Goal: Task Accomplishment & Management: Manage account settings

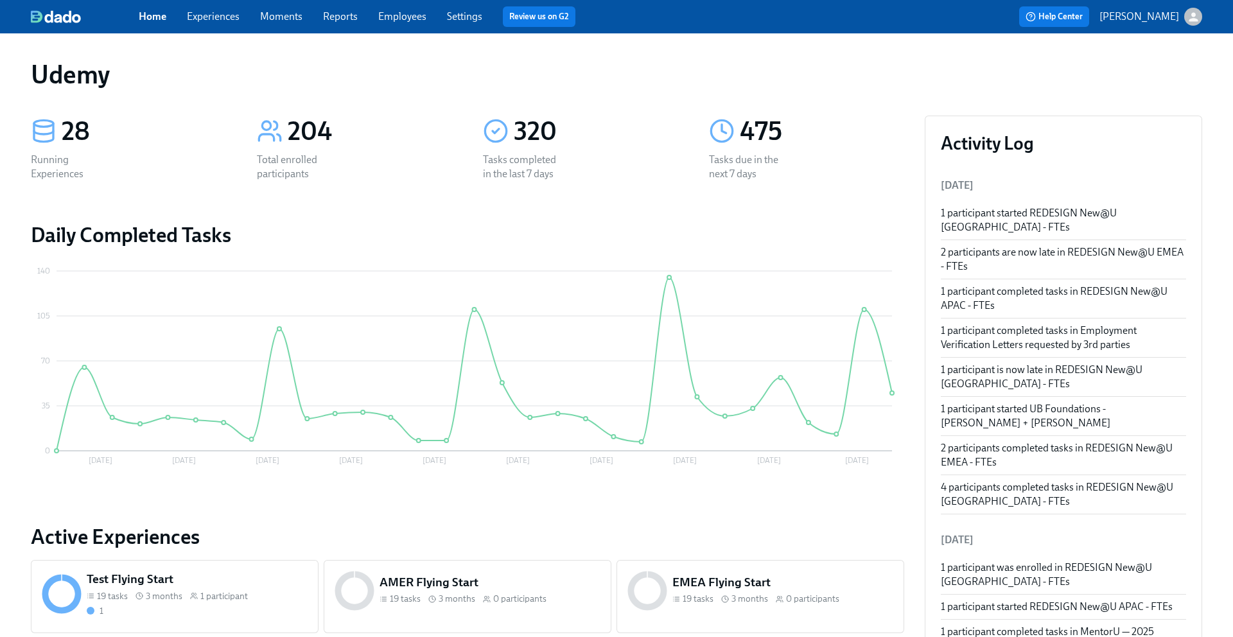
click at [212, 13] on link "Experiences" at bounding box center [213, 16] width 53 height 12
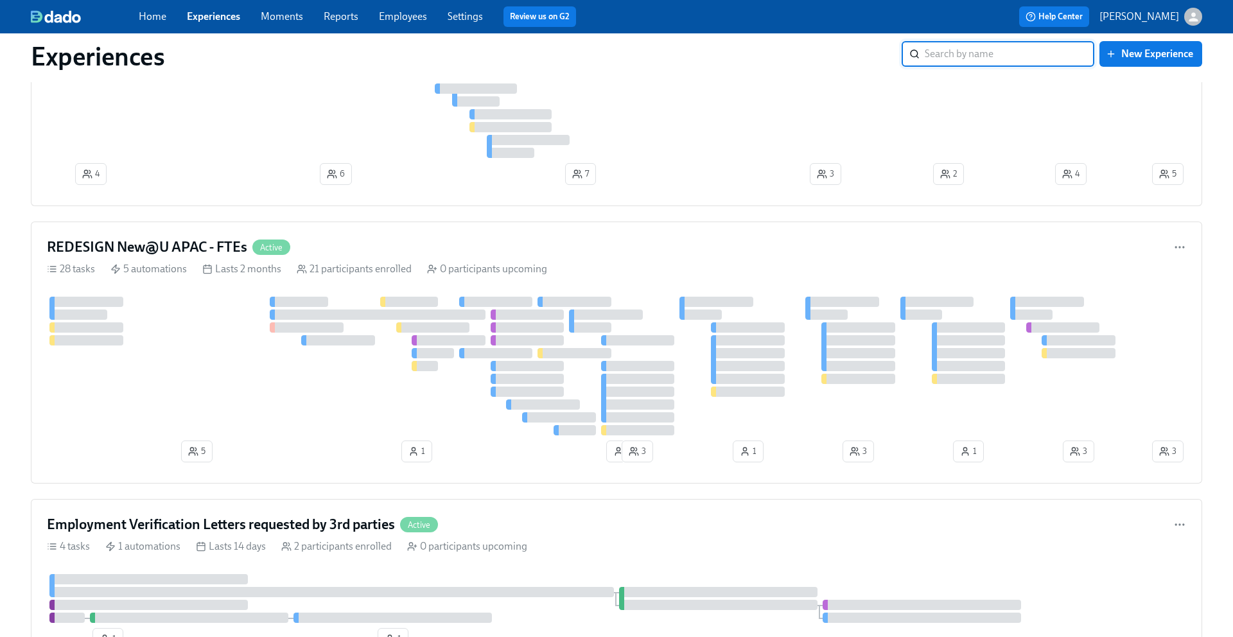
scroll to position [762, 0]
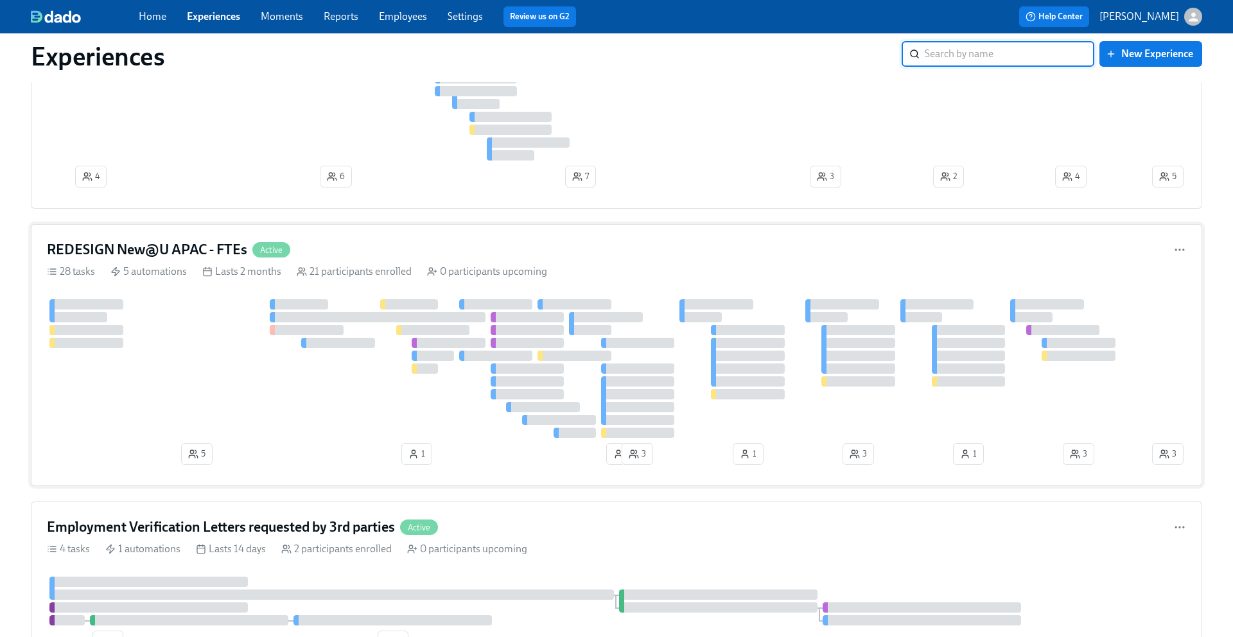
click at [152, 248] on h4 "REDESIGN New@U APAC - FTEs" at bounding box center [147, 249] width 200 height 19
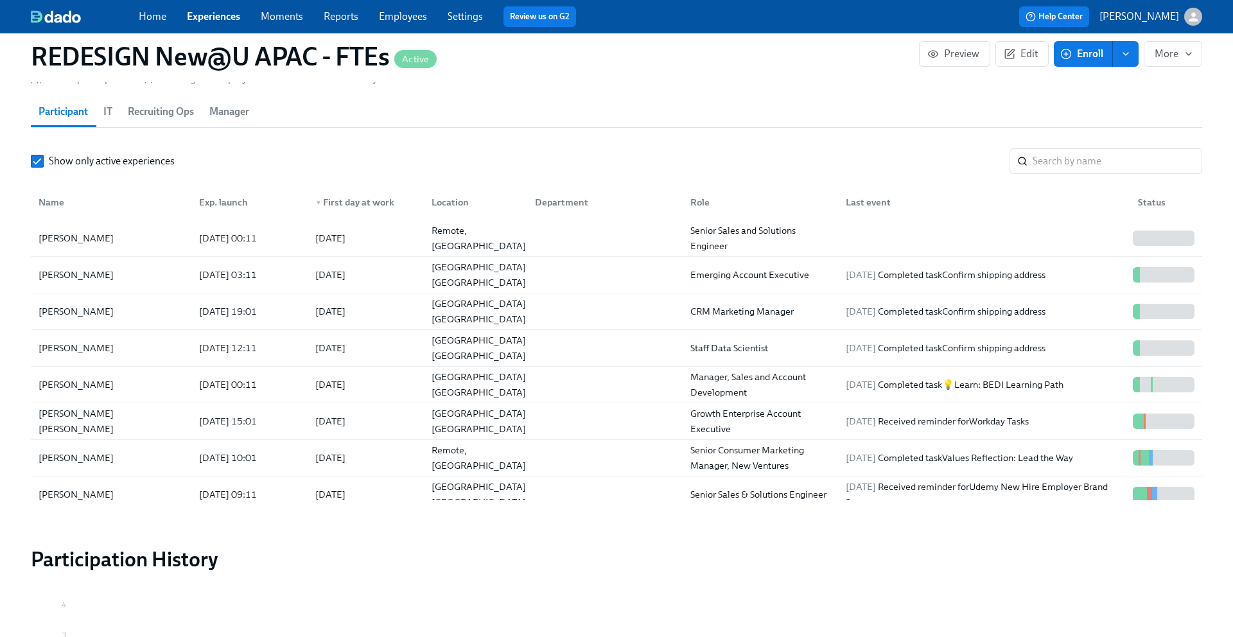
scroll to position [1140, 0]
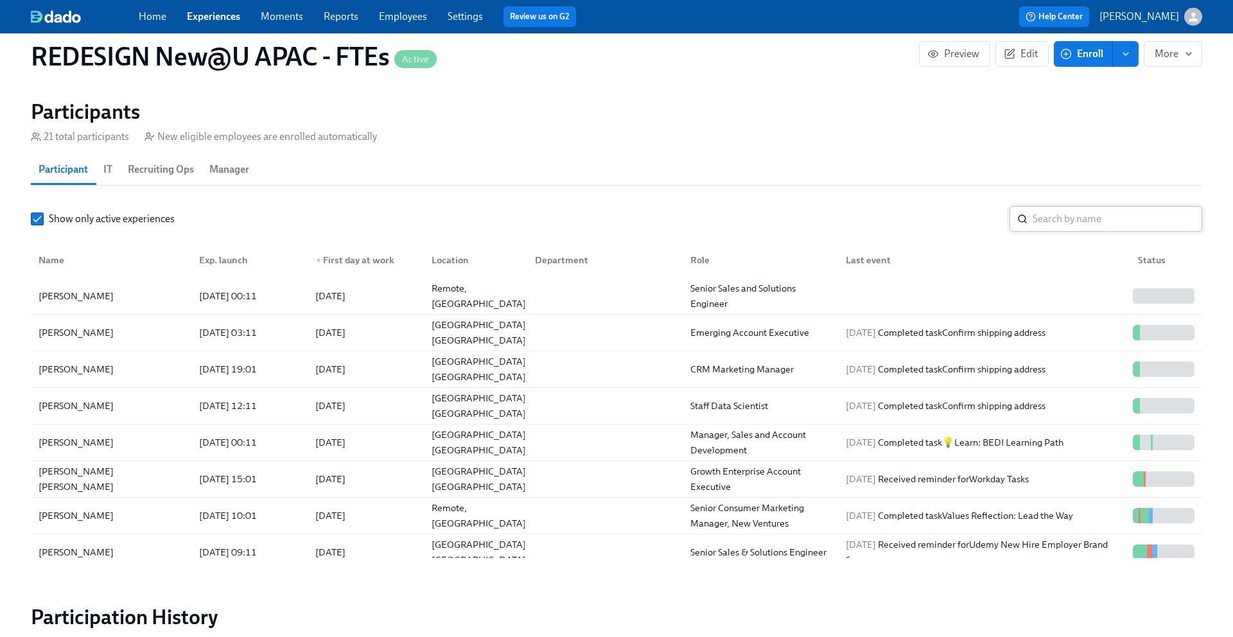
click at [1052, 223] on input "search" at bounding box center [1116, 219] width 169 height 26
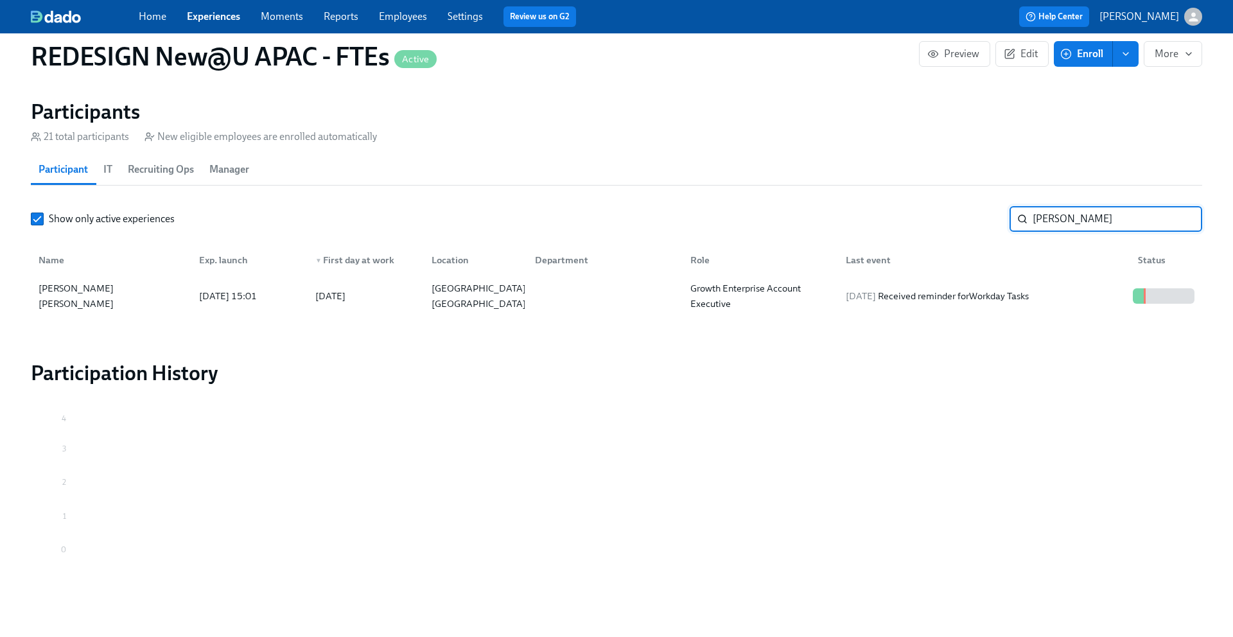
type input "[PERSON_NAME]"
click at [251, 295] on div "[DATE] 15:01" at bounding box center [228, 295] width 68 height 15
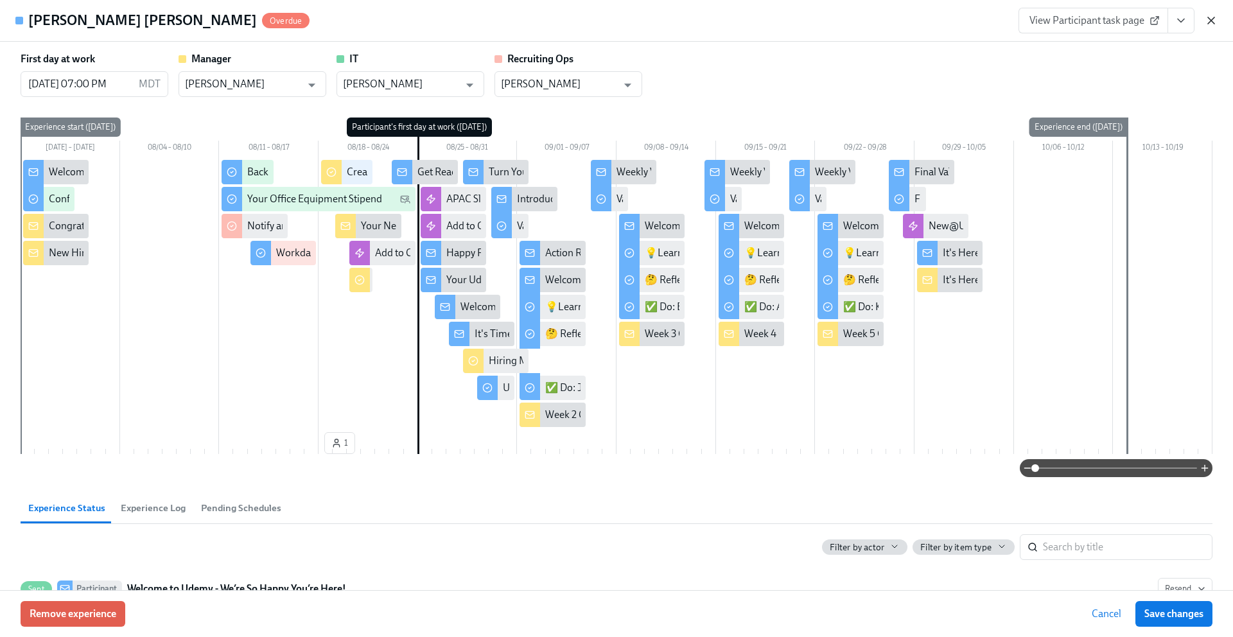
click at [1209, 23] on icon "button" at bounding box center [1210, 20] width 13 height 13
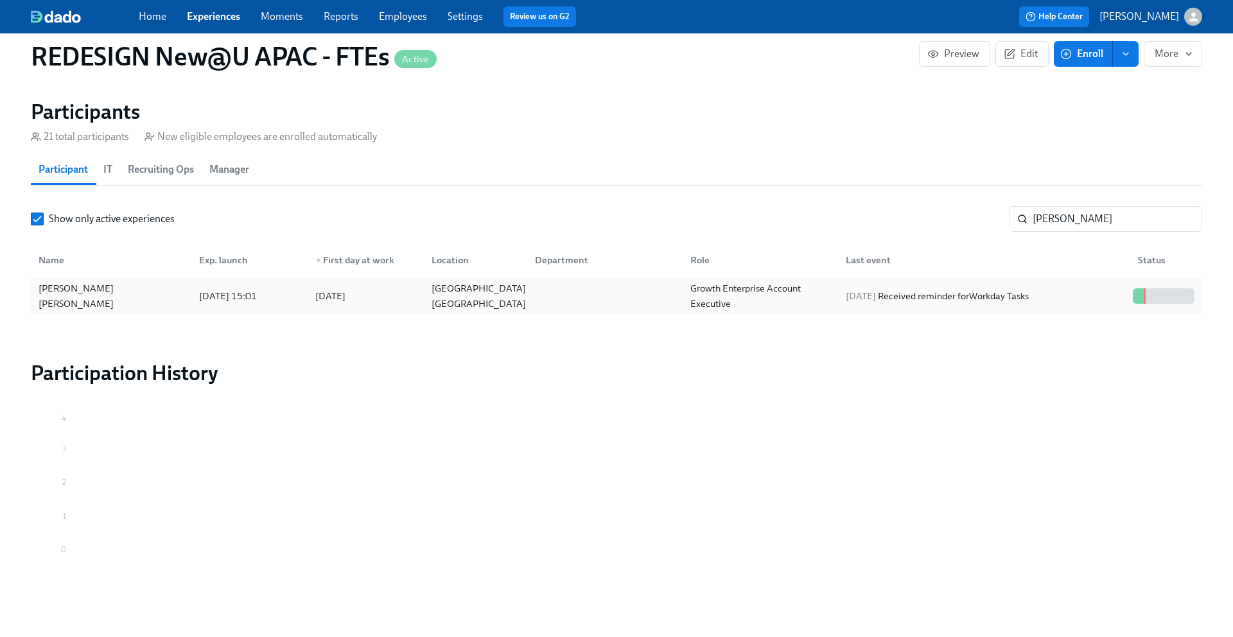
click at [126, 297] on div "[PERSON_NAME] [PERSON_NAME]" at bounding box center [110, 296] width 155 height 31
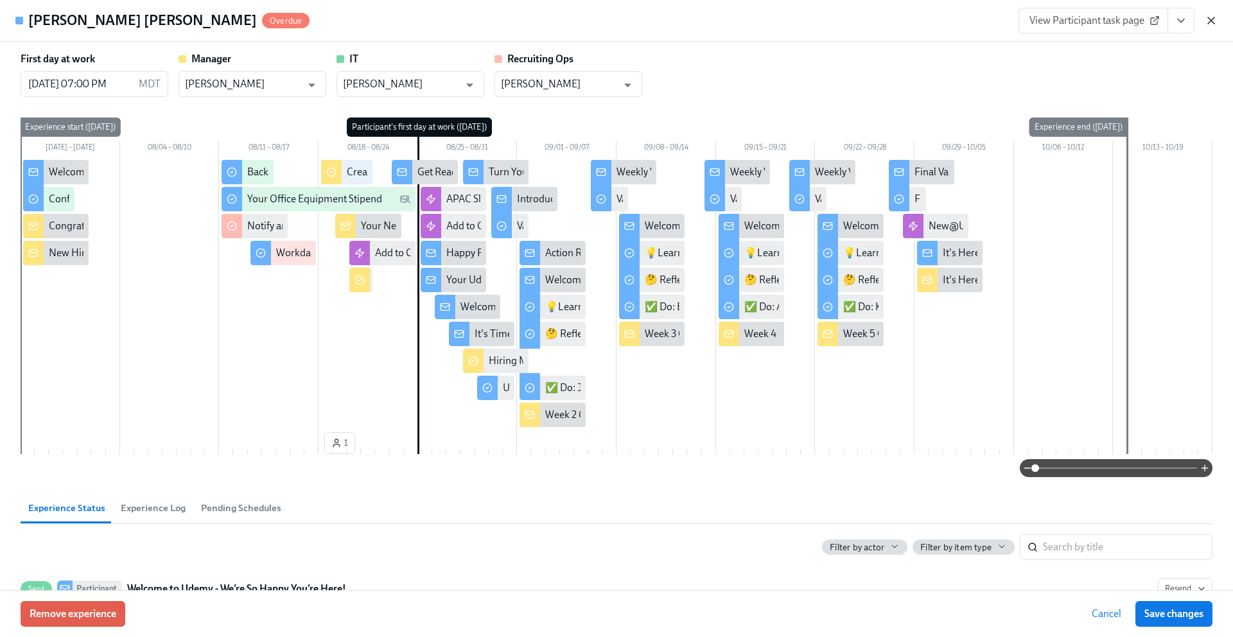
click at [1209, 16] on icon "button" at bounding box center [1210, 20] width 13 height 13
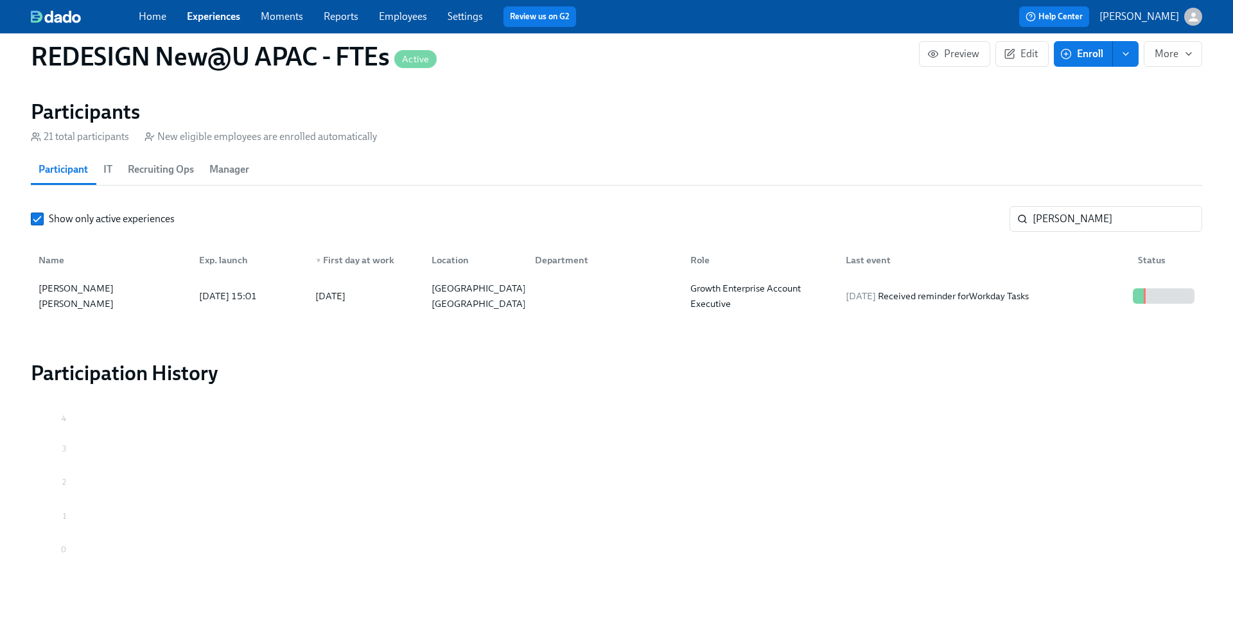
click at [153, 16] on link "Home" at bounding box center [153, 16] width 28 height 12
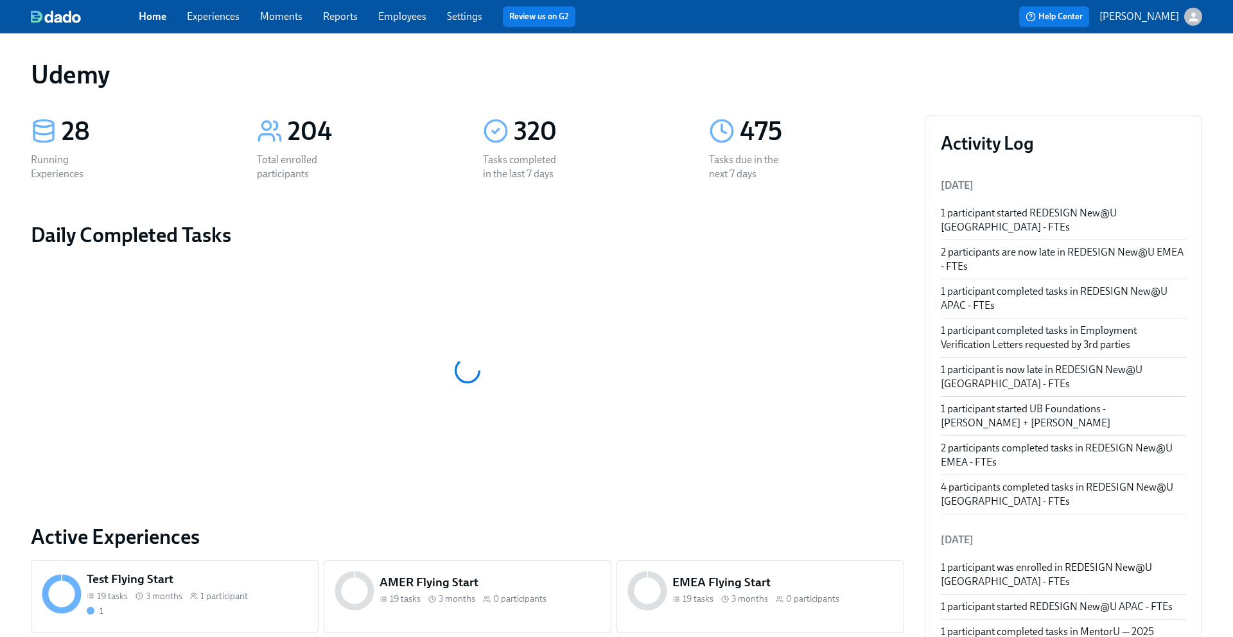
click at [214, 15] on link "Experiences" at bounding box center [213, 16] width 53 height 12
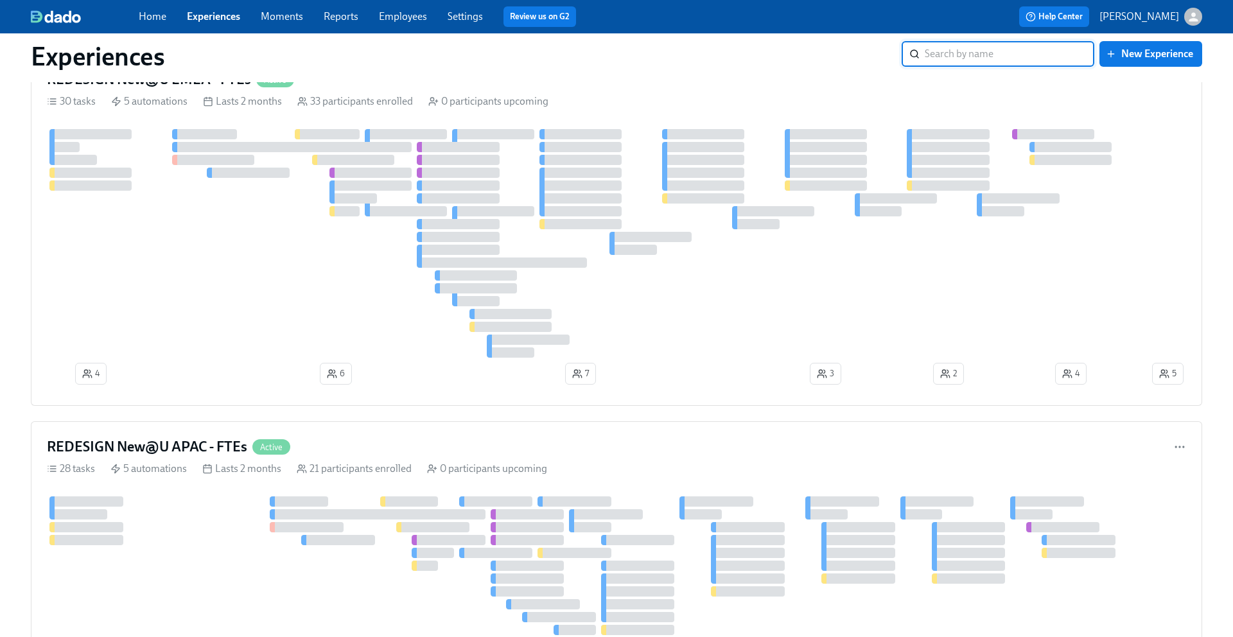
scroll to position [754, 0]
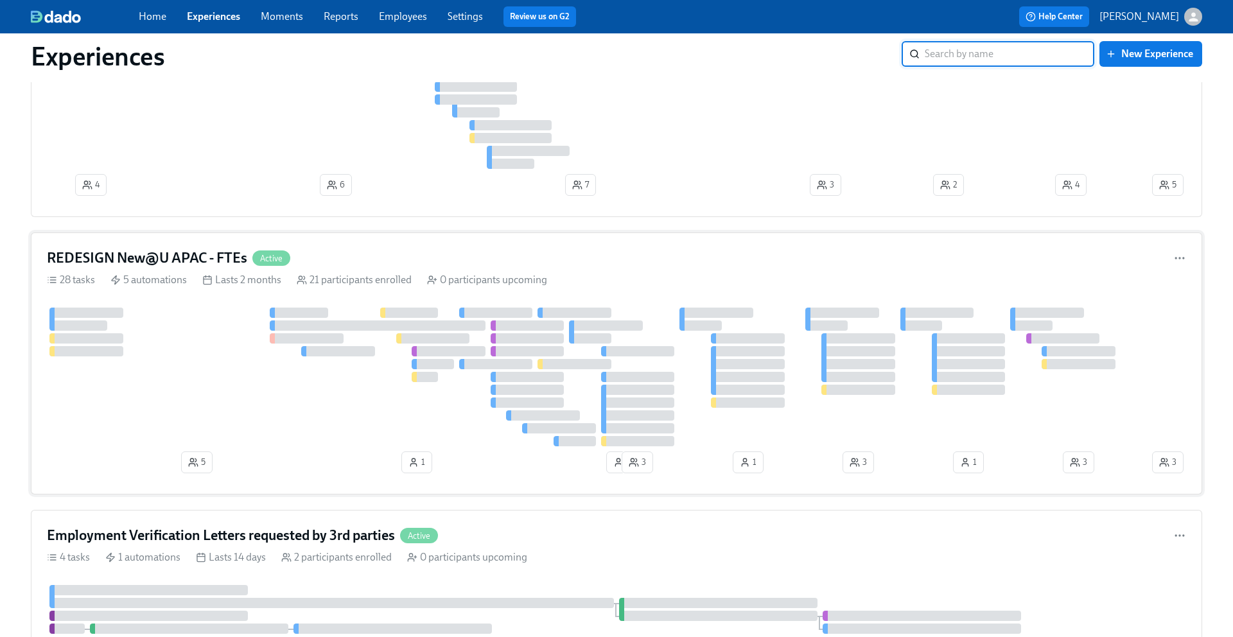
click at [204, 257] on h4 "REDESIGN New@U APAC - FTEs" at bounding box center [147, 257] width 200 height 19
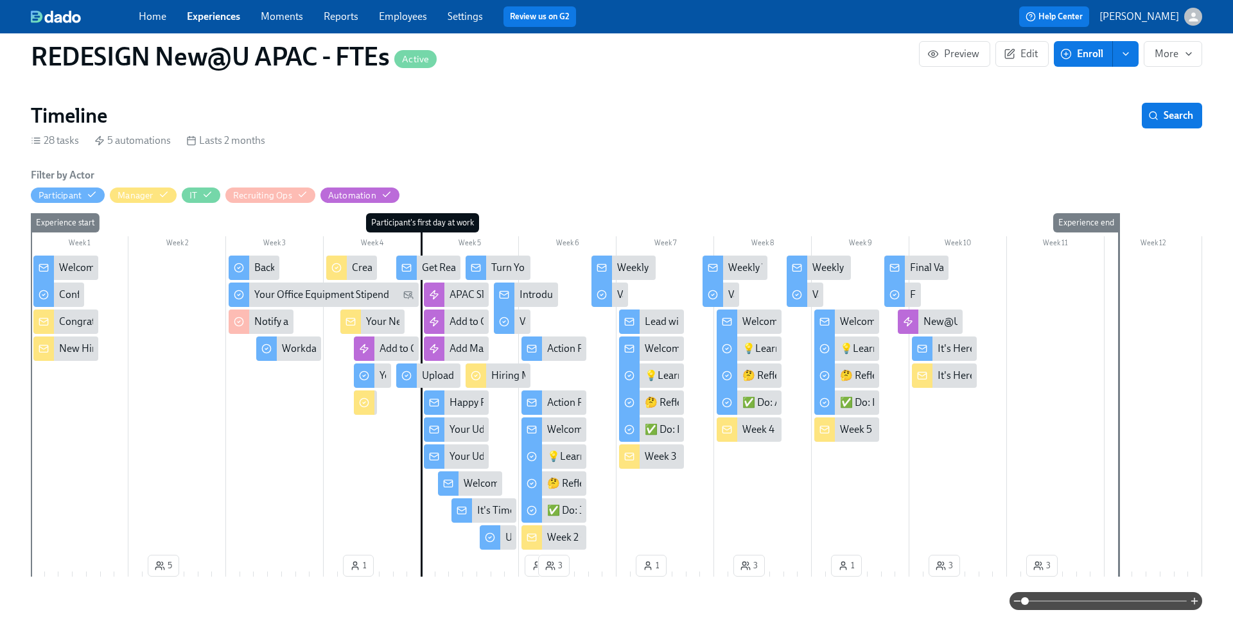
scroll to position [188, 0]
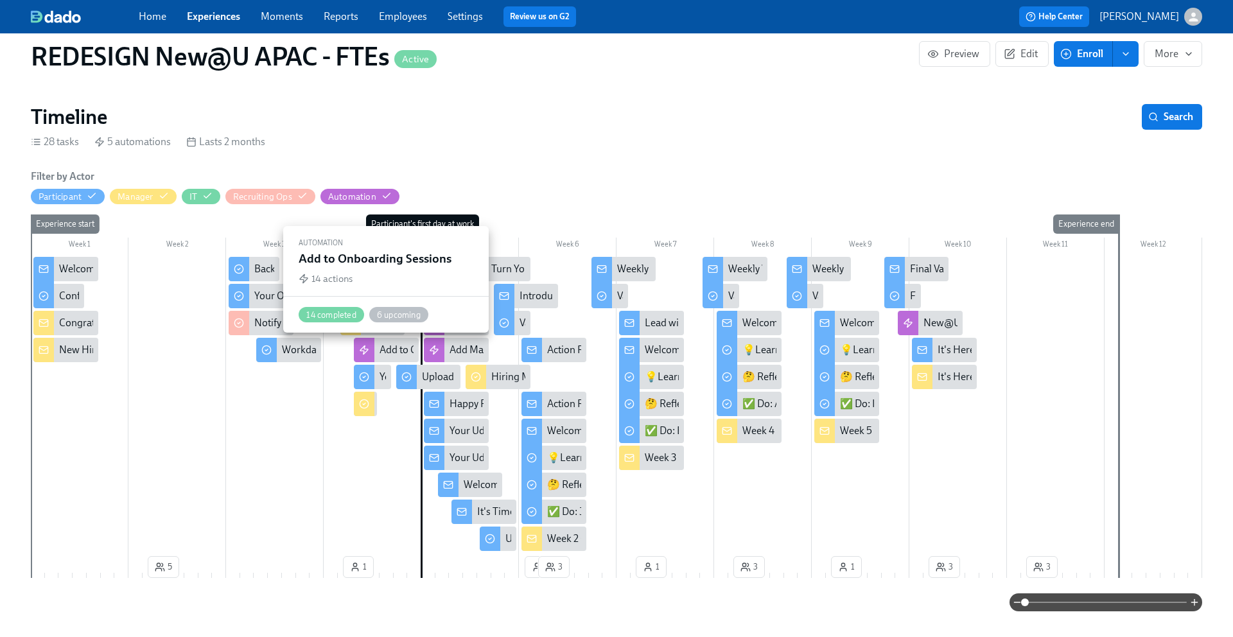
click at [383, 351] on div "Add to Onboarding Sessions" at bounding box center [441, 350] width 125 height 14
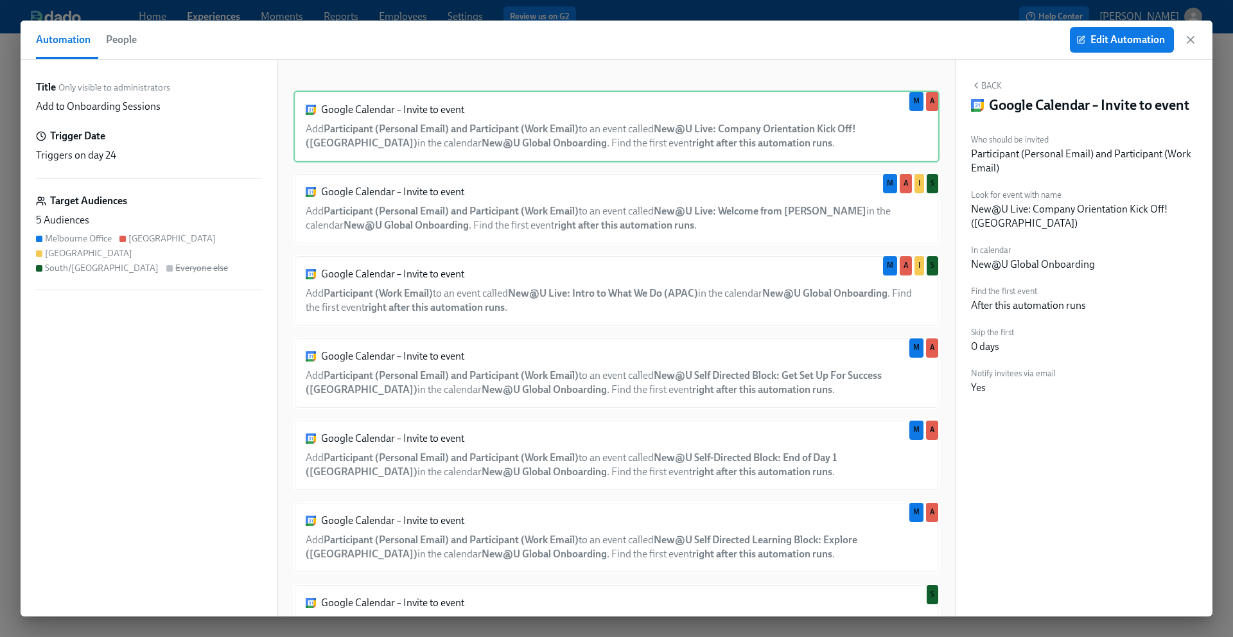
click at [142, 152] on div "Triggers on day 24" at bounding box center [149, 155] width 226 height 14
click at [1104, 40] on span "Edit Automation" at bounding box center [1122, 39] width 86 height 13
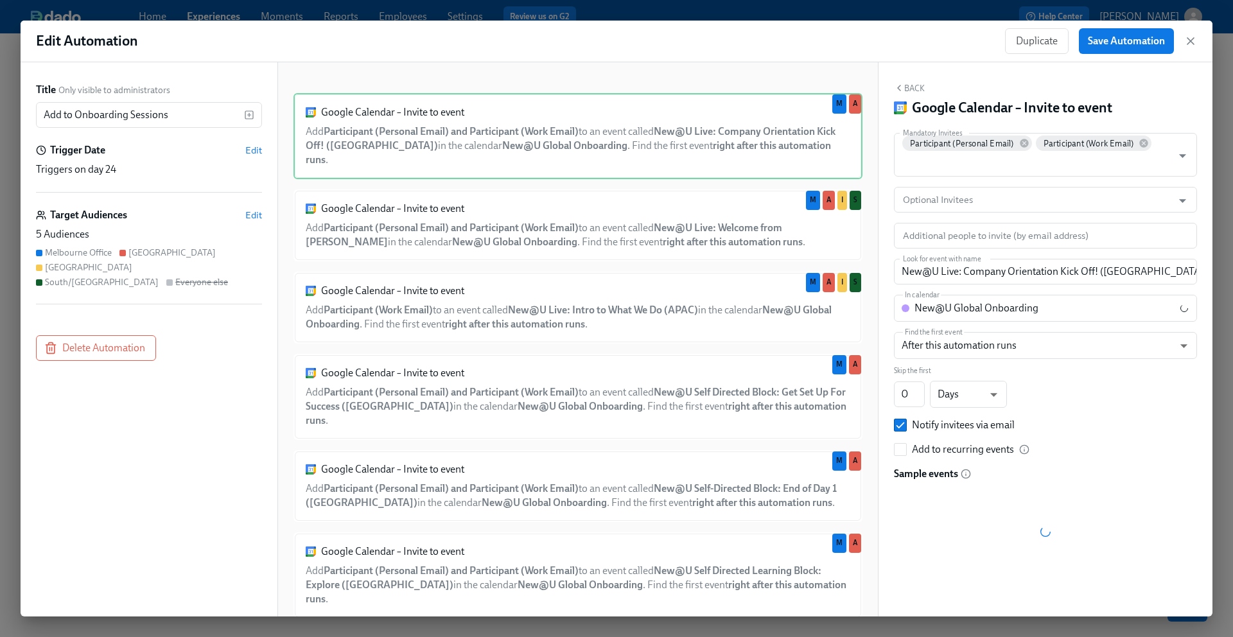
click at [173, 148] on div "Trigger Date Edit" at bounding box center [149, 150] width 226 height 14
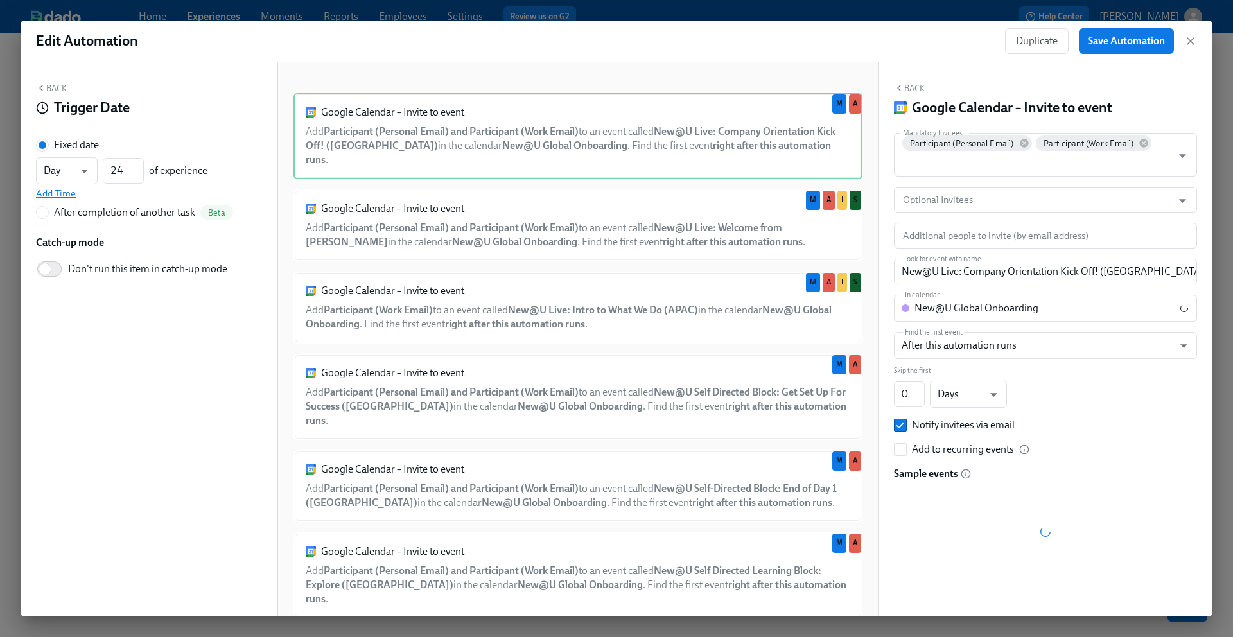
click at [55, 191] on span "Add Time" at bounding box center [56, 193] width 40 height 13
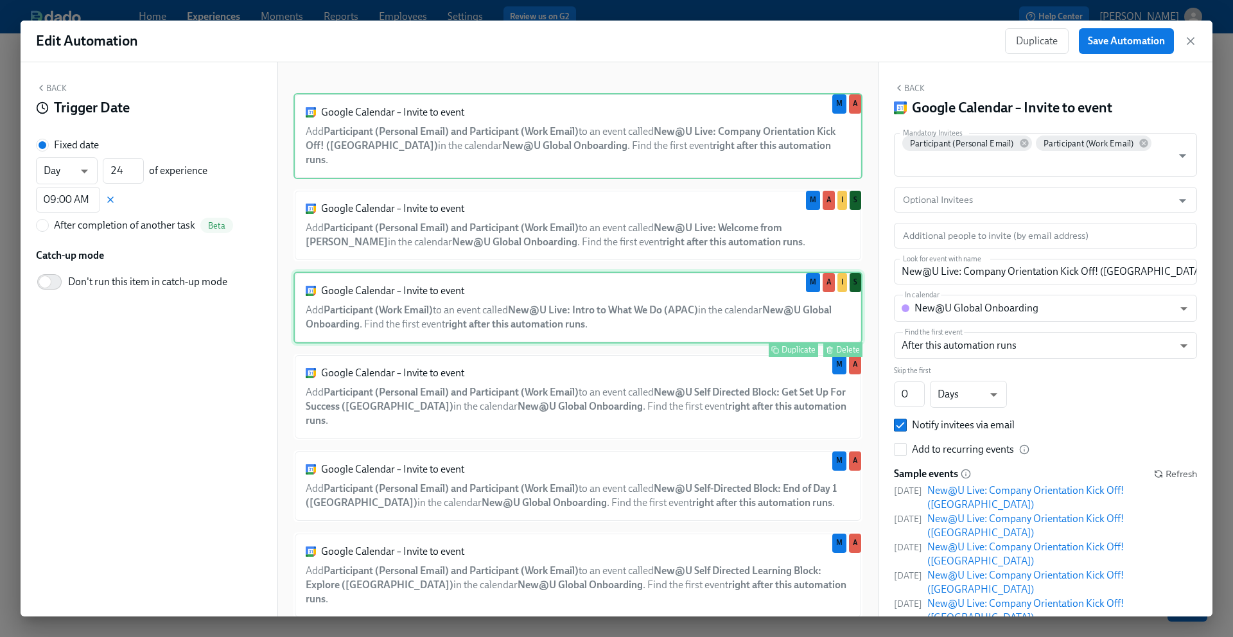
click at [709, 293] on div "Google Calendar – Invite to event Add Participant (Work Email) to an event call…" at bounding box center [577, 308] width 569 height 72
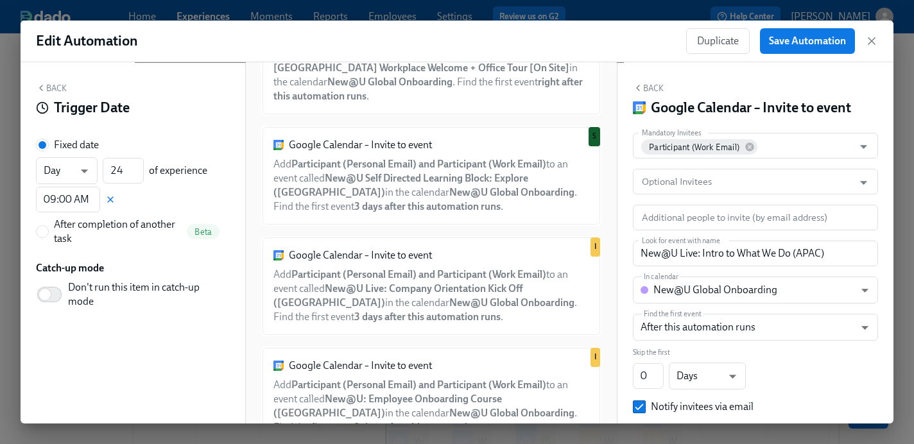
scroll to position [1063, 0]
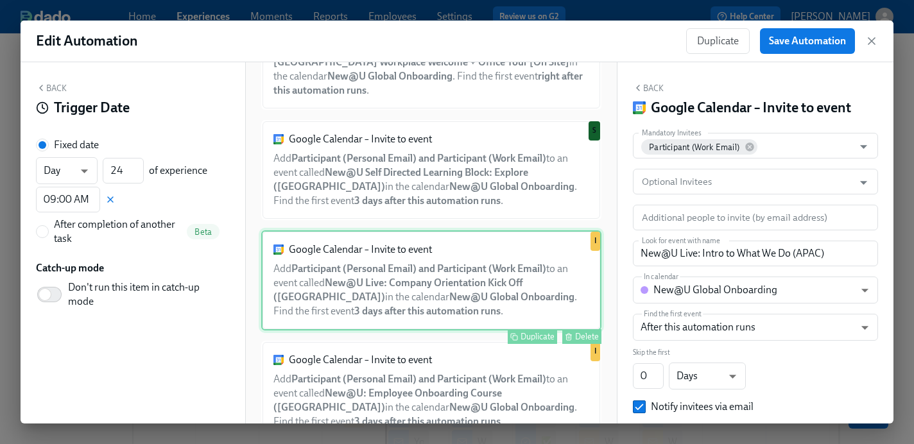
click at [449, 286] on div "Google Calendar – Invite to event Add Participant (Personal Email) and Particip…" at bounding box center [431, 280] width 340 height 100
type input "New@U Live: Company Orientation Kick Off ([GEOGRAPHIC_DATA])"
type input "3"
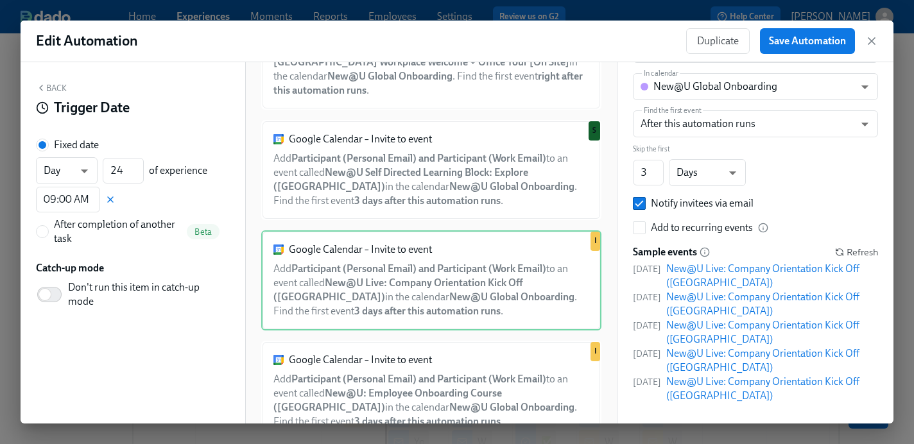
scroll to position [1222, 0]
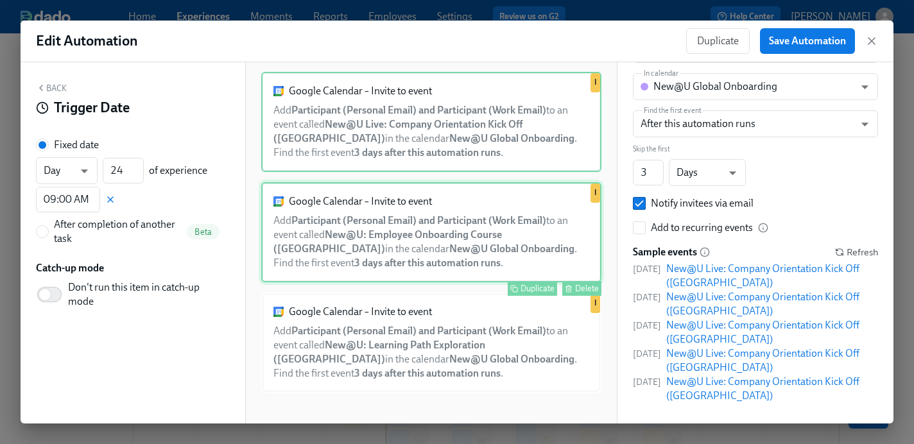
click at [458, 256] on div "Google Calendar – Invite to event Add Participant (Personal Email) and Particip…" at bounding box center [431, 232] width 340 height 100
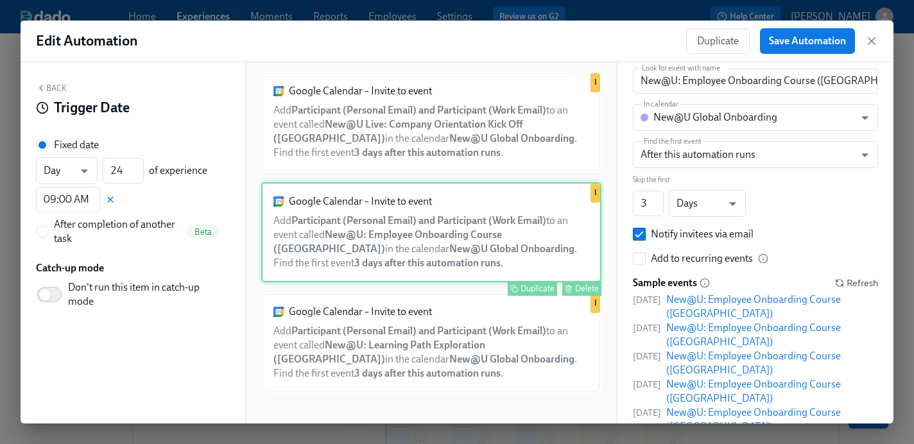
scroll to position [221, 0]
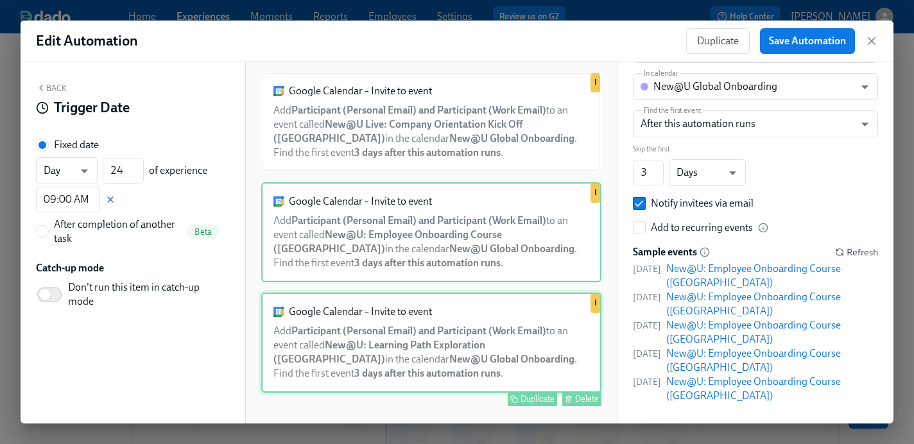
click at [433, 348] on div "Google Calendar – Invite to event Add Participant (Personal Email) and Particip…" at bounding box center [431, 343] width 340 height 100
type input "New@U: Learning Path Exploration ([GEOGRAPHIC_DATA])"
click at [433, 348] on div "Google Calendar – Invite to event Add Participant (Personal Email) and Particip…" at bounding box center [431, 343] width 340 height 100
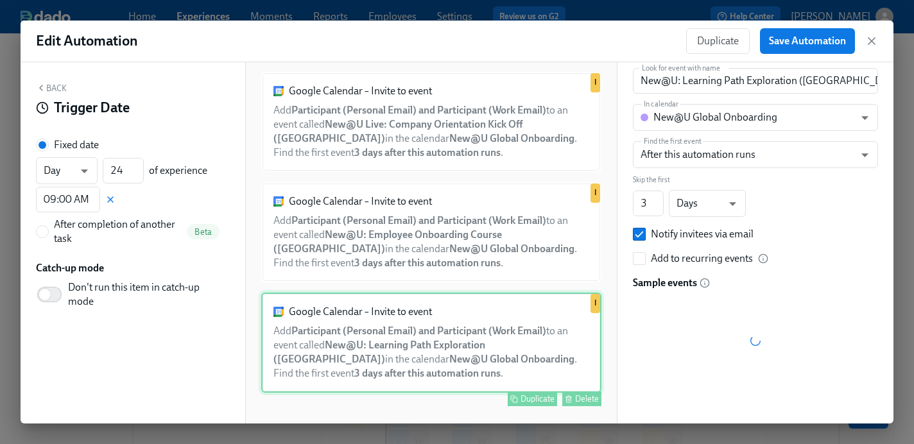
scroll to position [126, 0]
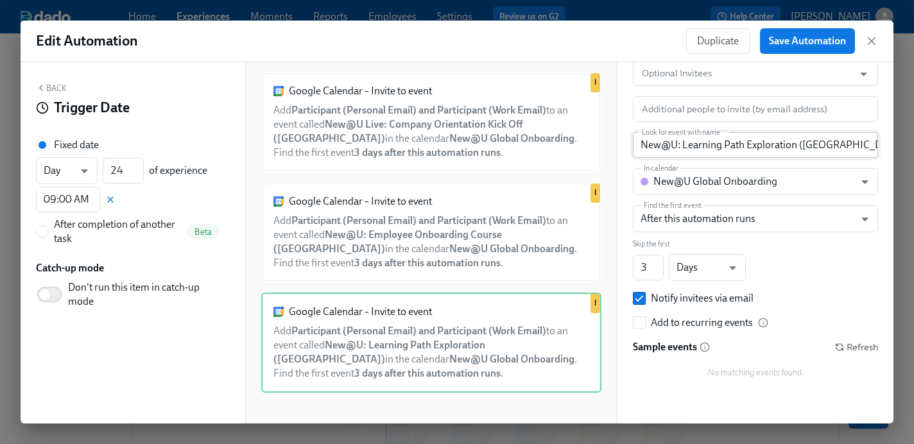
click at [693, 145] on input "New@U: Learning Path Exploration ([GEOGRAPHIC_DATA])" at bounding box center [755, 145] width 245 height 26
click at [871, 41] on icon "button" at bounding box center [872, 41] width 6 height 6
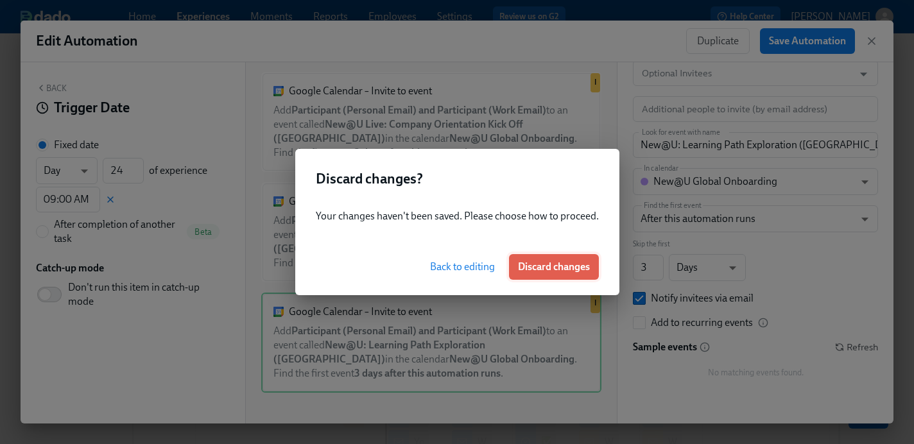
click at [523, 274] on button "Discard changes" at bounding box center [554, 267] width 90 height 26
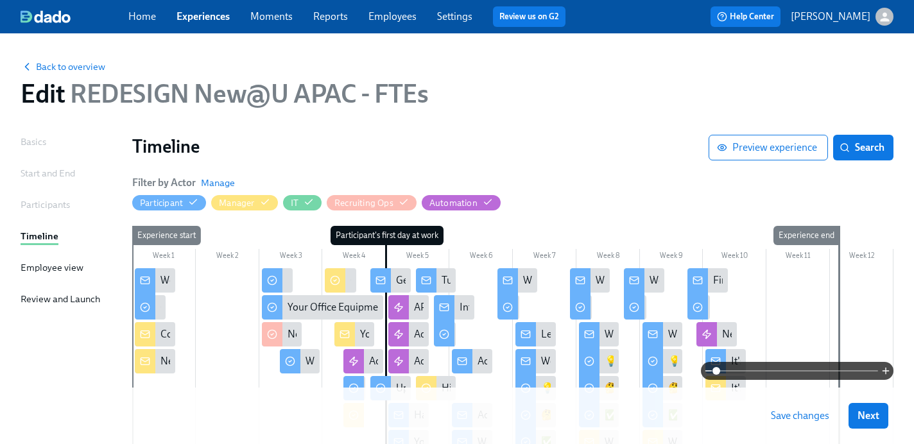
click at [779, 420] on span "Save changes" at bounding box center [800, 416] width 58 height 13
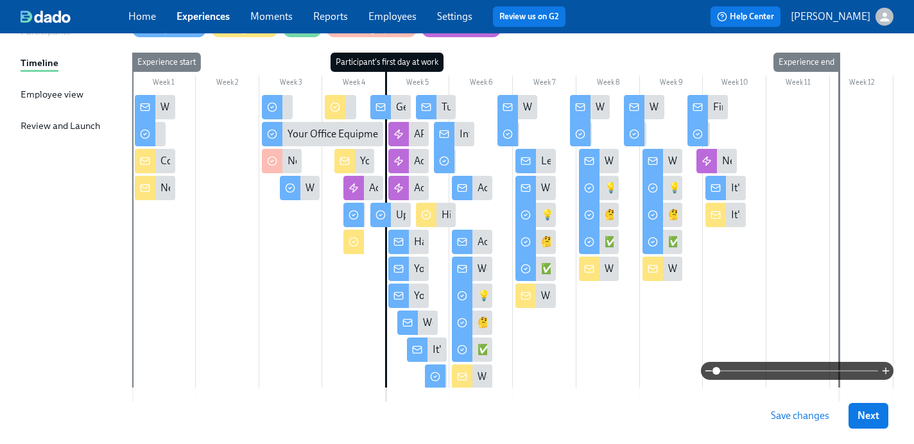
scroll to position [171, 0]
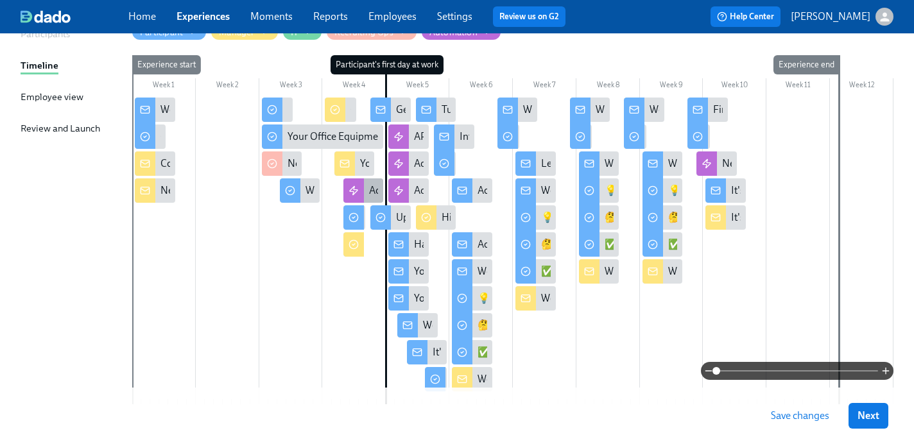
click at [351, 191] on icon at bounding box center [354, 191] width 8 height 8
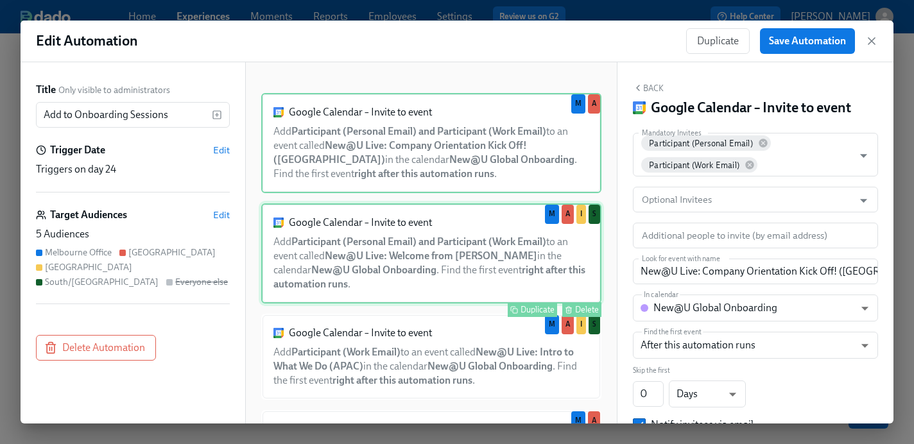
click at [352, 236] on div "Google Calendar – Invite to event Add Participant (Personal Email) and Particip…" at bounding box center [431, 254] width 340 height 100
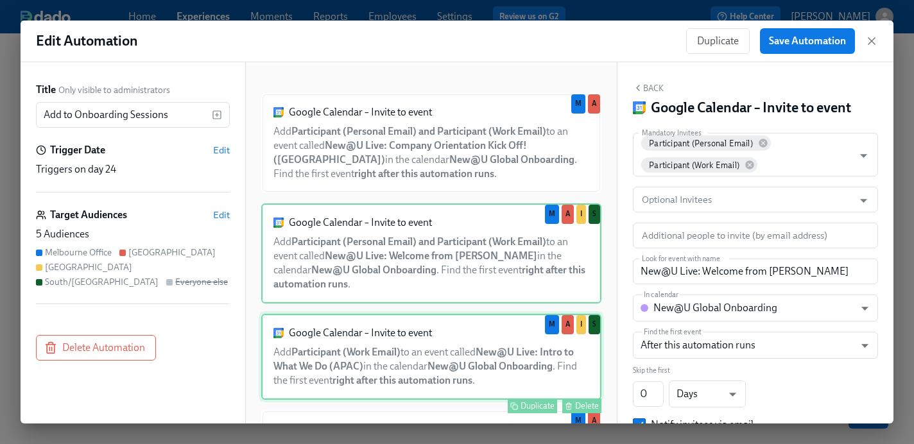
click at [348, 345] on div "Google Calendar – Invite to event Add Participant (Work Email) to an event call…" at bounding box center [431, 357] width 340 height 86
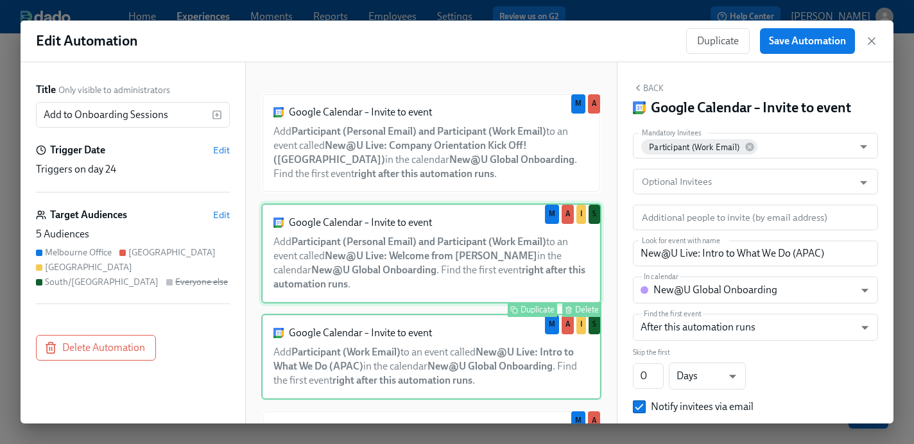
click at [368, 291] on div "Google Calendar – Invite to event Add Participant (Personal Email) and Particip…" at bounding box center [431, 254] width 340 height 100
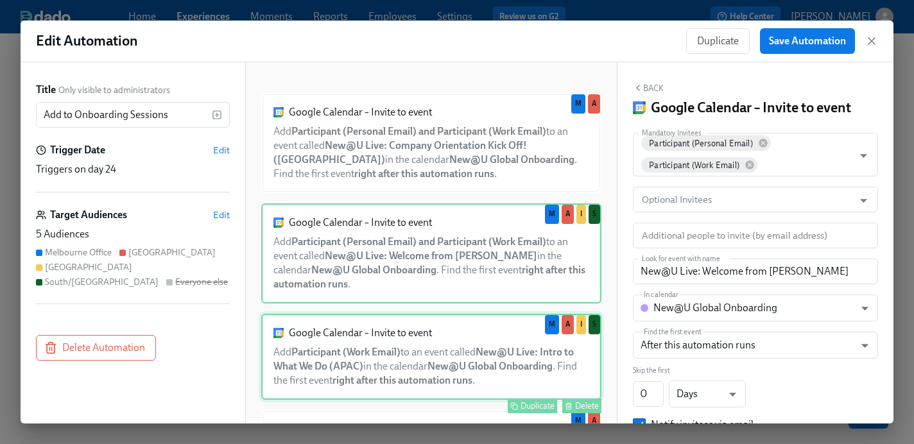
click at [371, 356] on div "Google Calendar – Invite to event Add Participant (Work Email) to an event call…" at bounding box center [431, 357] width 340 height 86
type input "New@U Live: Intro to What We Do (APAC)"
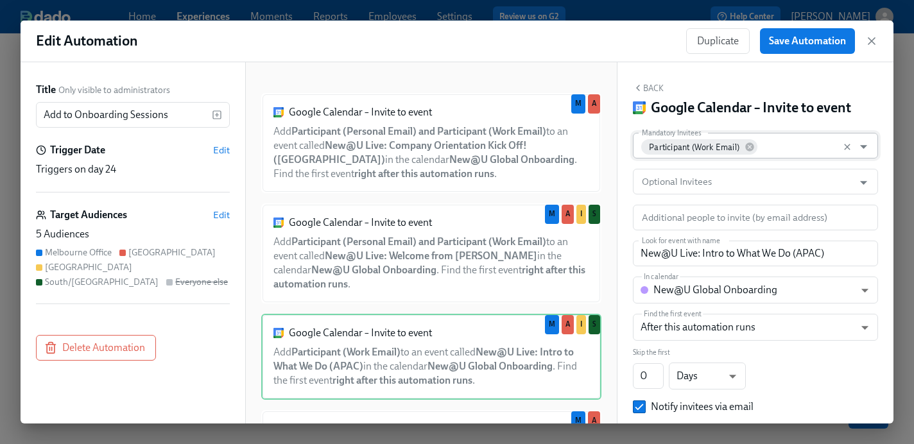
click at [804, 141] on input "Mandatory Invitees" at bounding box center [803, 146] width 88 height 26
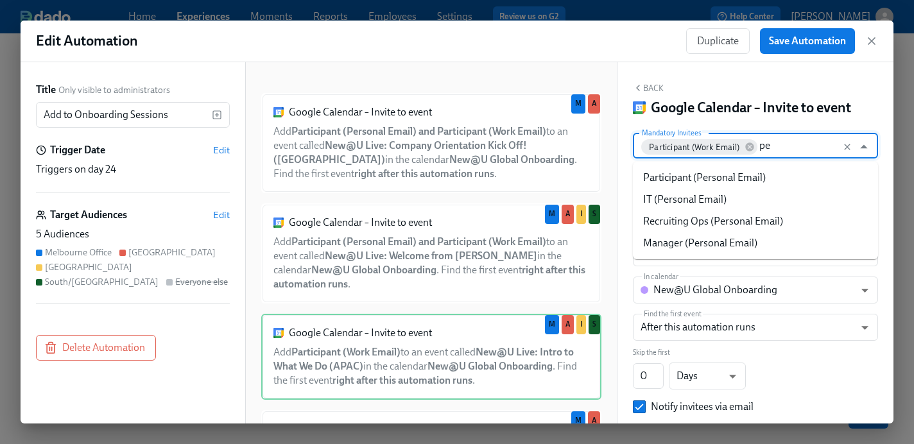
type input "per"
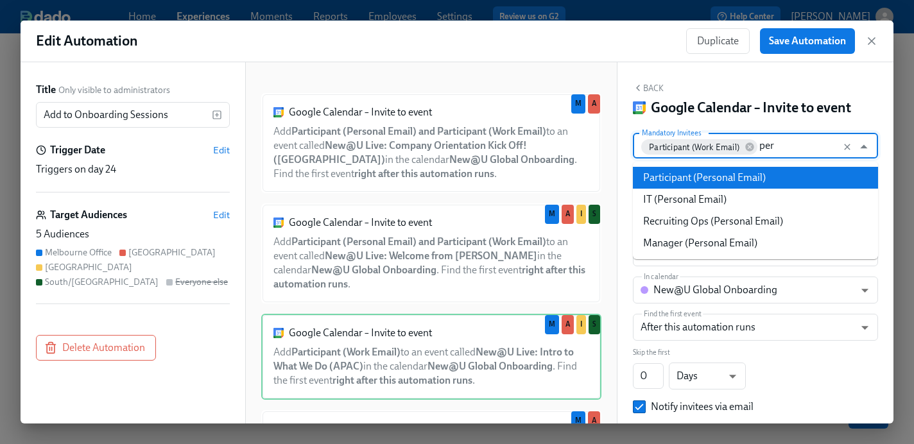
click at [756, 171] on li "Participant (Personal Email)" at bounding box center [755, 178] width 245 height 22
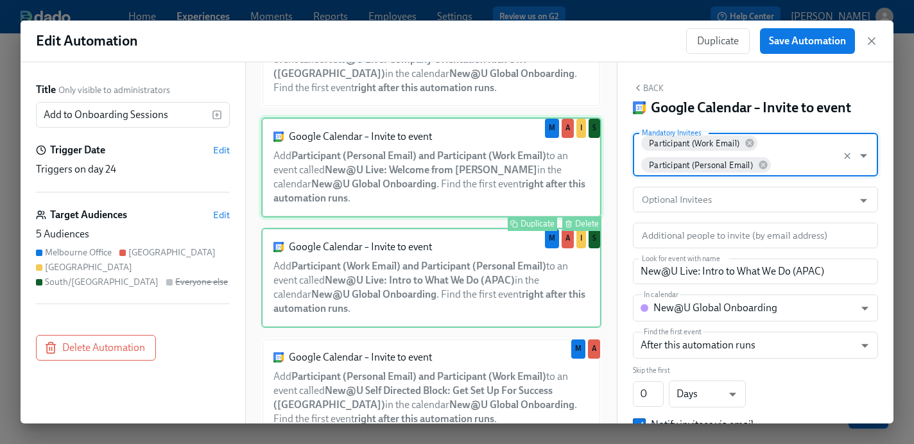
scroll to position [83, 0]
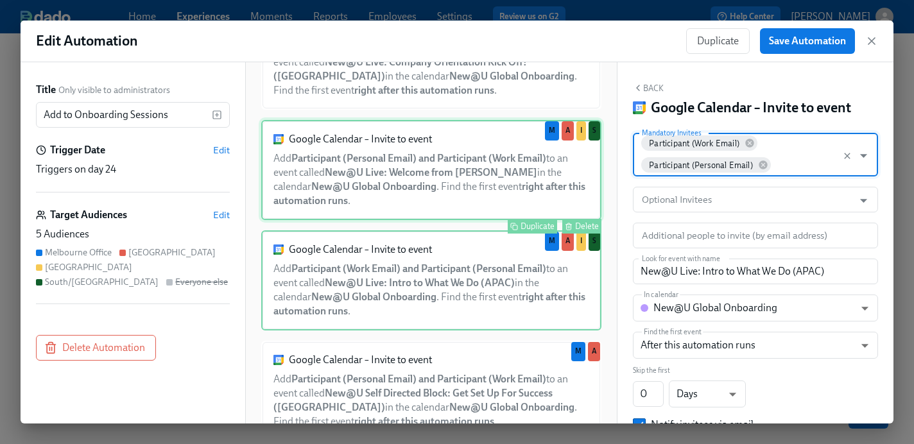
click at [472, 313] on div "Google Calendar – Invite to event Add Participant (Work Email) and Participant …" at bounding box center [431, 280] width 340 height 100
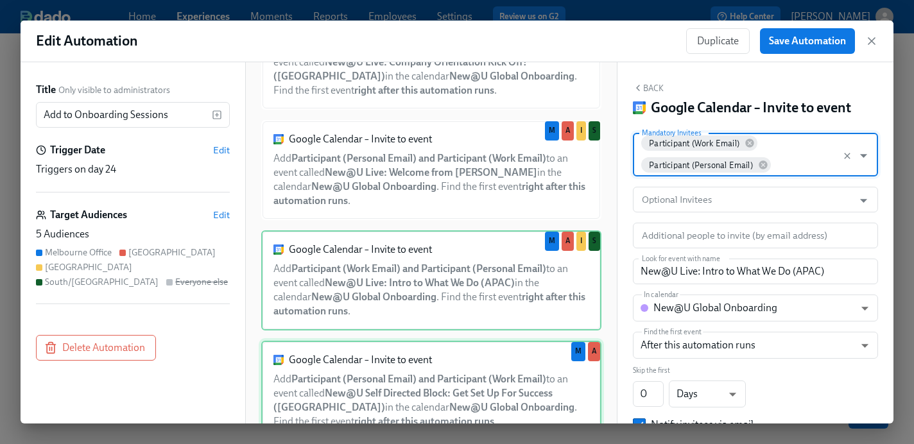
click at [462, 370] on div "Google Calendar – Invite to event Add Participant (Personal Email) and Particip…" at bounding box center [431, 391] width 340 height 100
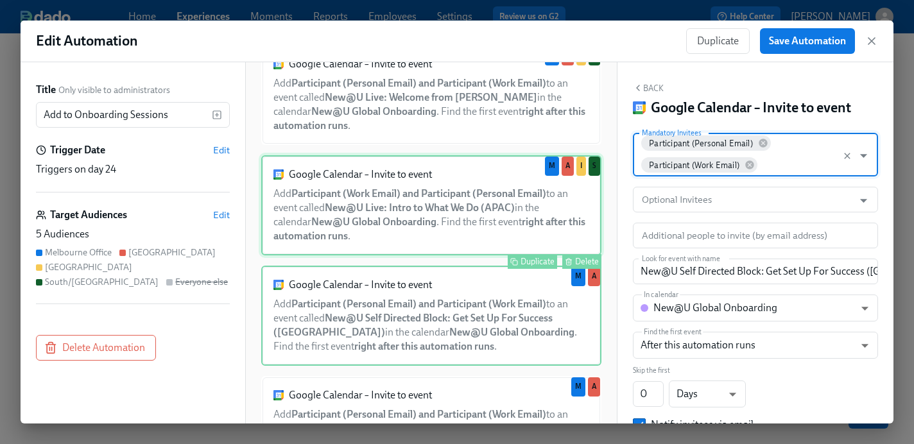
scroll to position [157, 0]
click at [475, 223] on div "Google Calendar – Invite to event Add Participant (Work Email) and Participant …" at bounding box center [431, 207] width 340 height 100
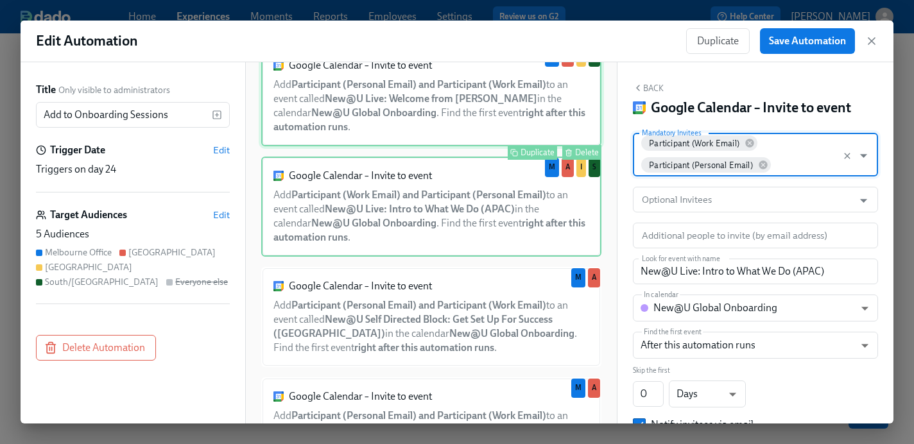
click at [456, 125] on div "Google Calendar – Invite to event Add Participant (Personal Email) and Particip…" at bounding box center [431, 96] width 340 height 100
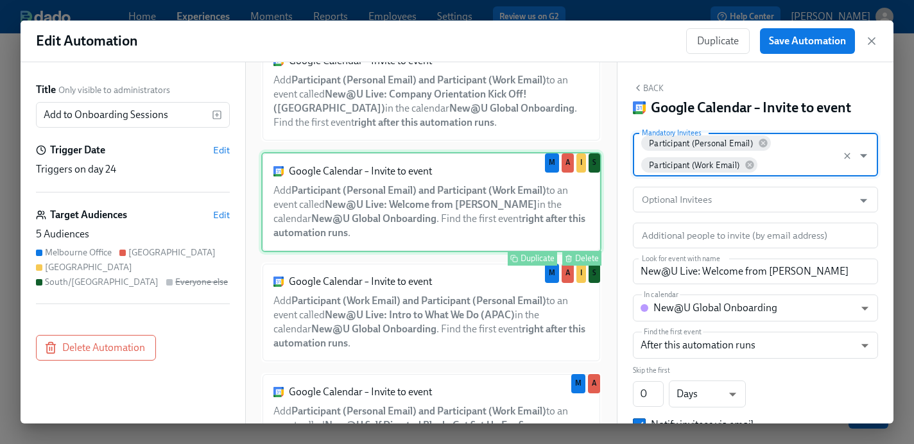
scroll to position [50, 0]
click at [456, 125] on div "Google Calendar – Invite to event Add Participant (Personal Email) and Particip…" at bounding box center [431, 93] width 340 height 100
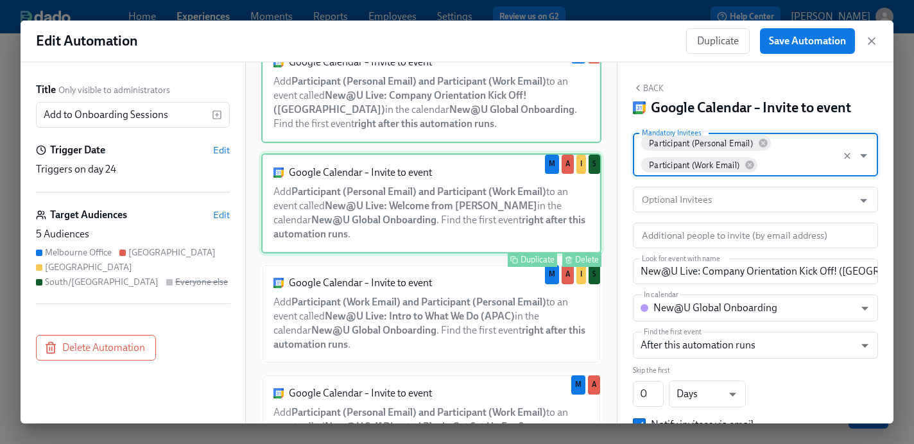
scroll to position [0, 0]
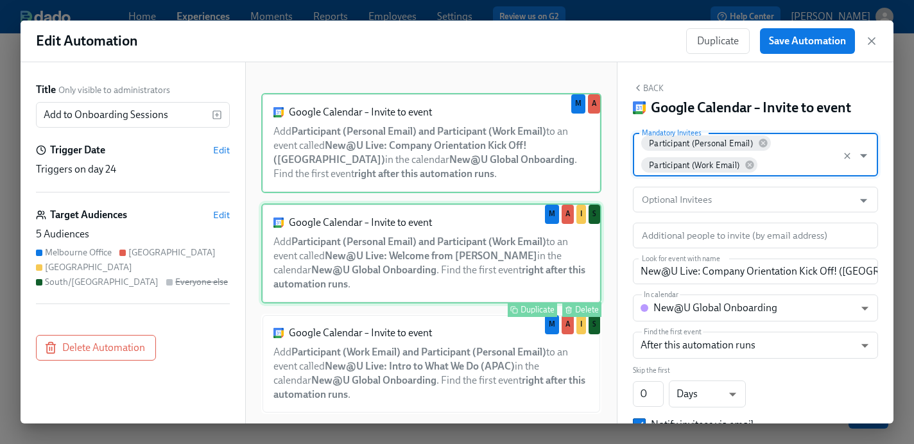
click at [435, 236] on div "Google Calendar – Invite to event Add Participant (Personal Email) and Particip…" at bounding box center [431, 254] width 340 height 100
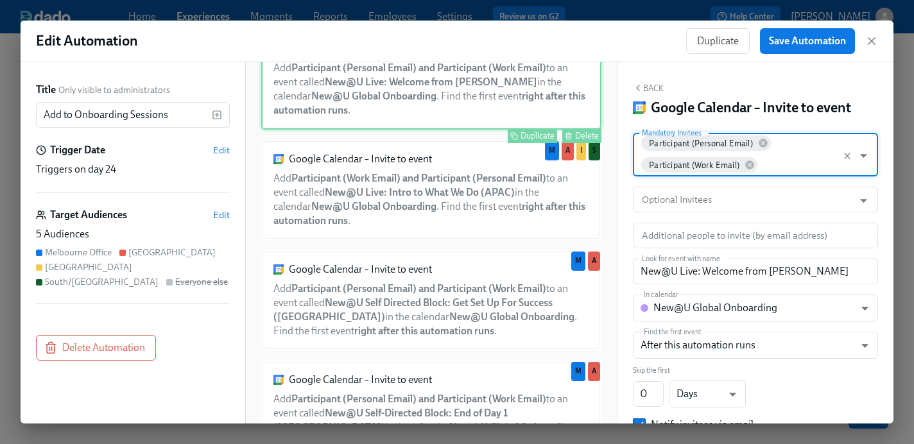
scroll to position [175, 0]
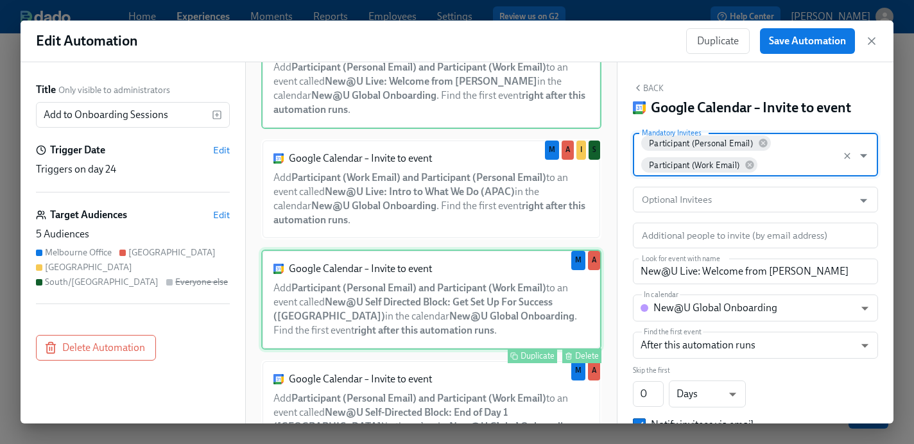
click at [425, 300] on div "Google Calendar – Invite to event Add Participant (Personal Email) and Particip…" at bounding box center [431, 300] width 340 height 100
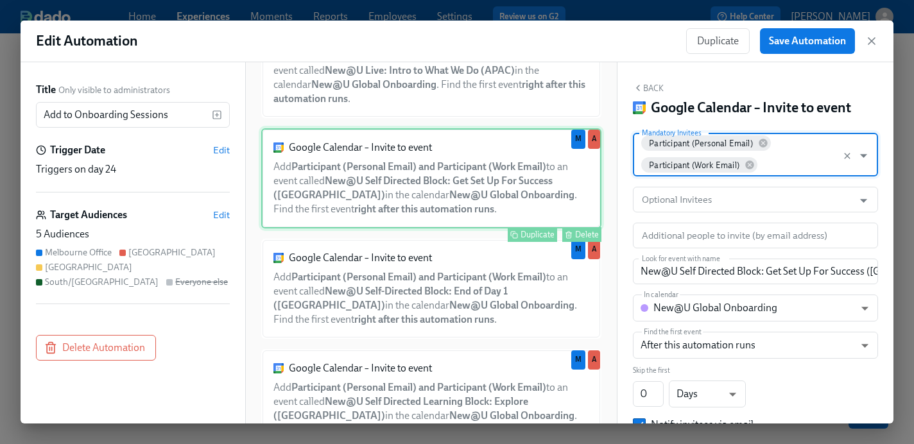
click at [425, 300] on div "Google Calendar – Invite to event Add Participant (Personal Email) and Particip…" at bounding box center [431, 289] width 340 height 100
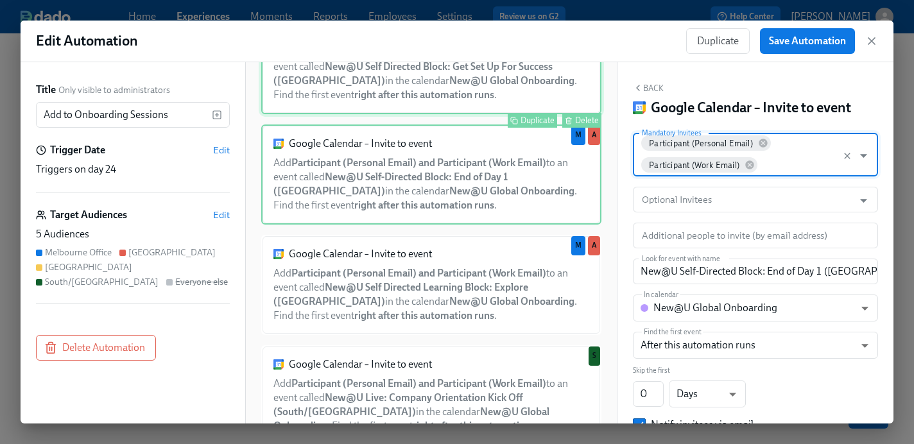
scroll to position [410, 0]
click at [425, 300] on div "Google Calendar – Invite to event Add Participant (Personal Email) and Particip…" at bounding box center [431, 286] width 340 height 100
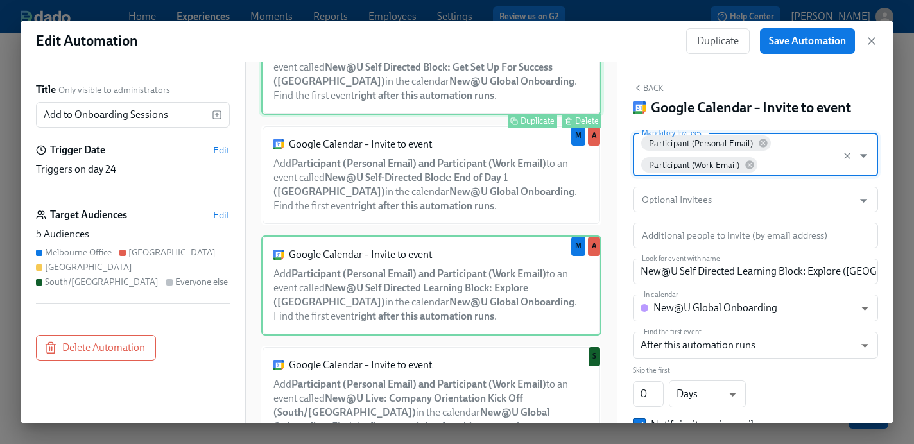
scroll to position [504, 0]
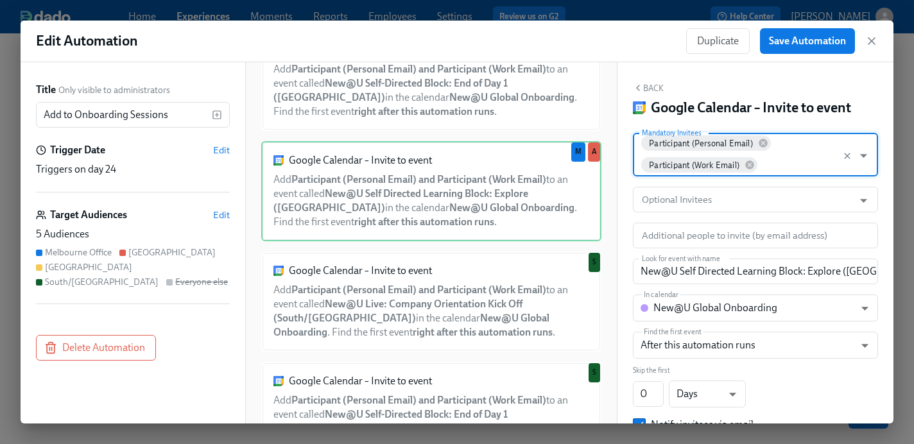
click at [425, 300] on div "Google Calendar – Invite to event Add Participant (Personal Email) and Particip…" at bounding box center [431, 302] width 340 height 100
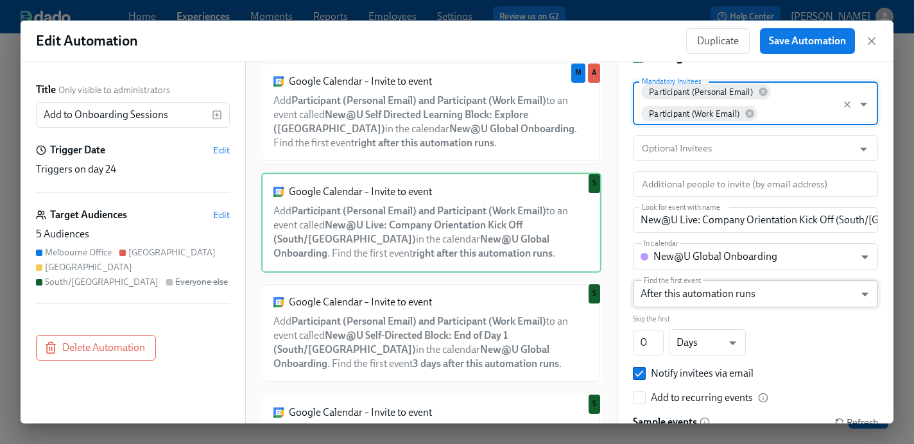
scroll to position [51, 0]
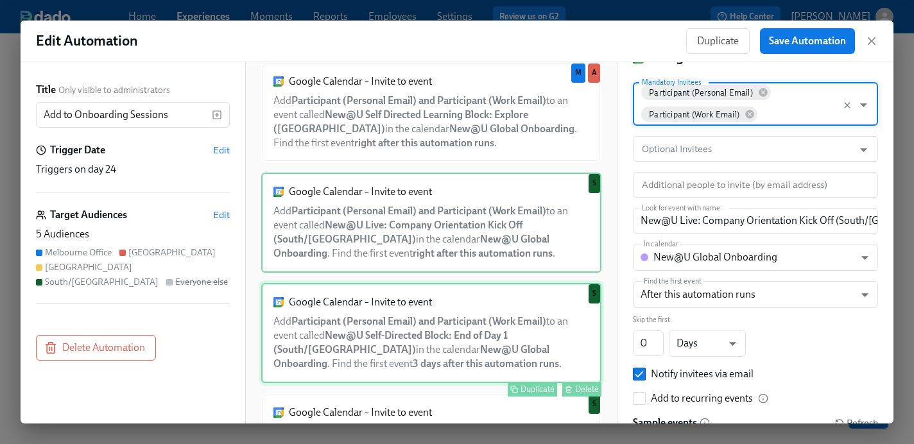
click at [482, 346] on div "Google Calendar – Invite to event Add Participant (Personal Email) and Particip…" at bounding box center [431, 333] width 340 height 100
type input "New@U Self-Directed Block: End of Day 1 (South/[GEOGRAPHIC_DATA])"
type input "3"
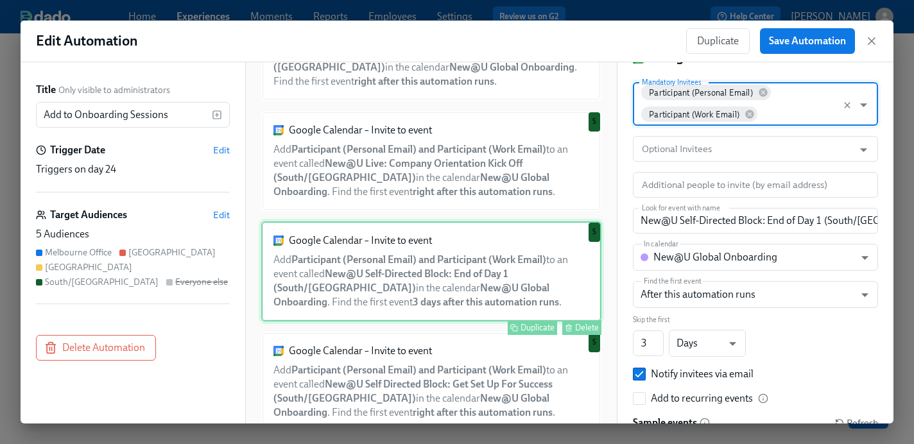
scroll to position [642, 0]
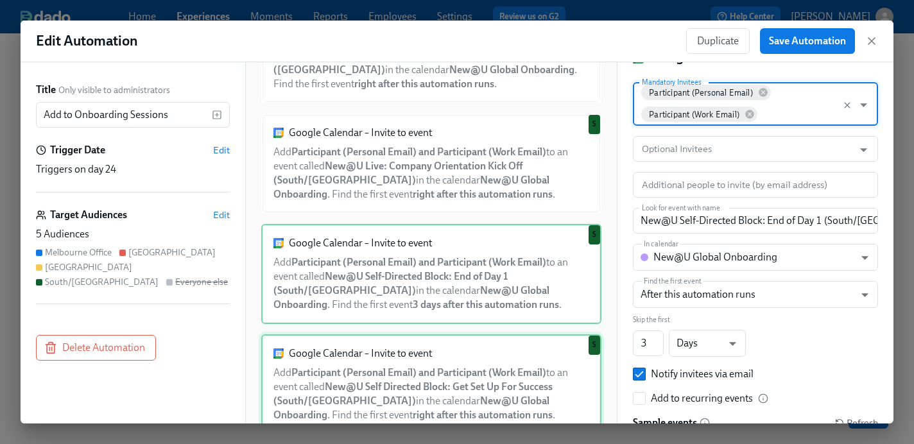
click at [457, 374] on div "Google Calendar – Invite to event Add Participant (Personal Email) and Particip…" at bounding box center [431, 384] width 340 height 100
type input "New@U Self Directed Block: Get Set Up For Success (South/[GEOGRAPHIC_DATA])"
type input "0"
click at [458, 293] on div "Google Calendar – Invite to event Add Participant (Personal Email) and Particip…" at bounding box center [431, 274] width 340 height 100
type input "New@U Self-Directed Block: End of Day 1 (South/[GEOGRAPHIC_DATA])"
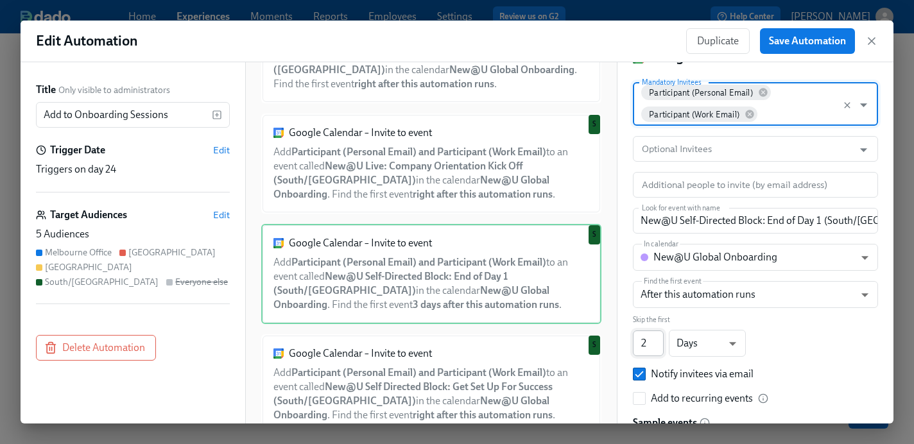
click at [659, 347] on input "2" at bounding box center [648, 344] width 31 height 26
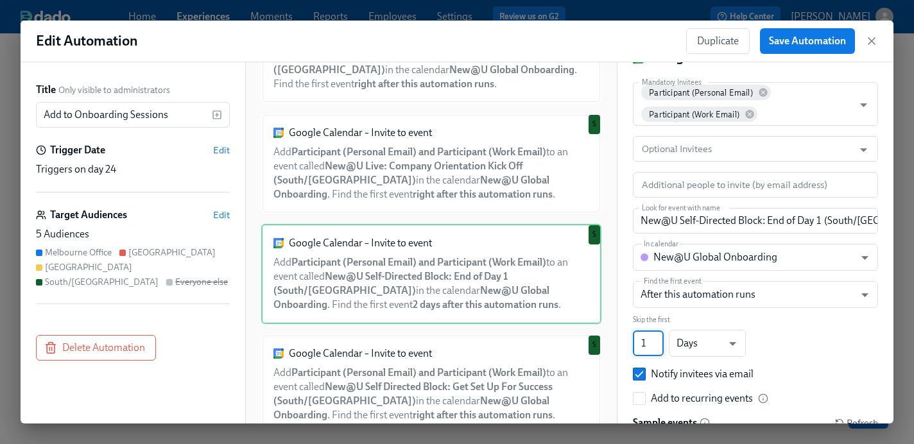
click at [659, 347] on input "1" at bounding box center [648, 344] width 31 height 26
type input "0"
click at [659, 347] on input "0" at bounding box center [648, 344] width 31 height 26
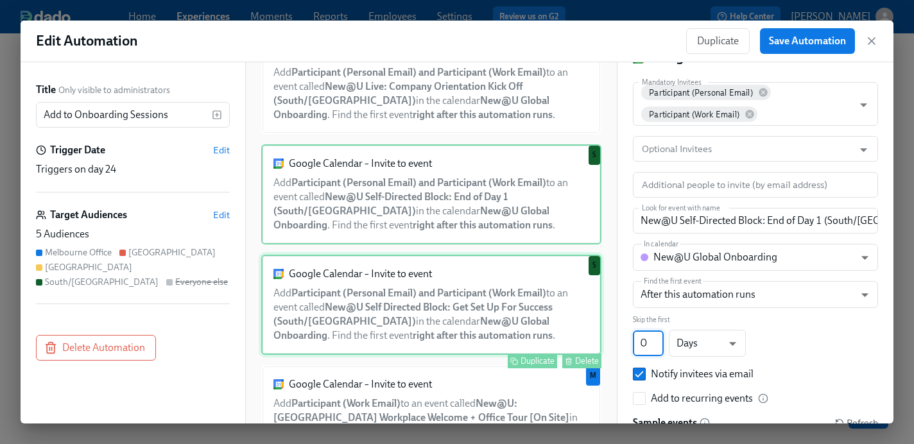
click at [440, 334] on div "Google Calendar – Invite to event Add Participant (Personal Email) and Particip…" at bounding box center [431, 305] width 340 height 100
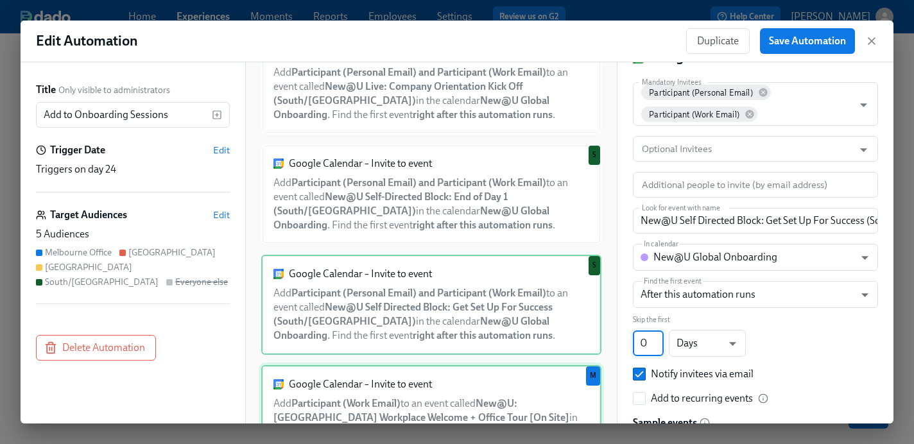
click at [437, 389] on div "Google Calendar – Invite to event Add Participant (Work Email) to an event call…" at bounding box center [431, 415] width 340 height 100
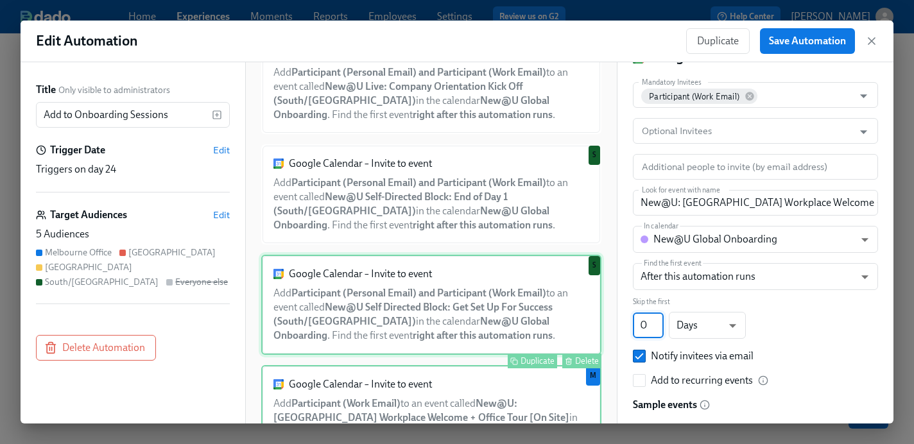
click at [444, 329] on div "Google Calendar – Invite to event Add Participant (Personal Email) and Particip…" at bounding box center [431, 305] width 340 height 100
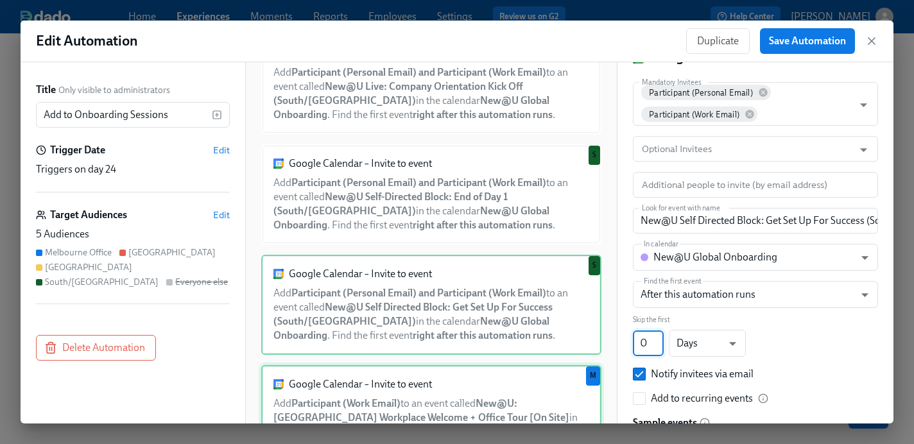
click at [441, 377] on div "Google Calendar – Invite to event Add Participant (Work Email) to an event call…" at bounding box center [431, 415] width 340 height 100
type input "New@U: [GEOGRAPHIC_DATA] Workplace Welcome + Office Tour [On Site]"
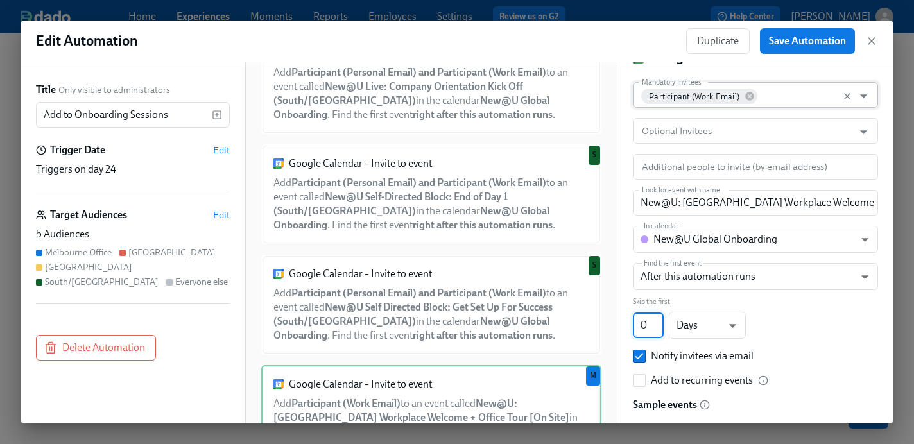
click at [795, 96] on input "Mandatory Invitees" at bounding box center [803, 95] width 88 height 26
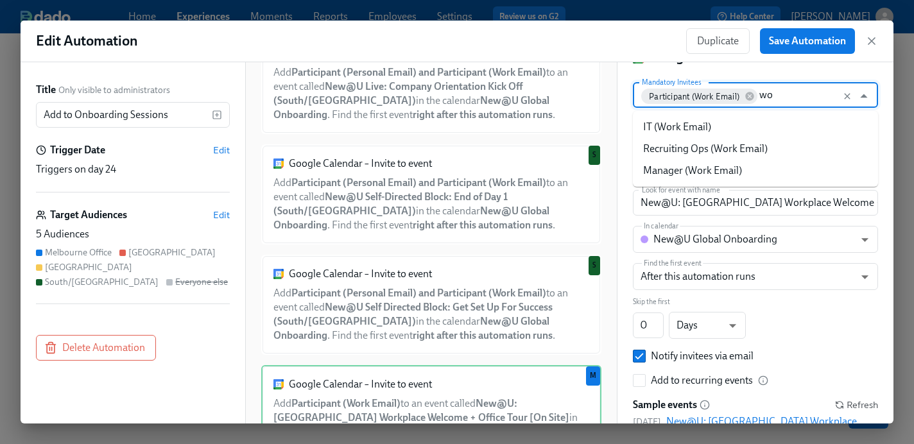
type input "w"
type input "parti"
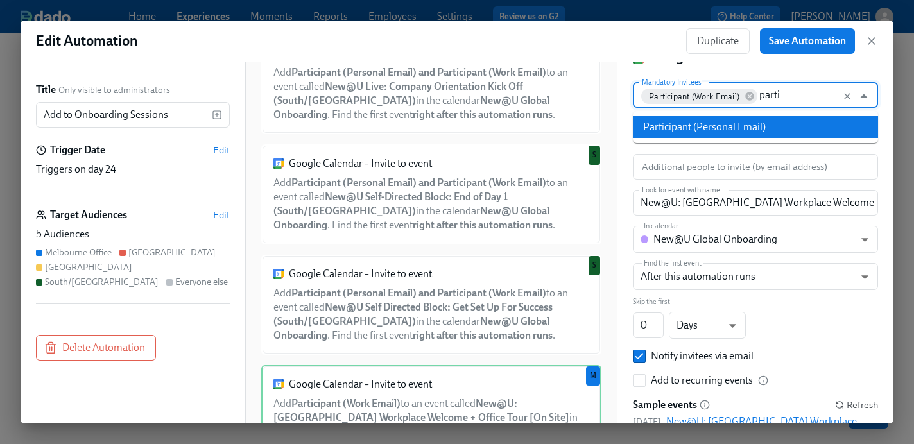
click at [741, 130] on li "Participant (Personal Email)" at bounding box center [755, 127] width 245 height 22
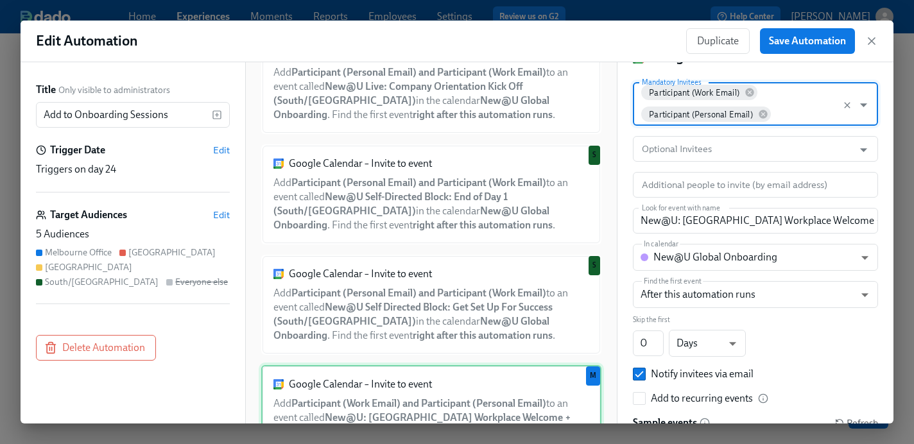
scroll to position [779, 0]
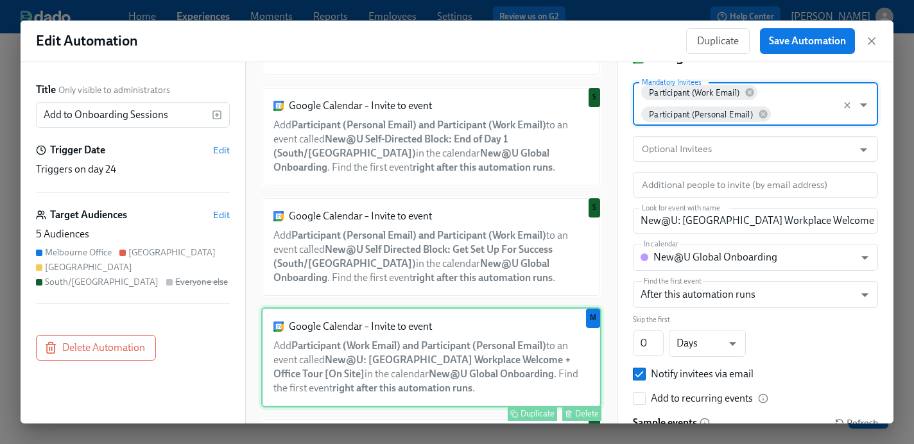
click at [435, 377] on div "Google Calendar – Invite to event Add Participant (Work Email) and Participant …" at bounding box center [431, 358] width 340 height 100
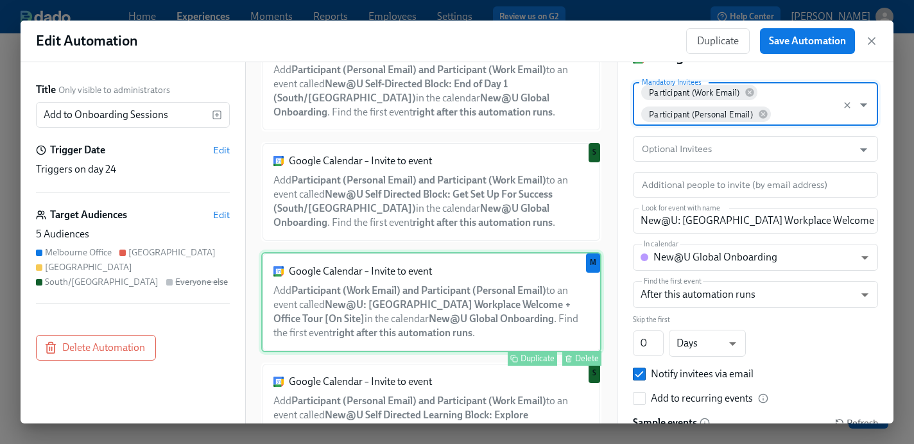
scroll to position [833, 0]
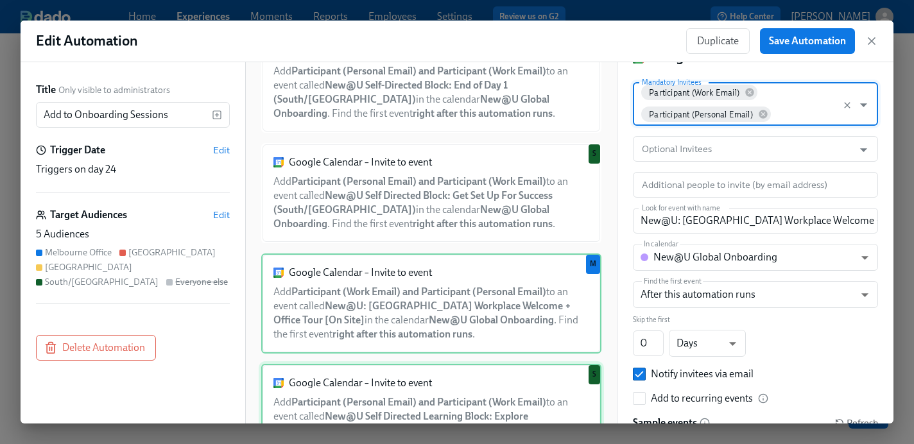
click at [435, 388] on div "Google Calendar – Invite to event Add Participant (Personal Email) and Particip…" at bounding box center [431, 414] width 340 height 100
type input "New@U Self Directed Learning Block: Explore ([GEOGRAPHIC_DATA])"
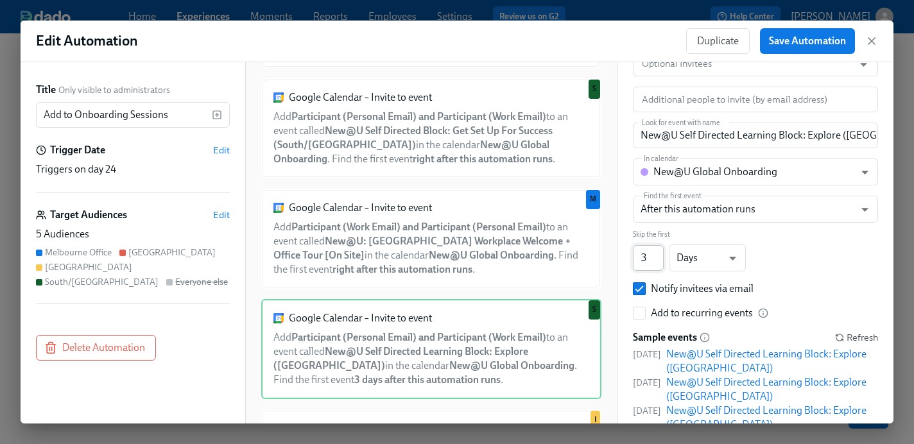
scroll to position [138, 0]
click at [659, 263] on input "2" at bounding box center [648, 256] width 31 height 26
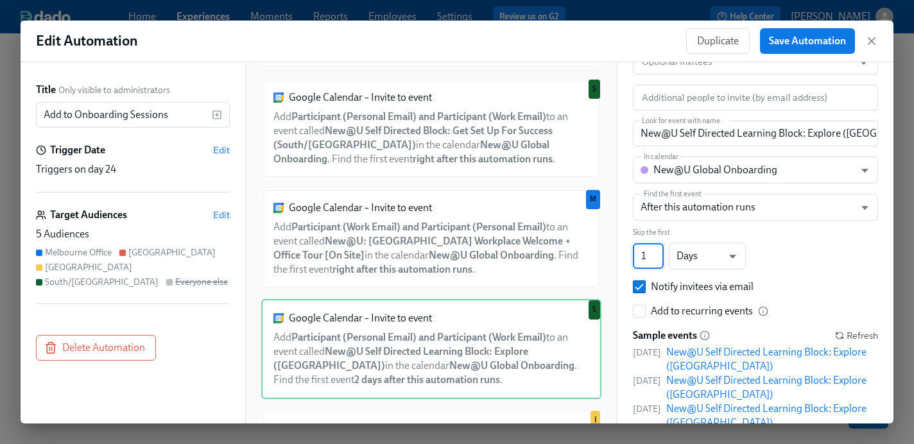
click at [659, 263] on input "1" at bounding box center [648, 256] width 31 height 26
type input "0"
click at [659, 262] on input "0" at bounding box center [648, 256] width 31 height 26
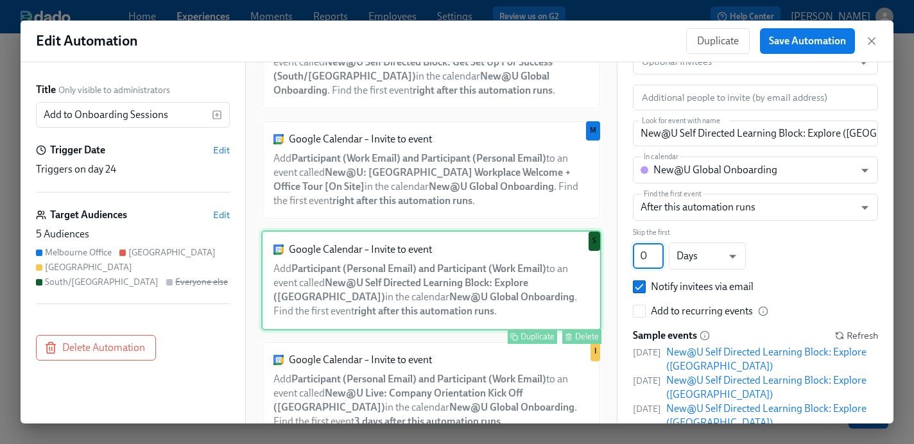
scroll to position [966, 0]
click at [574, 293] on div "Google Calendar – Invite to event Add Participant (Personal Email) and Particip…" at bounding box center [431, 282] width 340 height 100
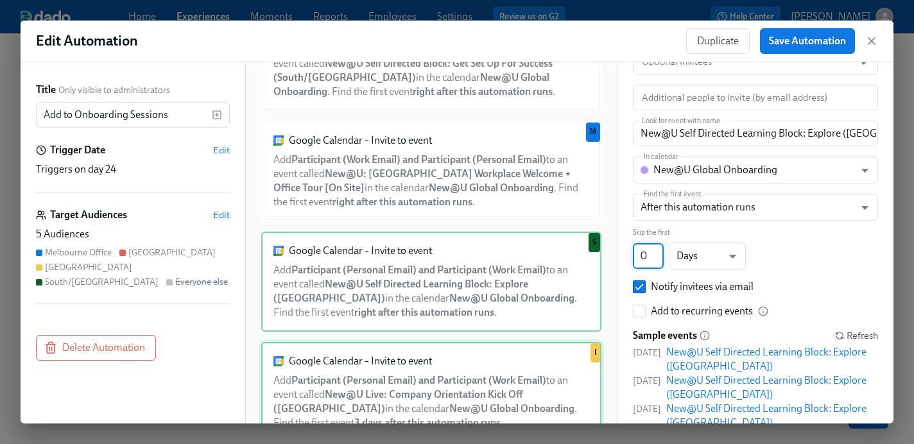
click at [509, 385] on div "Google Calendar – Invite to event Add Participant (Personal Email) and Particip…" at bounding box center [431, 392] width 340 height 100
type input "New@U Live: Company Orientation Kick Off ([GEOGRAPHIC_DATA])"
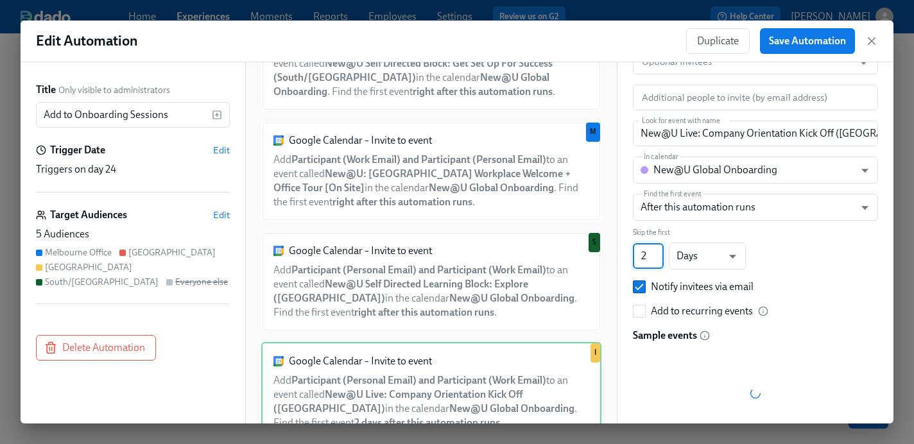
click at [660, 263] on input "2" at bounding box center [648, 256] width 31 height 26
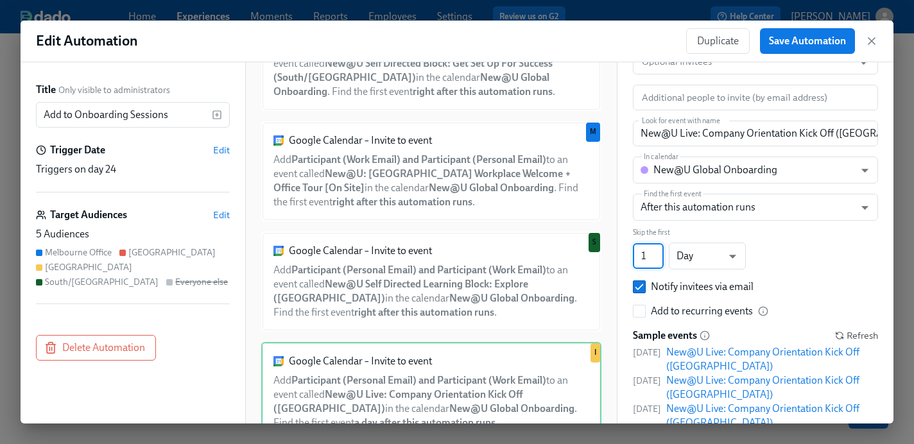
click at [660, 263] on input "1" at bounding box center [648, 256] width 31 height 26
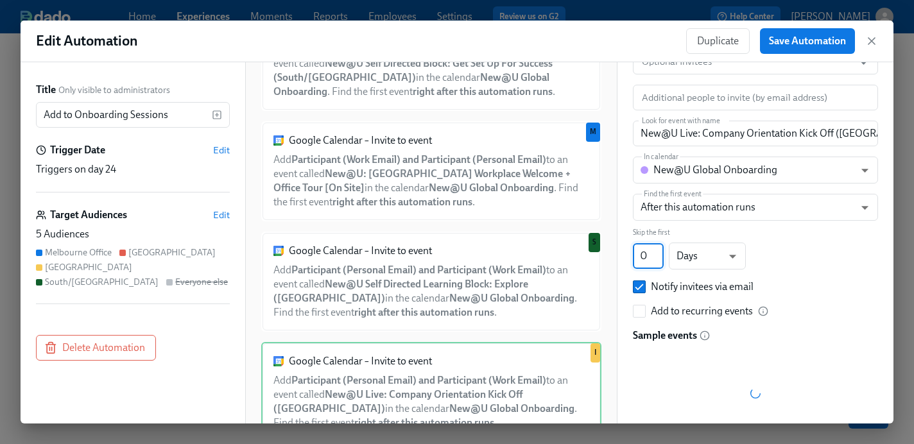
type input "0"
click at [660, 263] on input "0" at bounding box center [648, 256] width 31 height 26
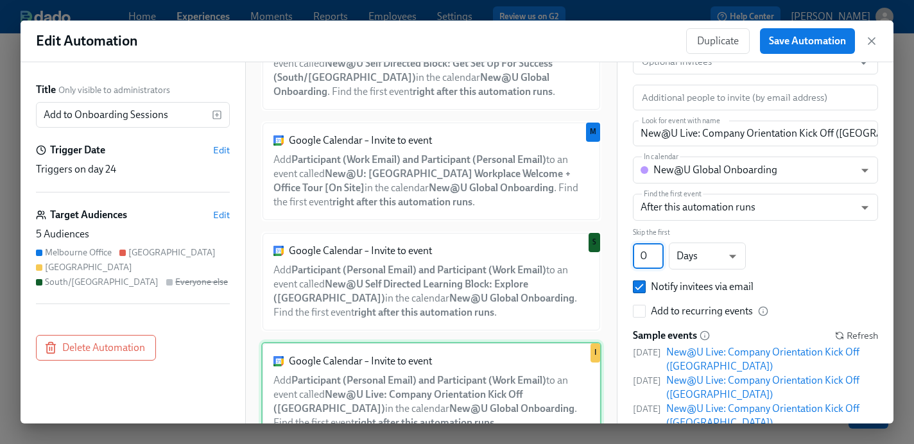
click at [535, 386] on div "Google Calendar – Invite to event Add Participant (Personal Email) and Particip…" at bounding box center [431, 392] width 340 height 100
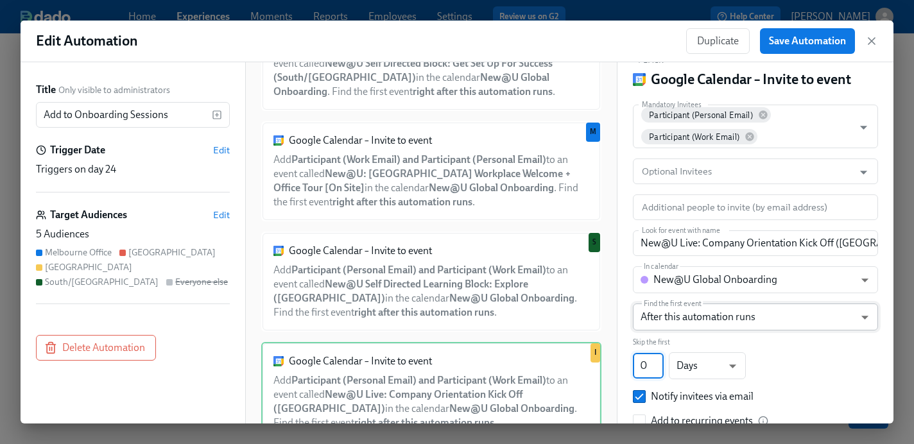
scroll to position [29, 0]
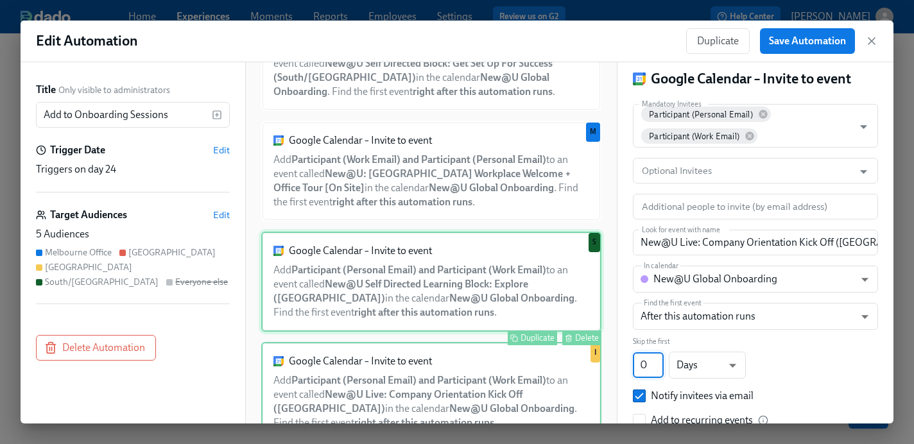
click at [530, 291] on div "Google Calendar – Invite to event Add Participant (Personal Email) and Particip…" at bounding box center [431, 282] width 340 height 100
click at [500, 392] on div "Google Calendar – Invite to event Add Participant (Personal Email) and Particip…" at bounding box center [431, 392] width 340 height 100
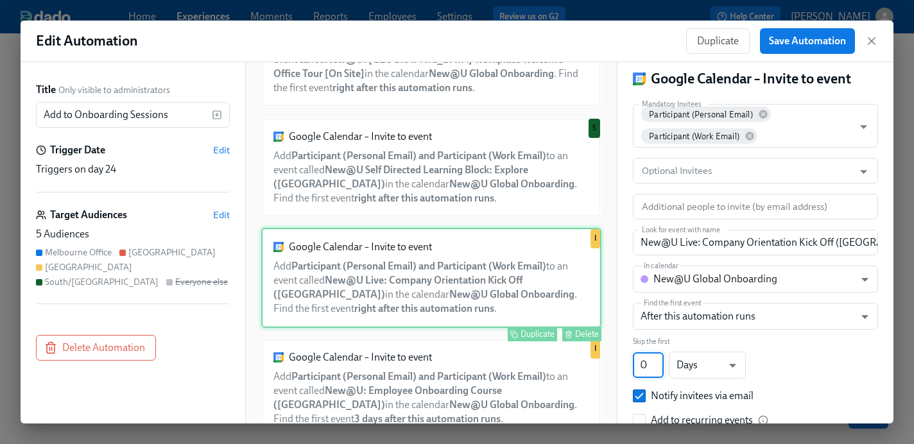
scroll to position [1076, 0]
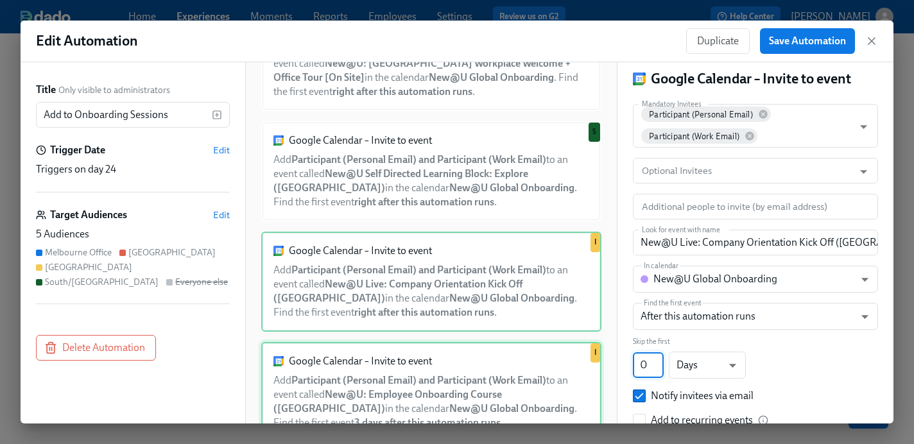
click at [505, 365] on div "Google Calendar – Invite to event Add Participant (Personal Email) and Particip…" at bounding box center [431, 392] width 340 height 100
type input "New@U: Employee Onboarding Course ([GEOGRAPHIC_DATA])"
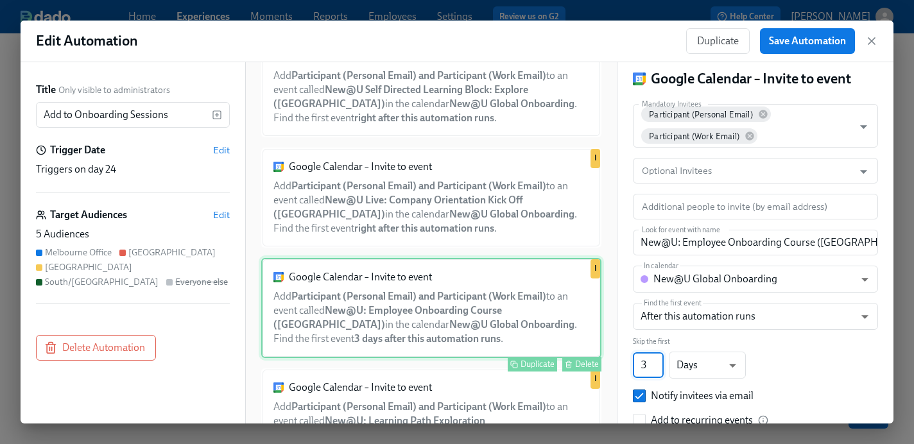
scroll to position [1159, 0]
click at [495, 315] on div "Google Calendar – Invite to event Add Participant (Personal Email) and Particip…" at bounding box center [431, 309] width 340 height 100
click at [661, 370] on input "2" at bounding box center [648, 365] width 31 height 26
click at [661, 370] on input "1" at bounding box center [648, 365] width 31 height 26
type input "0"
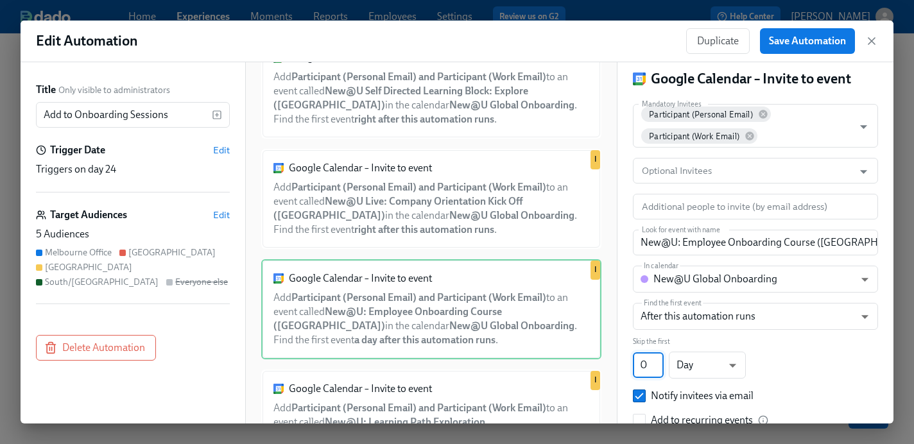
click at [661, 370] on input "0" at bounding box center [648, 365] width 31 height 26
click at [496, 324] on div "Google Calendar – Invite to event Add Participant (Personal Email) and Particip…" at bounding box center [431, 309] width 340 height 100
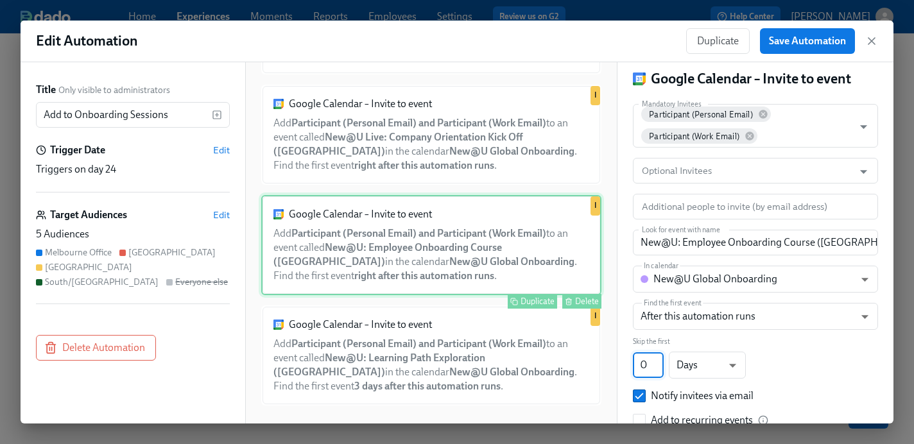
scroll to position [1236, 0]
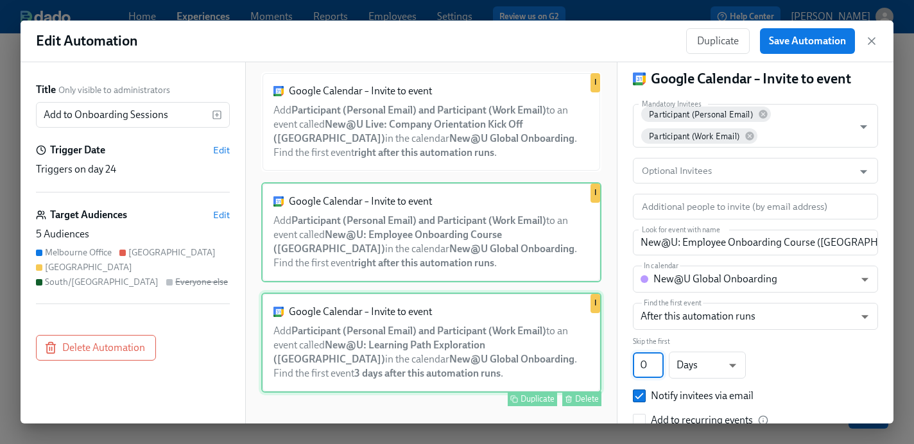
click at [486, 343] on div "Google Calendar – Invite to event Add Participant (Personal Email) and Particip…" at bounding box center [431, 343] width 340 height 100
type input "New@U: Learning Path Exploration ([GEOGRAPHIC_DATA])"
type input "3"
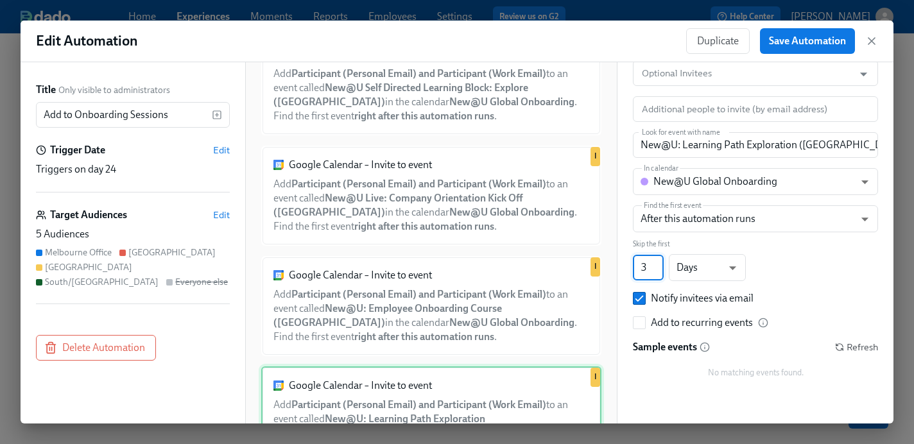
scroll to position [1161, 0]
click at [788, 47] on span "Save Automation" at bounding box center [807, 41] width 77 height 13
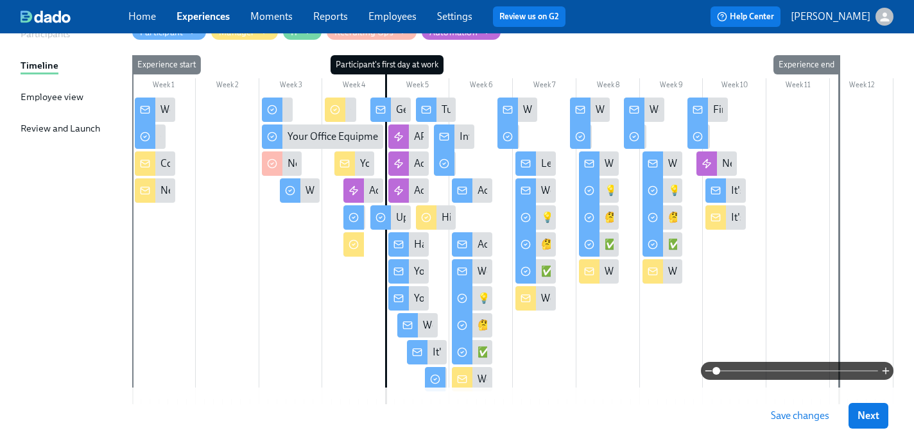
click at [795, 413] on span "Save changes" at bounding box center [800, 416] width 58 height 13
click at [788, 414] on span "Save changes" at bounding box center [800, 416] width 58 height 13
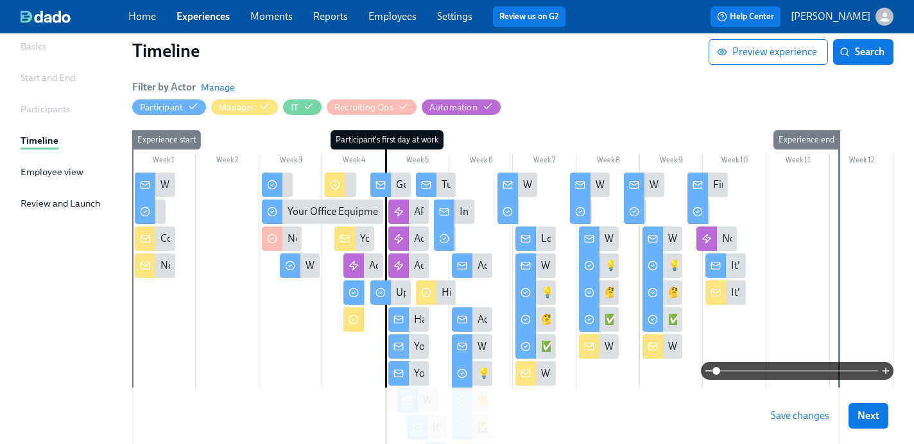
scroll to position [96, 0]
click at [201, 17] on link "Experiences" at bounding box center [203, 16] width 53 height 12
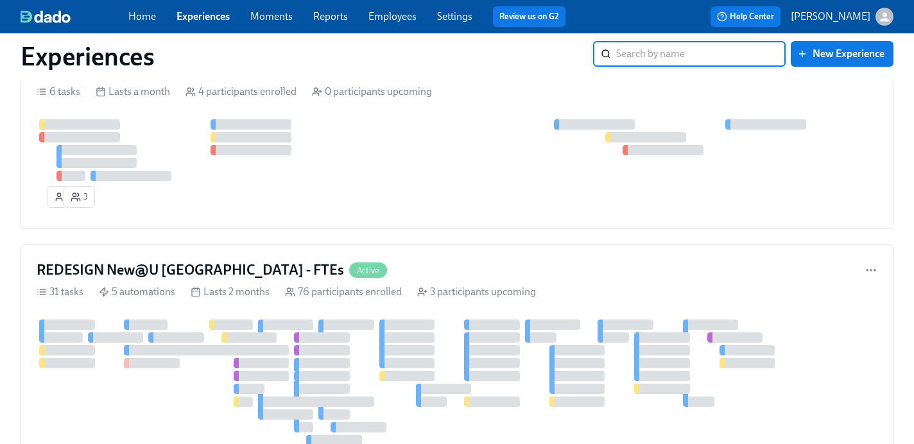
scroll to position [354, 0]
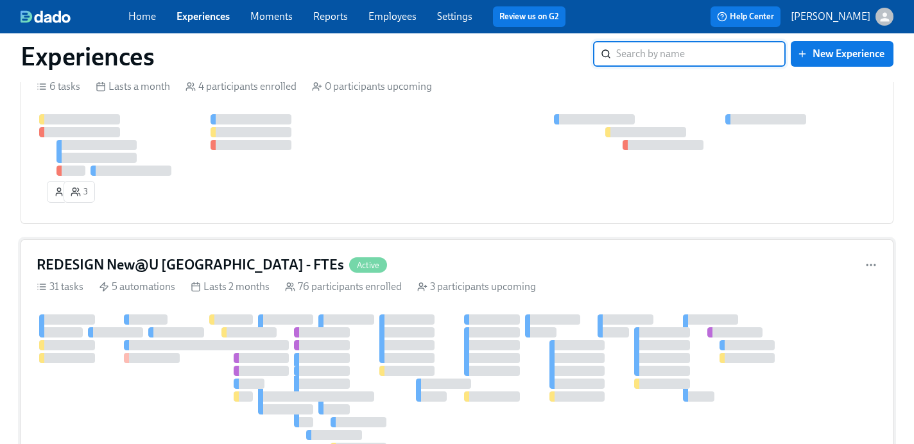
click at [187, 265] on h4 "REDESIGN New@U [GEOGRAPHIC_DATA] - FTEs" at bounding box center [191, 265] width 308 height 19
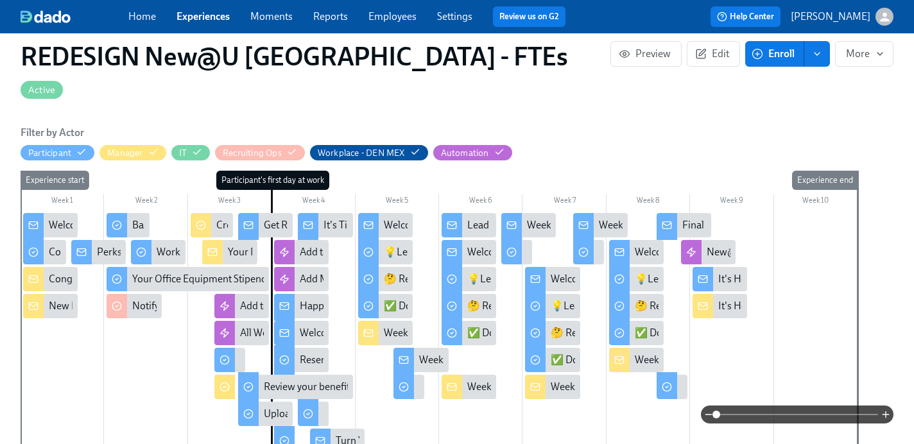
scroll to position [333, 0]
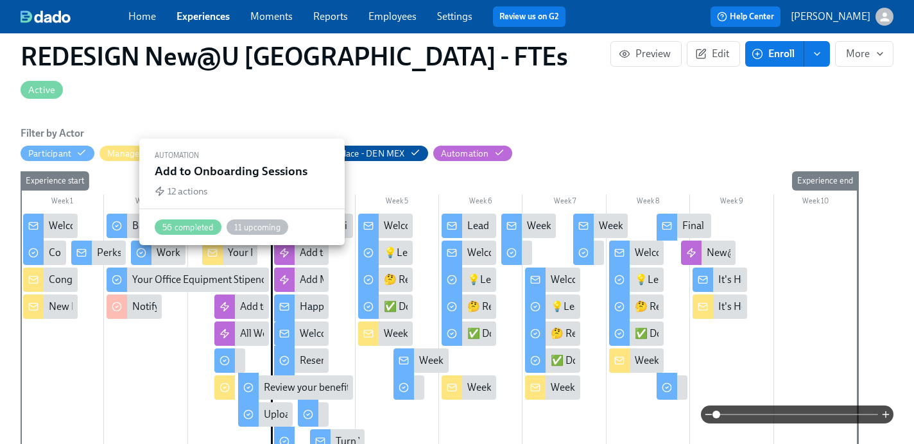
click at [243, 300] on div "Add to Onboarding Sessions" at bounding box center [302, 307] width 125 height 14
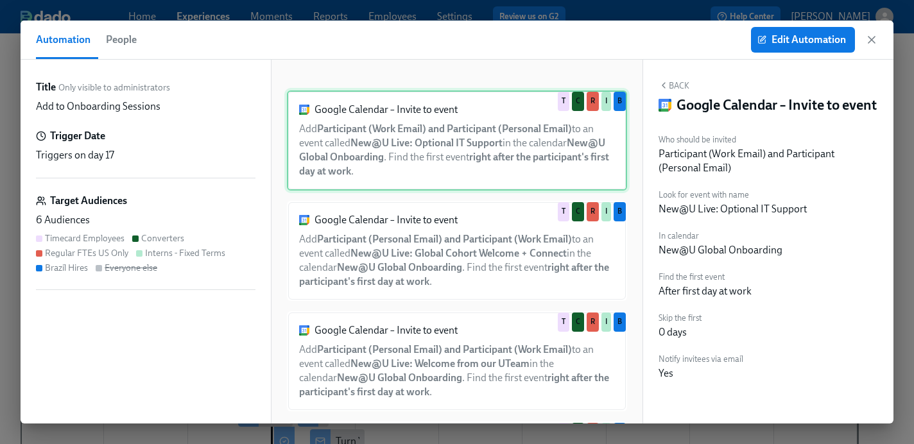
click at [446, 167] on div "Google Calendar – Invite to event Add Participant (Work Email) and Participant …" at bounding box center [457, 141] width 340 height 100
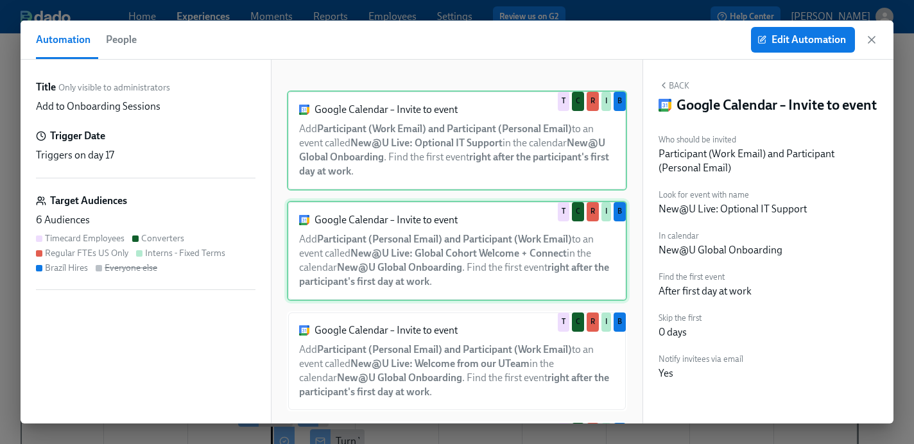
click at [446, 229] on div "Google Calendar – Invite to event Add Participant (Personal Email) and Particip…" at bounding box center [457, 251] width 340 height 100
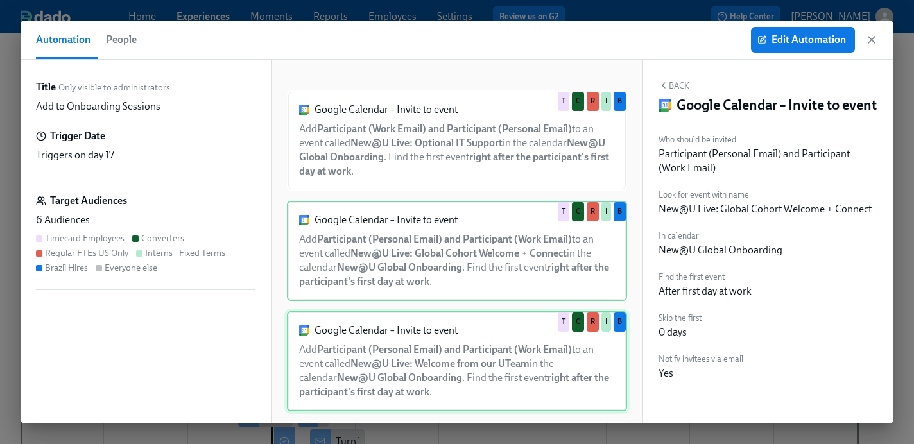
click at [429, 353] on div "Google Calendar – Invite to event Add Participant (Personal Email) and Particip…" at bounding box center [457, 361] width 340 height 100
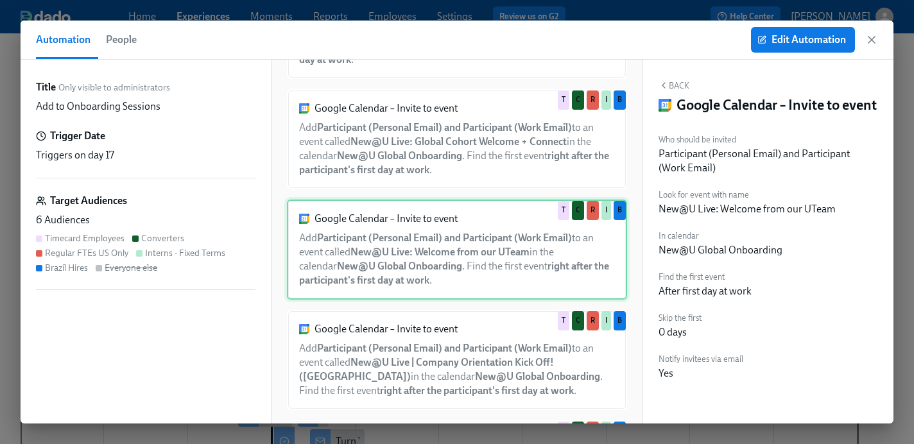
scroll to position [111, 0]
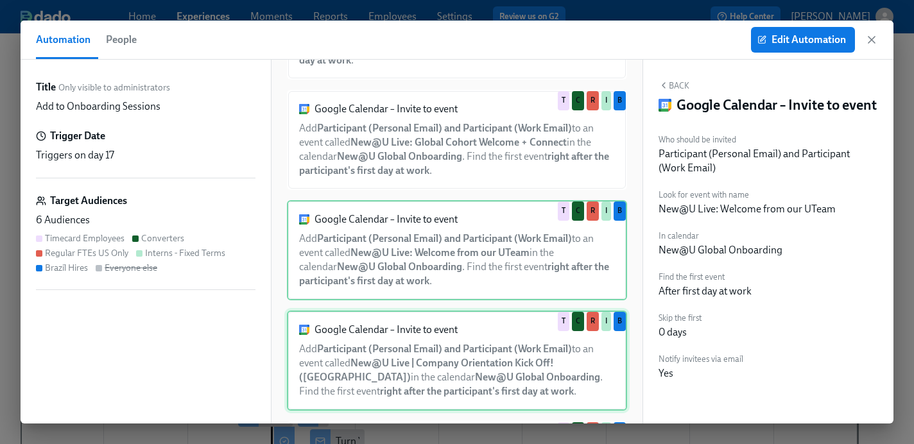
click at [429, 360] on div "Google Calendar – Invite to event Add Participant (Personal Email) and Particip…" at bounding box center [457, 361] width 340 height 100
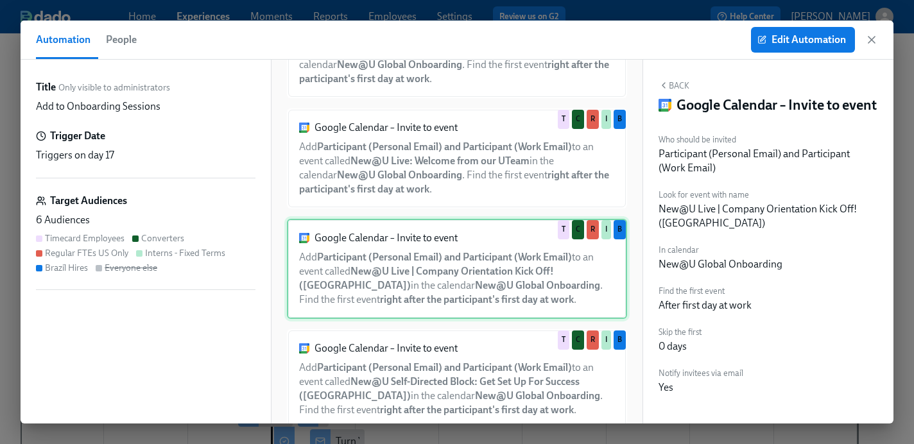
scroll to position [210, 0]
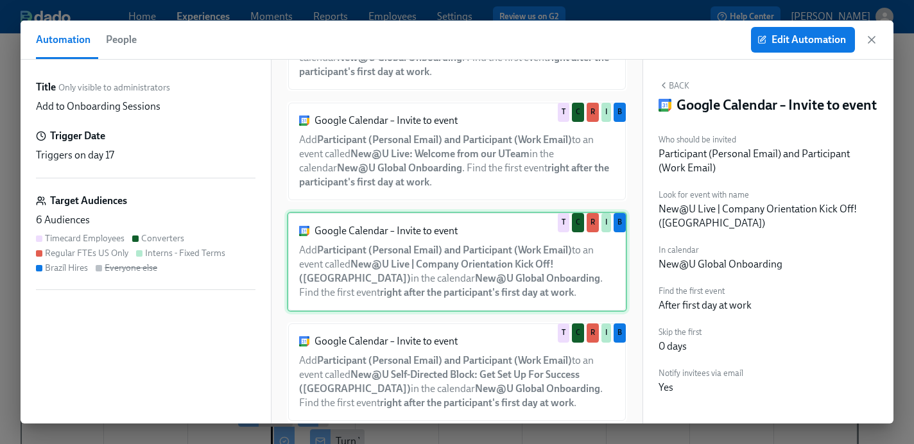
click at [429, 360] on div "Google Calendar – Invite to event Add Participant (Personal Email) and Particip…" at bounding box center [457, 372] width 340 height 100
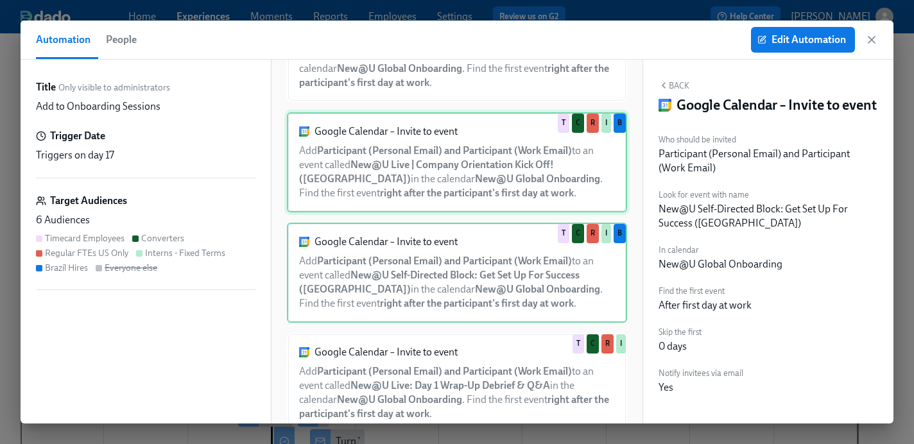
scroll to position [309, 0]
click at [429, 360] on div "Google Calendar – Invite to event Add Participant (Personal Email) and Particip…" at bounding box center [457, 384] width 340 height 100
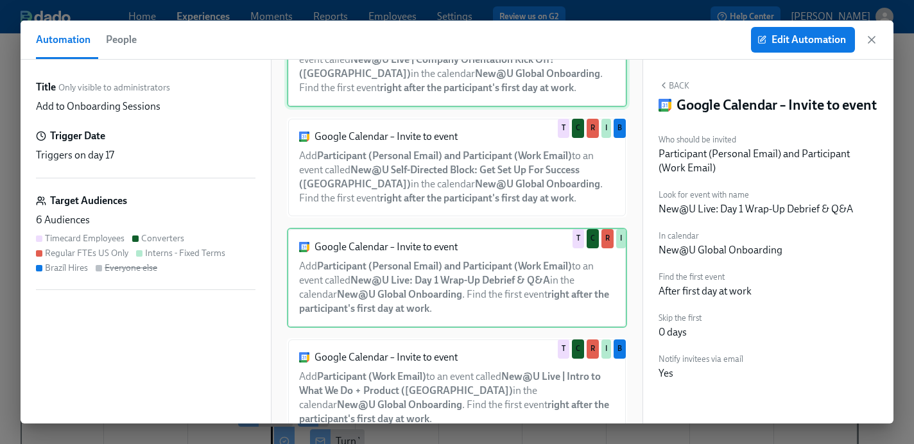
scroll to position [417, 0]
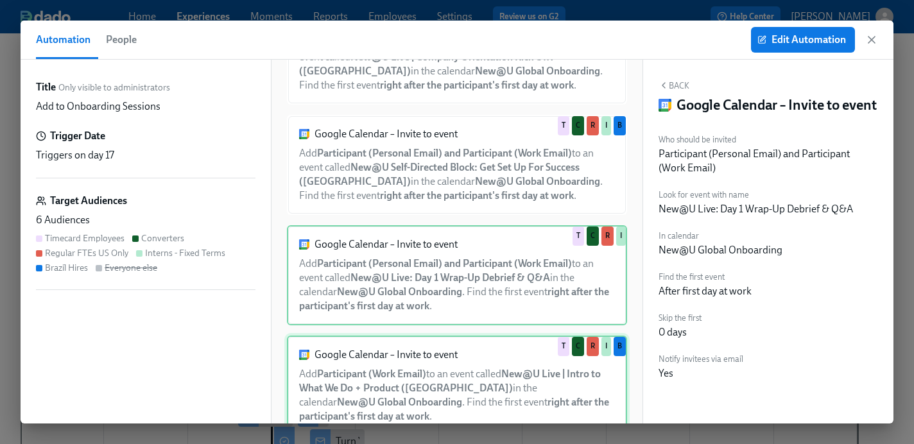
click at [429, 362] on div "Google Calendar – Invite to event Add Participant (Work Email) to an event call…" at bounding box center [457, 386] width 340 height 100
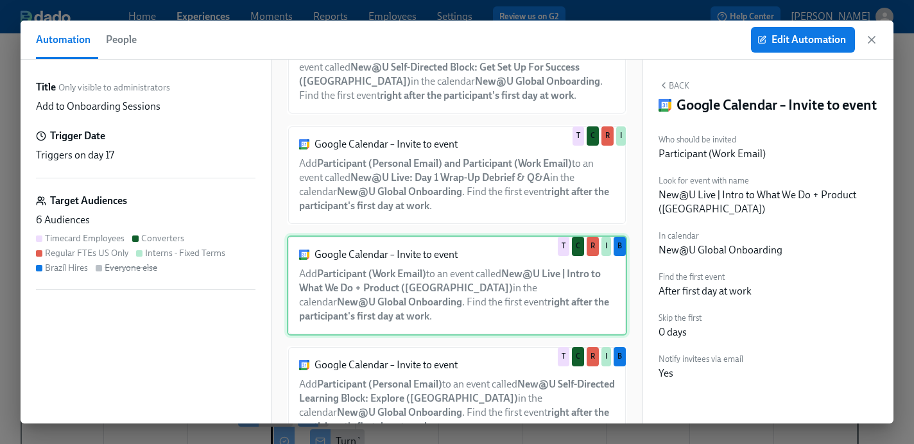
scroll to position [514, 0]
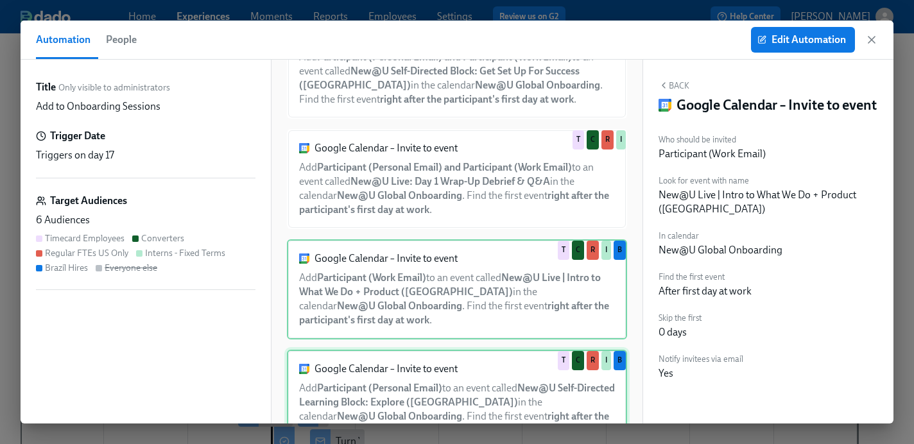
click at [424, 381] on div "Google Calendar – Invite to event Add Participant (Personal Email) to an event …" at bounding box center [457, 400] width 340 height 100
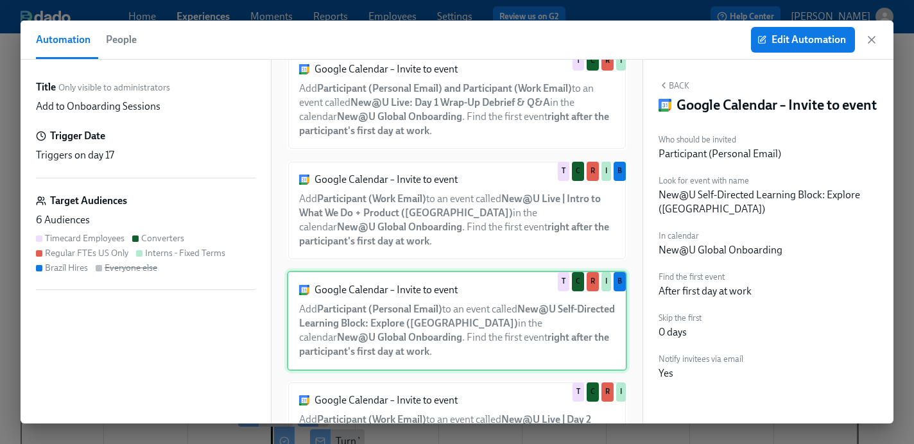
scroll to position [594, 0]
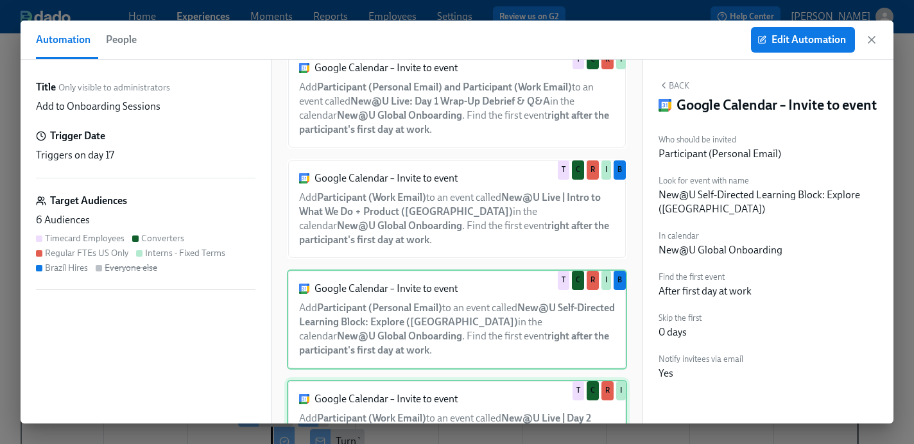
click at [422, 397] on div "Google Calendar – Invite to event Add Participant (Work Email) to an event call…" at bounding box center [457, 423] width 340 height 86
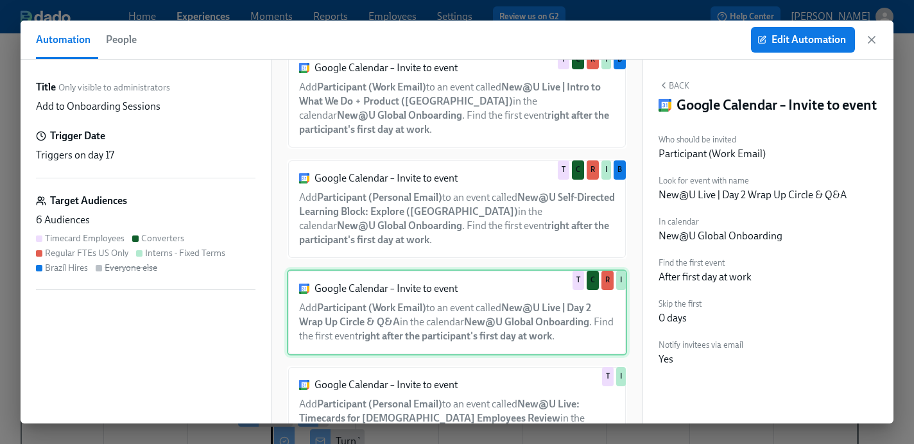
scroll to position [704, 0]
click at [422, 397] on div "Google Calendar – Invite to event Add Participant (Personal Email) to an event …" at bounding box center [457, 417] width 340 height 100
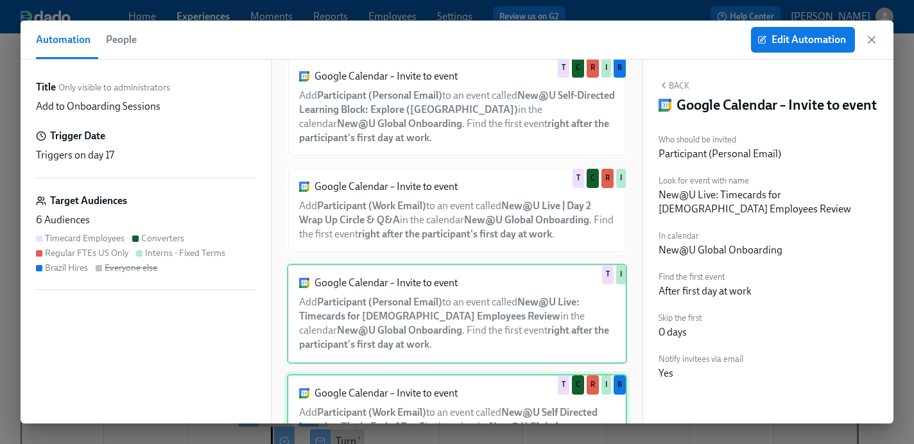
scroll to position [0, 20620]
click at [422, 398] on div "Google Calendar – Invite to event Add Participant (Work Email) to an event call…" at bounding box center [457, 424] width 340 height 100
click at [431, 295] on div "Google Calendar – Invite to event Add Participant (Personal Email) to an event …" at bounding box center [457, 314] width 340 height 100
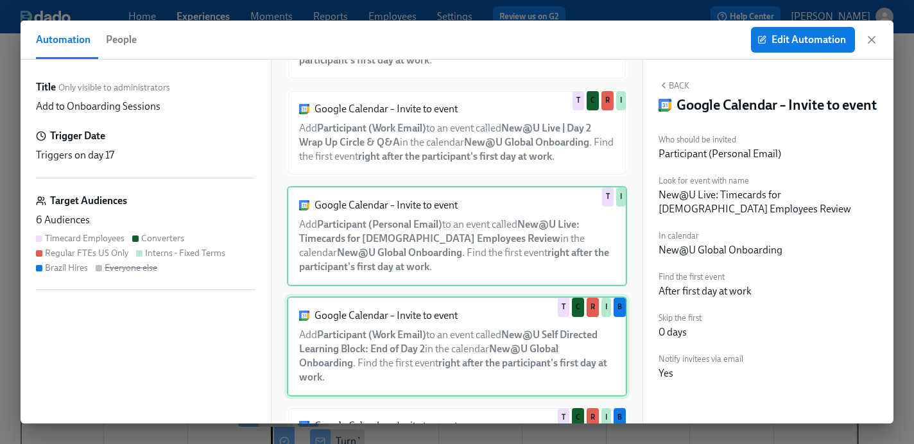
click at [417, 338] on div "Google Calendar – Invite to event Add Participant (Work Email) to an event call…" at bounding box center [457, 347] width 340 height 100
click at [446, 229] on div "Google Calendar – Invite to event Add Participant (Personal Email) to an event …" at bounding box center [457, 236] width 340 height 100
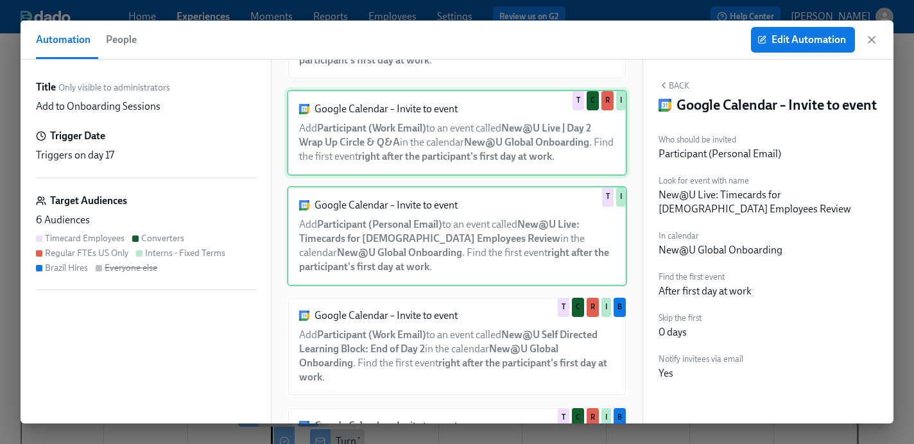
click at [442, 145] on div "Google Calendar – Invite to event Add Participant (Work Email) to an event call…" at bounding box center [457, 133] width 340 height 86
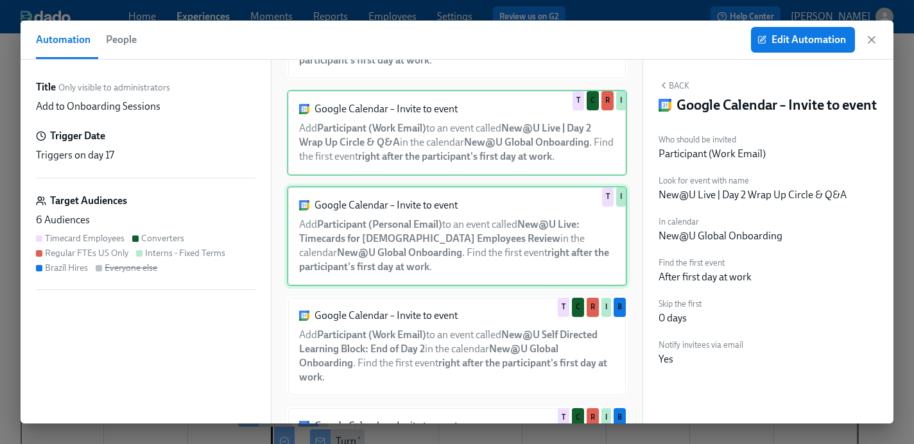
scroll to position [782, 0]
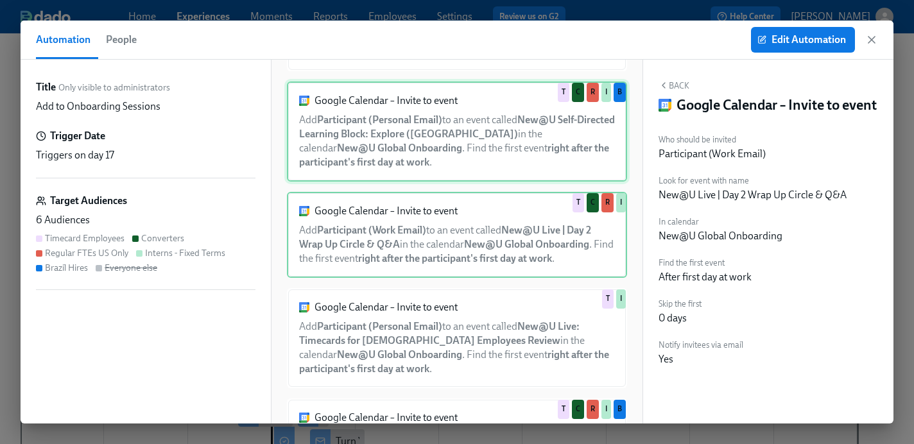
click at [440, 152] on div "Google Calendar – Invite to event Add Participant (Personal Email) to an event …" at bounding box center [457, 132] width 340 height 100
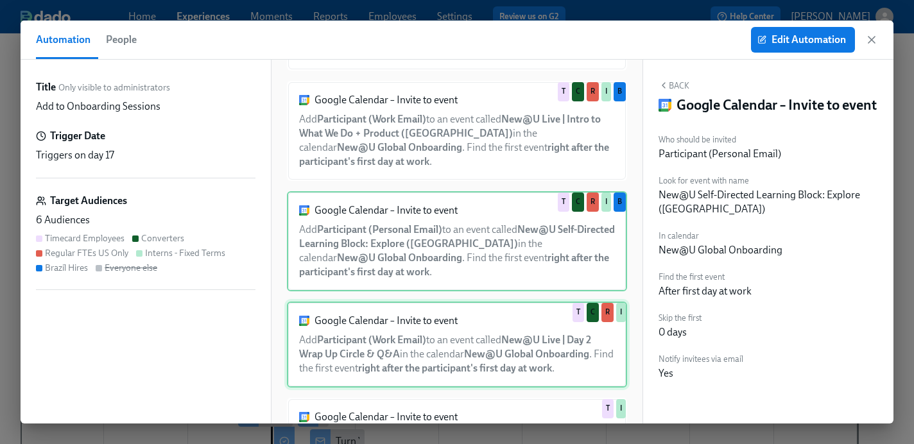
scroll to position [672, 0]
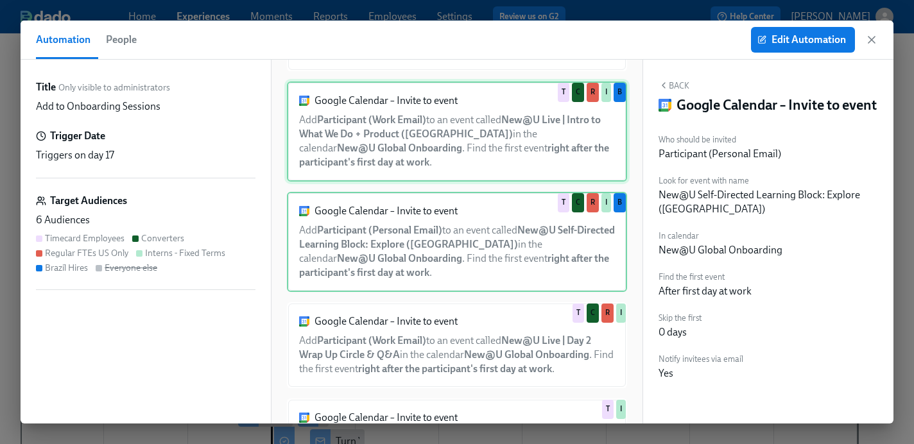
click at [441, 160] on div "Google Calendar – Invite to event Add Participant (Work Email) to an event call…" at bounding box center [457, 132] width 340 height 100
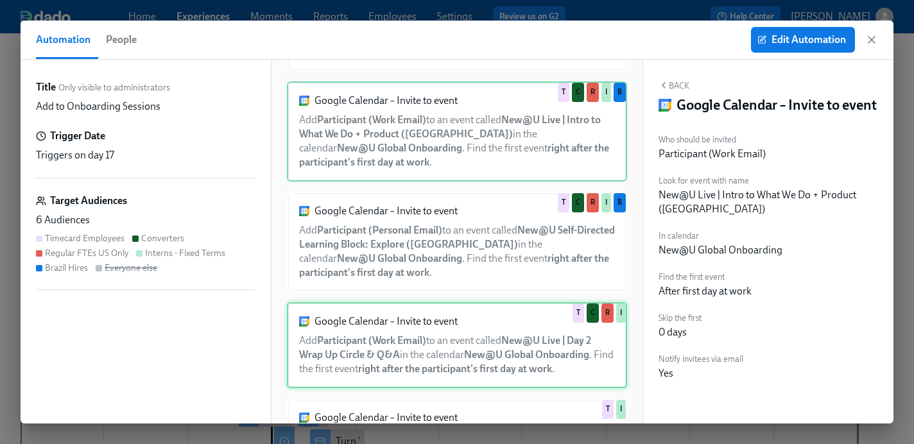
click at [419, 356] on div "Google Calendar – Invite to event Add Participant (Work Email) to an event call…" at bounding box center [457, 345] width 340 height 86
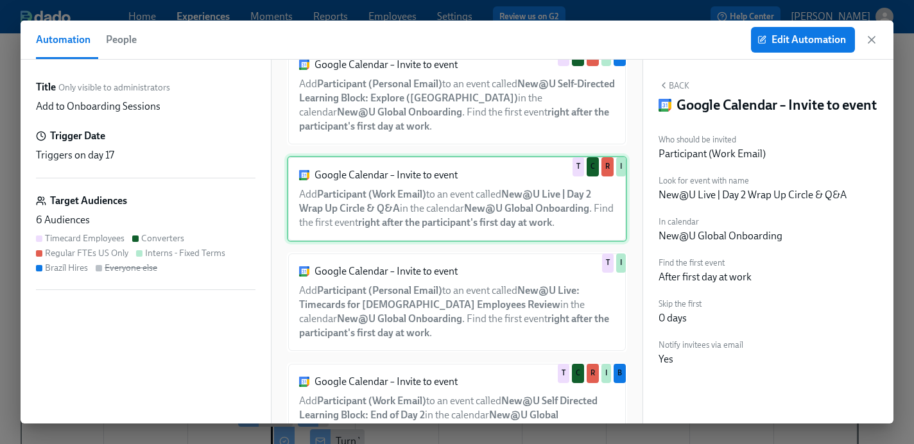
scroll to position [817, 0]
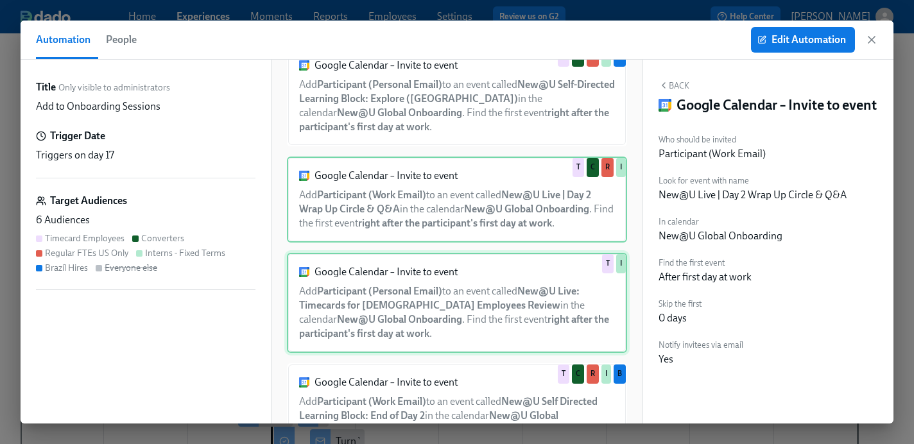
click at [418, 329] on div "Google Calendar – Invite to event Add Participant (Personal Email) to an event …" at bounding box center [457, 303] width 340 height 100
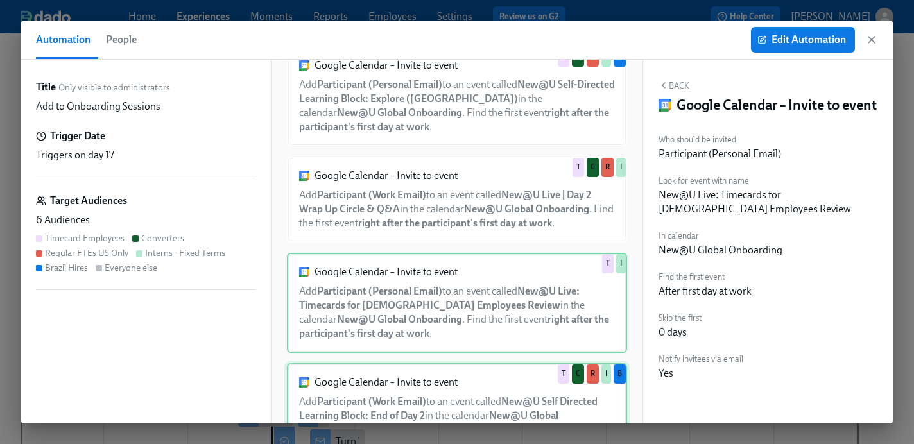
click at [417, 412] on div "Google Calendar – Invite to event Add Participant (Work Email) to an event call…" at bounding box center [457, 413] width 340 height 100
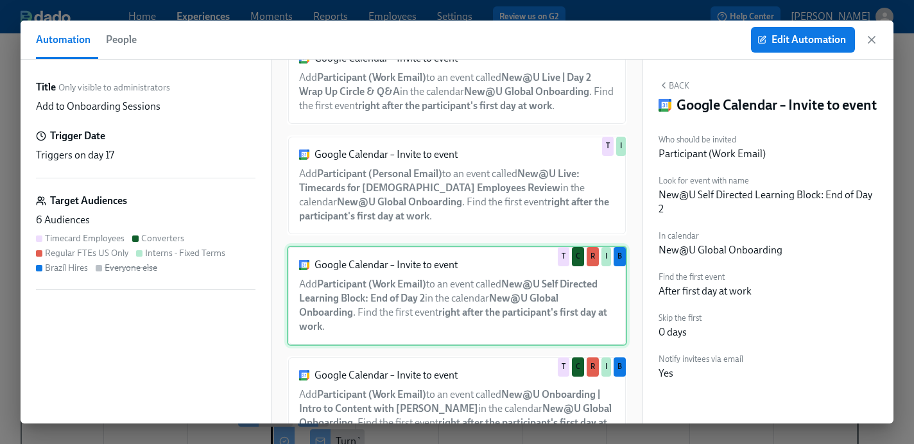
scroll to position [937, 0]
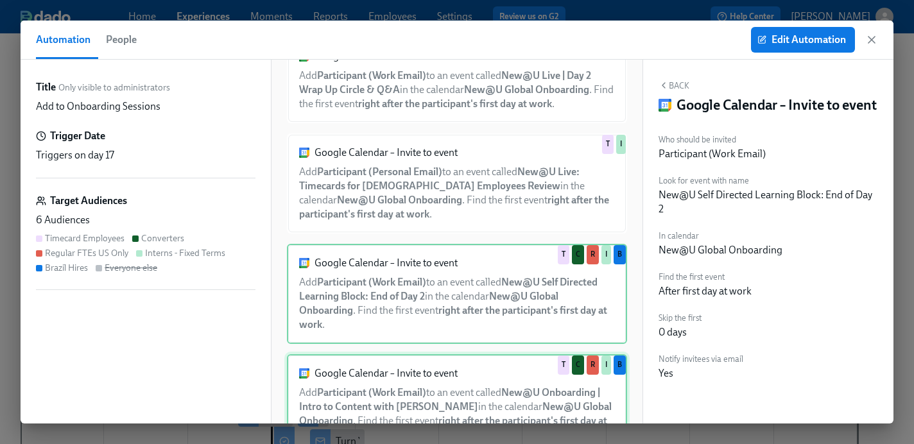
click at [422, 399] on div "Google Calendar – Invite to event Add Participant (Work Email) to an event call…" at bounding box center [457, 404] width 340 height 100
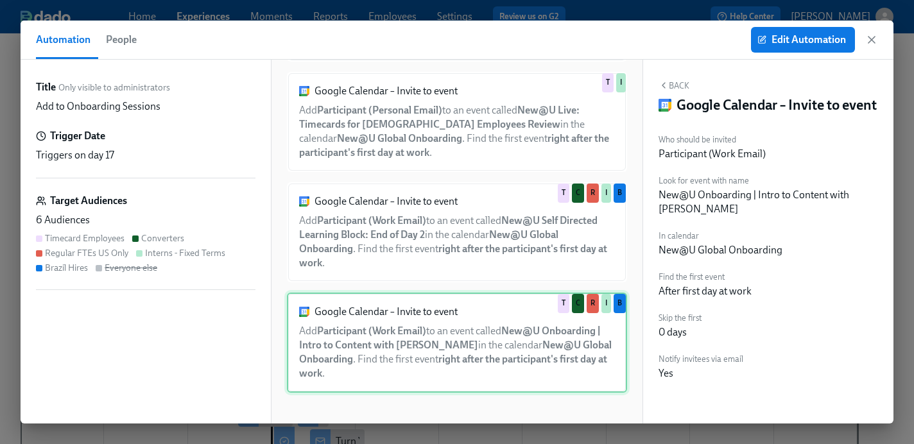
scroll to position [997, 0]
click at [426, 369] on div "Google Calendar – Invite to event Add Participant (Work Email) to an event call…" at bounding box center [457, 344] width 340 height 100
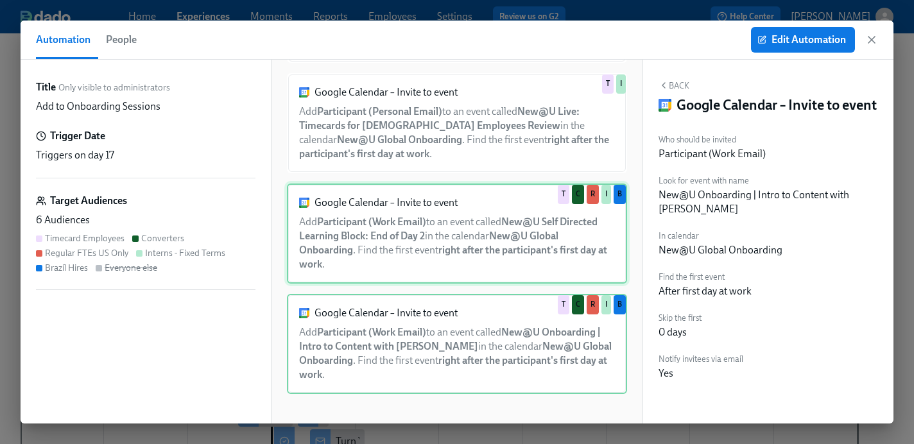
click at [422, 257] on div "Google Calendar – Invite to event Add Participant (Work Email) to an event call…" at bounding box center [457, 234] width 340 height 100
click at [417, 322] on div "Google Calendar – Invite to event Add Participant (Work Email) to an event call…" at bounding box center [457, 344] width 340 height 100
click at [415, 207] on div "Google Calendar – Invite to event Add Participant (Work Email) to an event call…" at bounding box center [457, 234] width 340 height 100
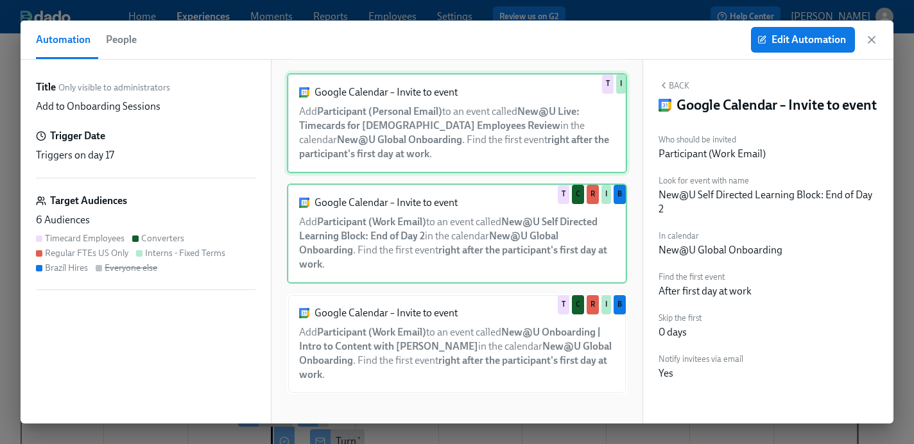
click at [424, 139] on div "Google Calendar – Invite to event Add Participant (Personal Email) to an event …" at bounding box center [457, 123] width 340 height 100
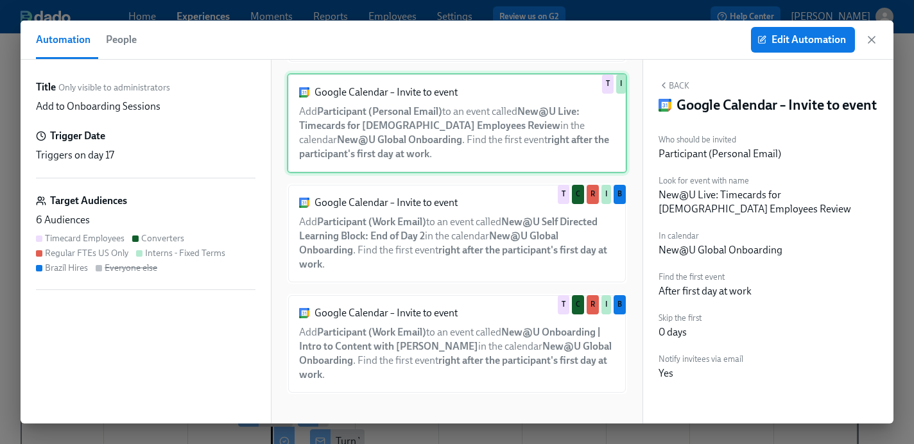
scroll to position [851, 0]
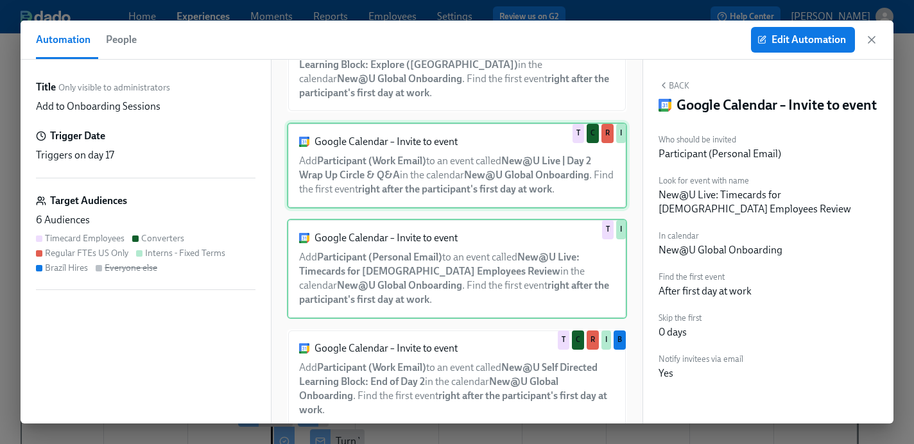
click at [419, 160] on div "Google Calendar – Invite to event Add Participant (Work Email) to an event call…" at bounding box center [457, 166] width 340 height 86
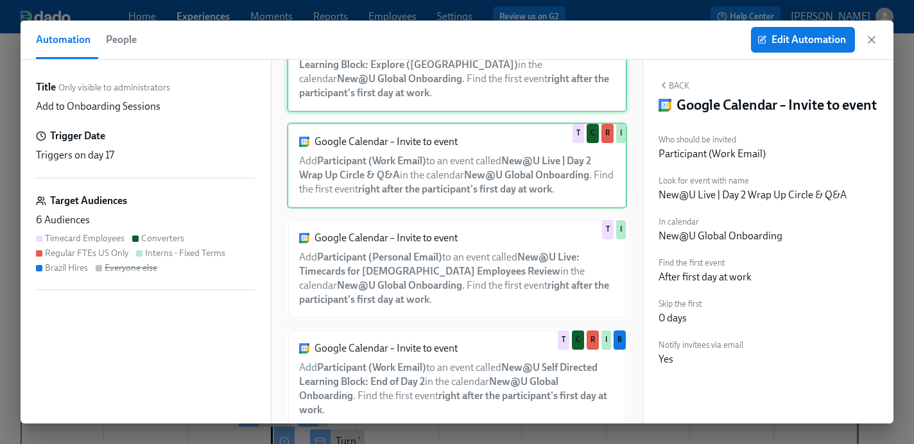
click at [417, 75] on div "Google Calendar – Invite to event Add Participant (Personal Email) to an event …" at bounding box center [457, 62] width 340 height 100
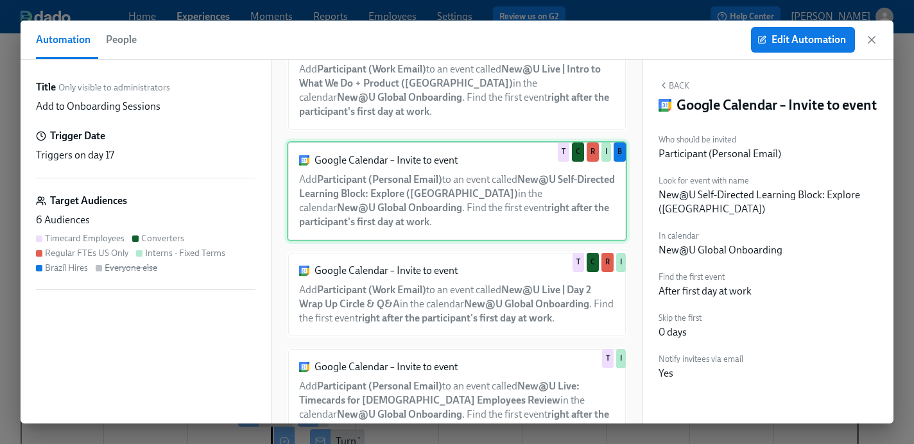
scroll to position [721, 0]
click at [874, 44] on icon "button" at bounding box center [871, 39] width 13 height 13
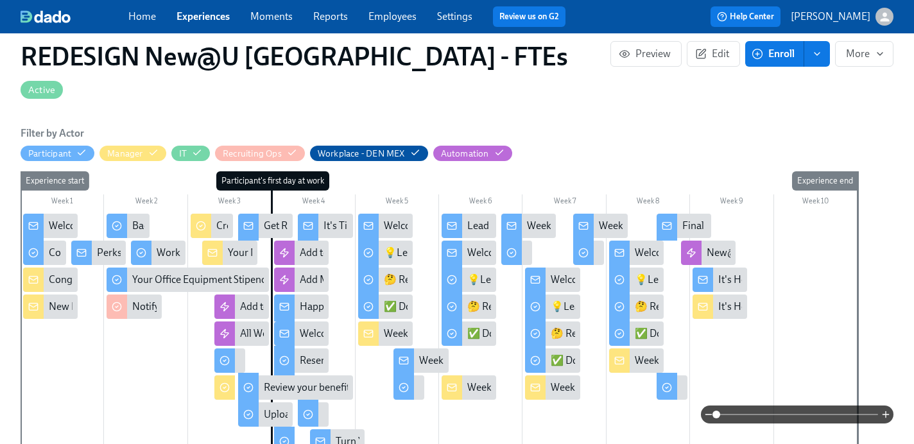
click at [209, 17] on link "Experiences" at bounding box center [203, 16] width 53 height 12
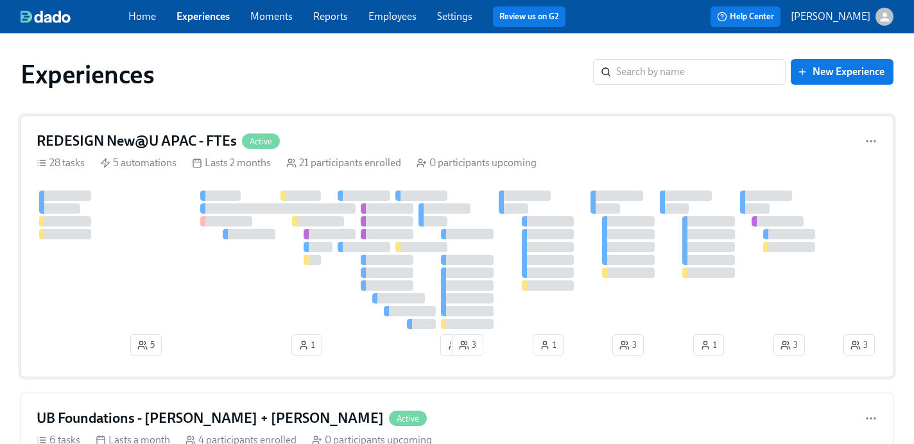
click at [177, 141] on h4 "REDESIGN New@U APAC - FTEs" at bounding box center [137, 141] width 200 height 19
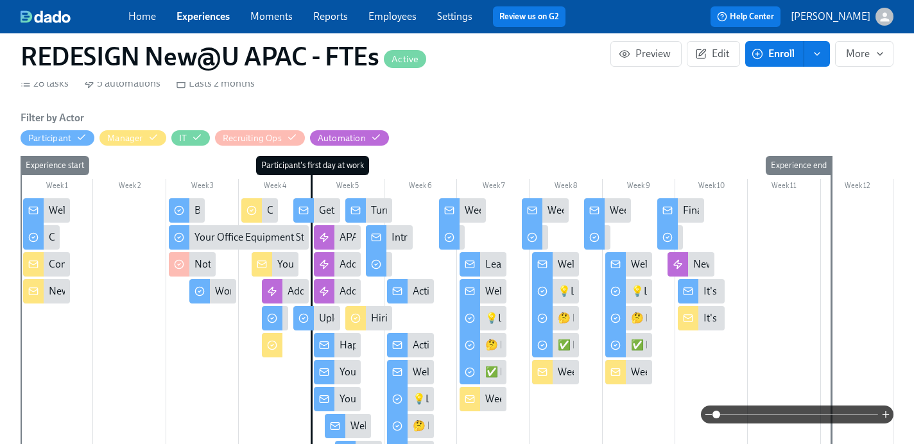
scroll to position [399, 0]
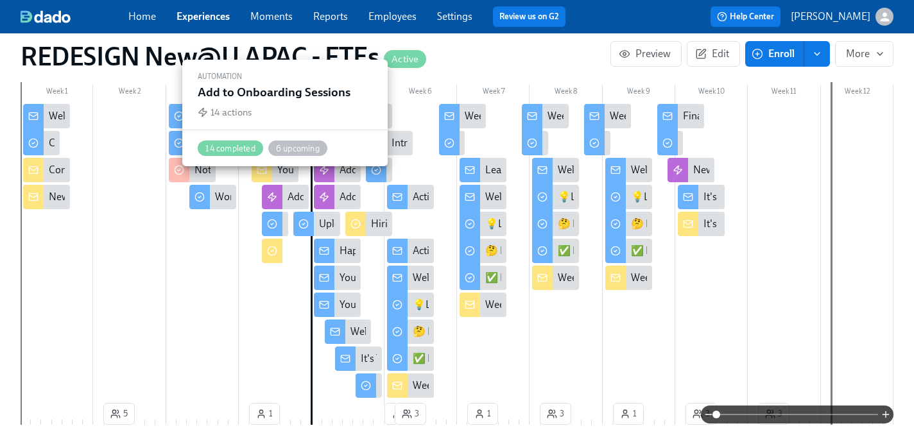
click at [270, 185] on div at bounding box center [272, 197] width 21 height 24
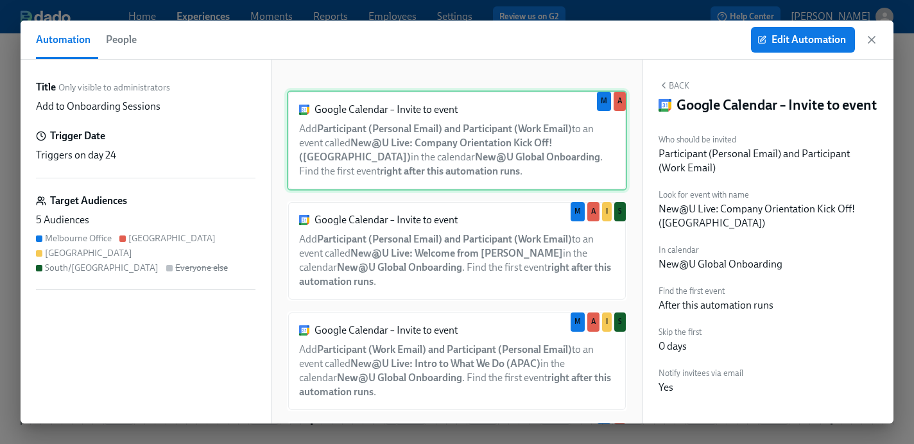
click at [413, 157] on div "Google Calendar – Invite to event Add Participant (Personal Email) and Particip…" at bounding box center [457, 141] width 340 height 100
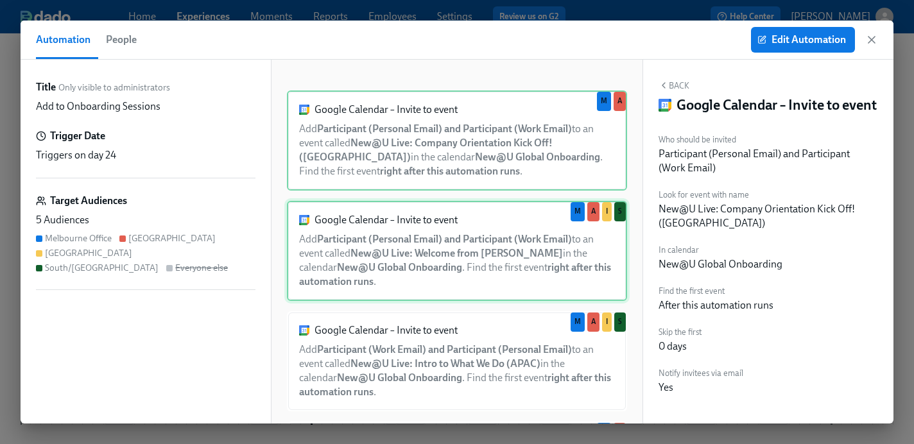
click at [407, 224] on div "Google Calendar – Invite to event Add Participant (Personal Email) and Particip…" at bounding box center [457, 251] width 340 height 100
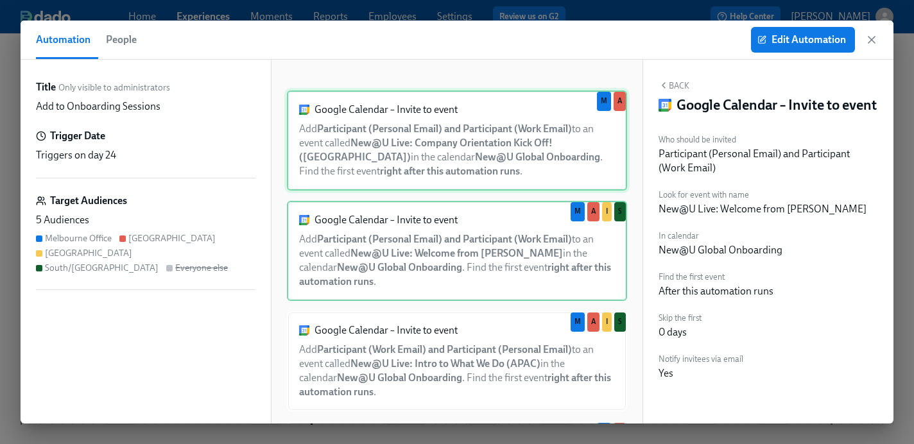
click at [416, 155] on div "Google Calendar – Invite to event Add Participant (Personal Email) and Particip…" at bounding box center [457, 141] width 340 height 100
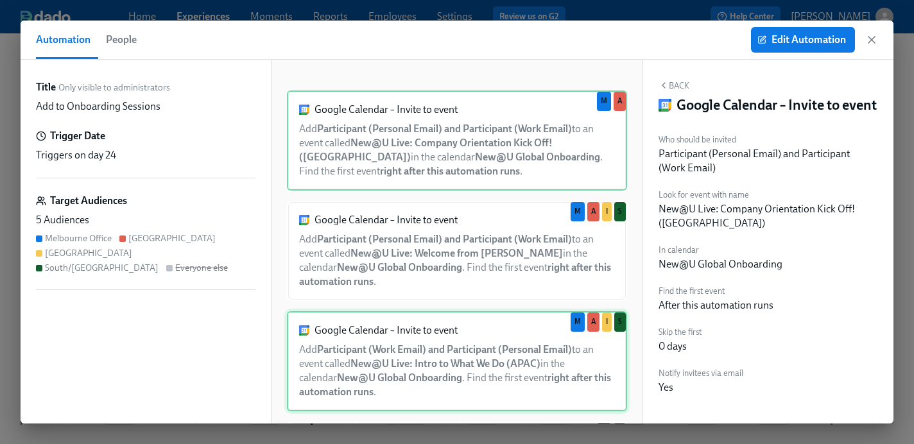
click at [404, 365] on div "Google Calendar – Invite to event Add Participant (Work Email) and Participant …" at bounding box center [457, 361] width 340 height 100
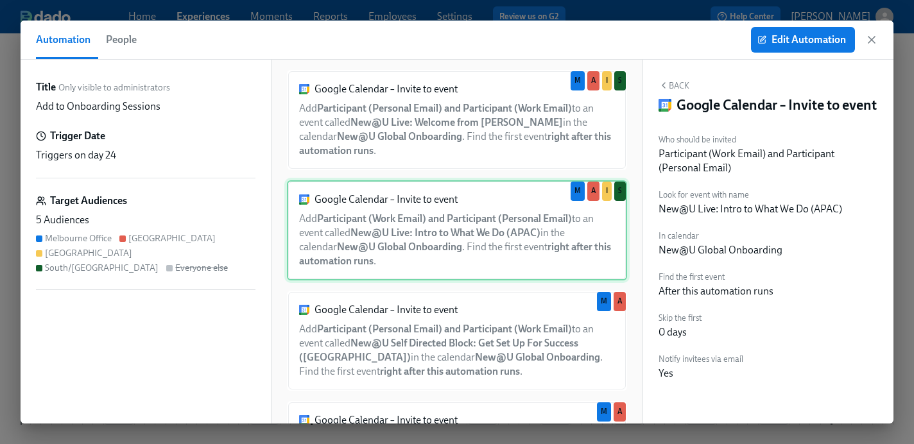
click at [404, 365] on div "Google Calendar – Invite to event Add Participant (Personal Email) and Particip…" at bounding box center [457, 341] width 340 height 100
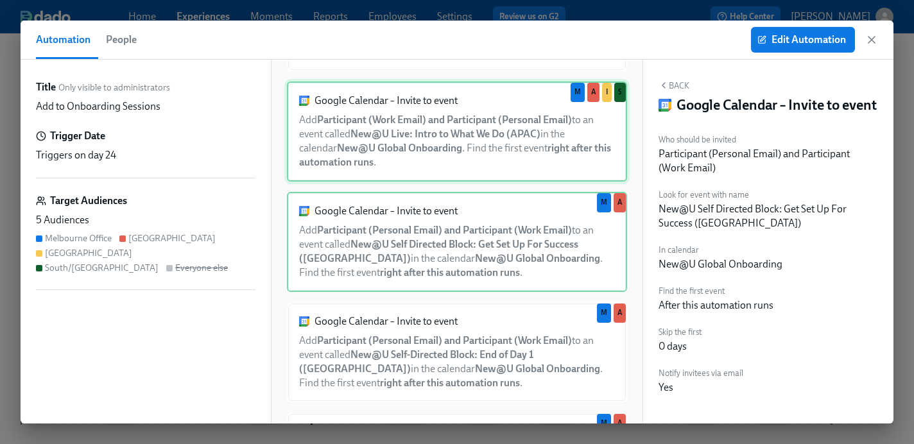
scroll to position [229, 0]
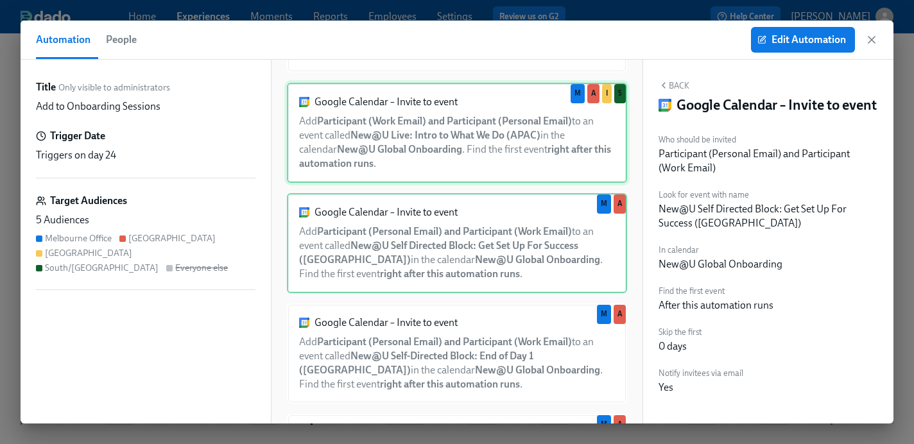
click at [404, 365] on div "Google Calendar – Invite to event Add Participant (Personal Email) and Particip…" at bounding box center [457, 354] width 340 height 100
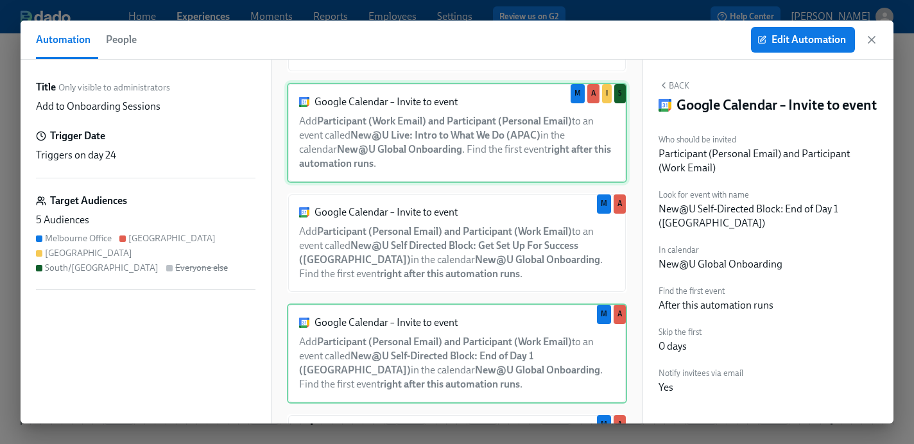
scroll to position [304, 0]
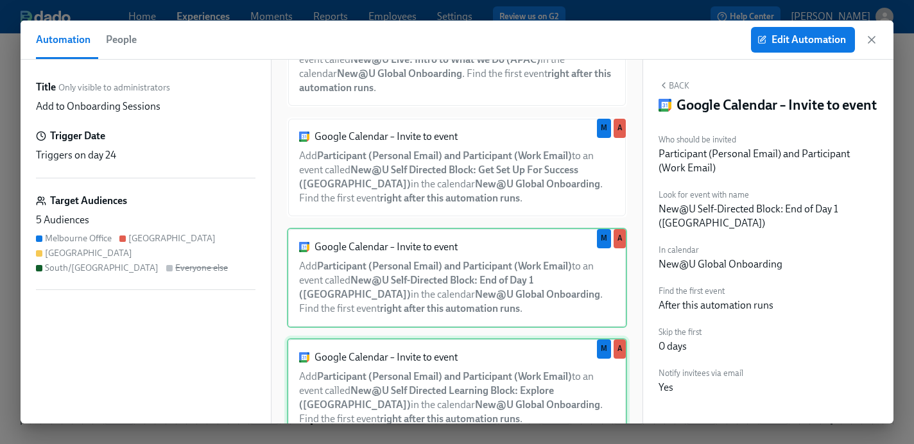
click at [404, 365] on div "Google Calendar – Invite to event Add Participant (Personal Email) and Particip…" at bounding box center [457, 388] width 340 height 100
click at [422, 259] on div "Google Calendar – Invite to event Add Participant (Personal Email) and Particip…" at bounding box center [457, 278] width 340 height 100
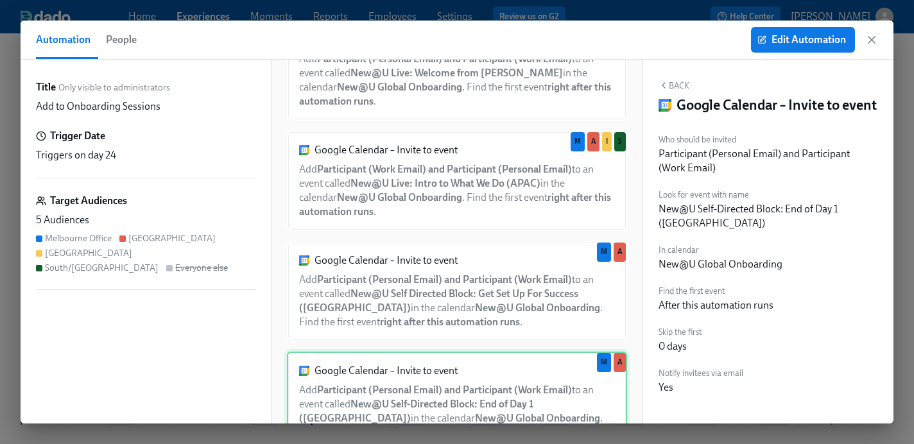
scroll to position [0, 0]
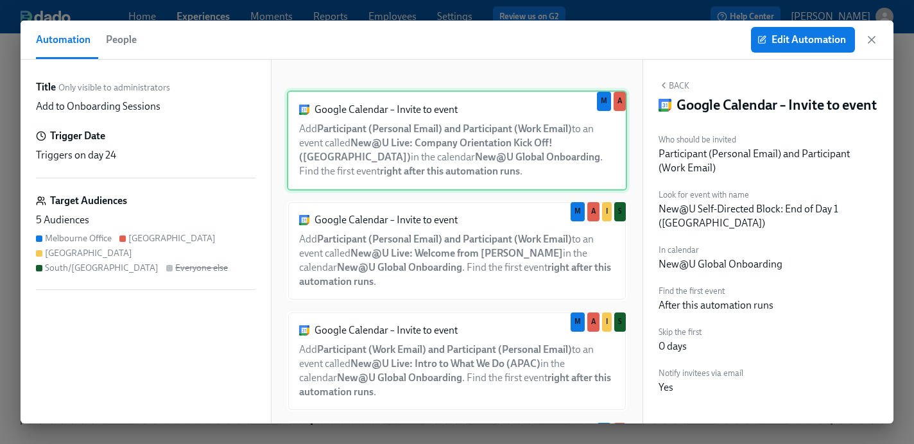
click at [456, 172] on div "Google Calendar – Invite to event Add Participant (Personal Email) and Particip…" at bounding box center [457, 141] width 340 height 100
click at [868, 43] on icon "button" at bounding box center [871, 39] width 13 height 13
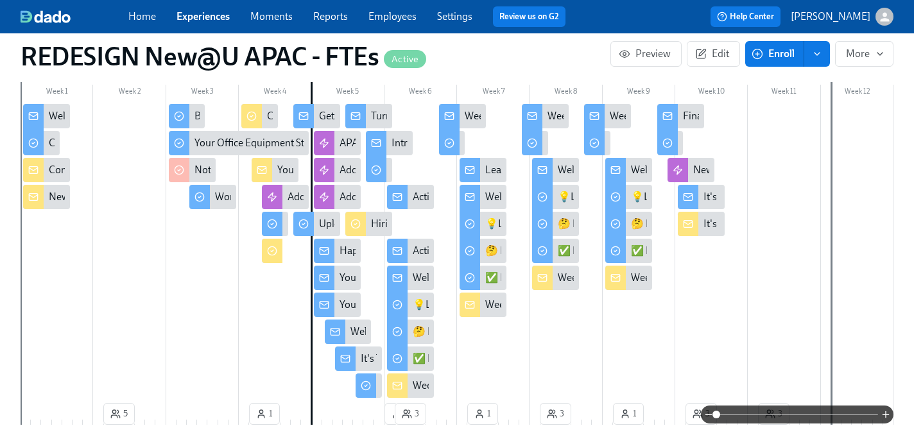
click at [208, 12] on link "Experiences" at bounding box center [203, 16] width 53 height 12
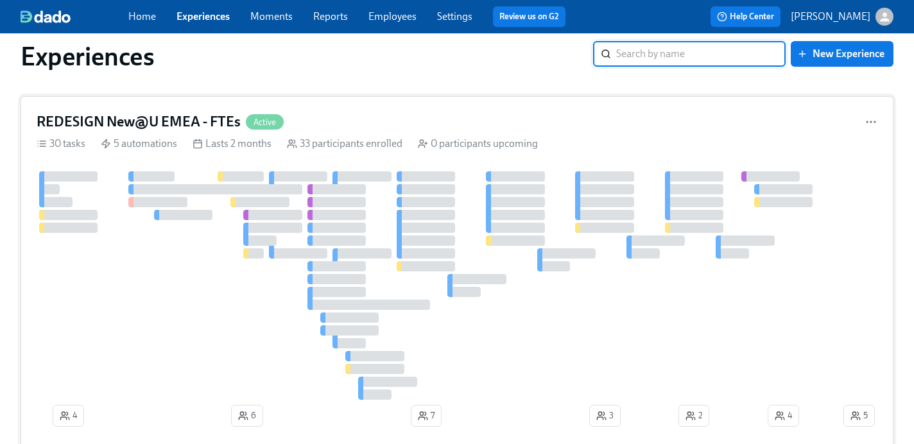
scroll to position [802, 0]
click at [199, 119] on h4 "REDESIGN New@U EMEA - FTEs" at bounding box center [139, 119] width 204 height 19
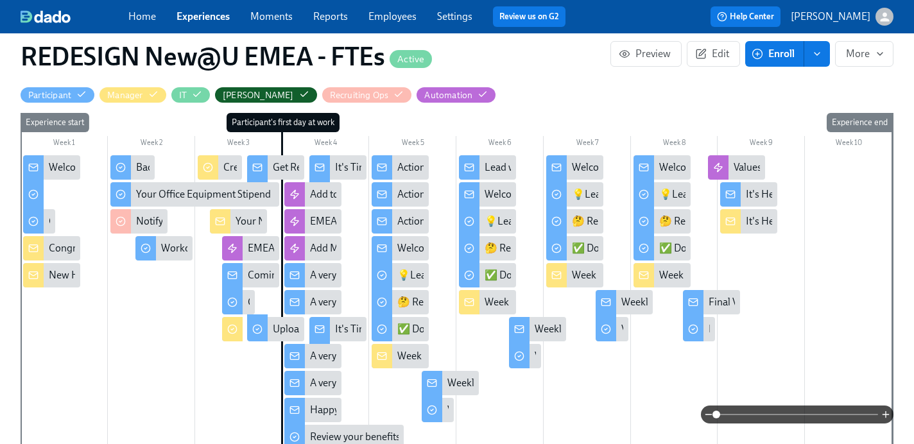
scroll to position [379, 0]
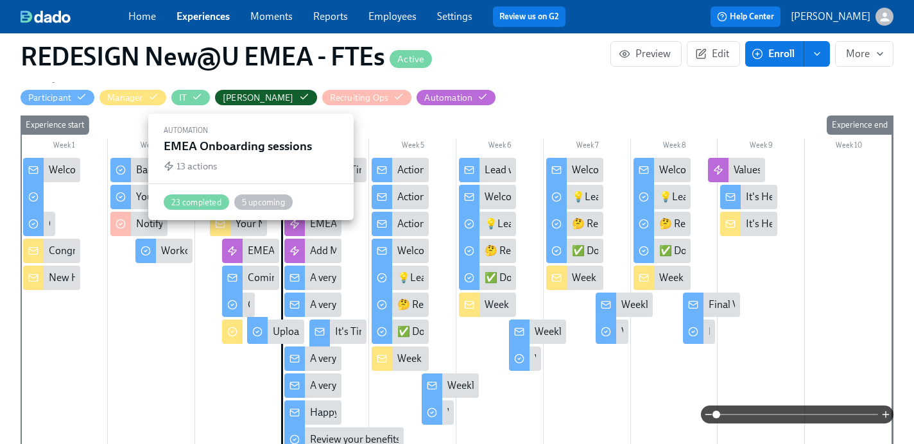
click at [251, 244] on div "EMEA Onboarding sessions" at bounding box center [309, 251] width 122 height 14
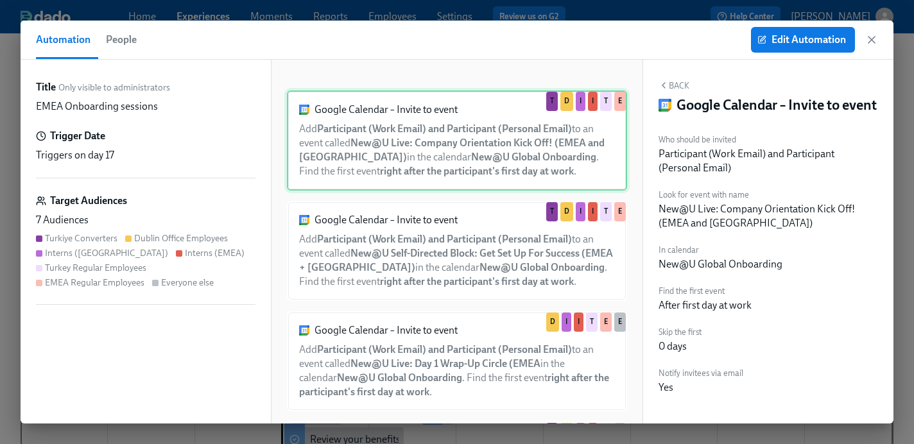
click at [433, 147] on div "Google Calendar – Invite to event Add Participant (Work Email) and Participant …" at bounding box center [457, 141] width 340 height 100
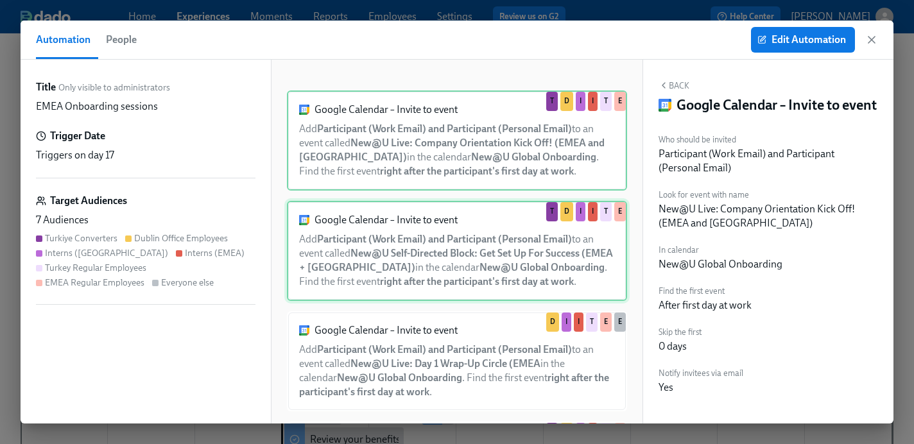
click at [428, 238] on div "Google Calendar – Invite to event Add Participant (Work Email) and Participant …" at bounding box center [457, 251] width 340 height 100
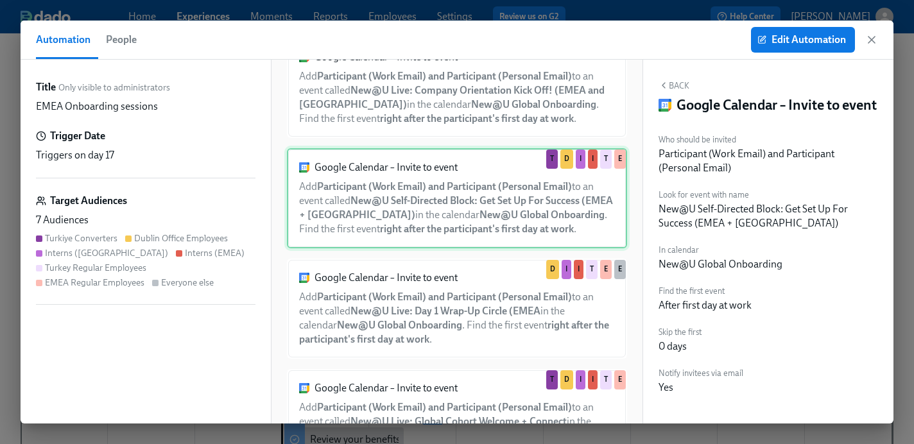
scroll to position [52, 0]
click at [425, 279] on div "Google Calendar – Invite to event Add Participant (Work Email) and Participant …" at bounding box center [457, 309] width 340 height 100
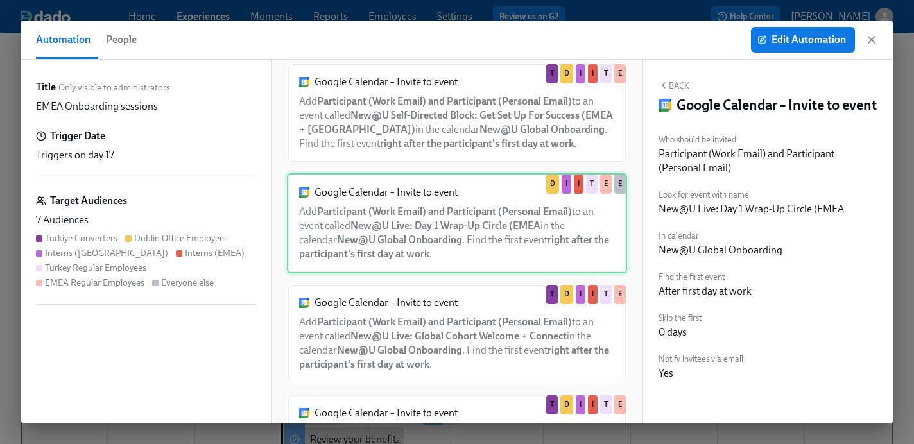
scroll to position [137, 0]
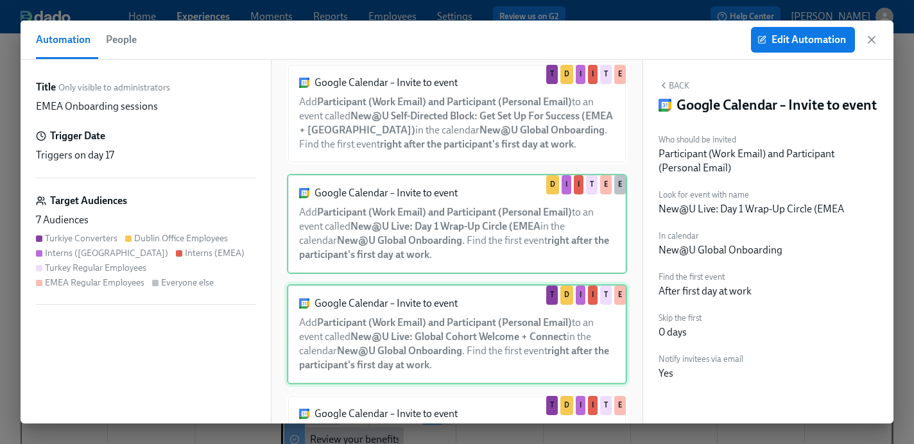
click at [423, 324] on div "Google Calendar – Invite to event Add Participant (Work Email) and Participant …" at bounding box center [457, 334] width 340 height 100
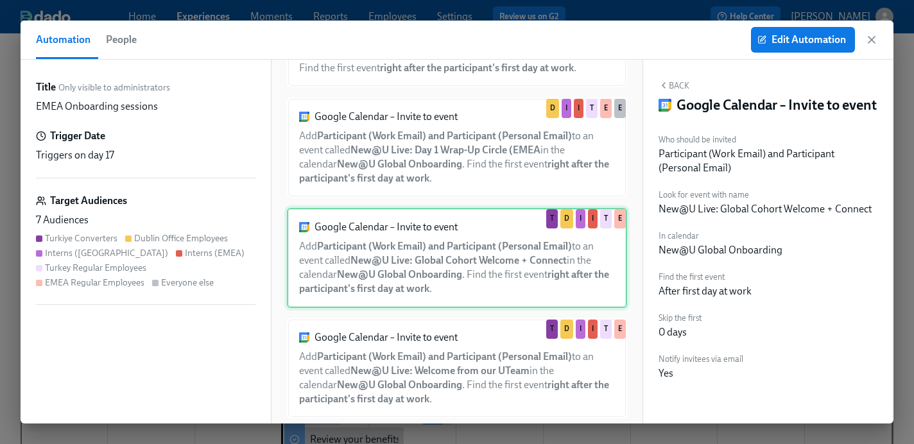
scroll to position [213, 0]
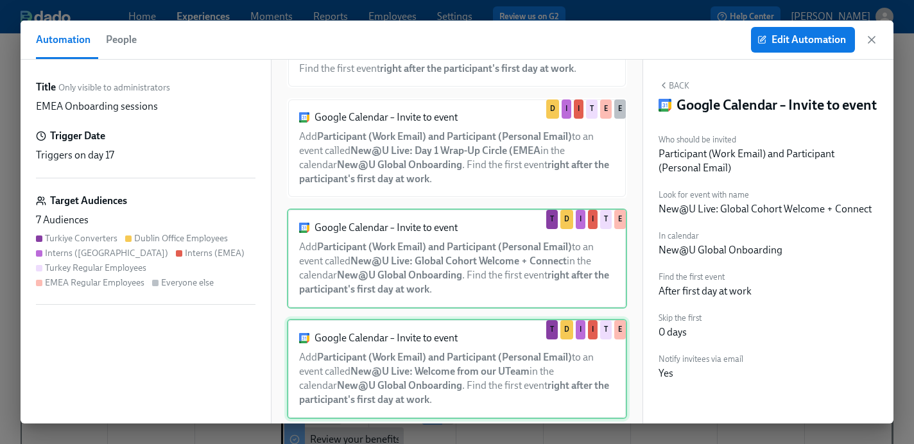
click at [415, 361] on div "Google Calendar – Invite to event Add Participant (Work Email) and Participant …" at bounding box center [457, 369] width 340 height 100
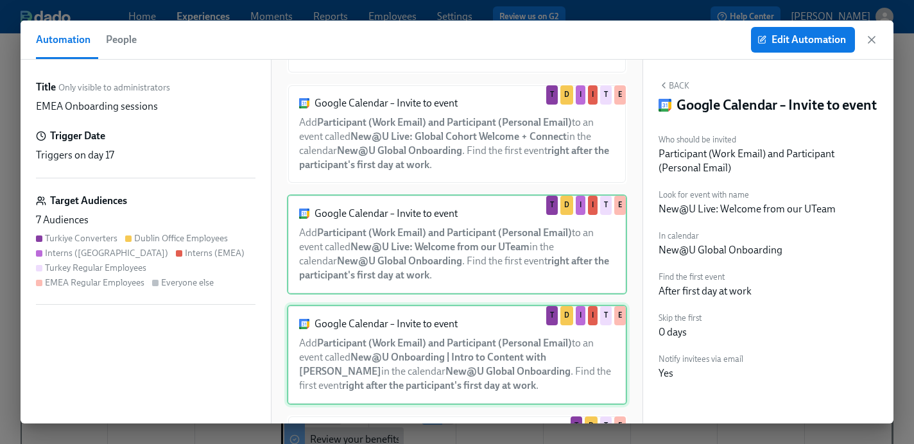
scroll to position [352, 0]
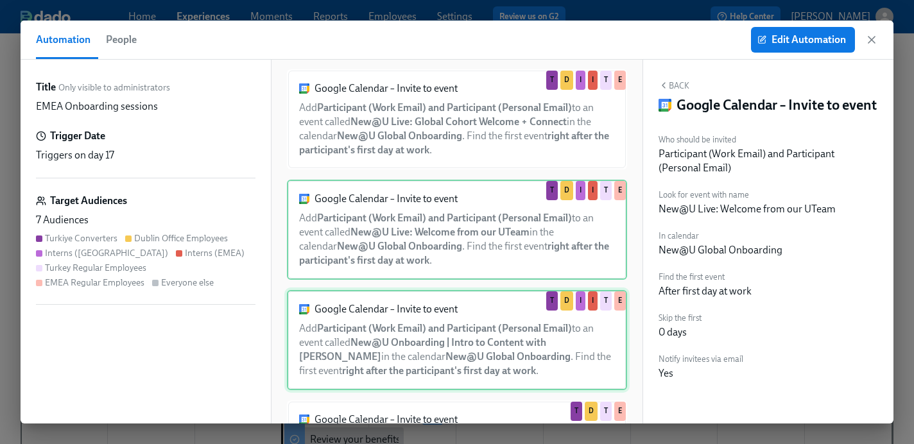
click at [422, 358] on div "Google Calendar – Invite to event Add Participant (Work Email) and Participant …" at bounding box center [457, 340] width 340 height 100
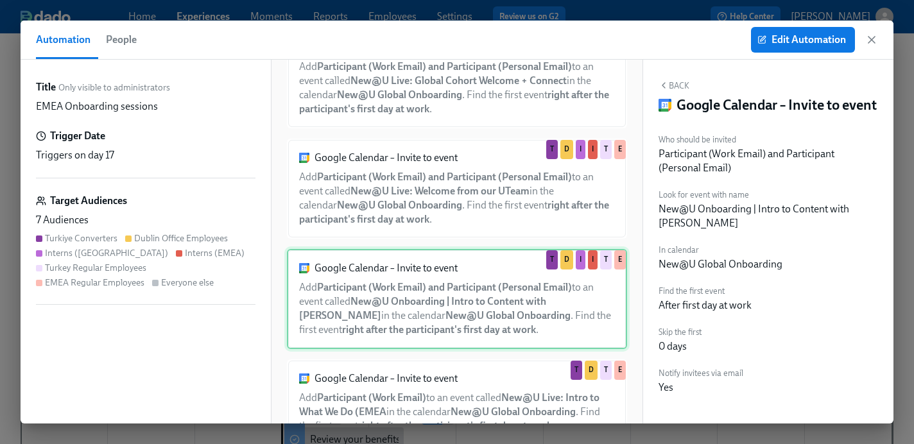
scroll to position [430, 0]
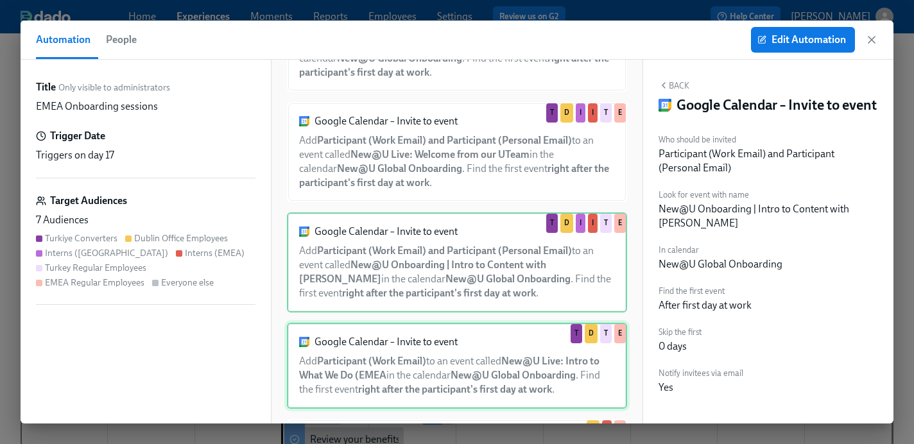
click at [443, 363] on div "Google Calendar – Invite to event Add Participant (Work Email) to an event call…" at bounding box center [457, 366] width 340 height 86
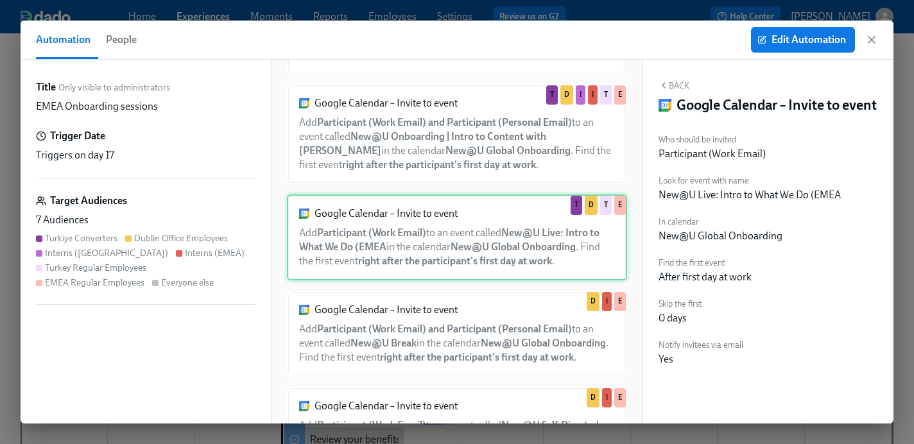
click at [443, 363] on div "Google Calendar – Invite to event Add Participant (Work Email) and Participant …" at bounding box center [457, 334] width 340 height 86
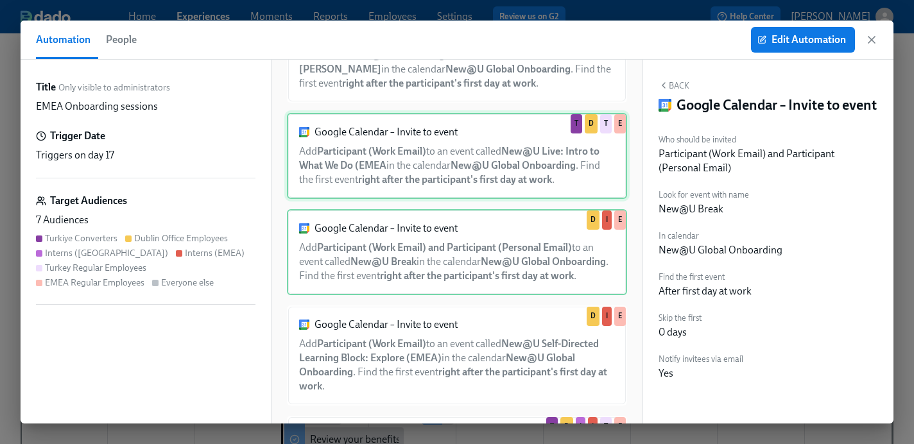
scroll to position [639, 0]
click at [443, 363] on div "Google Calendar – Invite to event Add Participant (Work Email) to an event call…" at bounding box center [457, 356] width 340 height 100
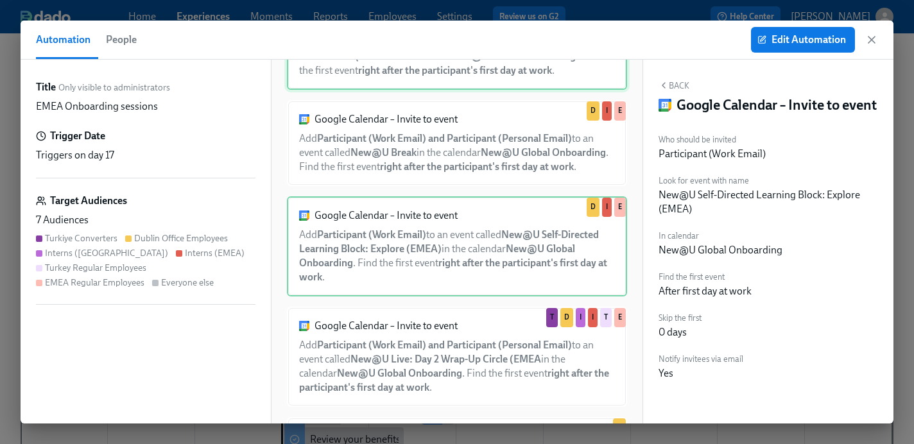
click at [443, 363] on div "Google Calendar – Invite to event Add Participant (Work Email) and Participant …" at bounding box center [457, 357] width 340 height 100
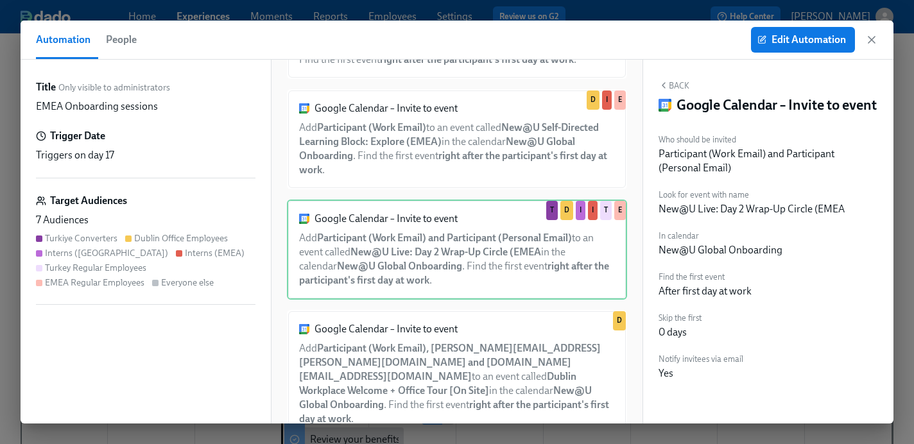
scroll to position [856, 0]
click at [443, 363] on div "Google Calendar – Invite to event Add Participant (Work Email), [PERSON_NAME][E…" at bounding box center [457, 375] width 340 height 128
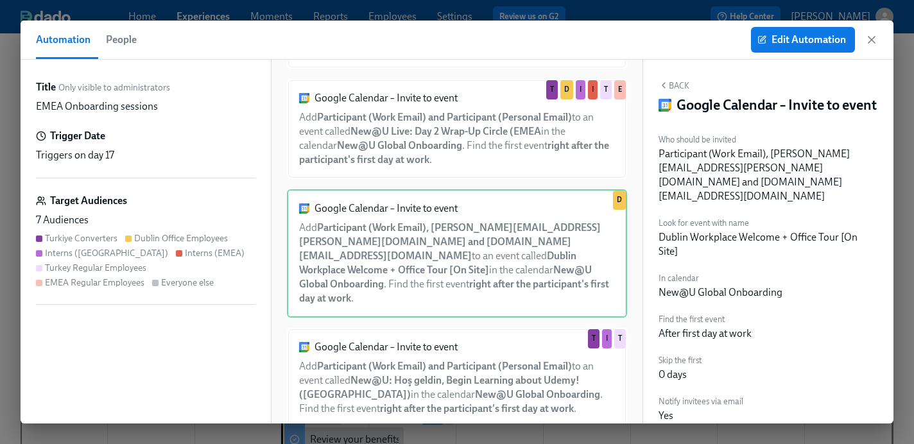
scroll to position [976, 0]
click at [443, 363] on div "Google Calendar – Invite to event Add Participant (Work Email) and Participant …" at bounding box center [457, 379] width 340 height 100
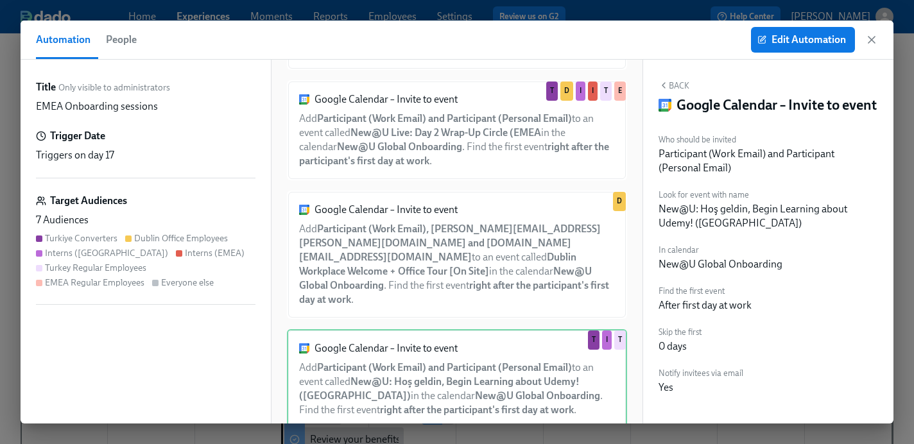
scroll to position [1086, 0]
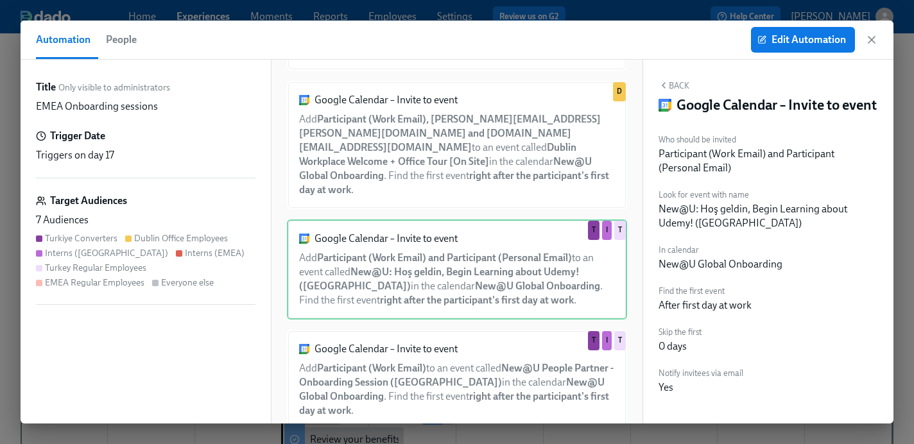
click at [443, 363] on div "Google Calendar – Invite to event Add Participant (Work Email) to an event call…" at bounding box center [457, 380] width 340 height 100
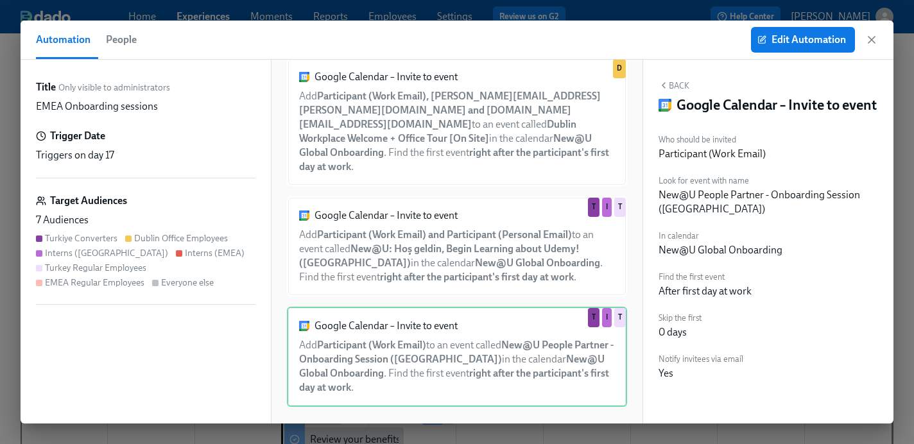
scroll to position [1108, 0]
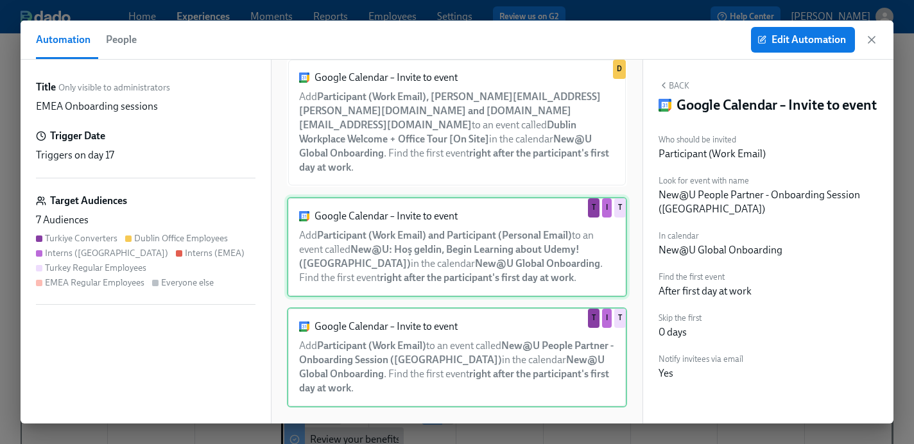
click at [436, 264] on div "Google Calendar – Invite to event Add Participant (Work Email) and Participant …" at bounding box center [457, 247] width 340 height 100
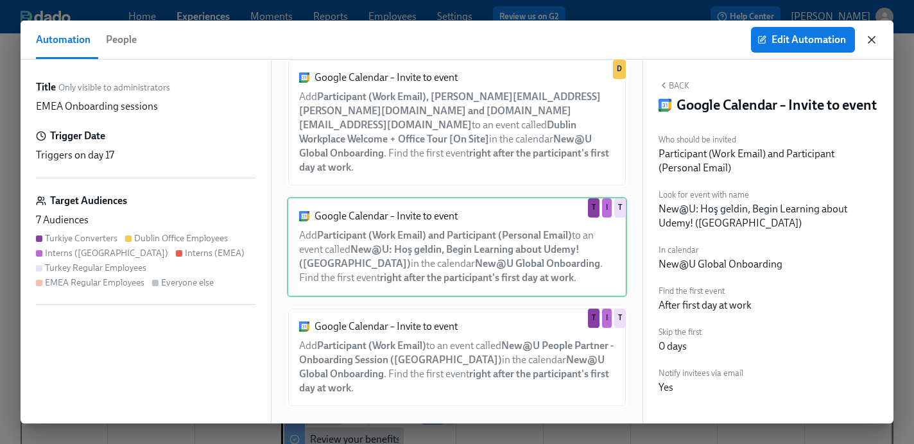
click at [872, 38] on icon "button" at bounding box center [871, 39] width 13 height 13
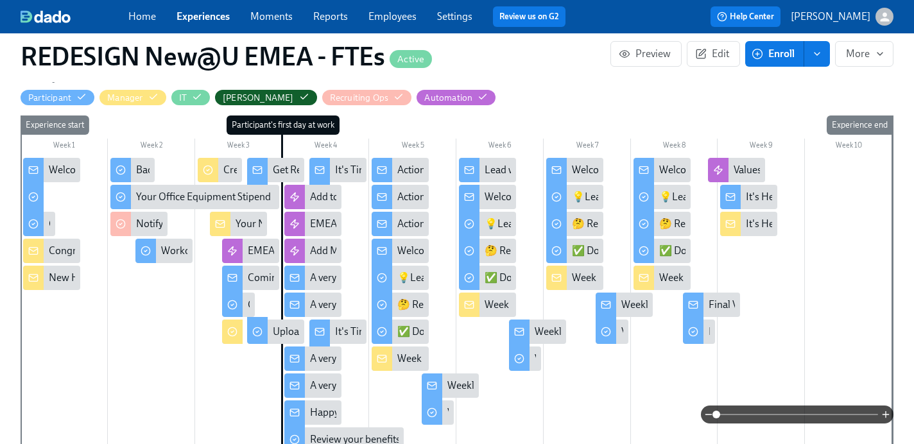
click at [258, 244] on div "EMEA Onboarding sessions" at bounding box center [309, 251] width 122 height 14
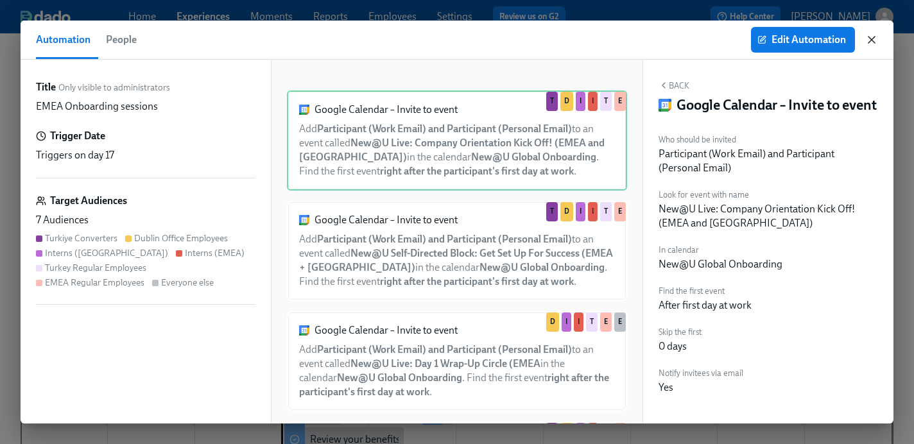
click at [872, 41] on icon "button" at bounding box center [871, 39] width 13 height 13
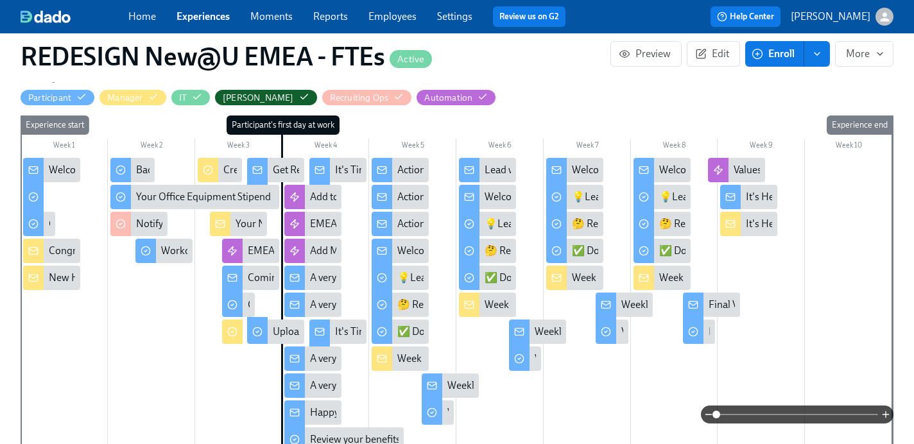
click at [212, 14] on link "Experiences" at bounding box center [203, 16] width 53 height 12
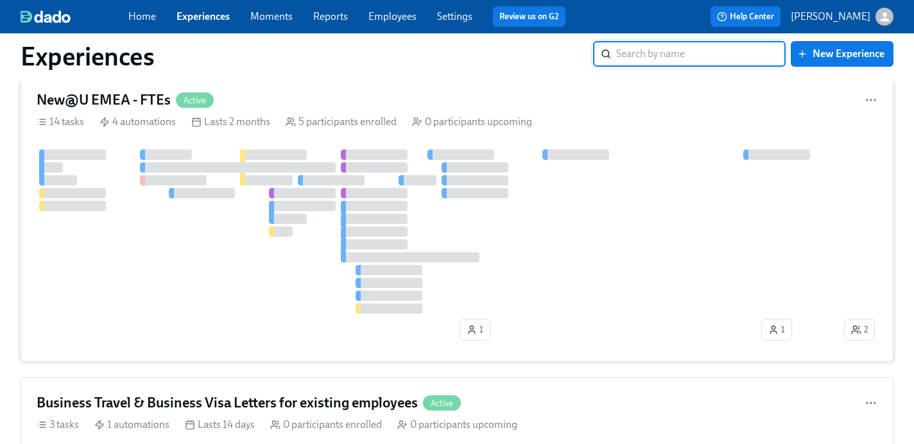
scroll to position [3014, 0]
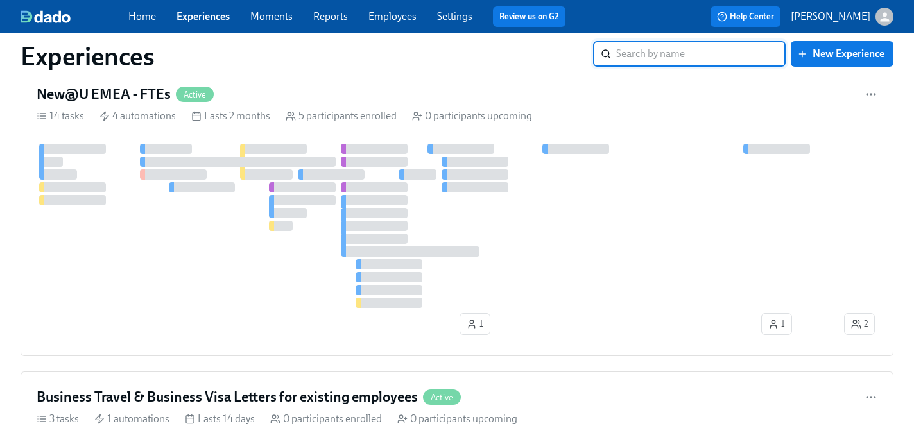
click at [674, 56] on input "search" at bounding box center [700, 54] width 169 height 26
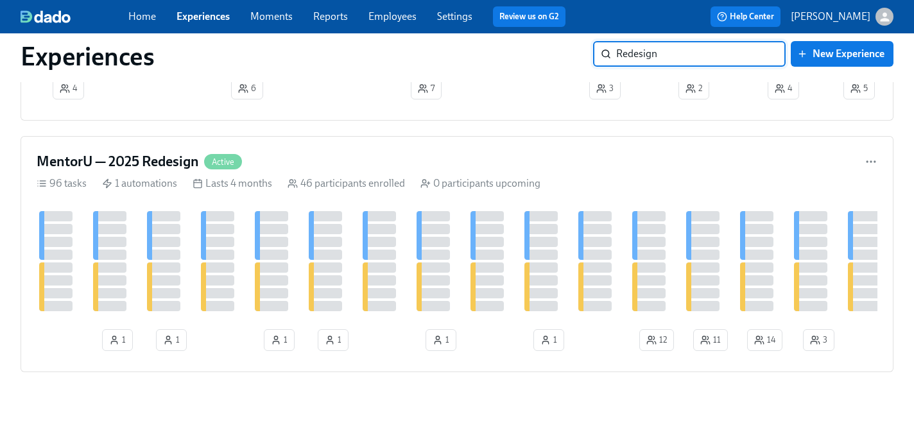
scroll to position [932, 0]
type input "Redesign"
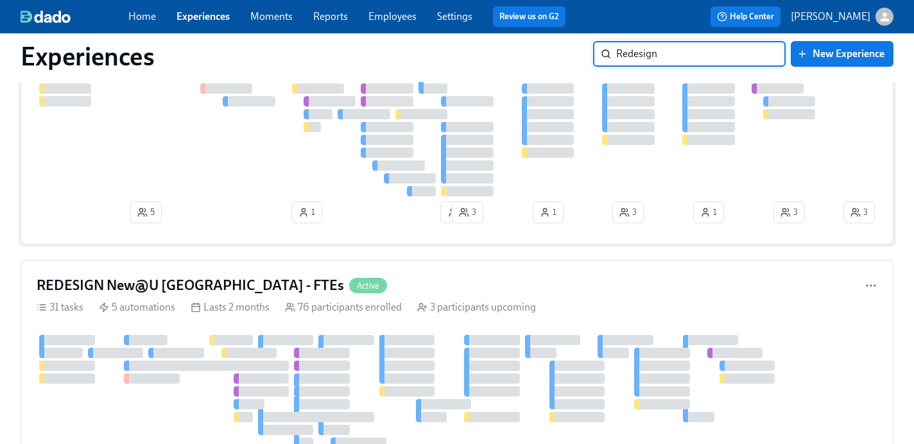
scroll to position [148, 0]
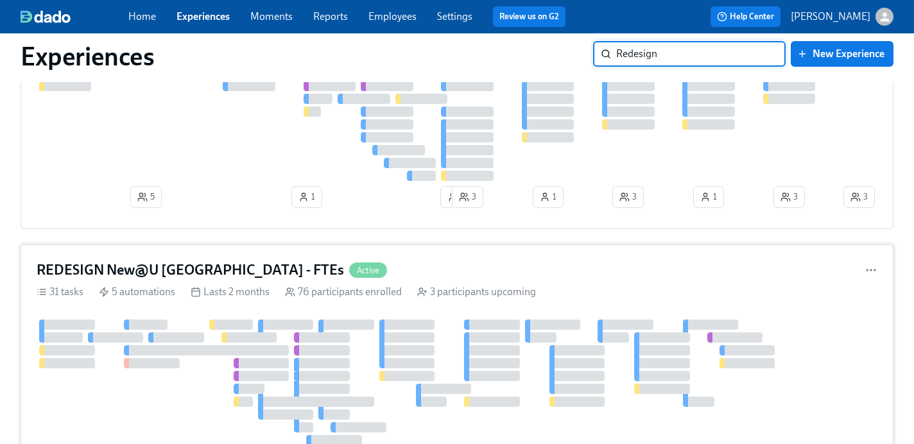
click at [191, 271] on h4 "REDESIGN New@U [GEOGRAPHIC_DATA] - FTEs" at bounding box center [191, 270] width 308 height 19
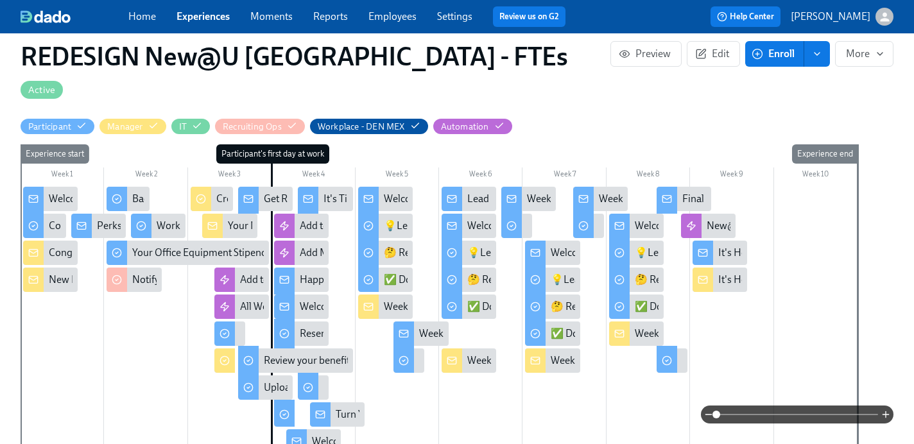
scroll to position [359, 0]
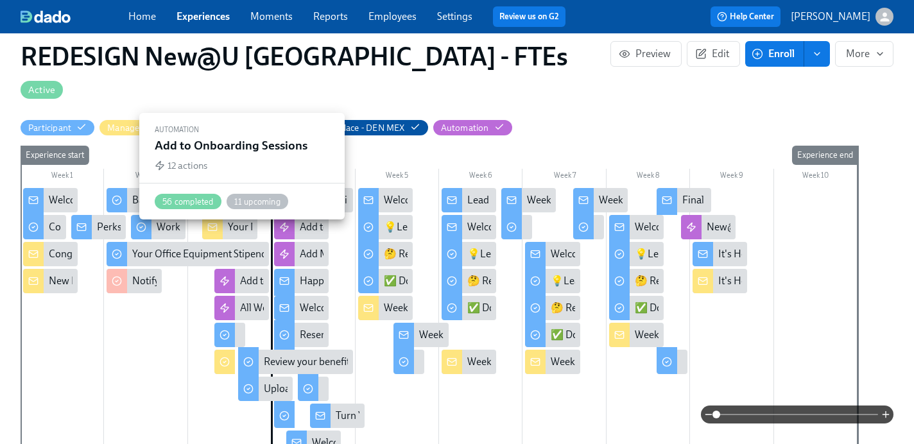
click at [240, 274] on div "Add to Onboarding Sessions" at bounding box center [302, 281] width 125 height 14
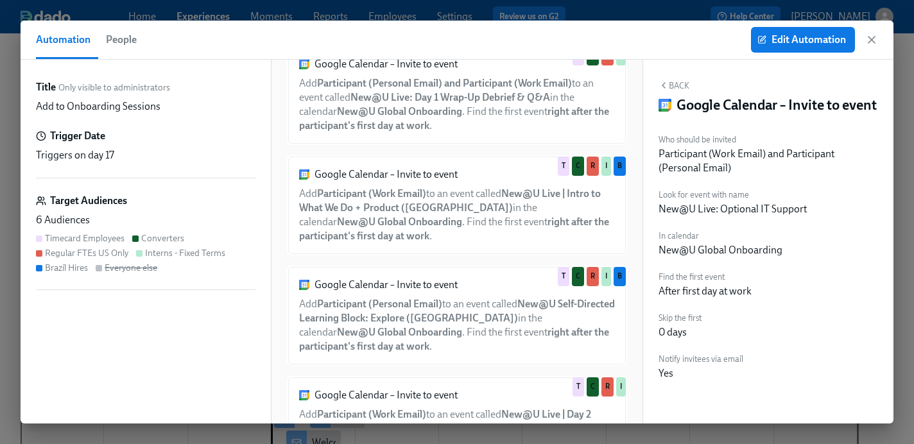
scroll to position [605, 0]
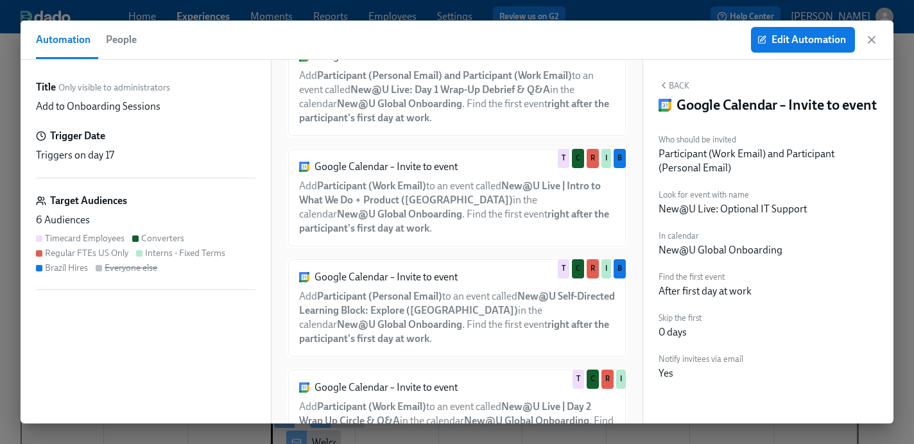
click at [456, 316] on div "Google Calendar – Invite to event Add Participant (Personal Email) to an event …" at bounding box center [457, 308] width 340 height 100
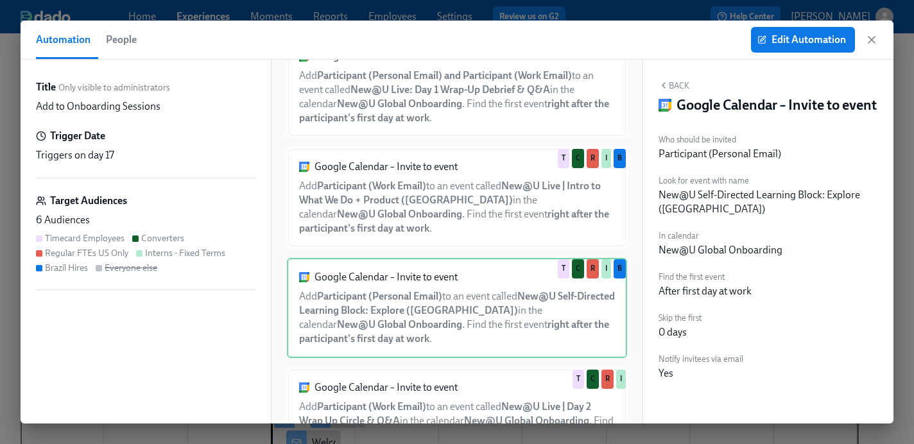
scroll to position [4, 0]
click at [786, 39] on span "Edit Automation" at bounding box center [803, 39] width 86 height 13
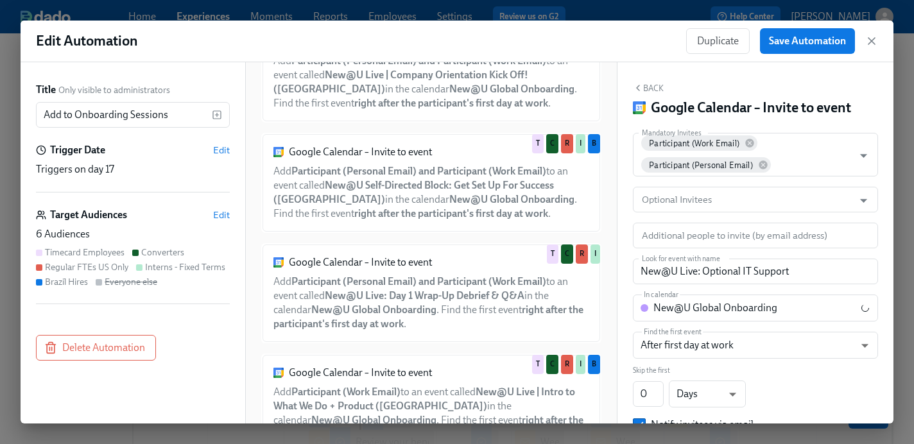
scroll to position [401, 0]
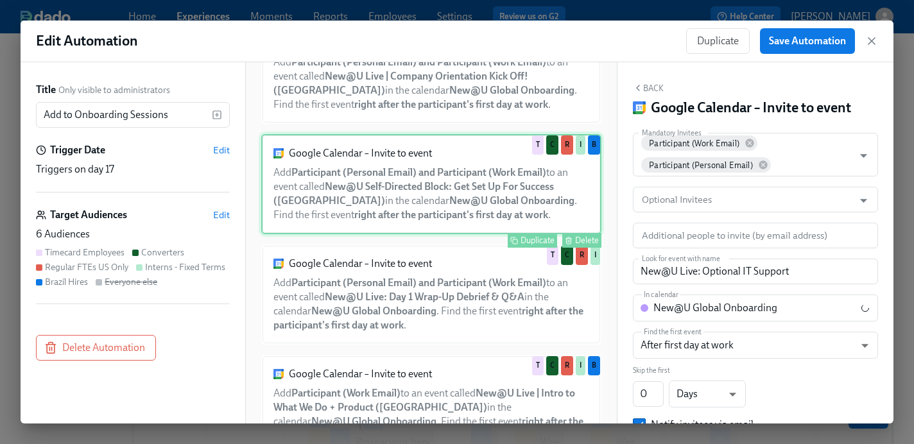
click at [447, 196] on div "Google Calendar – Invite to event Add Participant (Personal Email) and Particip…" at bounding box center [431, 184] width 340 height 100
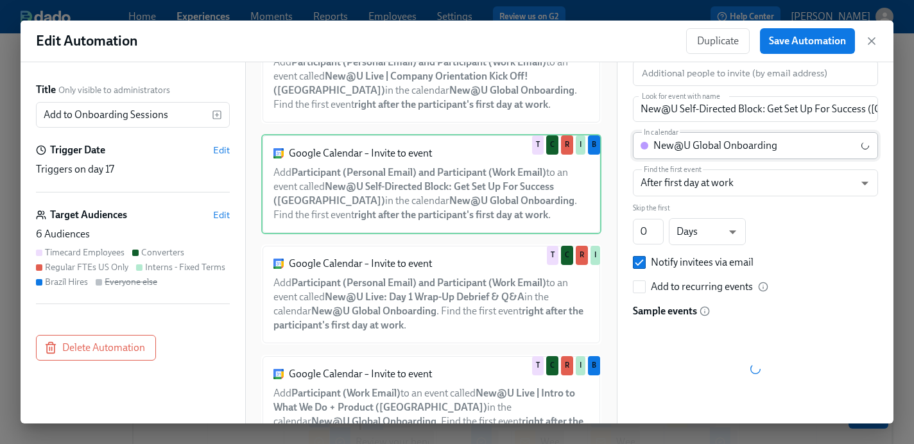
scroll to position [162, 0]
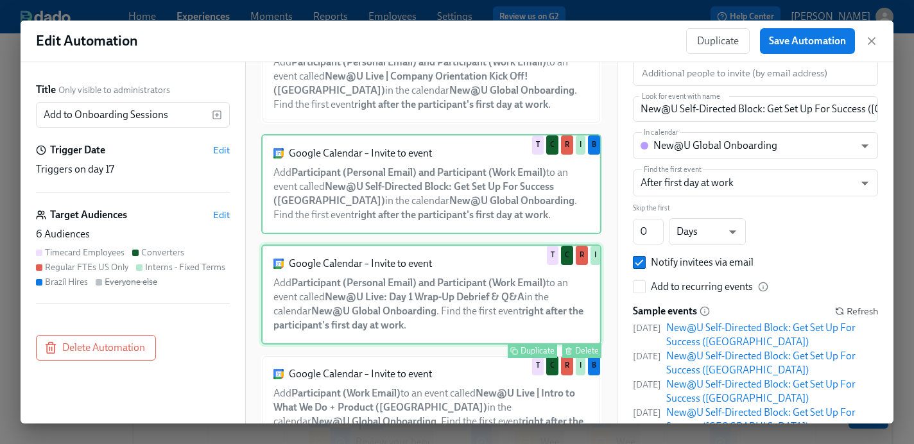
click at [430, 295] on div "Google Calendar – Invite to event Add Participant (Personal Email) and Particip…" at bounding box center [431, 295] width 340 height 100
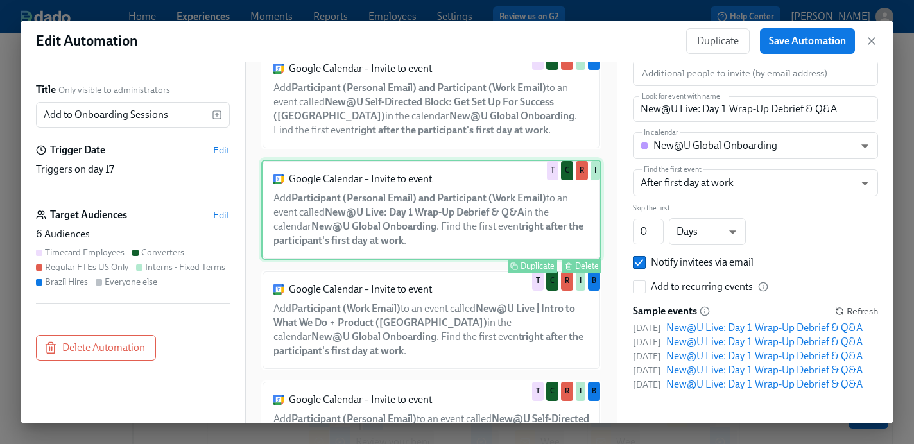
scroll to position [483, 0]
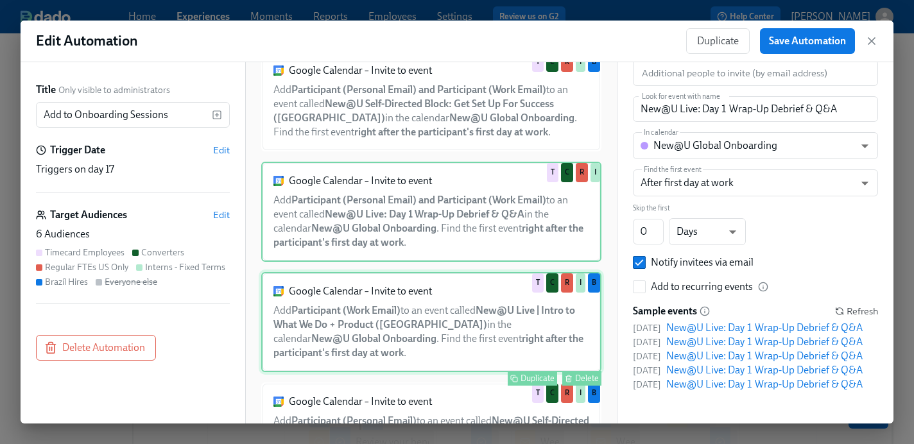
click at [430, 313] on div "Google Calendar – Invite to event Add Participant (Work Email) to an event call…" at bounding box center [431, 322] width 340 height 100
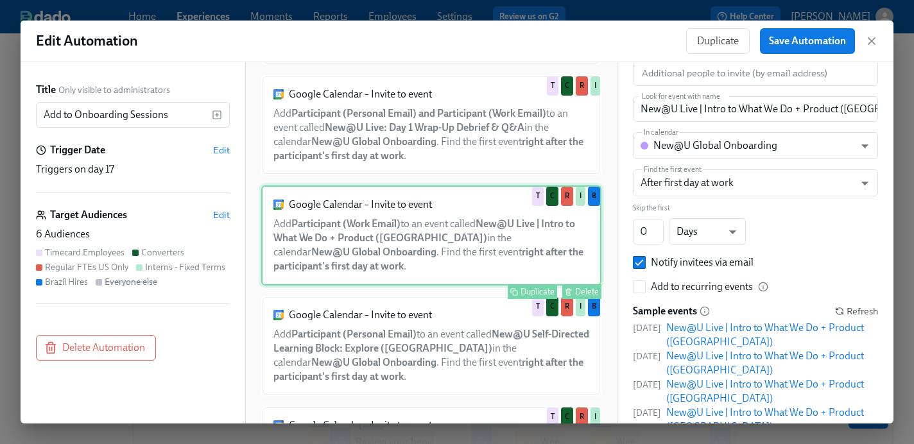
scroll to position [564, 0]
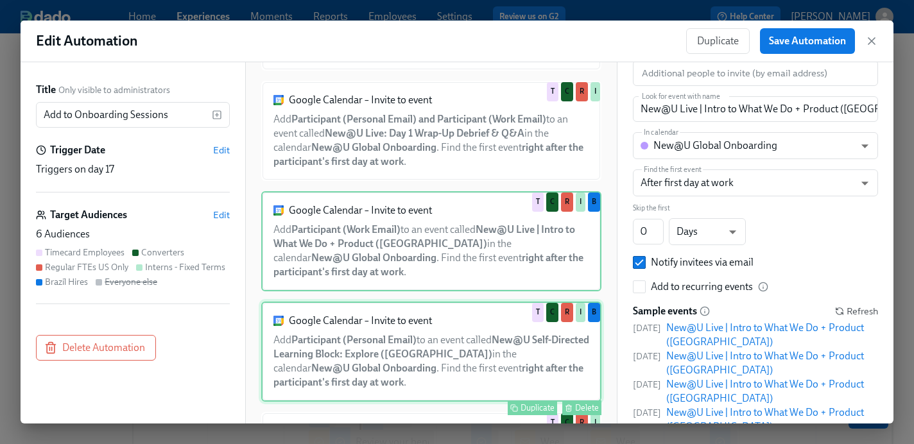
click at [431, 348] on div "Google Calendar – Invite to event Add Participant (Personal Email) to an event …" at bounding box center [431, 352] width 340 height 100
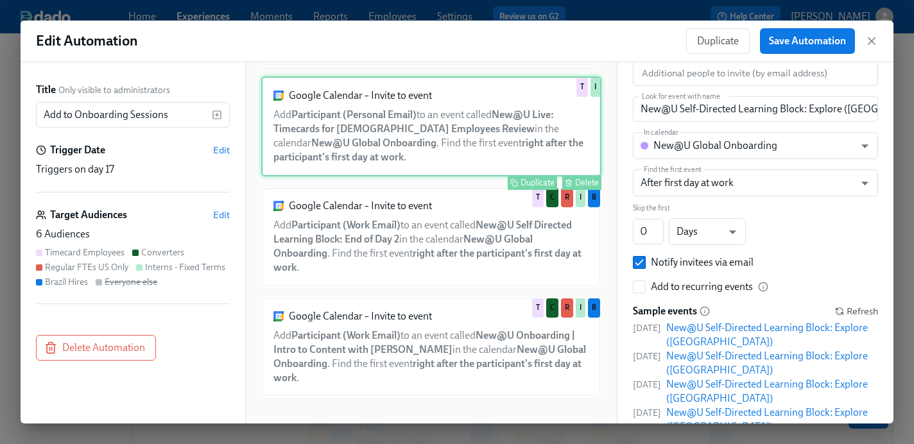
scroll to position [994, 0]
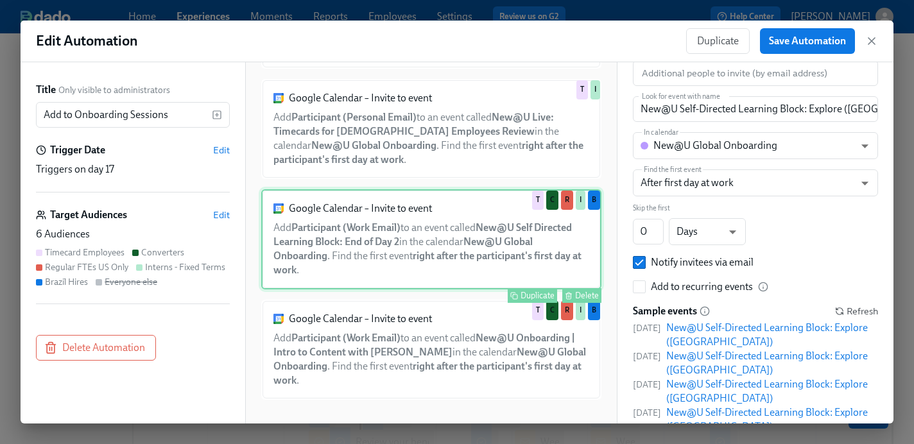
click at [431, 275] on div "Google Calendar – Invite to event Add Participant (Work Email) to an event call…" at bounding box center [431, 239] width 340 height 100
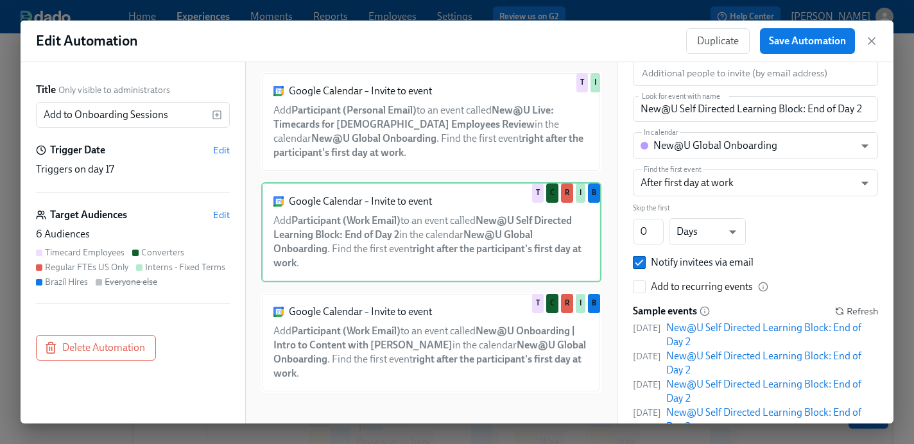
scroll to position [1000, 0]
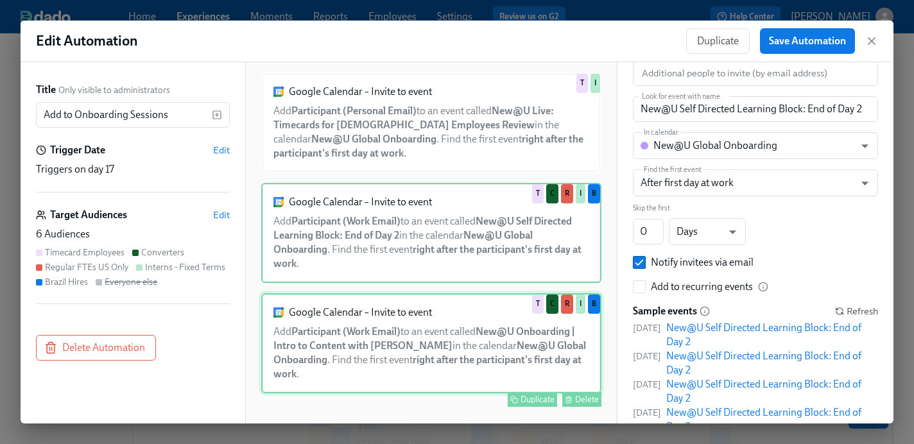
click at [419, 354] on div "Google Calendar – Invite to event Add Participant (Work Email) to an event call…" at bounding box center [431, 343] width 340 height 100
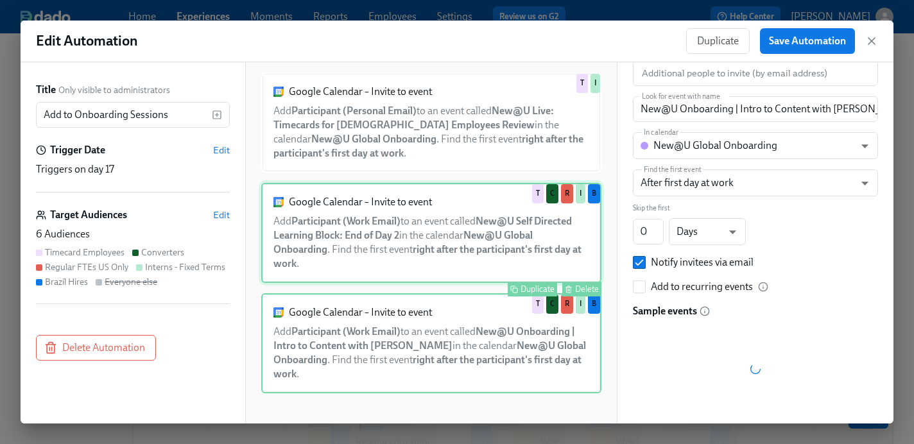
click at [412, 272] on div "Google Calendar – Invite to event Add Participant (Work Email) to an event call…" at bounding box center [431, 233] width 340 height 100
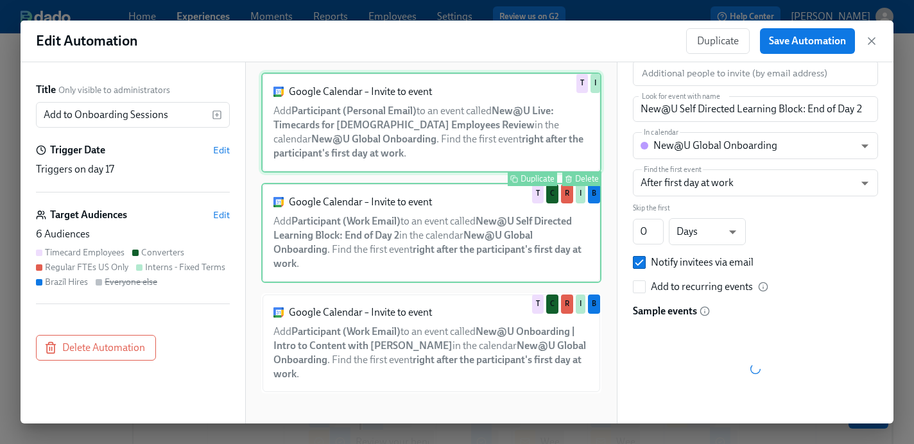
click at [415, 140] on div "Google Calendar – Invite to event Add Participant (Personal Email) to an event …" at bounding box center [431, 123] width 340 height 100
type input "New@U Live: Timecards for [DEMOGRAPHIC_DATA] Employees Review"
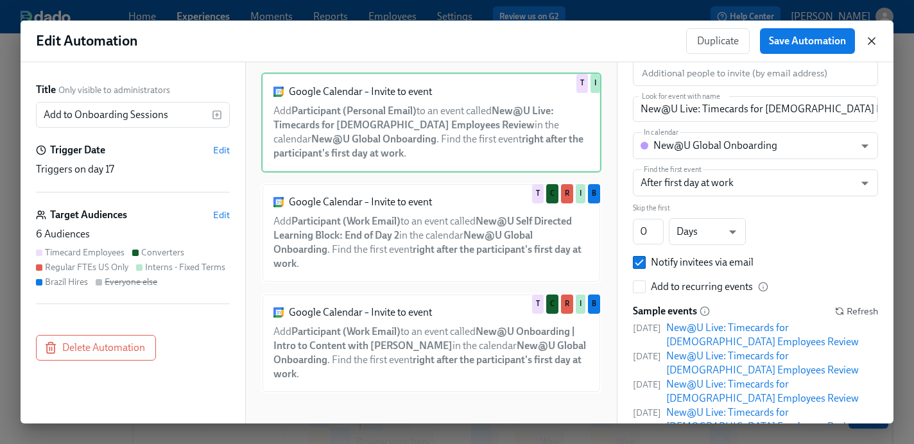
click at [874, 41] on icon "button" at bounding box center [871, 41] width 13 height 13
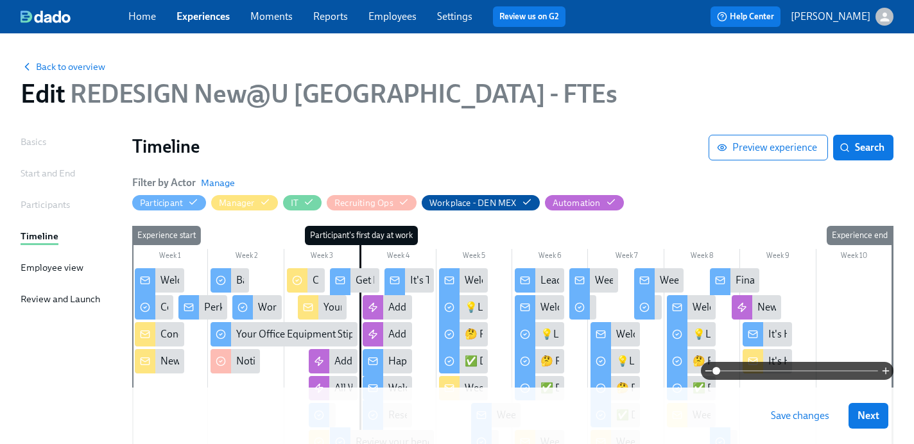
click at [795, 422] on span "Save changes" at bounding box center [800, 416] width 58 height 13
click at [320, 361] on icon at bounding box center [319, 362] width 8 height 8
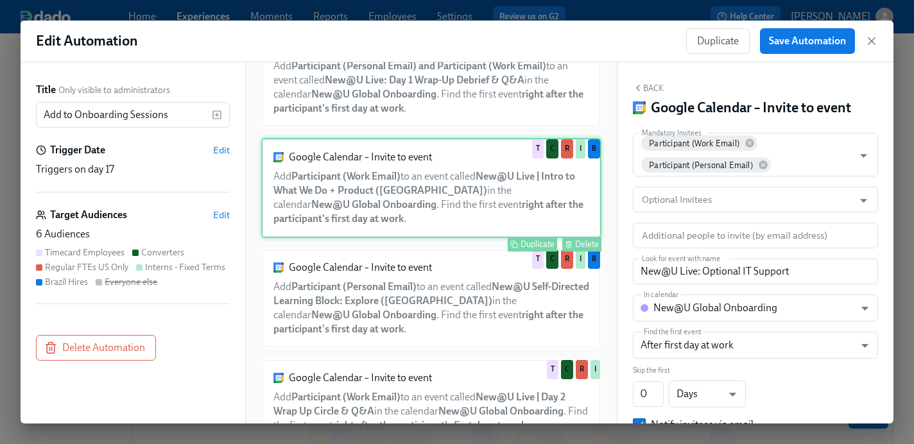
scroll to position [615, 0]
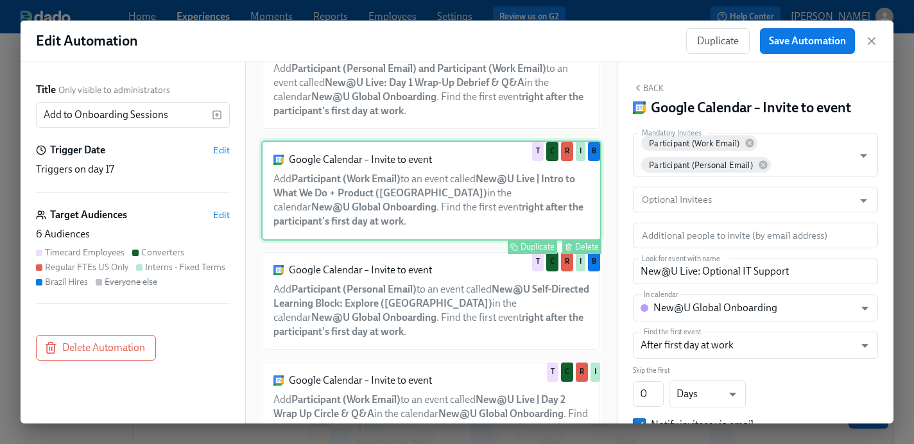
click at [438, 178] on div "Google Calendar – Invite to event Add Participant (Work Email) to an event call…" at bounding box center [431, 191] width 340 height 100
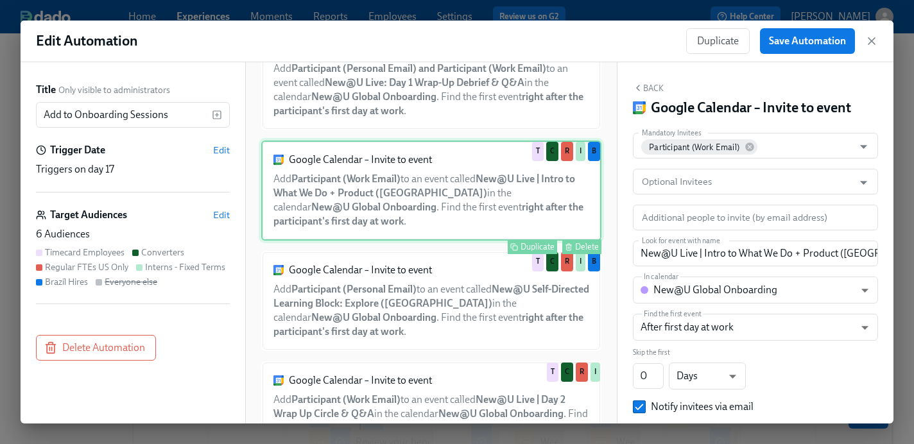
scroll to position [526, 0]
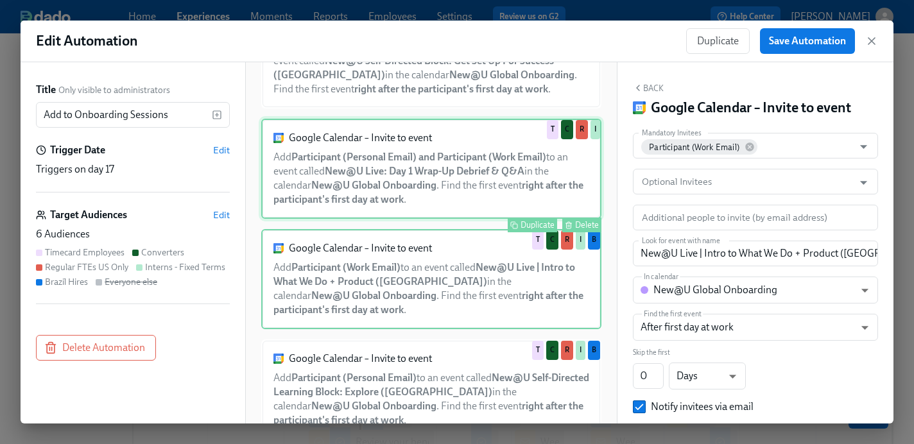
click at [431, 180] on div "Google Calendar – Invite to event Add Participant (Personal Email) and Particip…" at bounding box center [431, 169] width 340 height 100
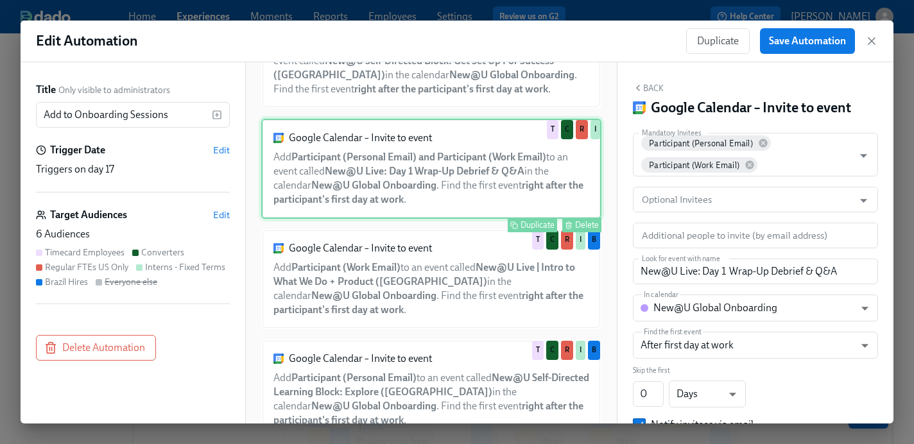
click at [431, 180] on div "Google Calendar – Invite to event Add Participant (Personal Email) and Particip…" at bounding box center [431, 169] width 340 height 100
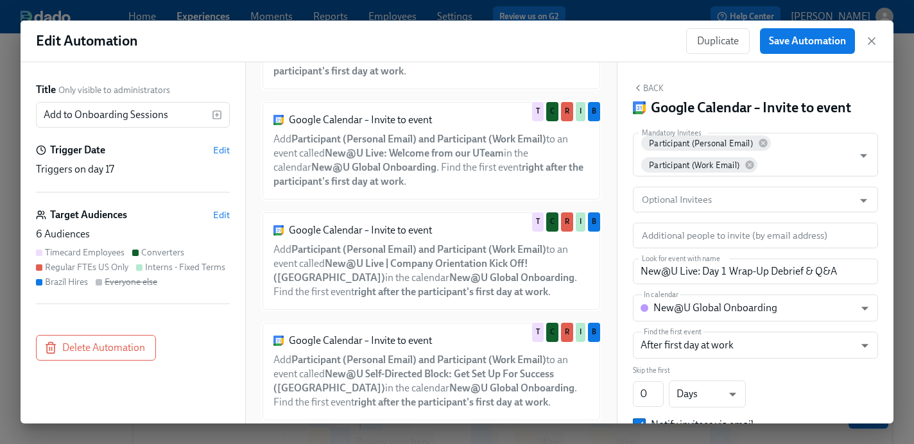
scroll to position [217, 0]
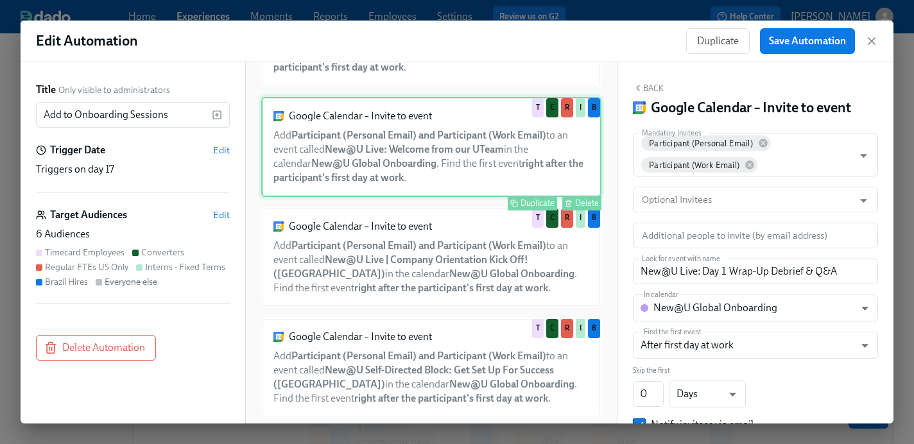
click at [431, 179] on div "Google Calendar – Invite to event Add Participant (Personal Email) and Particip…" at bounding box center [431, 147] width 340 height 100
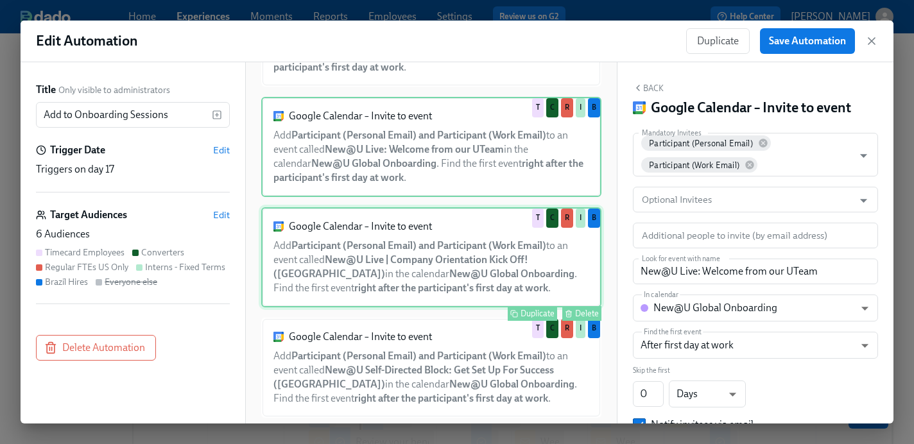
click at [427, 250] on div "Google Calendar – Invite to event Add Participant (Personal Email) and Particip…" at bounding box center [431, 257] width 340 height 100
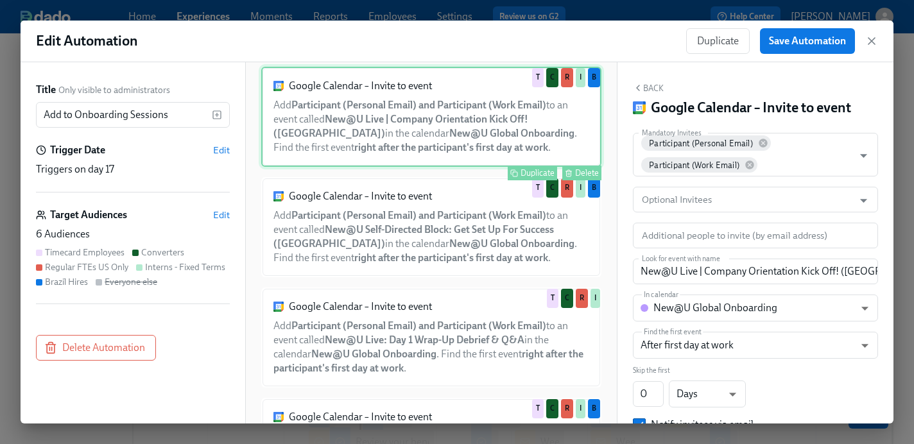
scroll to position [357, 0]
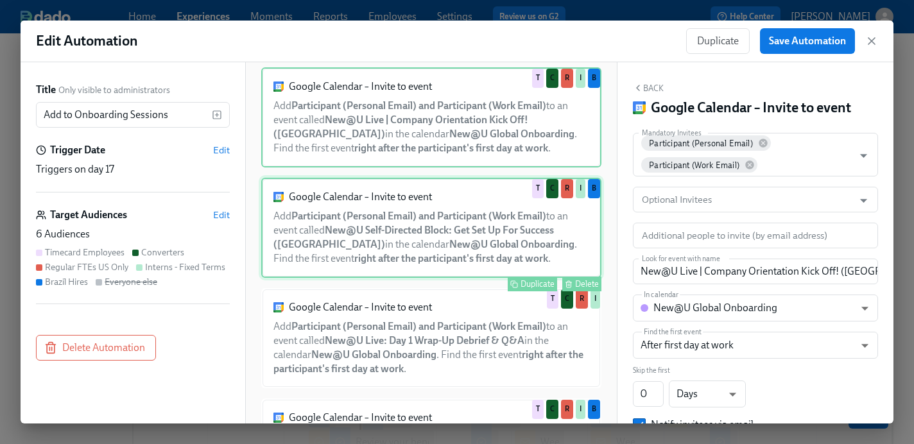
click at [424, 238] on div "Google Calendar – Invite to event Add Participant (Personal Email) and Particip…" at bounding box center [431, 228] width 340 height 100
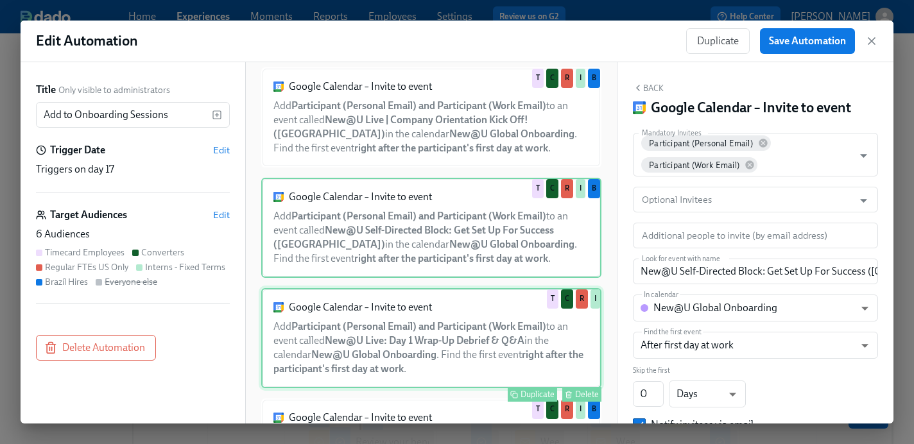
click at [408, 361] on div "Google Calendar – Invite to event Add Participant (Personal Email) and Particip…" at bounding box center [431, 338] width 340 height 100
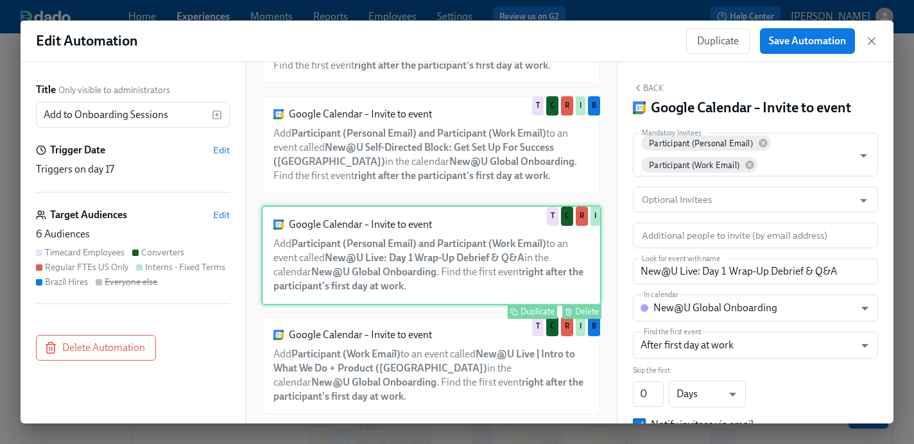
scroll to position [453, 0]
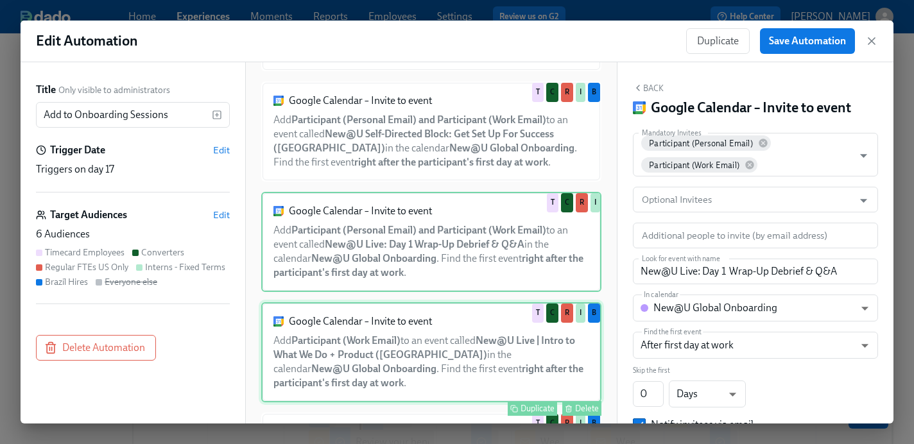
click at [408, 361] on div "Google Calendar – Invite to event Add Participant (Work Email) to an event call…" at bounding box center [431, 352] width 340 height 100
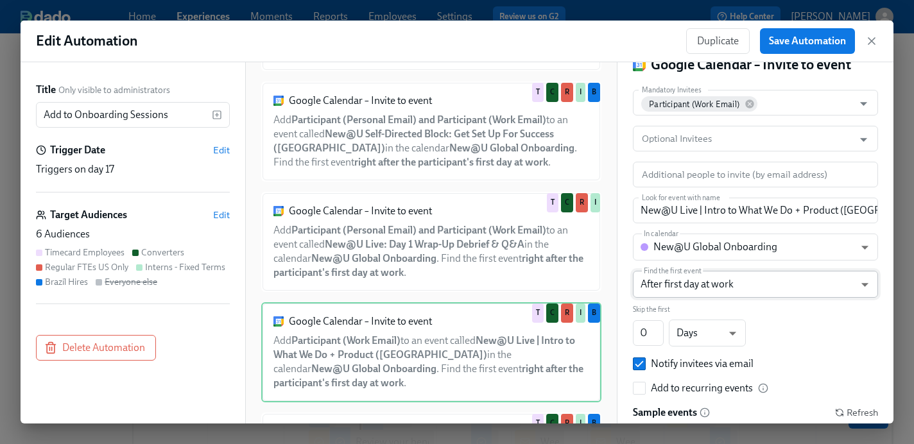
scroll to position [0, 0]
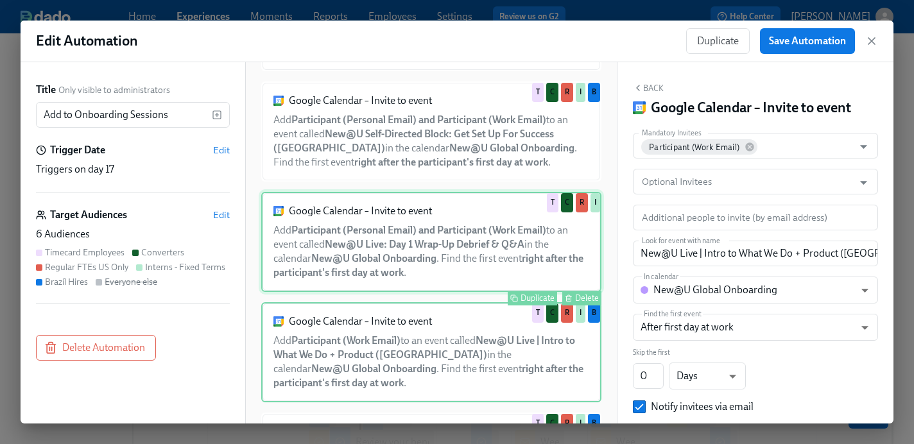
click at [416, 259] on div "Google Calendar – Invite to event Add Participant (Personal Email) and Particip…" at bounding box center [431, 242] width 340 height 100
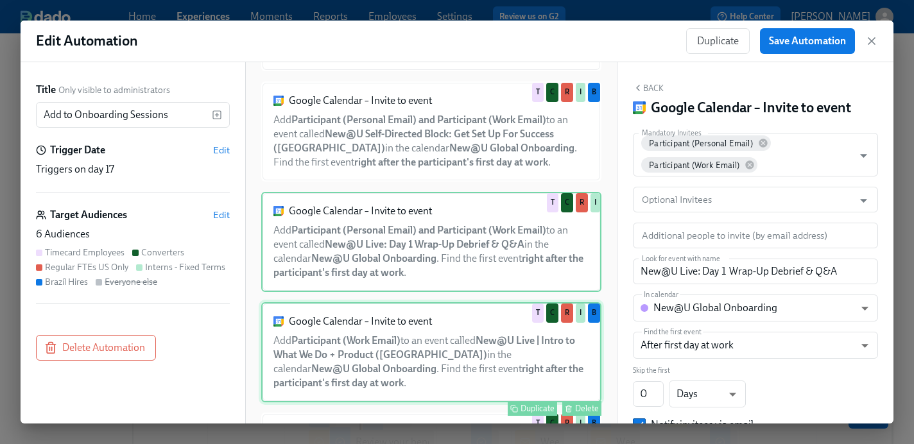
click at [417, 355] on div "Google Calendar – Invite to event Add Participant (Work Email) to an event call…" at bounding box center [431, 352] width 340 height 100
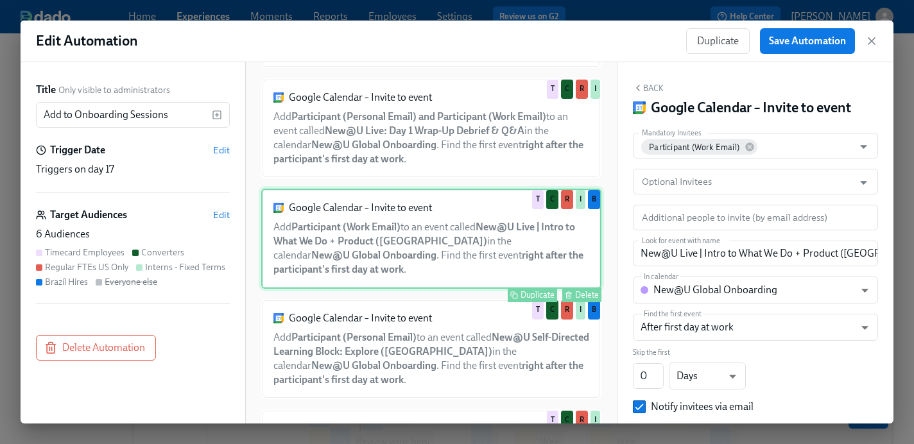
scroll to position [569, 0]
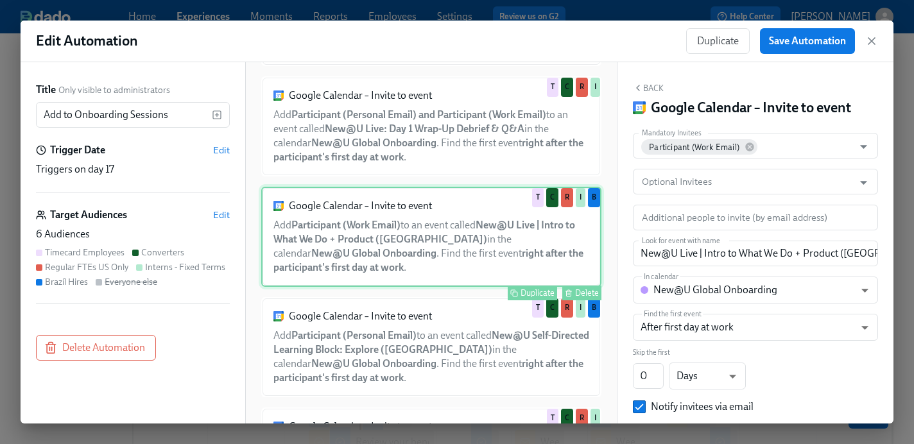
click at [417, 355] on div "Google Calendar – Invite to event Add Participant (Personal Email) to an event …" at bounding box center [431, 347] width 340 height 100
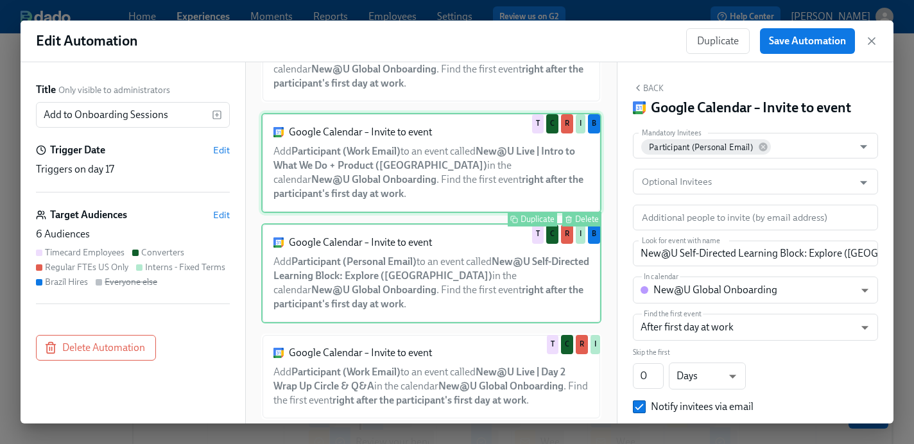
scroll to position [639, 0]
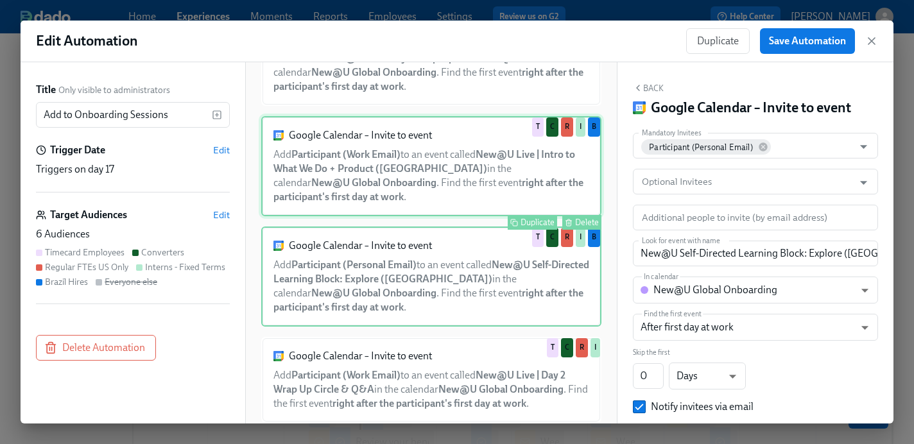
click at [415, 193] on div "Google Calendar – Invite to event Add Participant (Work Email) to an event call…" at bounding box center [431, 166] width 340 height 100
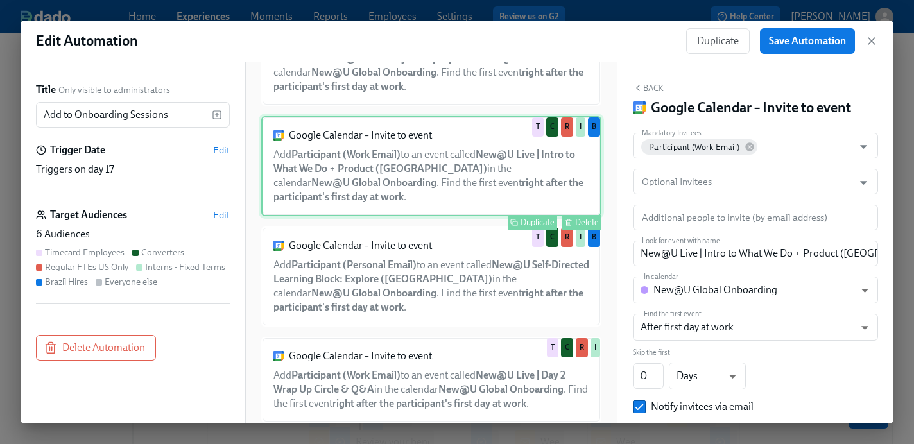
scroll to position [621, 0]
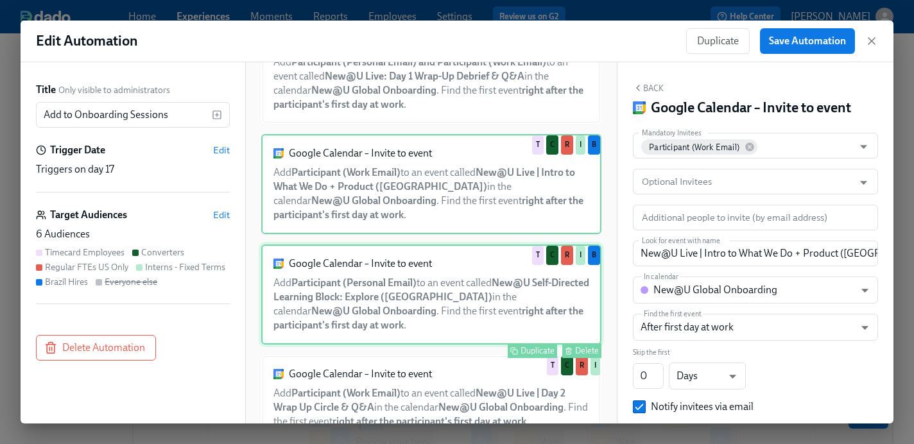
click at [417, 263] on div "Google Calendar – Invite to event Add Participant (Personal Email) to an event …" at bounding box center [431, 295] width 340 height 100
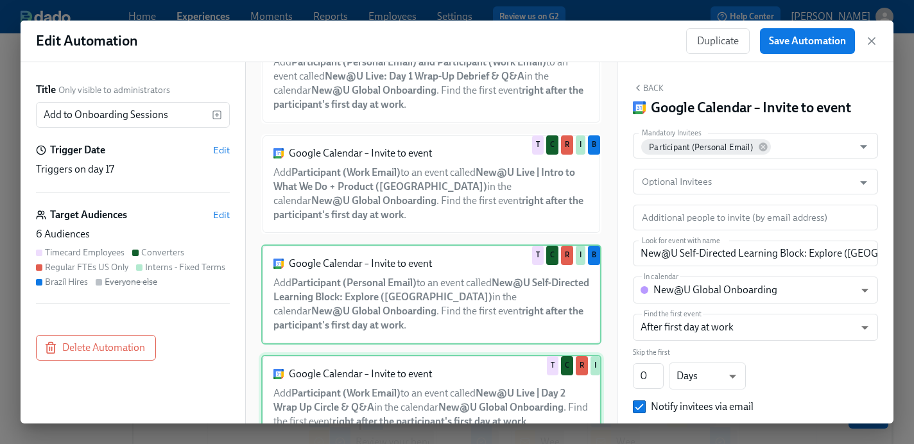
click at [402, 376] on div "Google Calendar – Invite to event Add Participant (Work Email) to an event call…" at bounding box center [431, 398] width 340 height 86
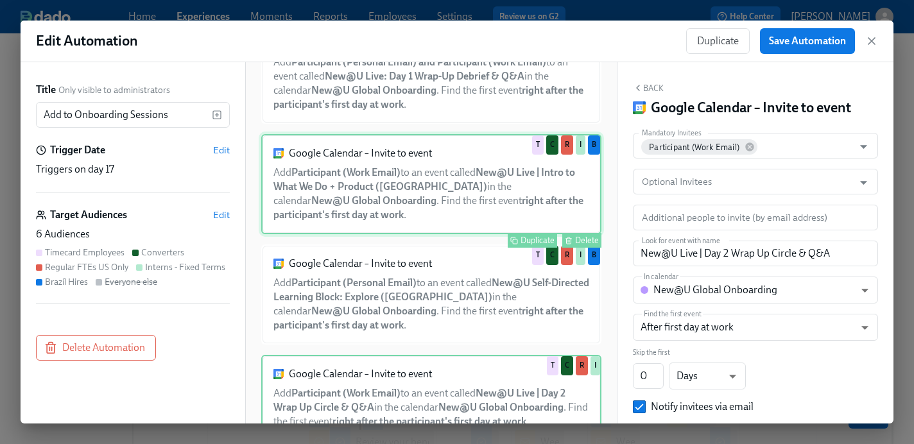
click at [396, 217] on div "Google Calendar – Invite to event Add Participant (Work Email) to an event call…" at bounding box center [431, 184] width 340 height 100
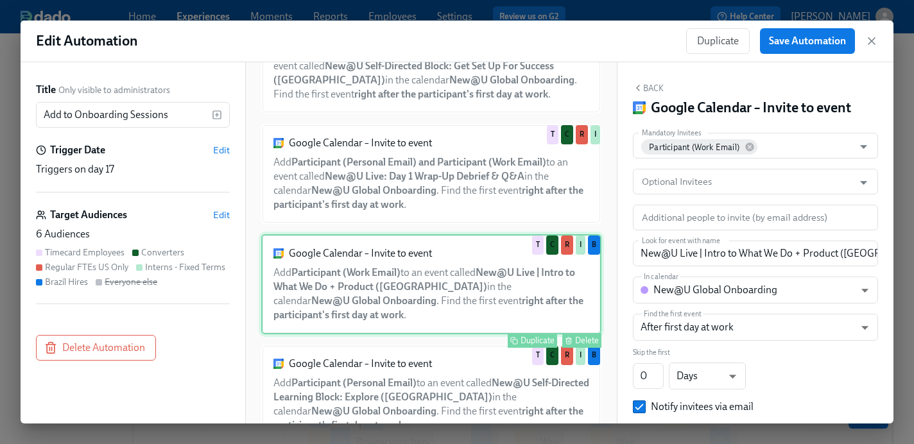
scroll to position [520, 0]
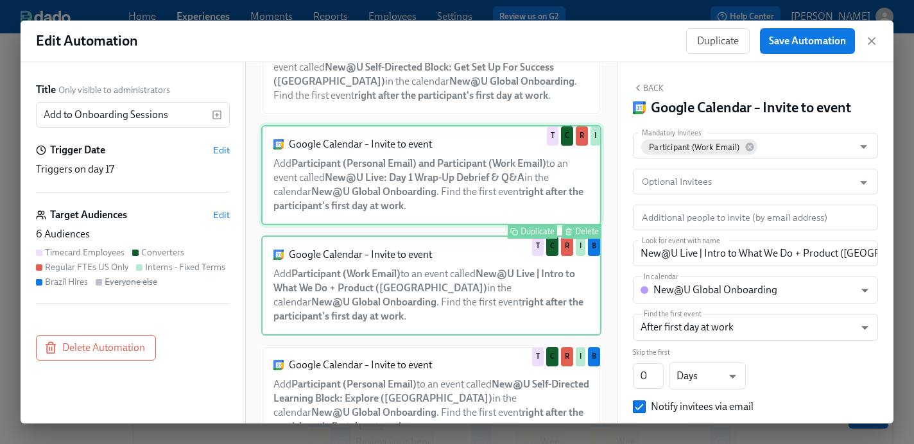
click at [403, 184] on div "Google Calendar – Invite to event Add Participant (Personal Email) and Particip…" at bounding box center [431, 175] width 340 height 100
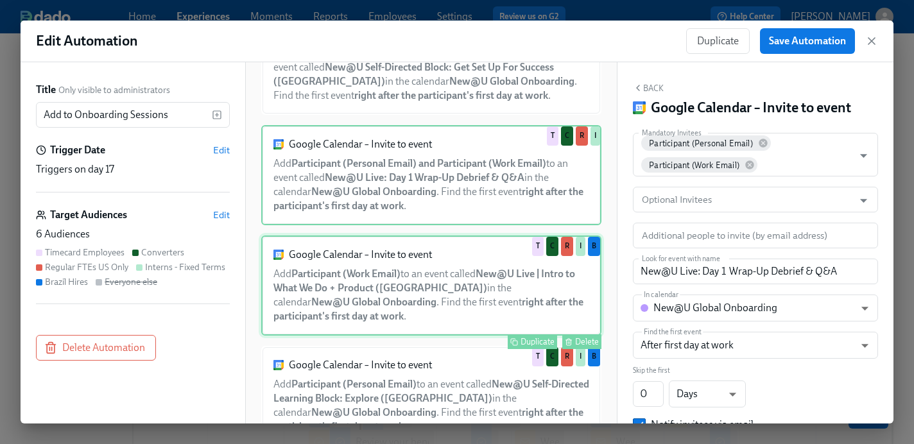
click at [403, 273] on div "Google Calendar – Invite to event Add Participant (Work Email) to an event call…" at bounding box center [431, 286] width 340 height 100
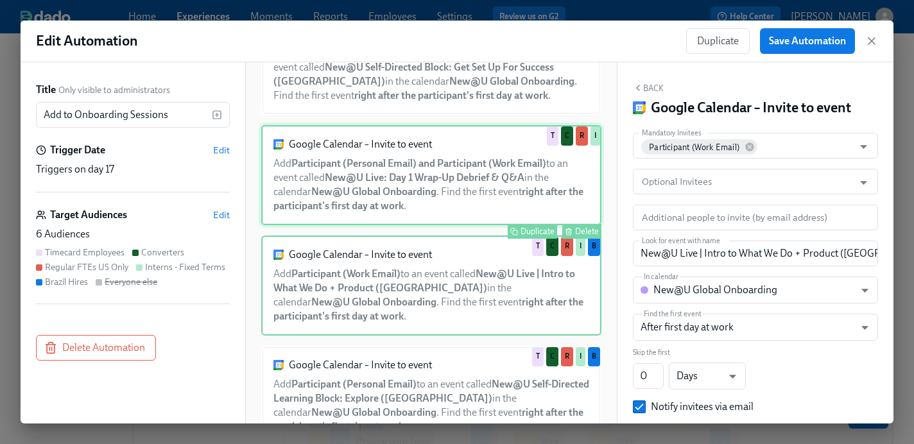
click at [410, 212] on div "Google Calendar – Invite to event Add Participant (Personal Email) and Particip…" at bounding box center [431, 175] width 340 height 100
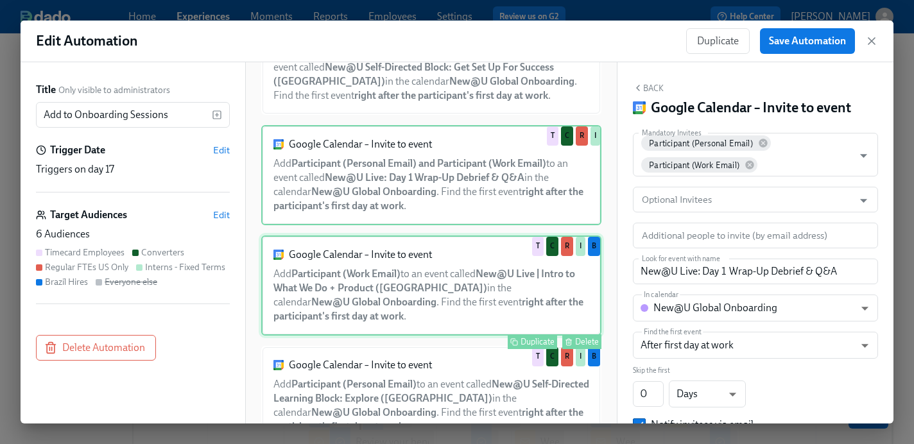
click at [399, 280] on div "Google Calendar – Invite to event Add Participant (Work Email) to an event call…" at bounding box center [431, 286] width 340 height 100
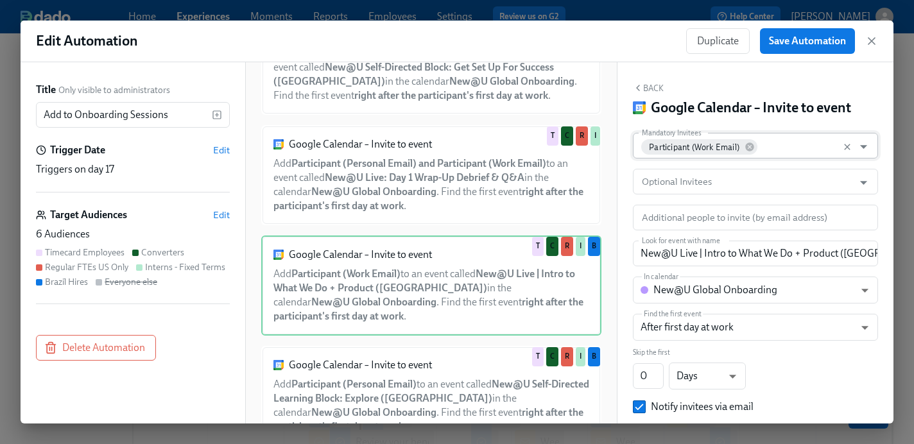
click at [774, 144] on input "Mandatory Invitees" at bounding box center [803, 146] width 88 height 26
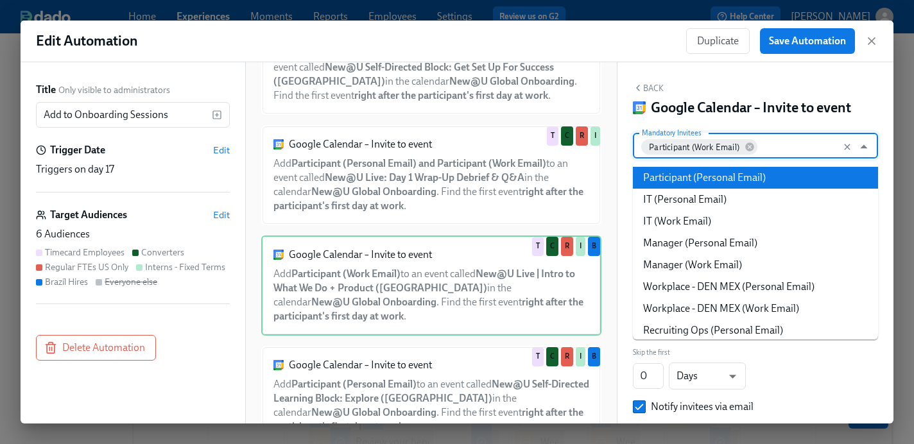
click at [756, 177] on li "Participant (Personal Email)" at bounding box center [755, 178] width 245 height 22
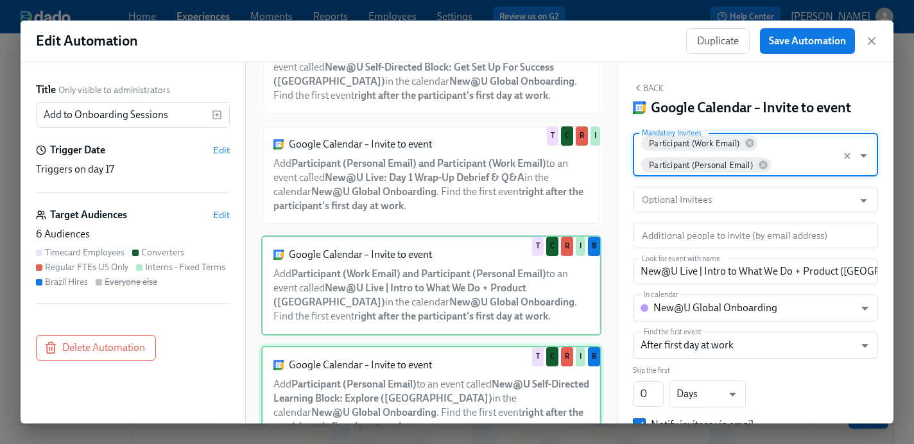
click at [406, 371] on div "Google Calendar – Invite to event Add Participant (Personal Email) to an event …" at bounding box center [431, 396] width 340 height 100
type input "New@U Self-Directed Learning Block: Explore ([GEOGRAPHIC_DATA])"
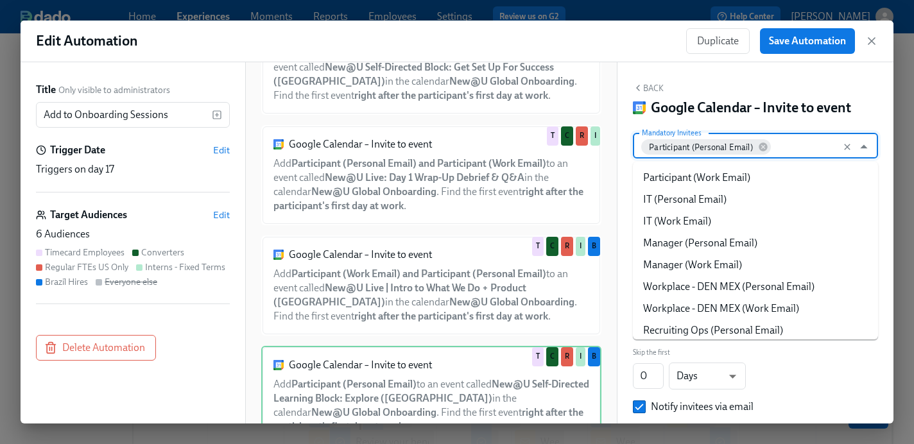
click at [800, 146] on input "Mandatory Invitees" at bounding box center [810, 146] width 74 height 26
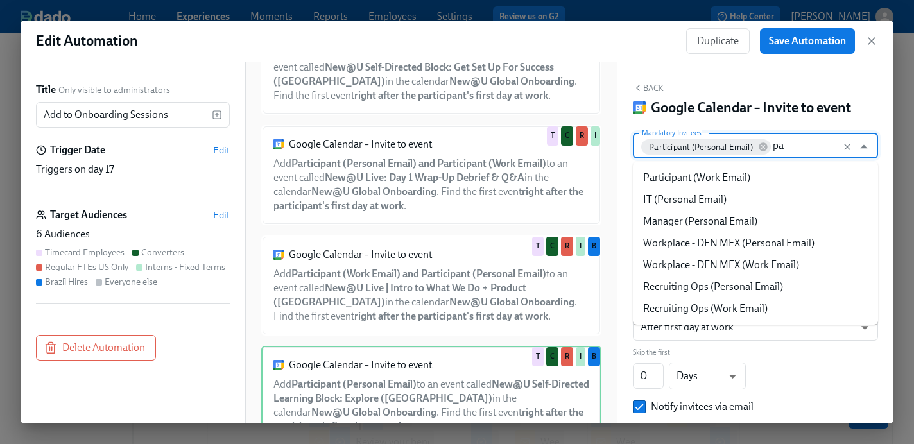
type input "par"
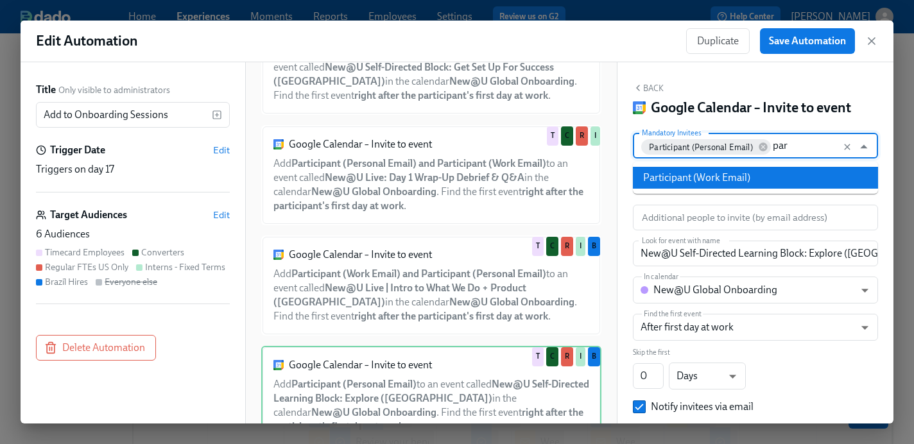
click at [754, 176] on li "Participant (Work Email)" at bounding box center [755, 178] width 245 height 22
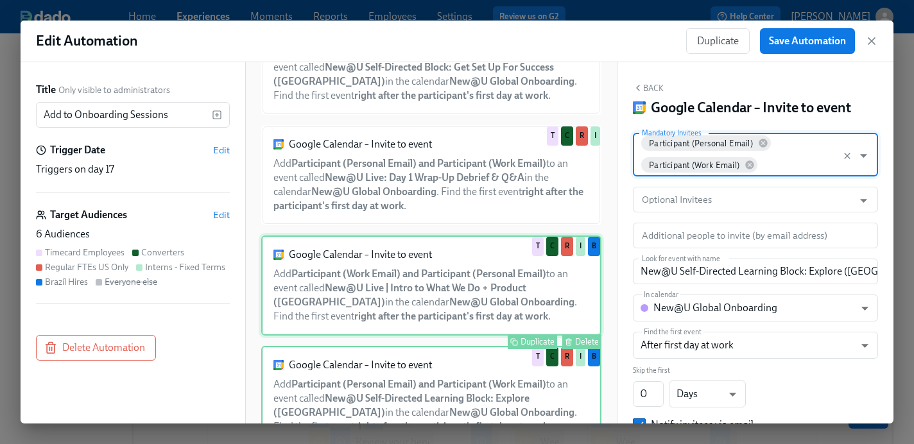
scroll to position [594, 0]
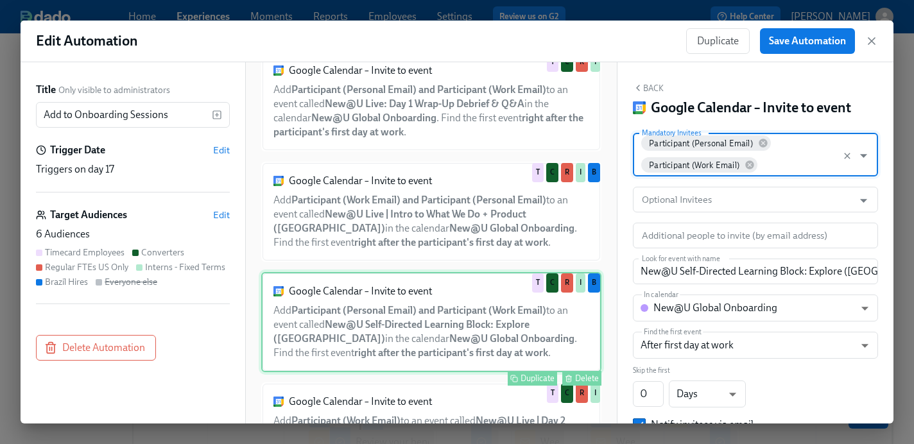
click at [438, 322] on div "Google Calendar – Invite to event Add Participant (Personal Email) and Particip…" at bounding box center [431, 322] width 340 height 100
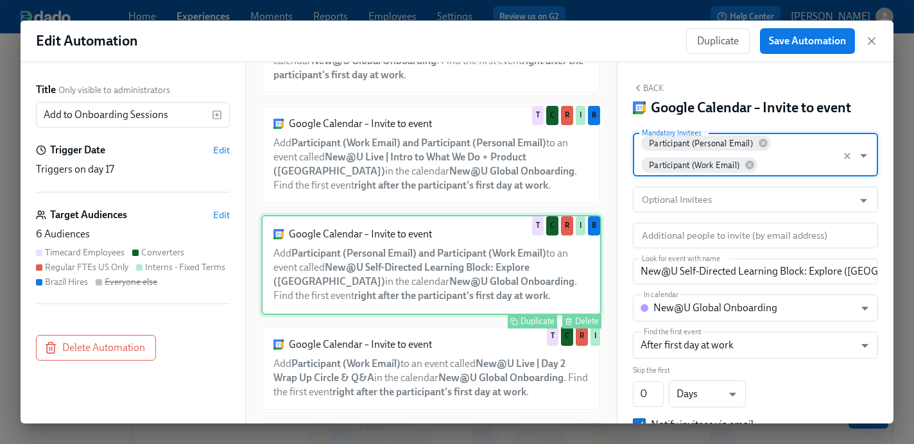
scroll to position [676, 0]
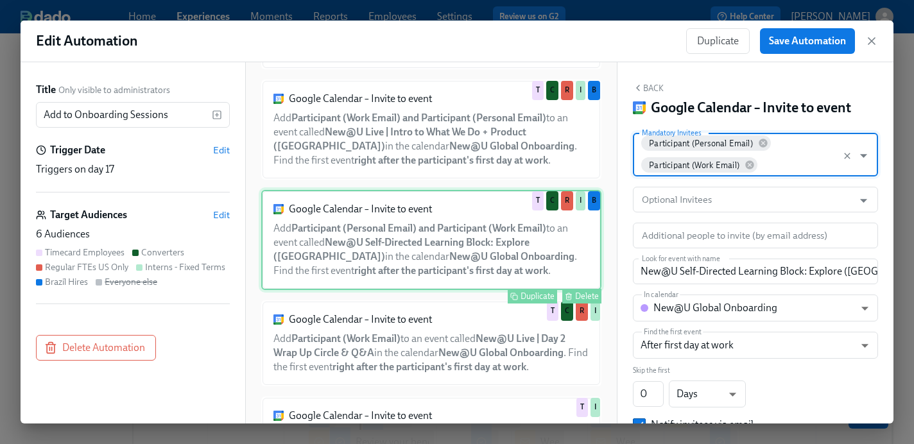
click at [436, 360] on div "Google Calendar – Invite to event Add Participant (Work Email) to an event call…" at bounding box center [431, 343] width 340 height 86
type input "New@U Live | Day 2 Wrap Up Circle & Q&A"
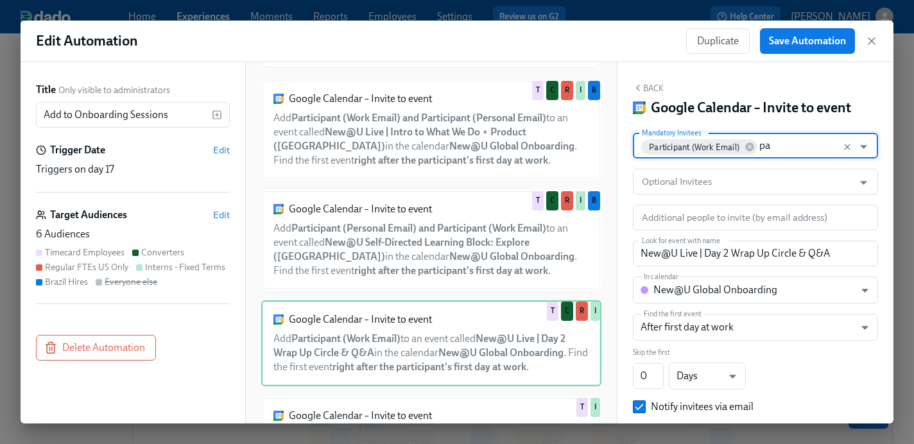
type input "par"
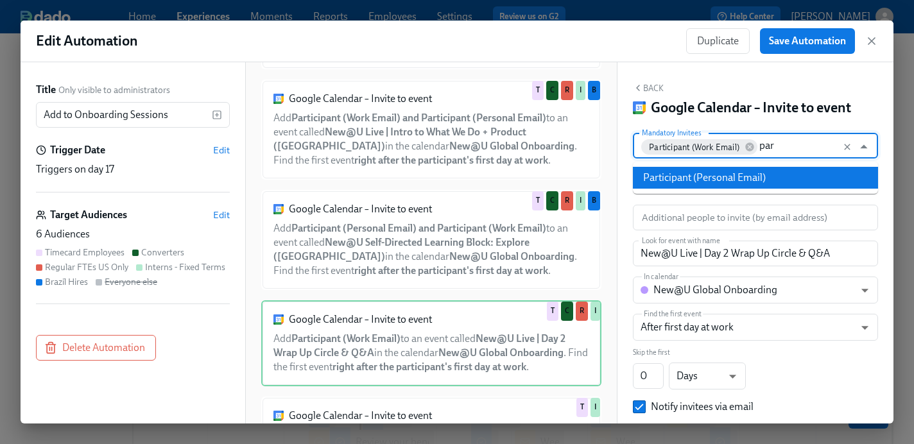
click at [744, 172] on li "Participant (Personal Email)" at bounding box center [755, 178] width 245 height 22
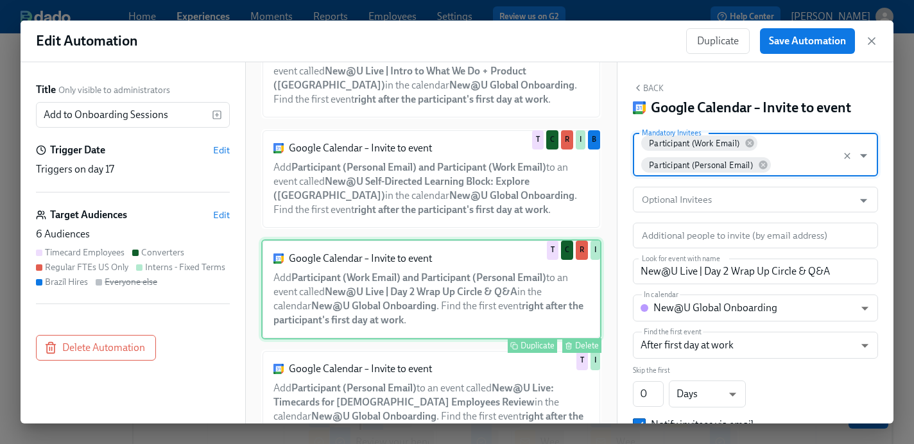
scroll to position [740, 0]
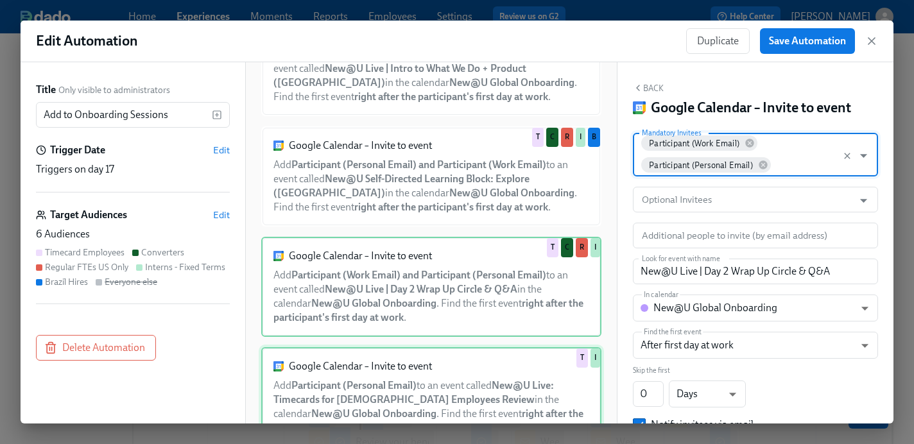
click at [394, 386] on div "Google Calendar – Invite to event Add Participant (Personal Email) to an event …" at bounding box center [431, 397] width 340 height 100
type input "New@U Live: Timecards for [DEMOGRAPHIC_DATA] Employees Review"
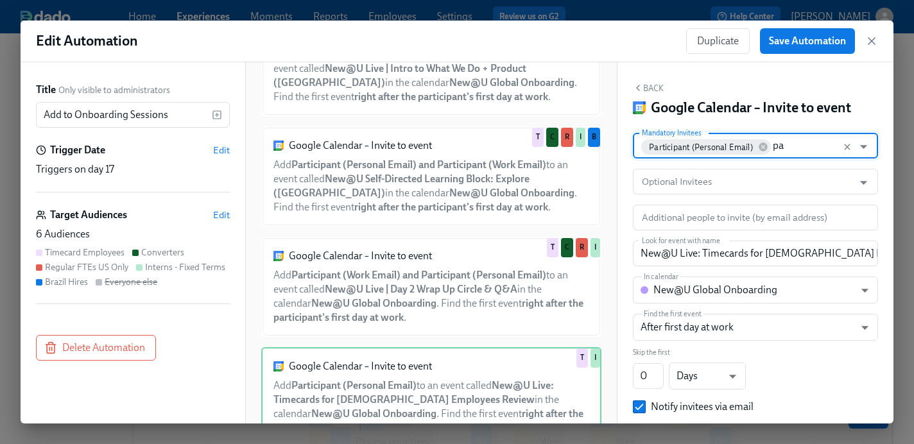
type input "par"
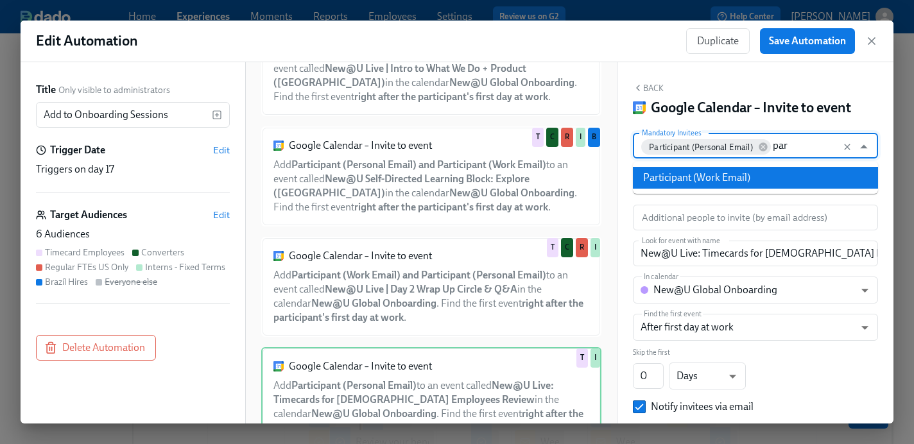
click at [736, 178] on li "Participant (Work Email)" at bounding box center [755, 178] width 245 height 22
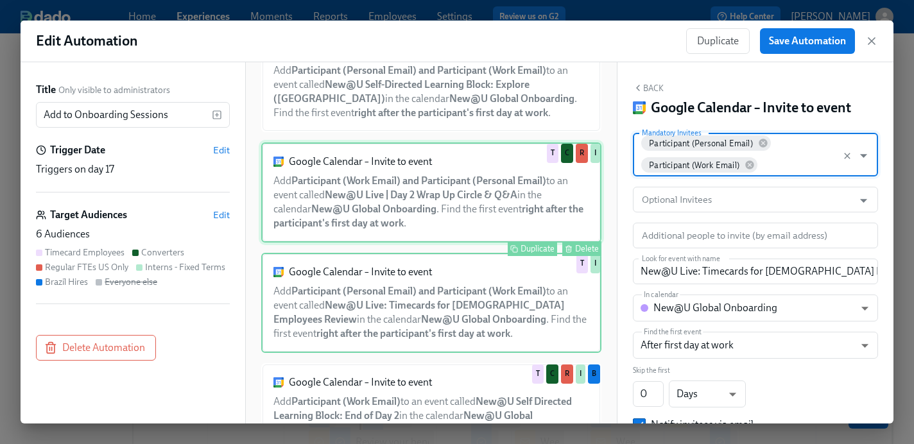
scroll to position [832, 0]
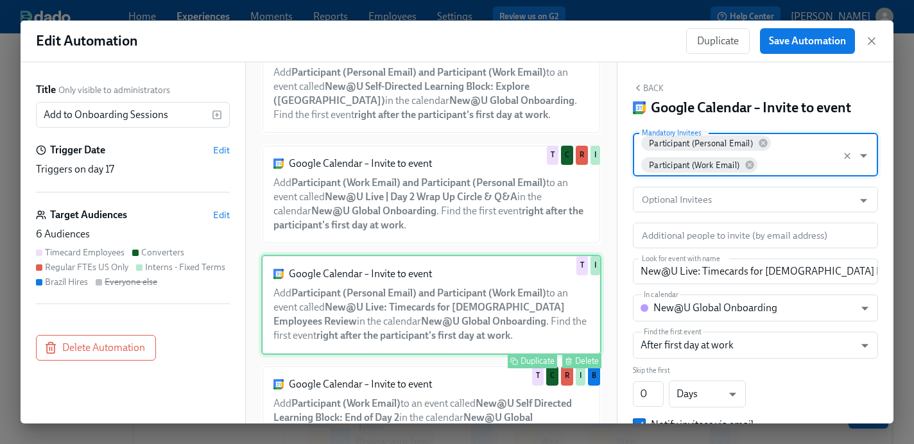
click at [480, 299] on div "Google Calendar – Invite to event Add Participant (Personal Email) and Particip…" at bounding box center [431, 305] width 340 height 100
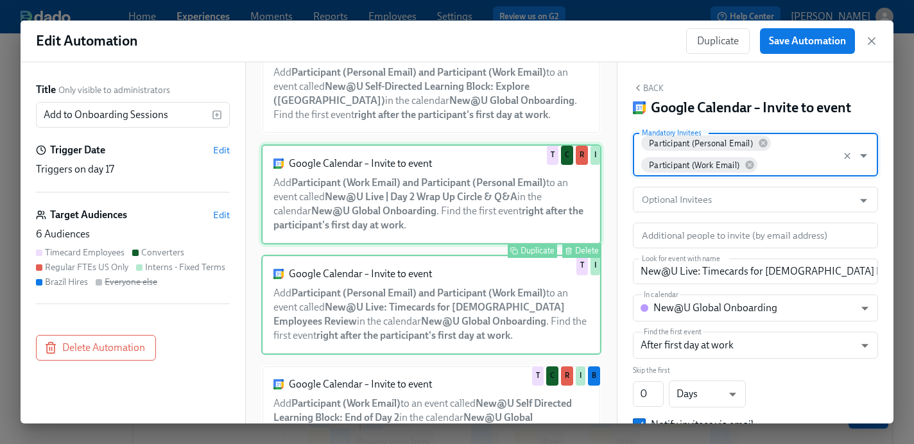
click at [476, 200] on div "Google Calendar – Invite to event Add Participant (Work Email) and Participant …" at bounding box center [431, 194] width 340 height 100
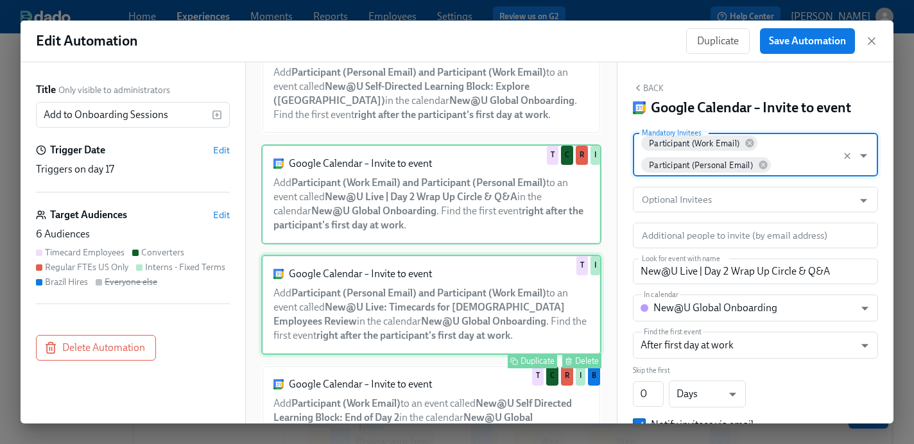
click at [456, 291] on div "Google Calendar – Invite to event Add Participant (Personal Email) and Particip…" at bounding box center [431, 305] width 340 height 100
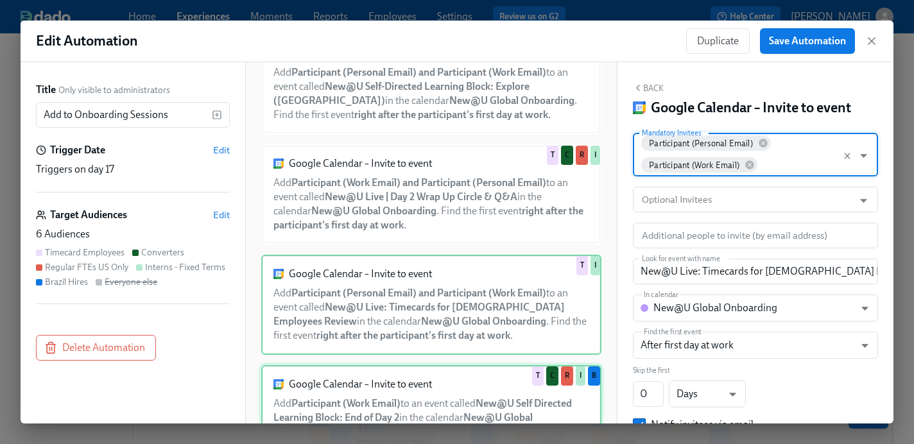
click at [425, 394] on div "Google Calendar – Invite to event Add Participant (Work Email) to an event call…" at bounding box center [431, 415] width 340 height 100
type input "New@U Self Directed Learning Block: End of Day 2"
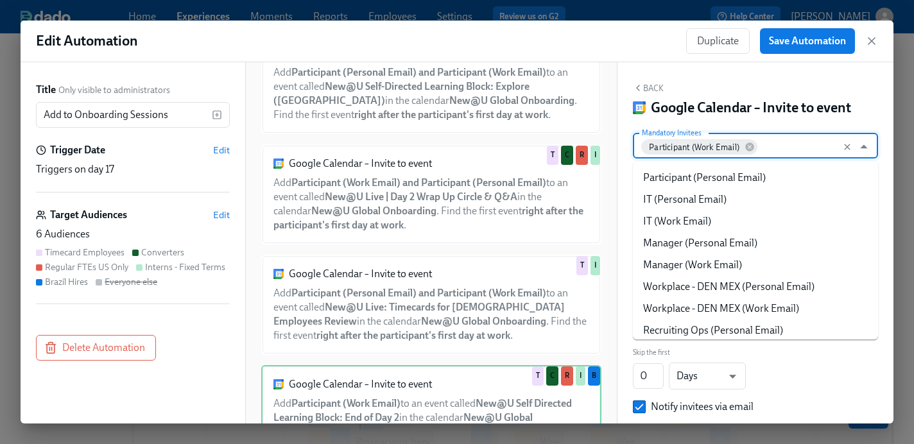
click at [790, 143] on input "Mandatory Invitees" at bounding box center [803, 146] width 88 height 26
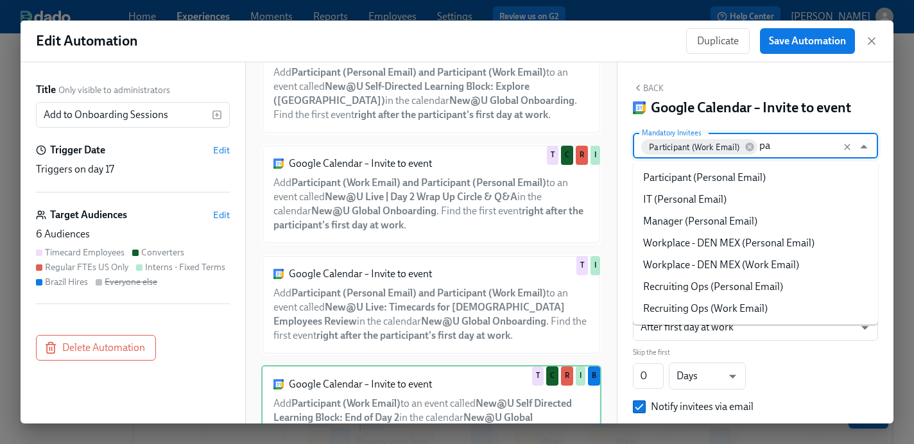
type input "par"
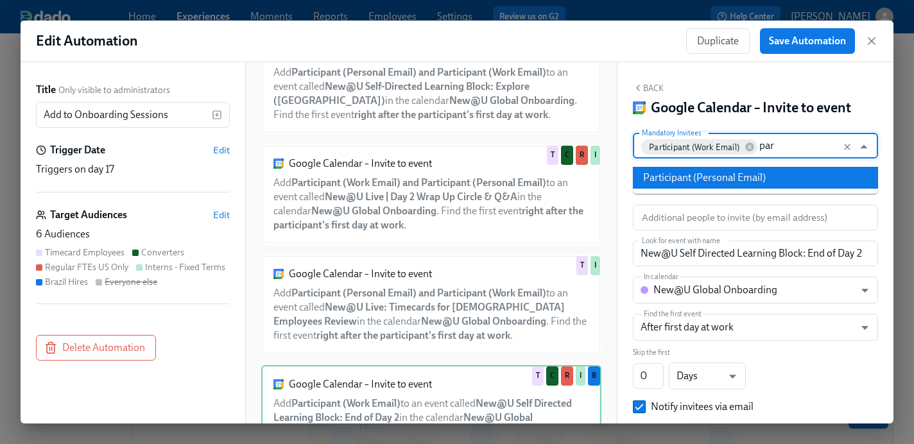
click at [738, 173] on li "Participant (Personal Email)" at bounding box center [755, 178] width 245 height 22
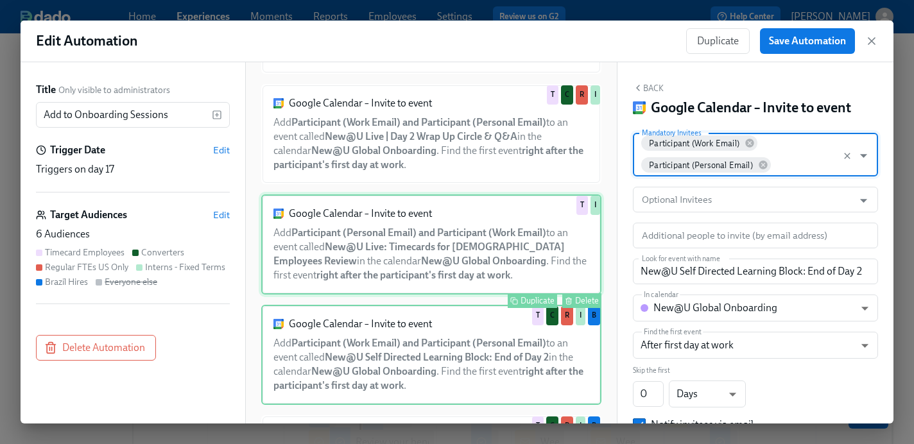
scroll to position [912, 0]
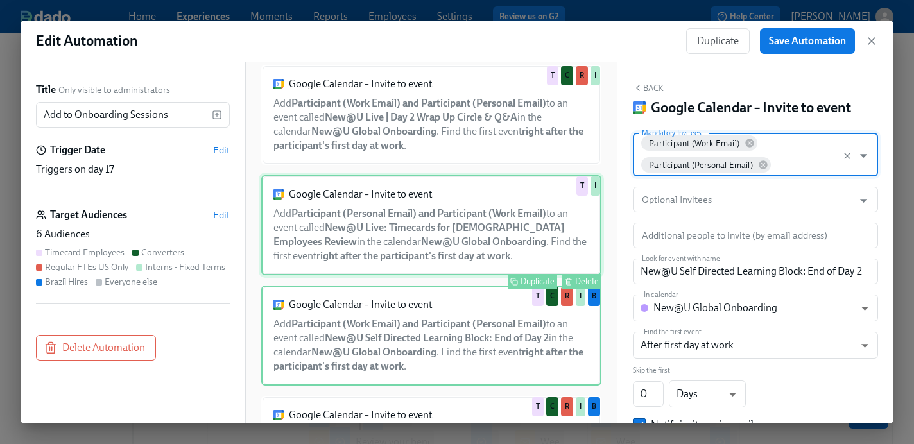
click at [395, 360] on div "Google Calendar – Invite to event Add Participant (Work Email) and Participant …" at bounding box center [431, 336] width 340 height 100
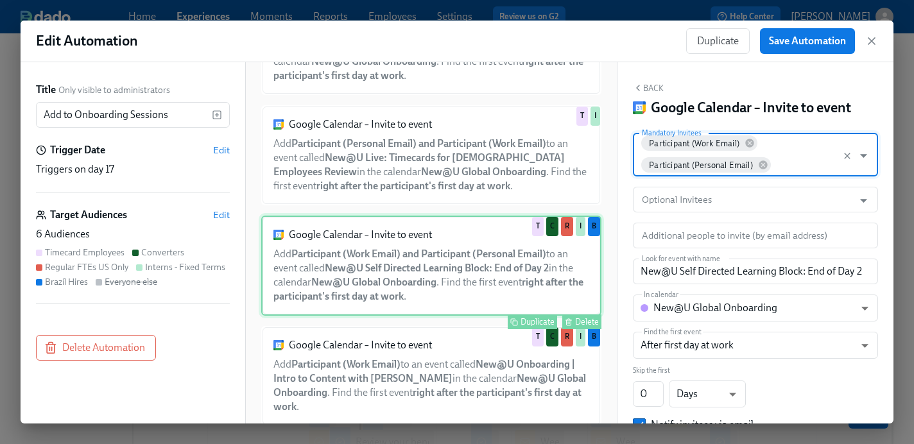
scroll to position [980, 0]
click at [428, 357] on div "Google Calendar – Invite to event Add Participant (Work Email) to an event call…" at bounding box center [431, 377] width 340 height 100
type input "New@U Onboarding | Intro to Content with [PERSON_NAME]"
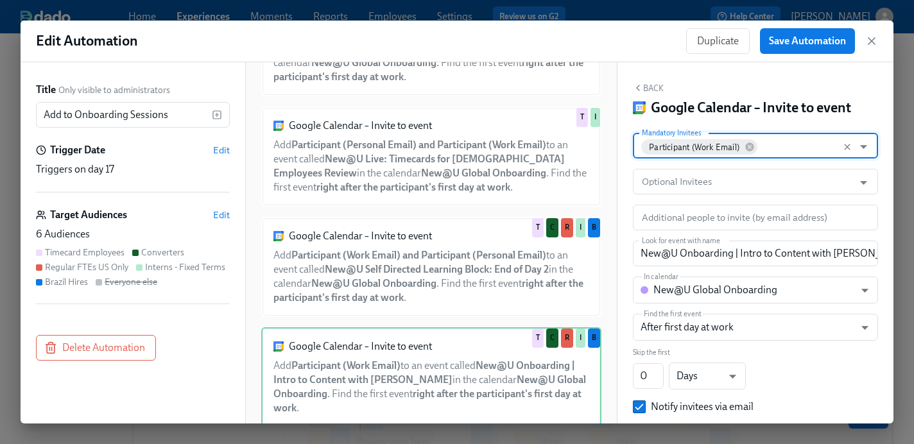
click at [778, 150] on input "Mandatory Invitees" at bounding box center [803, 146] width 88 height 26
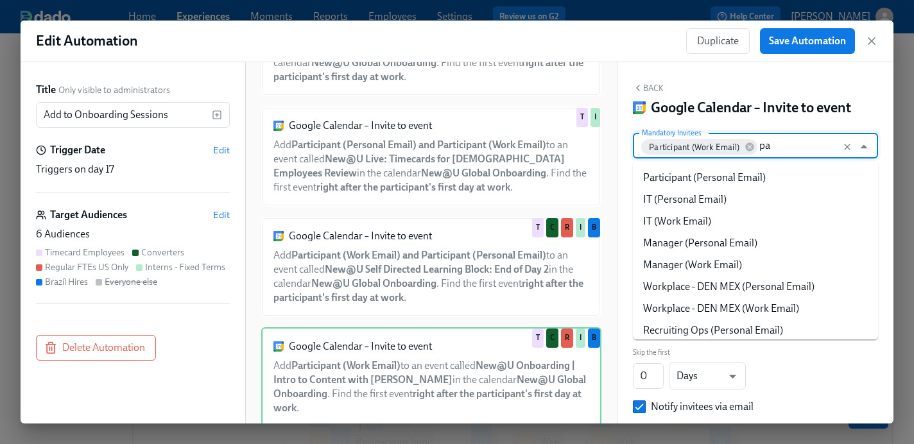
type input "par"
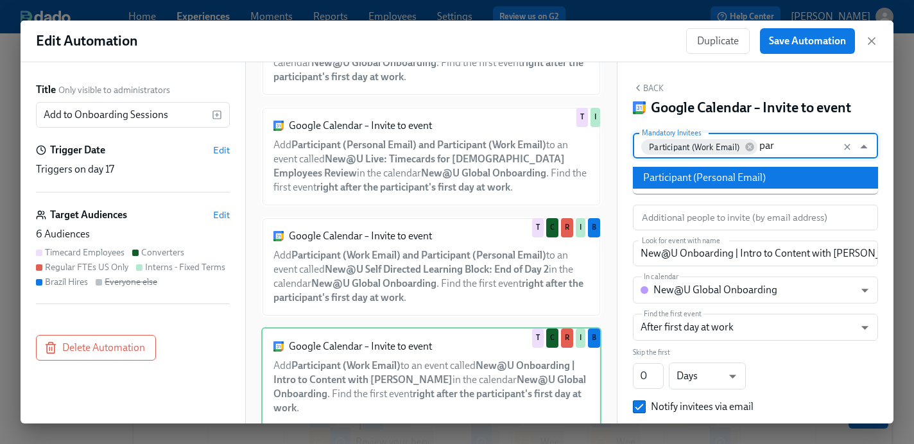
click at [764, 178] on li "Participant (Personal Email)" at bounding box center [755, 178] width 245 height 22
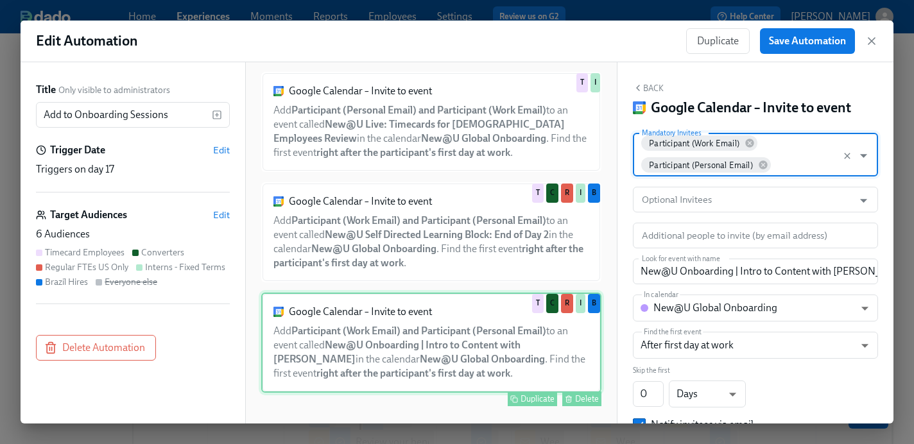
scroll to position [1014, 0]
click at [427, 387] on div "Google Calendar – Invite to event Add Participant (Work Email) and Participant …" at bounding box center [431, 343] width 340 height 100
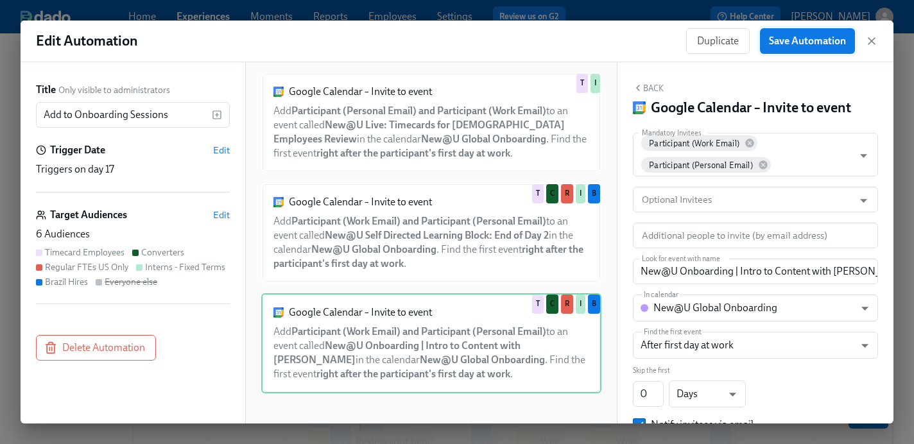
click at [802, 42] on span "Save Automation" at bounding box center [807, 41] width 77 height 13
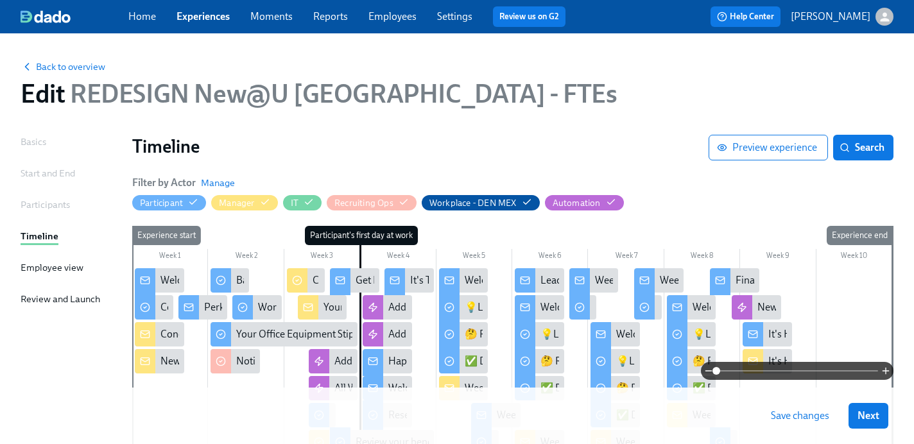
click at [800, 422] on span "Save changes" at bounding box center [800, 416] width 58 height 13
click at [315, 366] on div at bounding box center [512, 371] width 761 height 18
click at [331, 363] on div at bounding box center [512, 371] width 761 height 18
click at [341, 358] on div "Add to Onboarding Sessions" at bounding box center [396, 361] width 125 height 14
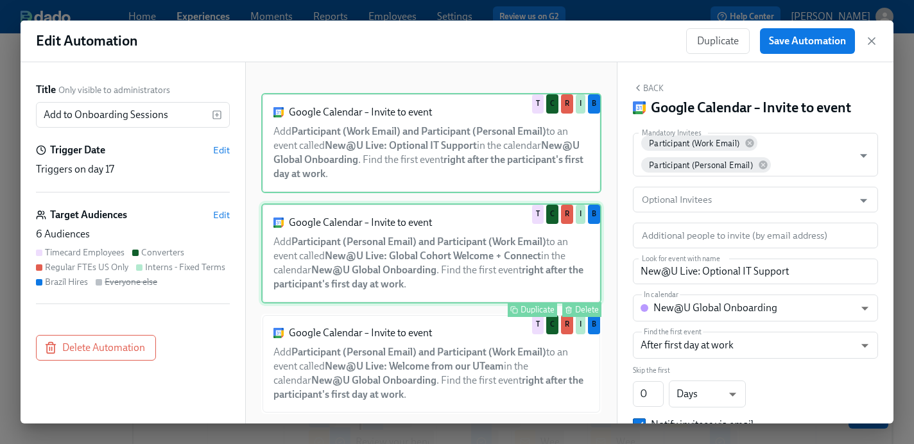
click at [404, 265] on div "Google Calendar – Invite to event Add Participant (Personal Email) and Particip…" at bounding box center [431, 254] width 340 height 100
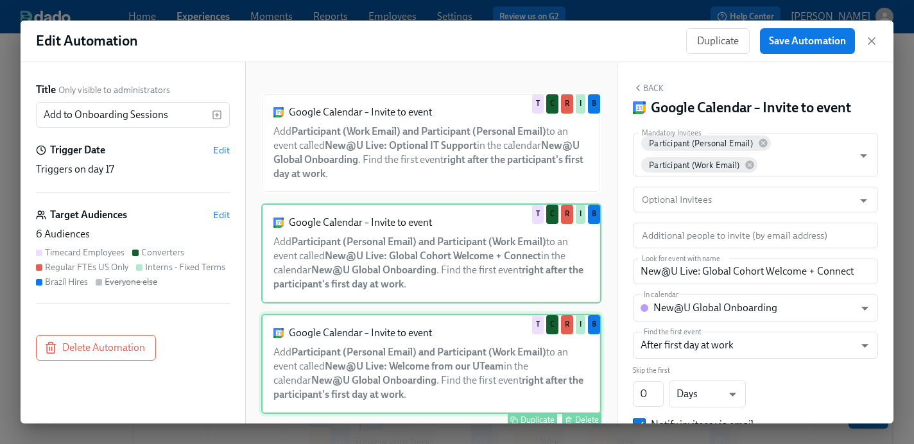
click at [401, 345] on div "Google Calendar – Invite to event Add Participant (Personal Email) and Particip…" at bounding box center [431, 364] width 340 height 100
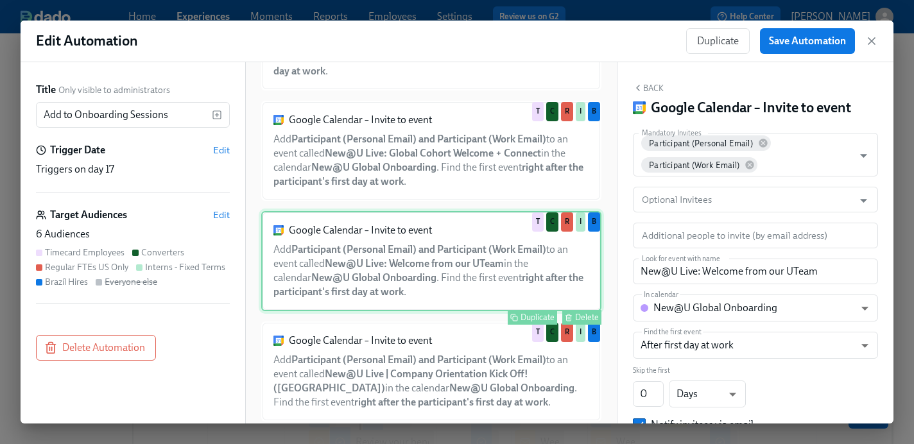
scroll to position [103, 0]
click at [401, 345] on div "Google Calendar – Invite to event Add Participant (Personal Email) and Particip…" at bounding box center [431, 372] width 340 height 100
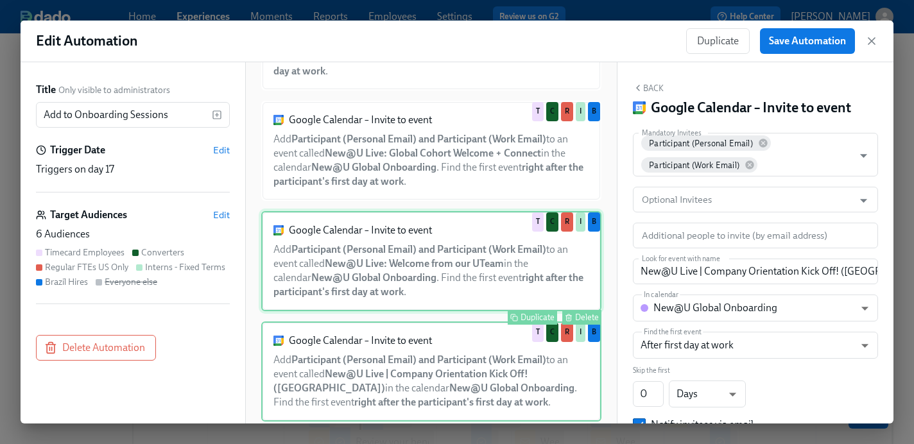
click at [431, 273] on div "Google Calendar – Invite to event Add Participant (Personal Email) and Particip…" at bounding box center [431, 261] width 340 height 100
click at [431, 387] on div "Google Calendar – Invite to event Add Participant (Personal Email) and Particip…" at bounding box center [431, 372] width 340 height 100
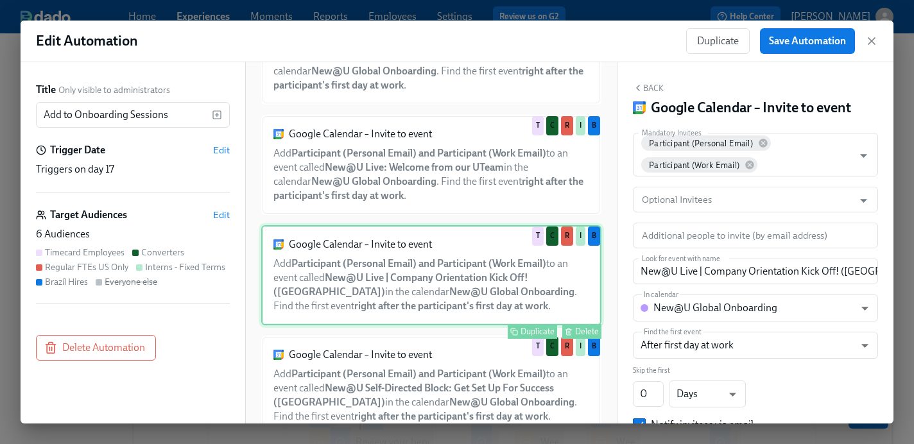
scroll to position [200, 0]
click at [431, 387] on div "Google Calendar – Invite to event Add Participant (Personal Email) and Particip…" at bounding box center [431, 385] width 340 height 100
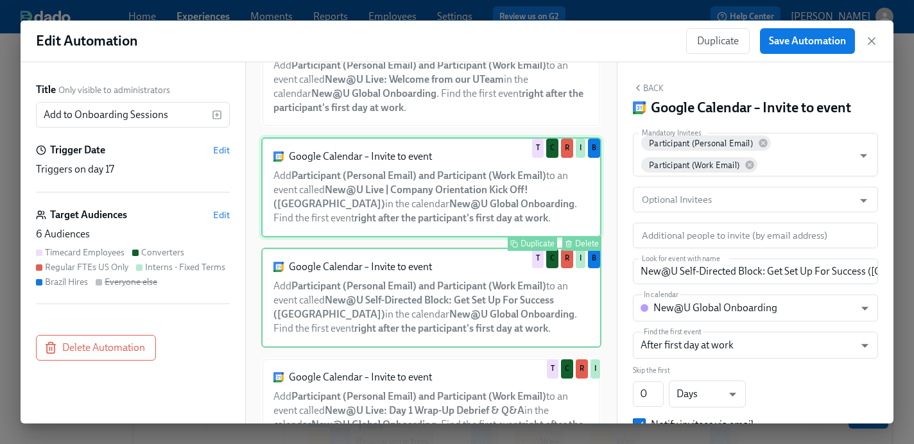
scroll to position [288, 0]
click at [431, 387] on div "Google Calendar – Invite to event Add Participant (Personal Email) and Particip…" at bounding box center [431, 408] width 340 height 100
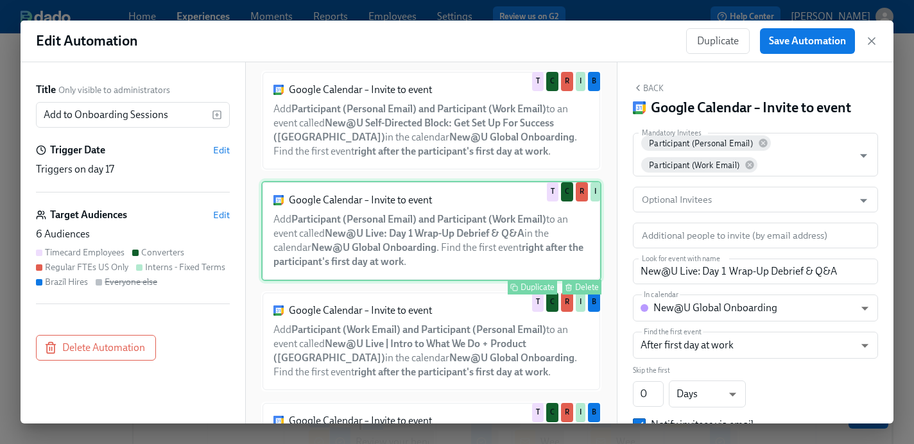
scroll to position [464, 0]
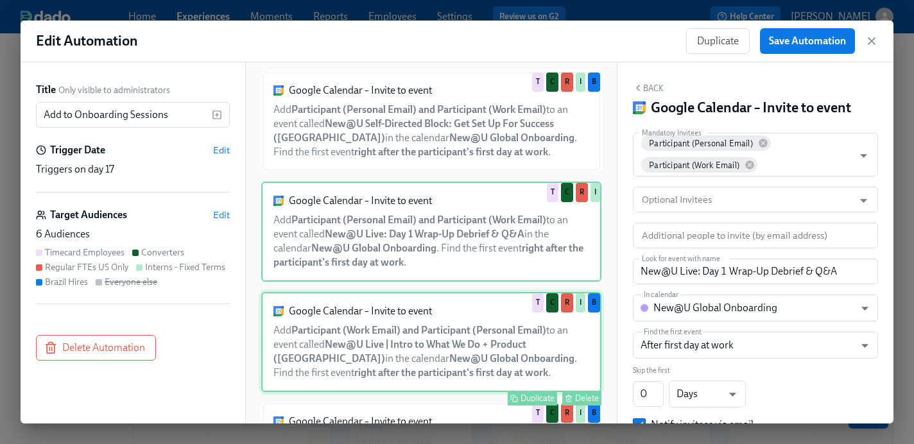
click at [444, 349] on div "Google Calendar – Invite to event Add Participant (Work Email) and Participant …" at bounding box center [431, 342] width 340 height 100
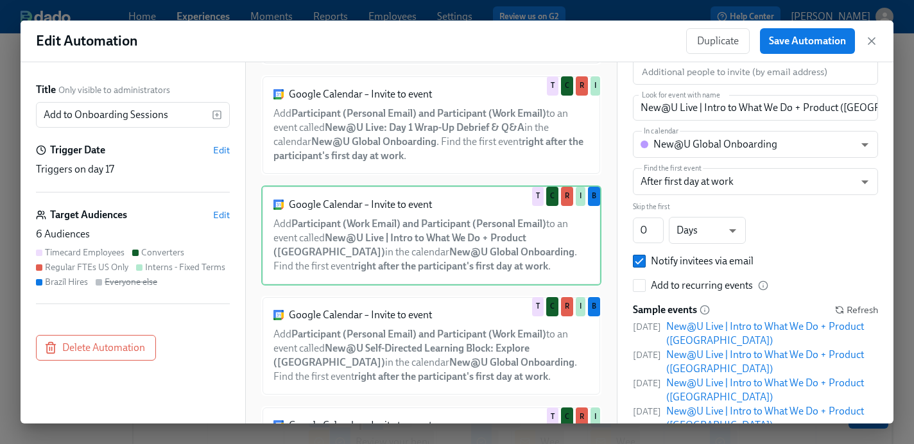
scroll to position [618, 0]
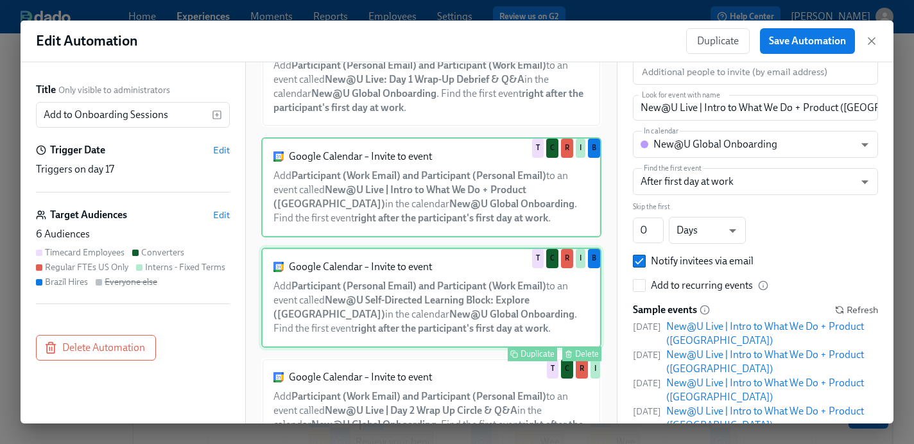
click at [405, 320] on div "Google Calendar – Invite to event Add Participant (Personal Email) and Particip…" at bounding box center [431, 298] width 340 height 100
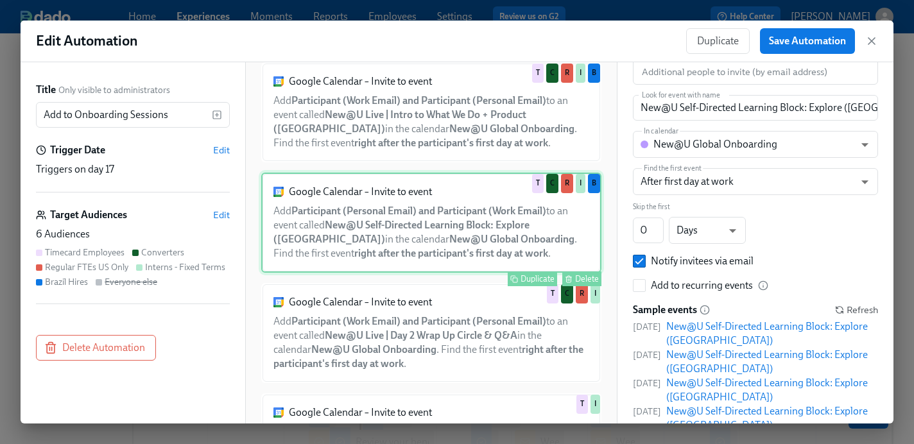
scroll to position [695, 0]
click at [450, 336] on div "Google Calendar – Invite to event Add Participant (Work Email) and Participant …" at bounding box center [431, 332] width 340 height 100
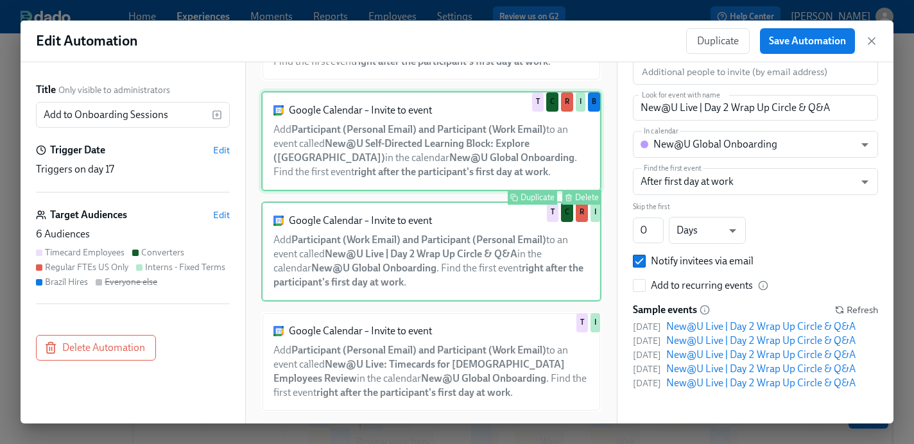
scroll to position [774, 0]
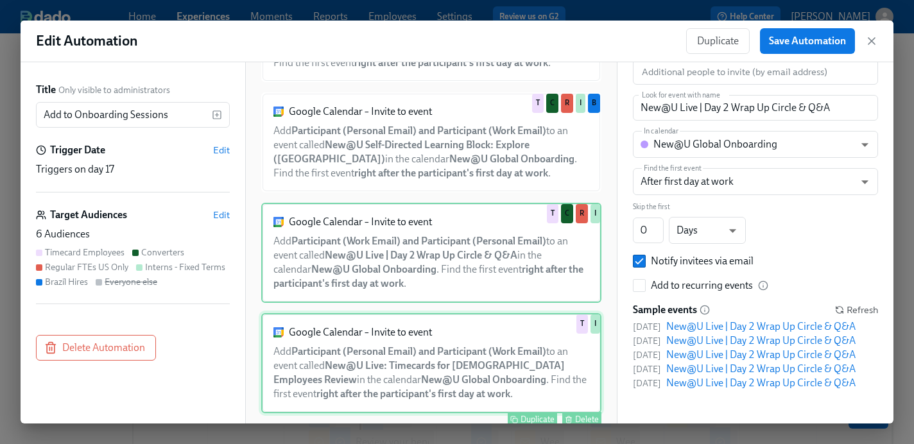
click at [445, 371] on div "Google Calendar – Invite to event Add Participant (Personal Email) and Particip…" at bounding box center [431, 363] width 340 height 100
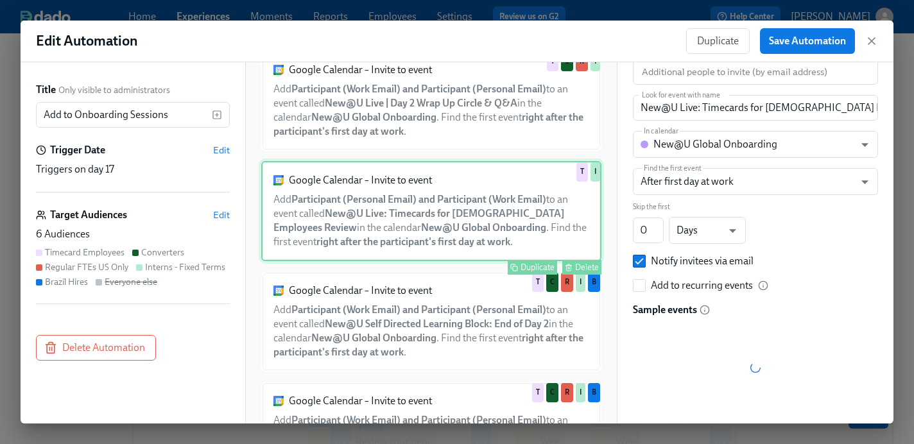
scroll to position [924, 0]
click at [445, 372] on div "Duplicate Delete" at bounding box center [433, 379] width 338 height 15
type input "New@U Self Directed Learning Block: End of Day 2"
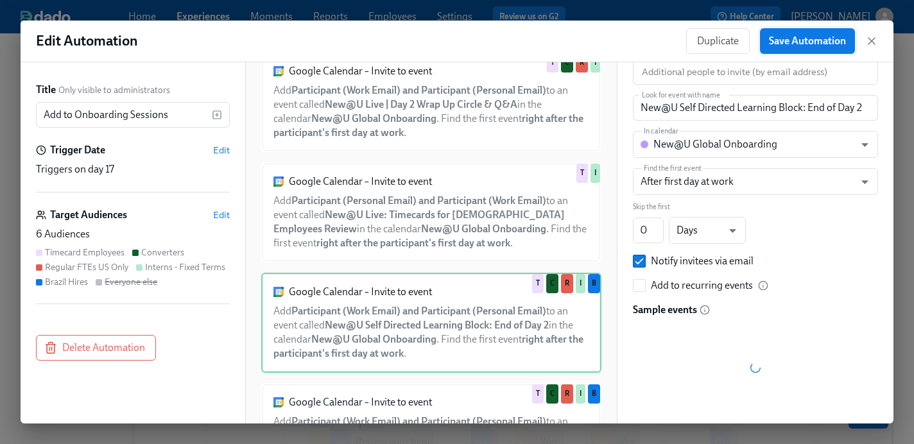
click at [792, 44] on span "Save Automation" at bounding box center [807, 41] width 77 height 13
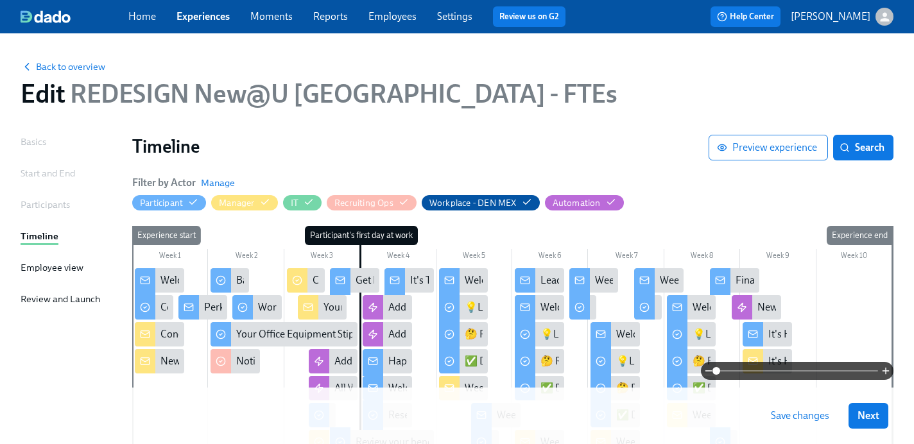
click at [790, 414] on span "Save changes" at bounding box center [800, 416] width 58 height 13
click at [783, 419] on span "Save changes" at bounding box center [800, 416] width 58 height 13
click at [218, 11] on link "Experiences" at bounding box center [203, 16] width 53 height 12
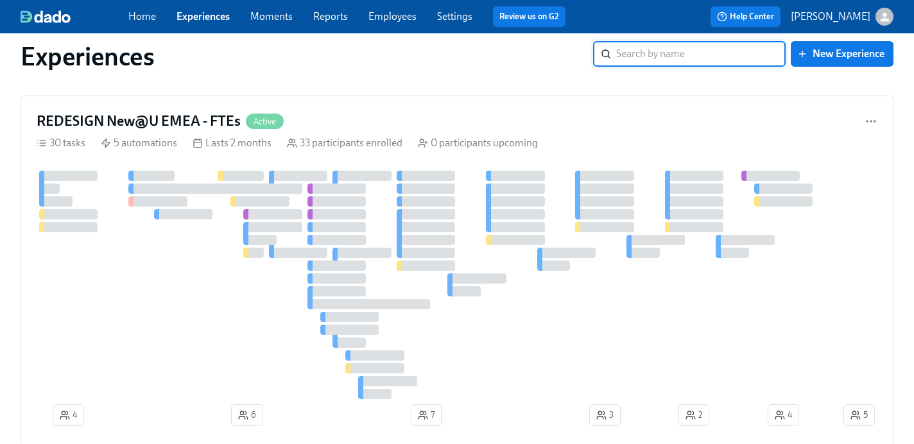
scroll to position [817, 0]
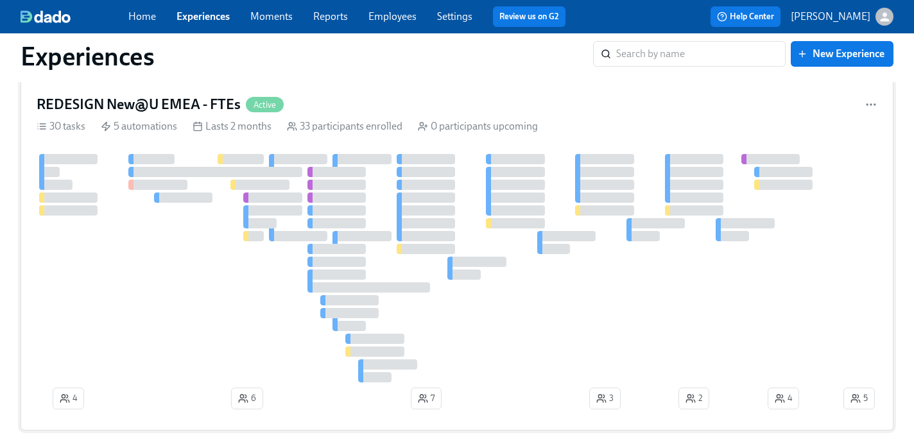
click at [175, 101] on h4 "REDESIGN New@U EMEA - FTEs" at bounding box center [139, 104] width 204 height 19
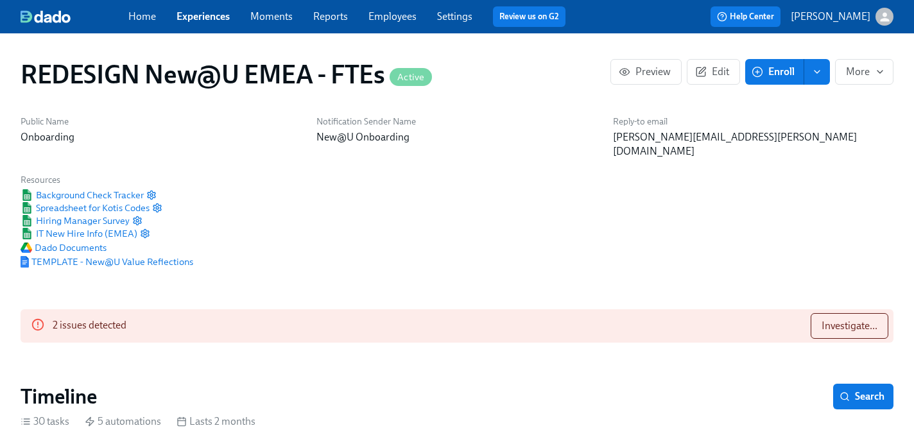
scroll to position [0, 8515]
click at [862, 320] on span "Investigate..." at bounding box center [850, 326] width 56 height 13
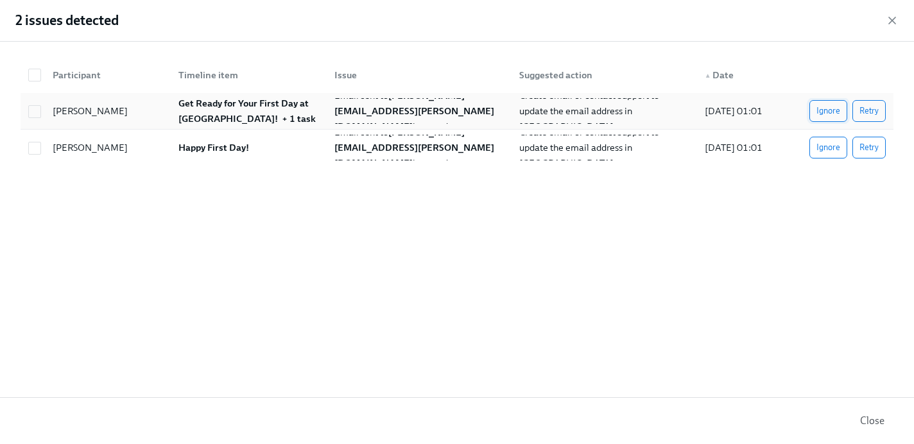
click at [826, 110] on span "Ignore" at bounding box center [829, 111] width 24 height 13
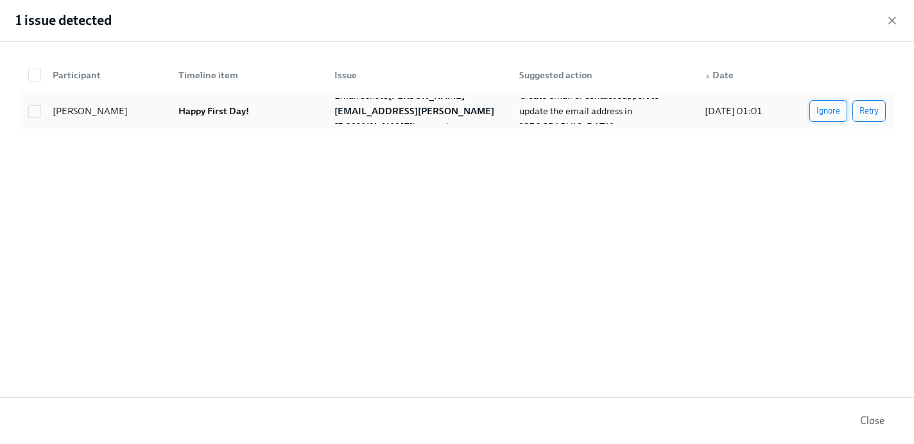
scroll to position [0, 15752]
click at [826, 109] on span "Ignore" at bounding box center [829, 111] width 24 height 13
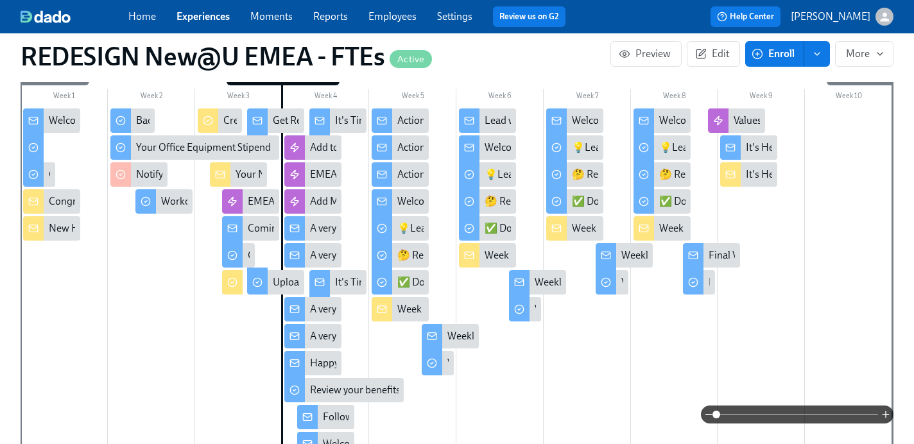
scroll to position [400, 0]
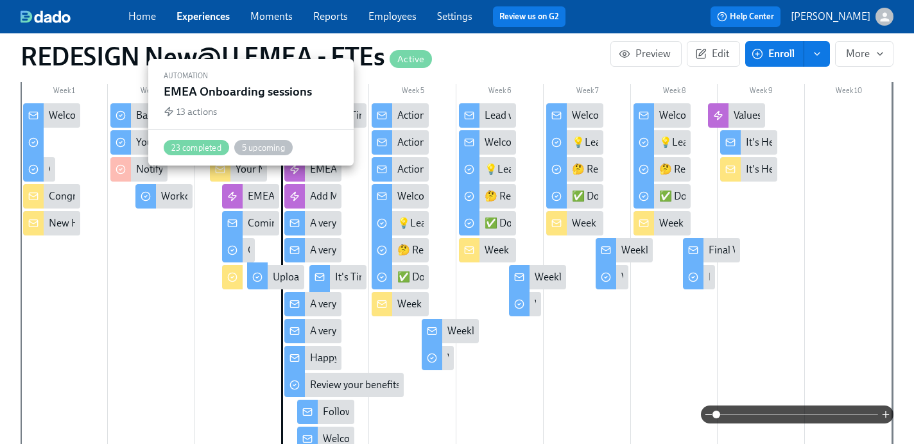
click at [268, 189] on div "EMEA Onboarding sessions" at bounding box center [309, 196] width 122 height 14
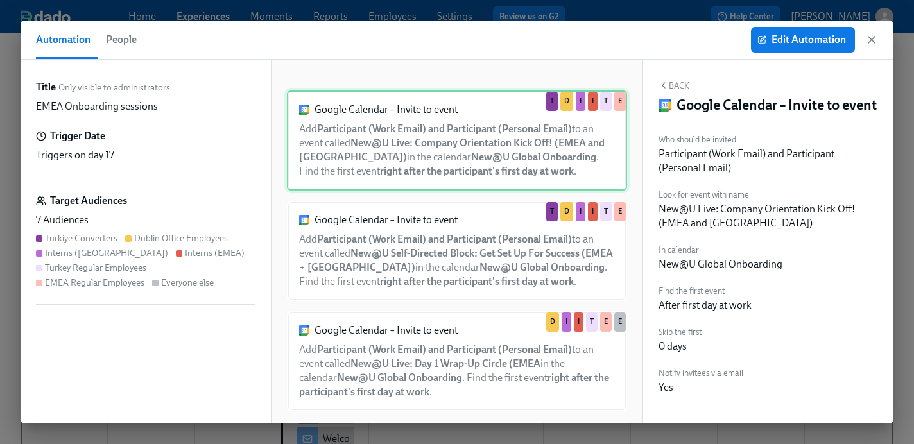
click at [438, 151] on div "Google Calendar – Invite to event Add Participant (Work Email) and Participant …" at bounding box center [457, 141] width 340 height 100
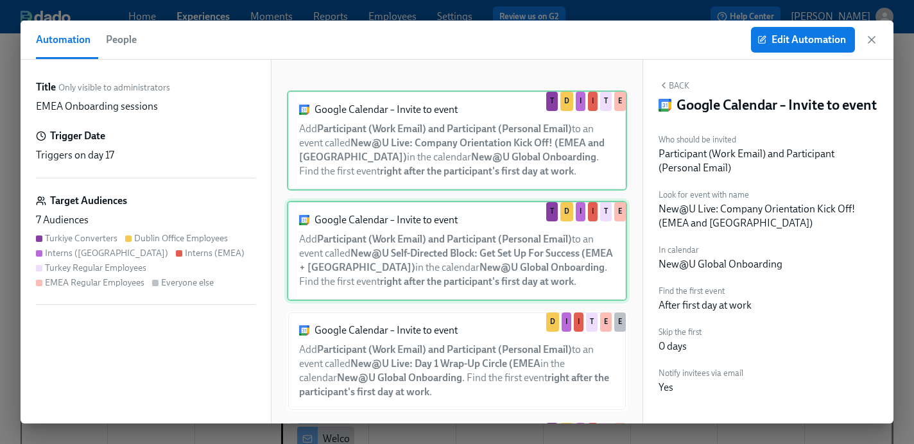
click at [433, 237] on div "Google Calendar – Invite to event Add Participant (Work Email) and Participant …" at bounding box center [457, 251] width 340 height 100
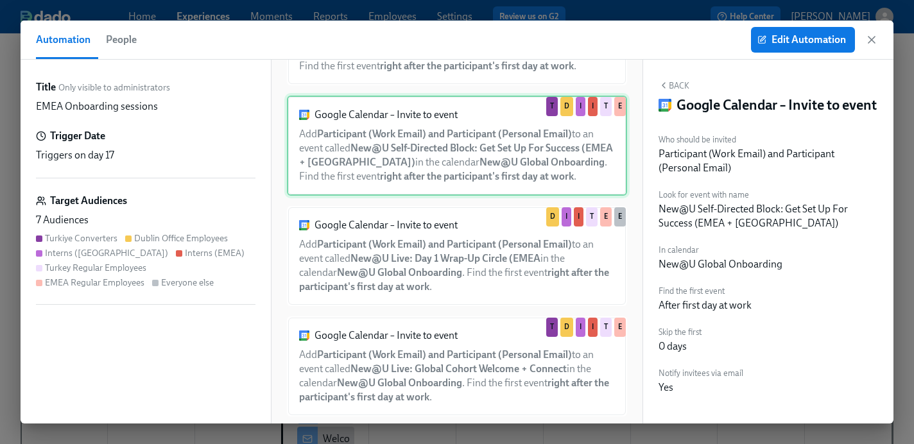
scroll to position [134, 0]
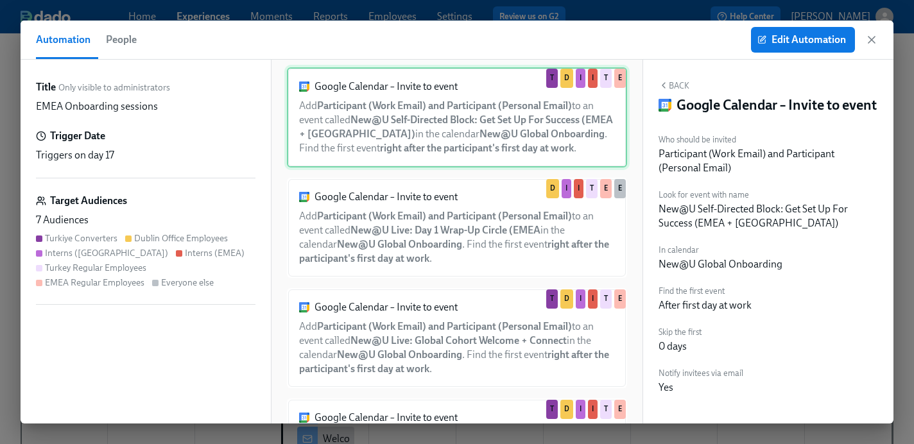
click at [433, 237] on div "Google Calendar – Invite to event Add Participant (Work Email) and Participant …" at bounding box center [457, 228] width 340 height 100
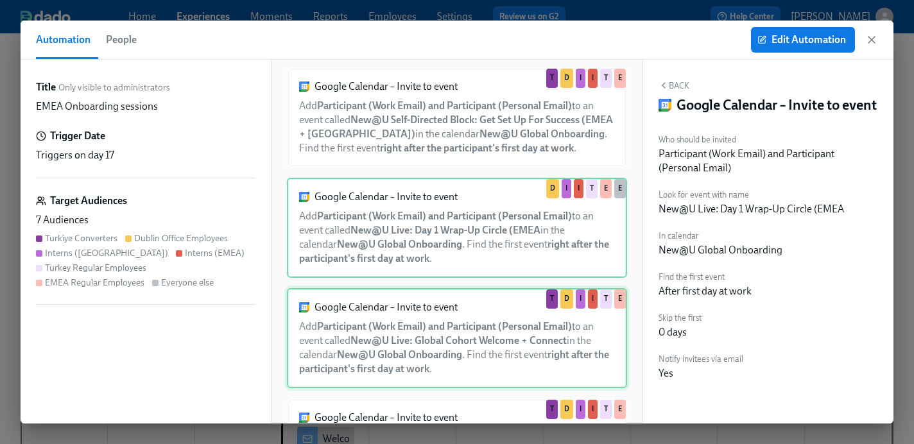
click at [431, 308] on div "Google Calendar – Invite to event Add Participant (Work Email) and Participant …" at bounding box center [457, 338] width 340 height 100
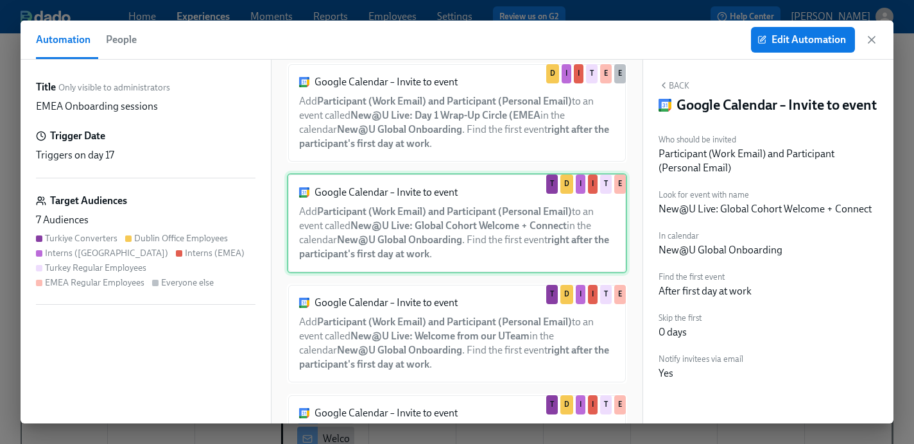
scroll to position [248, 0]
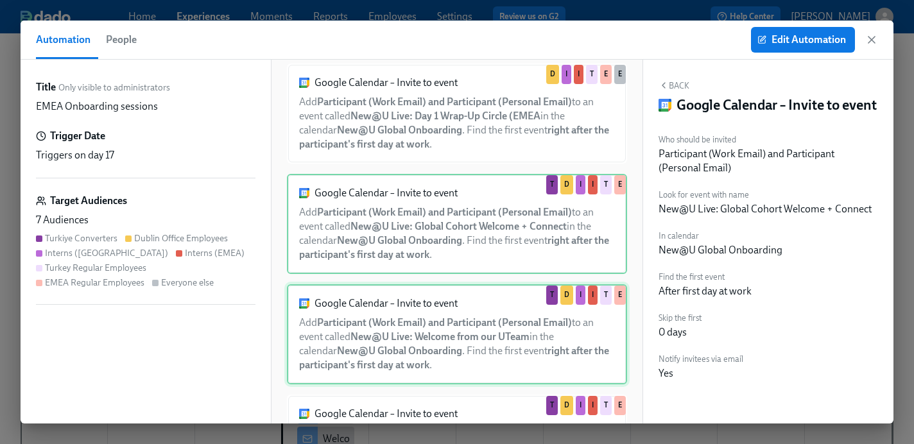
click at [438, 353] on div "Google Calendar – Invite to event Add Participant (Work Email) and Participant …" at bounding box center [457, 334] width 340 height 100
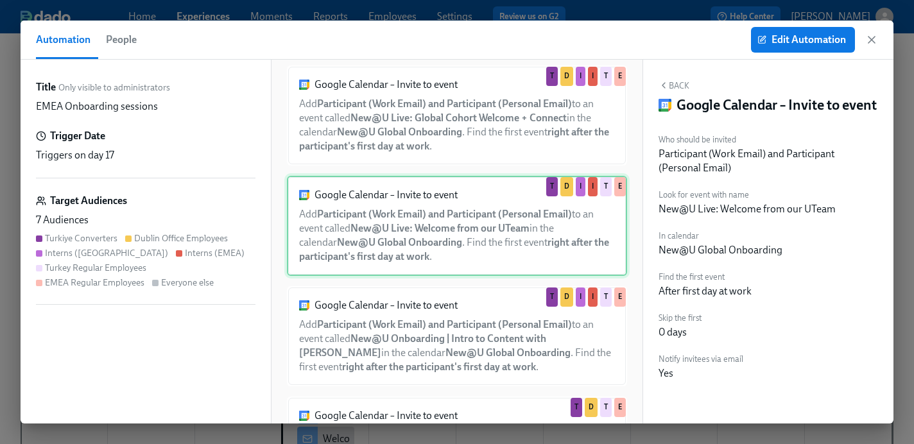
click at [438, 353] on div "Google Calendar – Invite to event Add Participant (Work Email) and Participant …" at bounding box center [457, 336] width 340 height 100
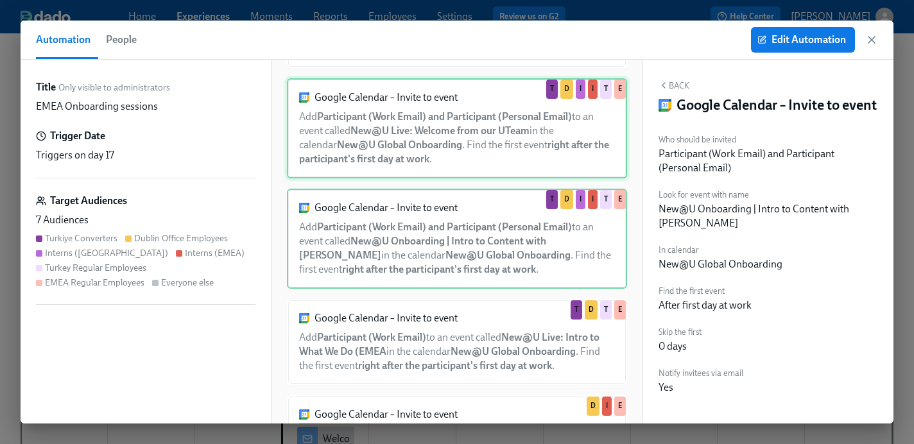
scroll to position [453, 0]
click at [438, 353] on div "Google Calendar – Invite to event Add Participant (Work Email) to an event call…" at bounding box center [457, 343] width 340 height 86
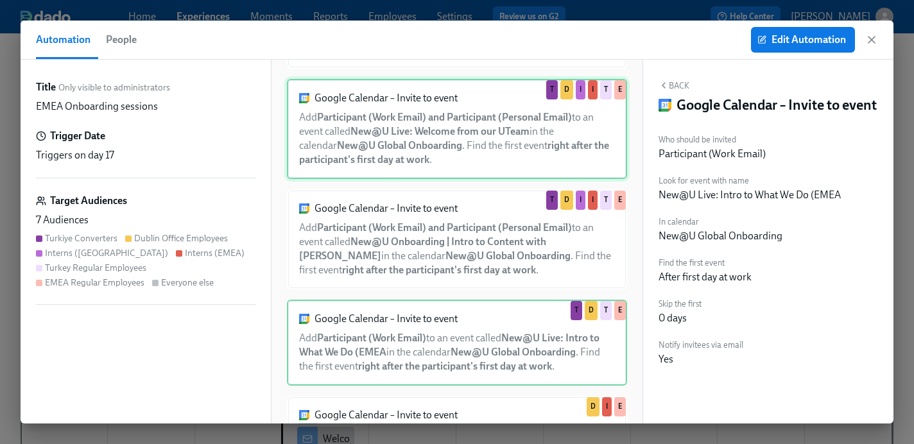
scroll to position [537, 0]
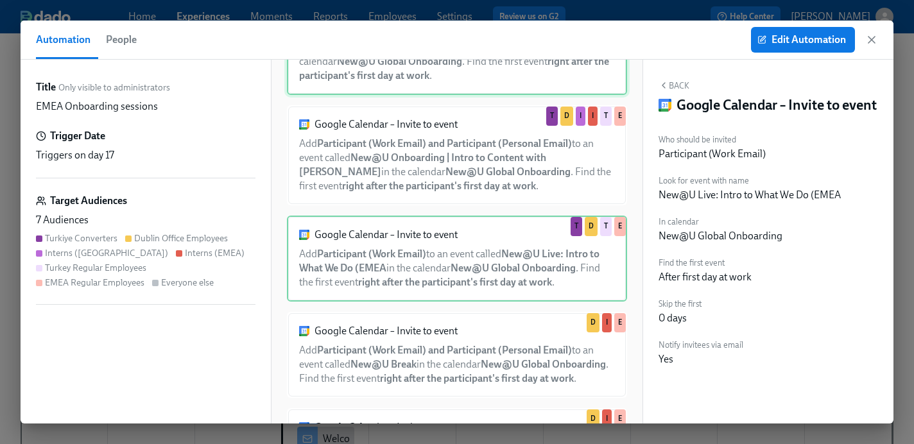
click at [438, 353] on div "Google Calendar – Invite to event Add Participant (Work Email) and Participant …" at bounding box center [457, 355] width 340 height 86
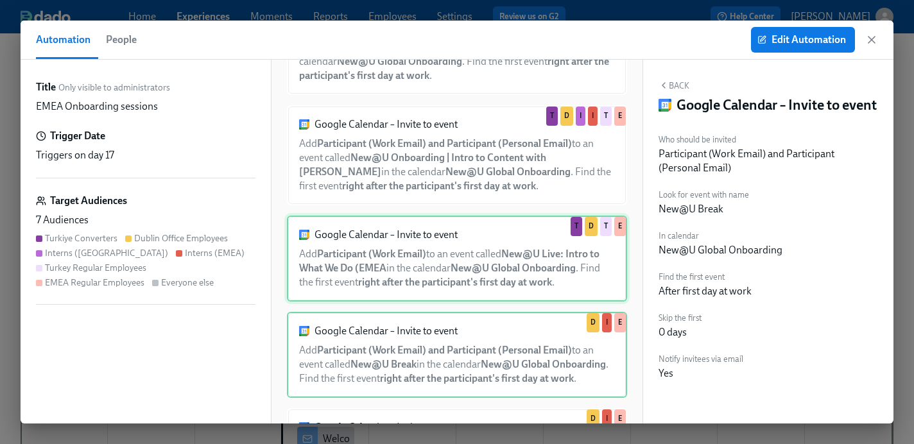
click at [455, 281] on div "Google Calendar – Invite to event Add Participant (Work Email) to an event call…" at bounding box center [457, 259] width 340 height 86
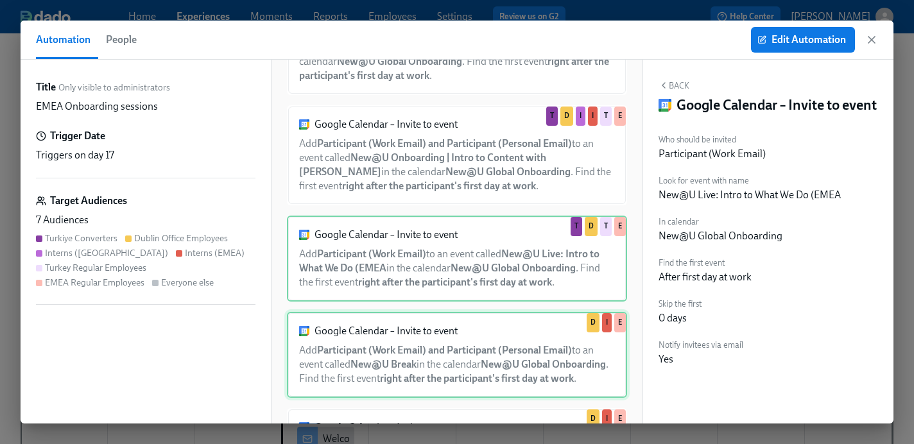
click at [454, 340] on div "Google Calendar – Invite to event Add Participant (Work Email) and Participant …" at bounding box center [457, 355] width 340 height 86
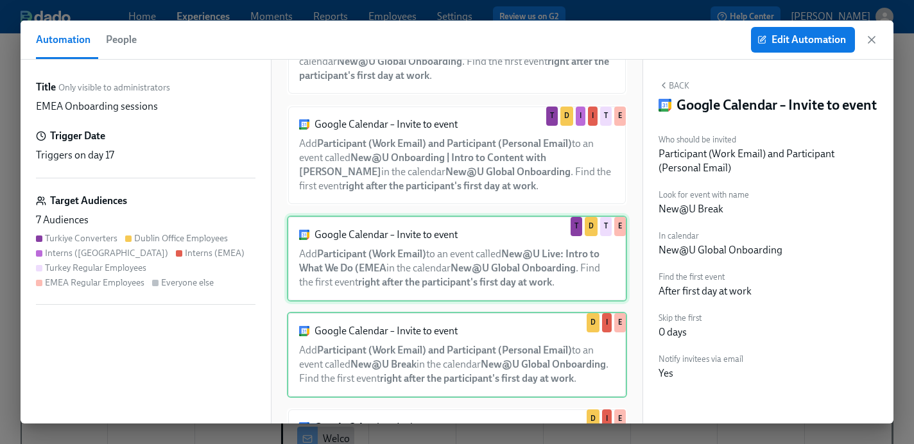
click at [448, 282] on div "Google Calendar – Invite to event Add Participant (Work Email) to an event call…" at bounding box center [457, 259] width 340 height 86
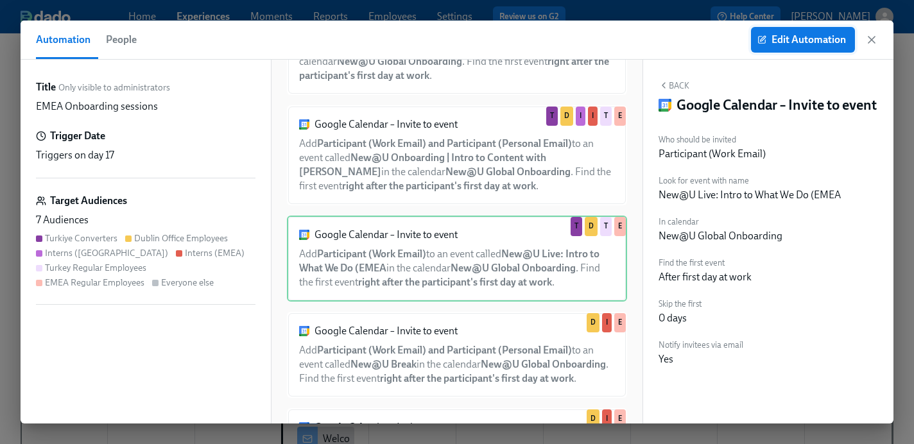
click at [779, 41] on span "Edit Automation" at bounding box center [803, 39] width 86 height 13
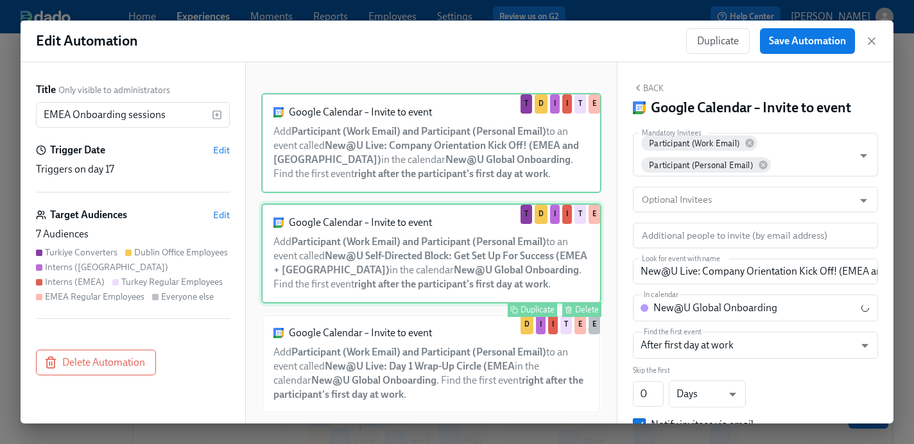
click at [465, 292] on div "Google Calendar – Invite to event Add Participant (Work Email) and Participant …" at bounding box center [431, 254] width 340 height 100
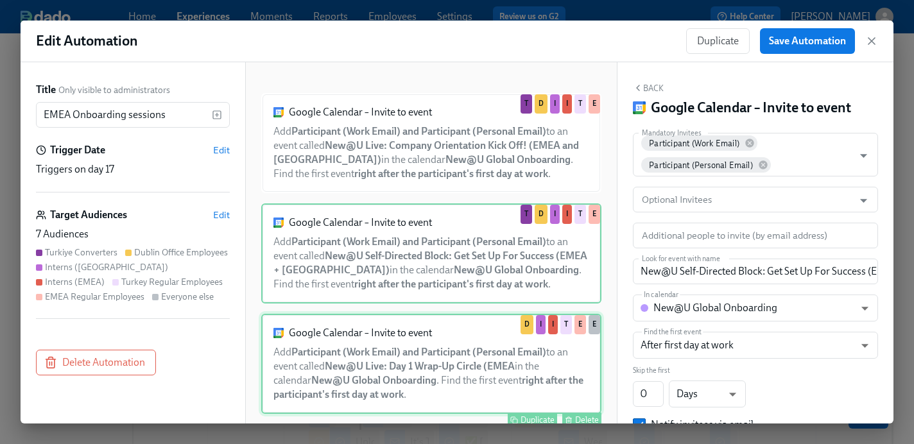
click at [459, 346] on div "Google Calendar – Invite to event Add Participant (Work Email) and Participant …" at bounding box center [431, 364] width 340 height 100
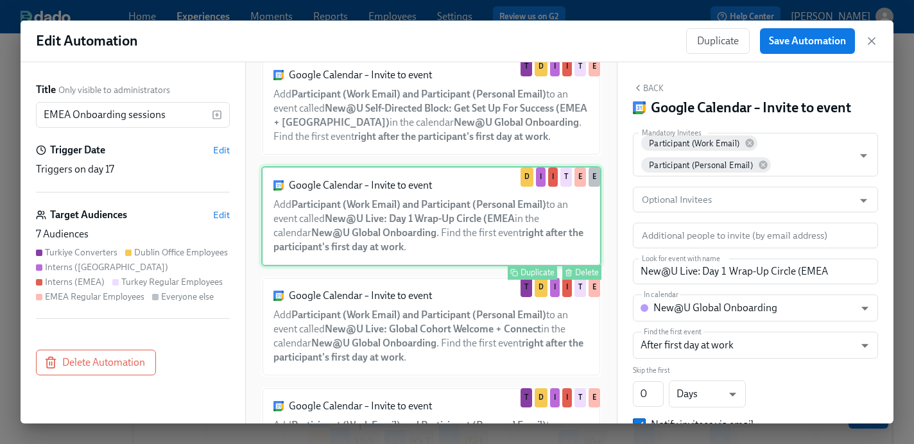
scroll to position [147, 0]
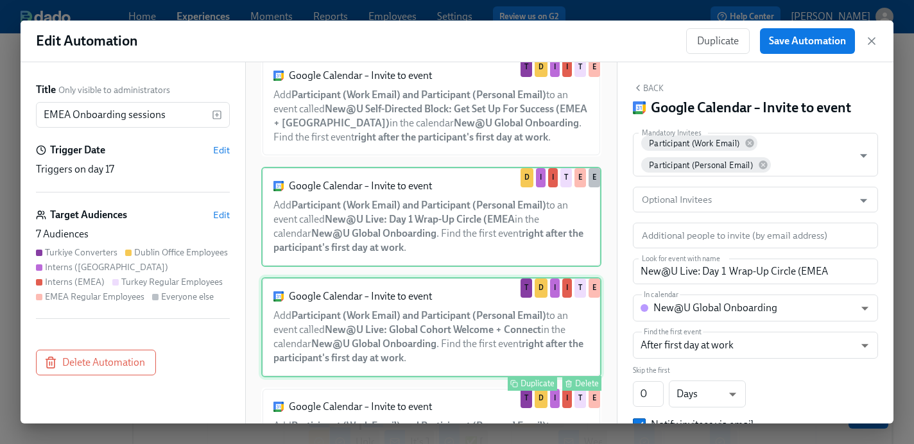
click at [456, 333] on div "Google Calendar – Invite to event Add Participant (Work Email) and Participant …" at bounding box center [431, 327] width 340 height 100
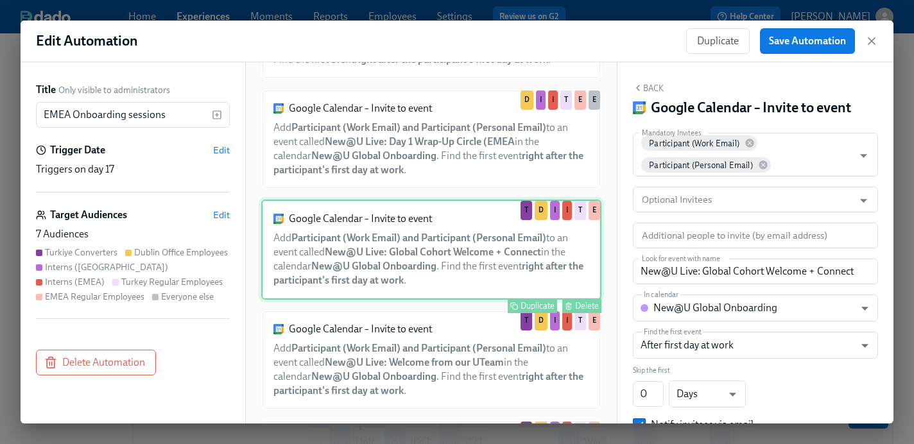
scroll to position [236, 0]
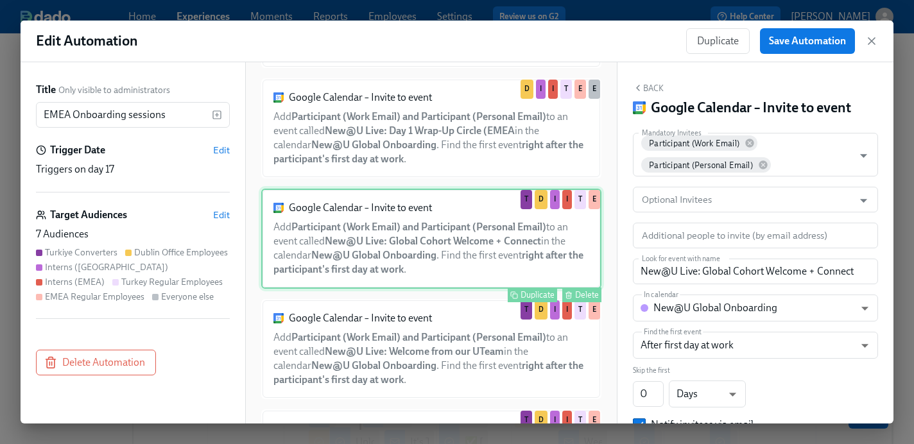
click at [444, 347] on div "Google Calendar – Invite to event Add Participant (Work Email) and Participant …" at bounding box center [431, 349] width 340 height 100
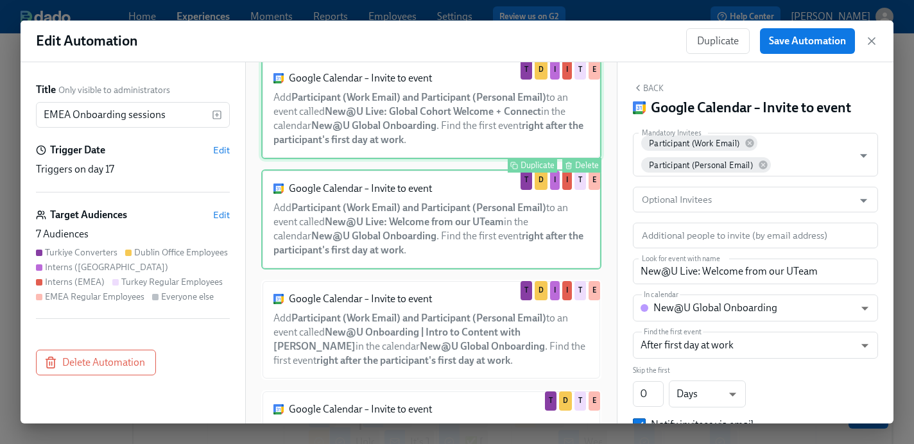
scroll to position [363, 0]
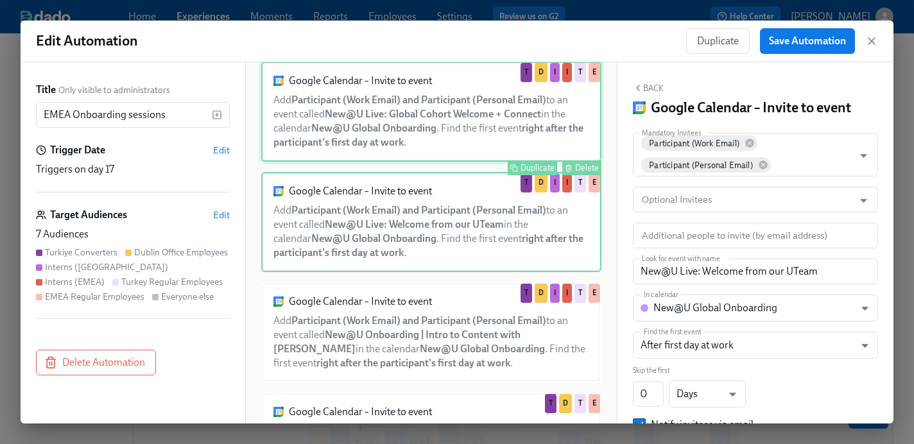
click at [444, 347] on div "Google Calendar – Invite to event Add Participant (Work Email) and Participant …" at bounding box center [431, 332] width 340 height 100
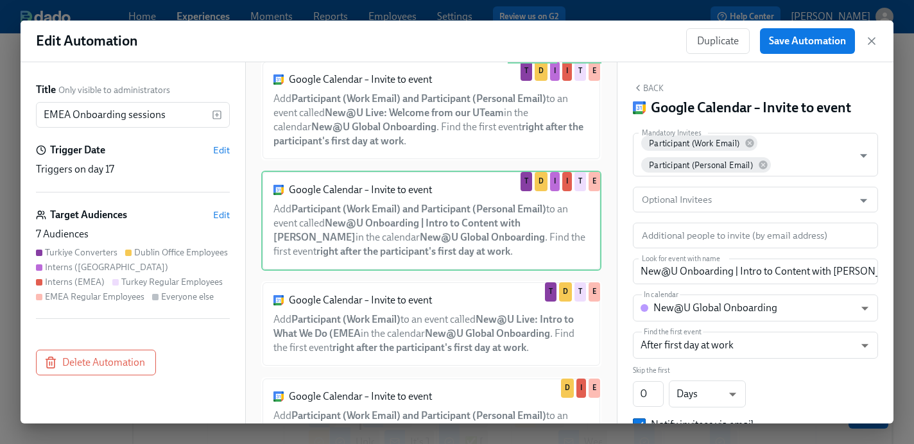
scroll to position [474, 0]
click at [444, 347] on div "Google Calendar – Invite to event Add Participant (Work Email) to an event call…" at bounding box center [431, 325] width 340 height 86
type input "New@U Live: Intro to What We Do (EMEA"
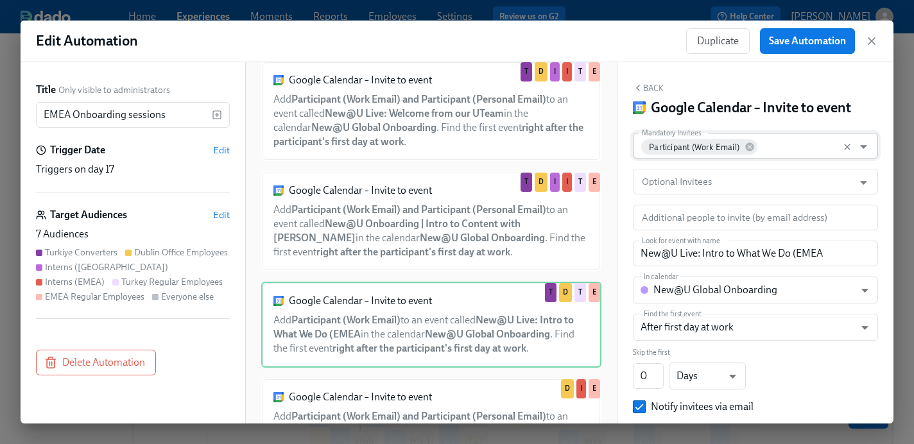
click at [787, 148] on input "Mandatory Invitees" at bounding box center [803, 146] width 88 height 26
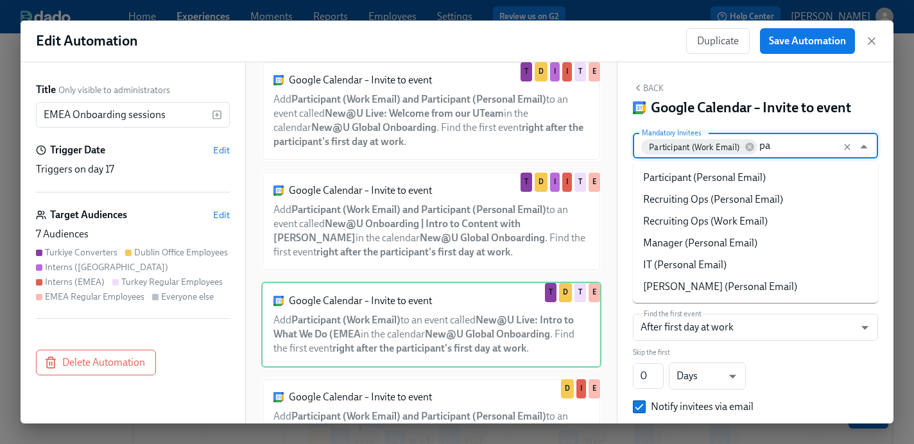
type input "par"
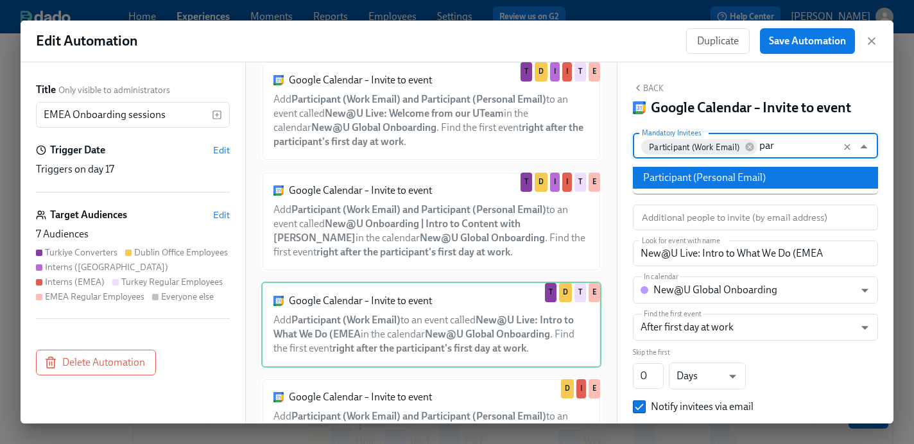
click at [741, 175] on li "Participant (Personal Email)" at bounding box center [755, 178] width 245 height 22
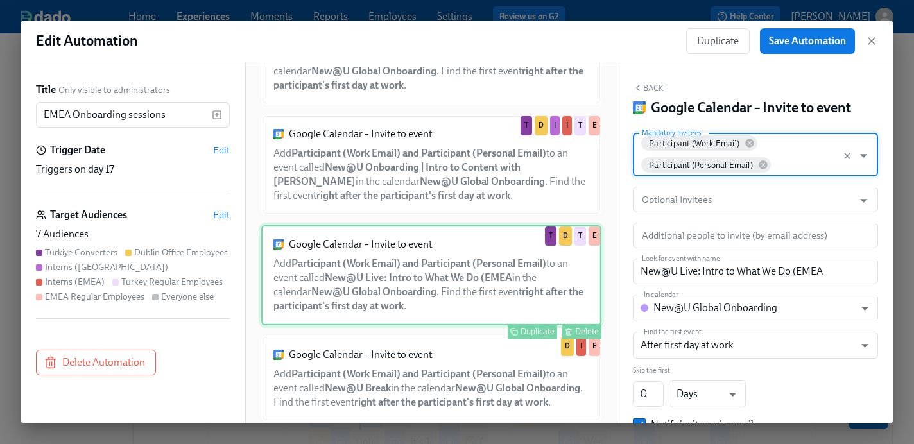
scroll to position [532, 0]
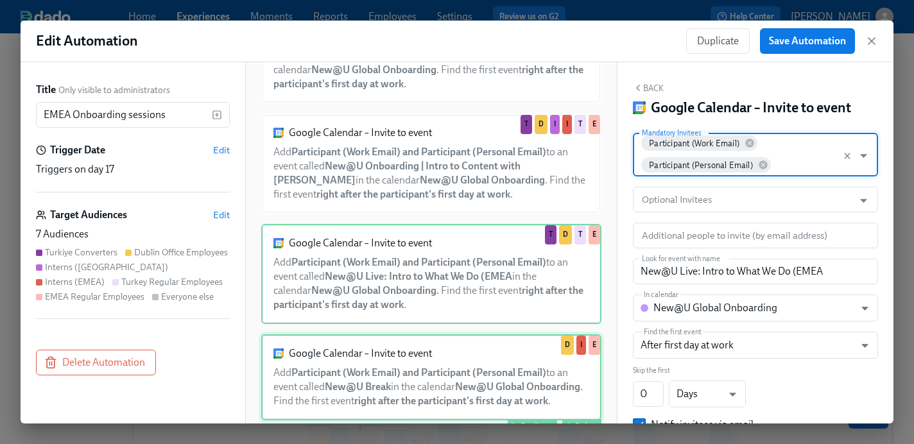
click at [447, 374] on div "Google Calendar – Invite to event Add Participant (Work Email) and Participant …" at bounding box center [431, 377] width 340 height 86
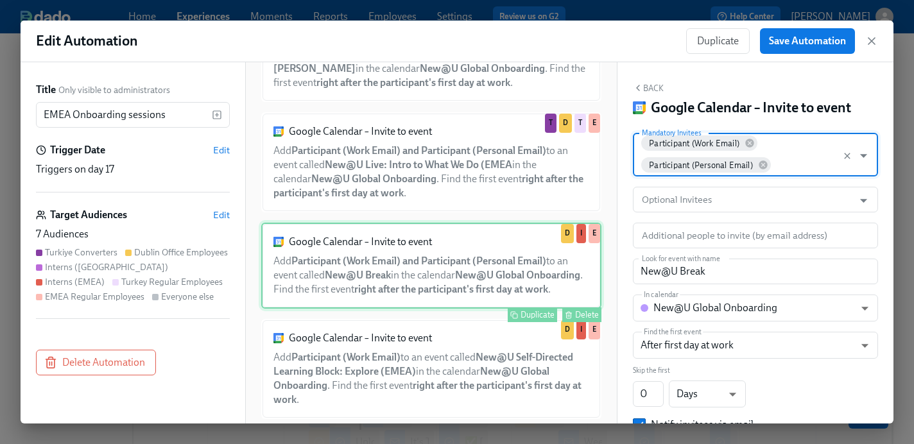
scroll to position [643, 0]
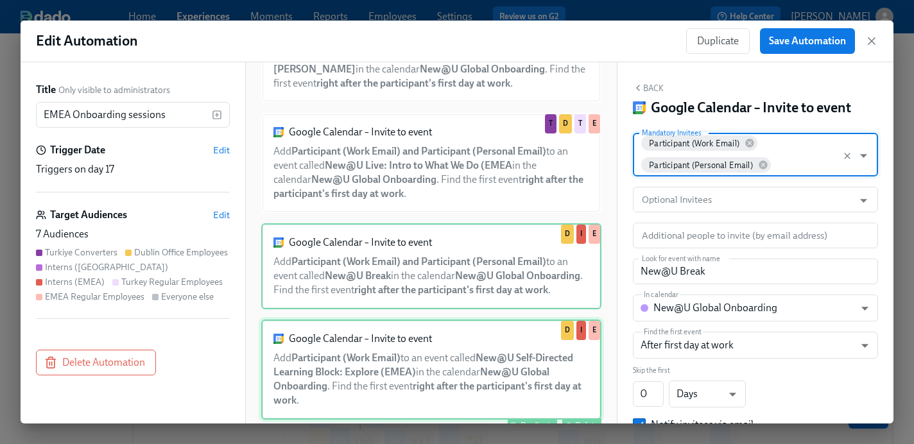
click at [444, 367] on div "Google Calendar – Invite to event Add Participant (Work Email) to an event call…" at bounding box center [431, 370] width 340 height 100
type input "New@U Self-Directed Learning Block: Explore (EMEA)"
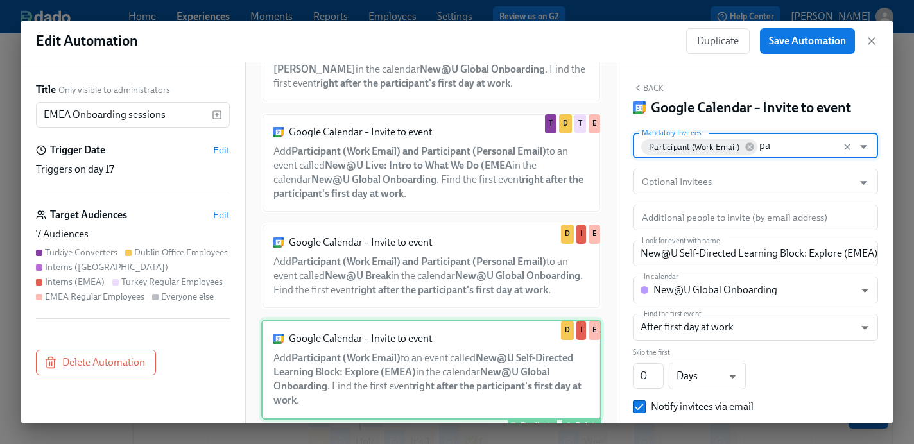
type input "par"
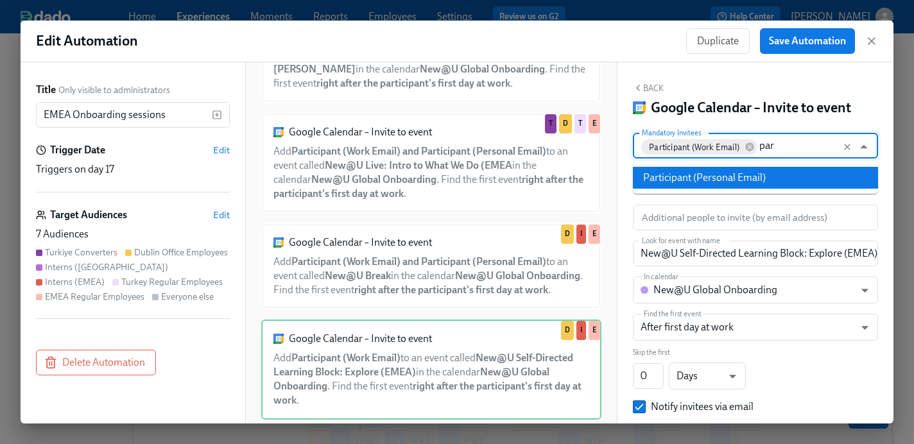
click at [673, 169] on li "Participant (Personal Email)" at bounding box center [755, 178] width 245 height 22
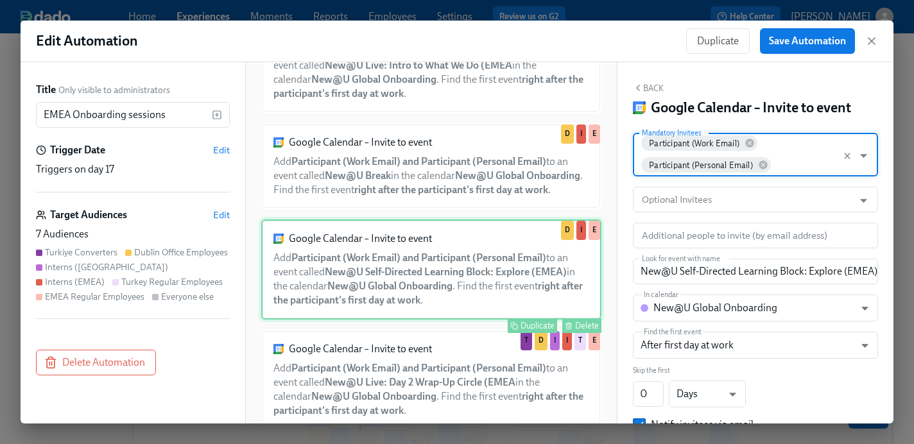
scroll to position [742, 0]
click at [437, 387] on div "Google Calendar – Invite to event Add Participant (Work Email) and Participant …" at bounding box center [431, 381] width 340 height 100
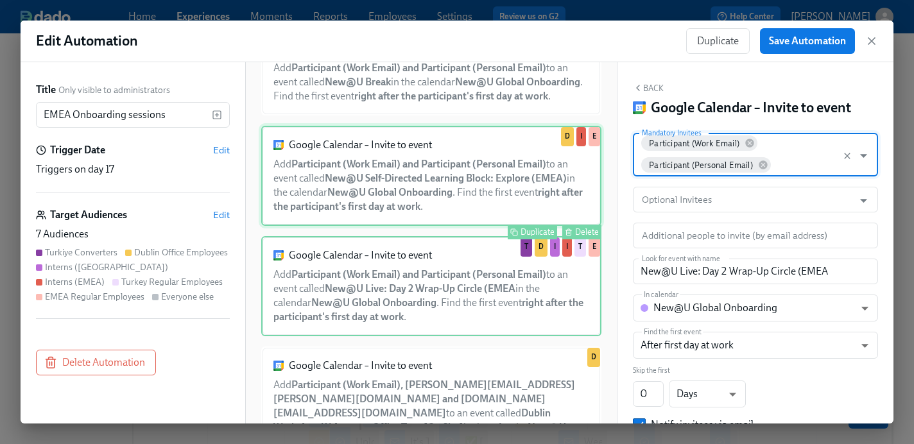
scroll to position [837, 0]
click at [437, 387] on div "Google Calendar – Invite to event Add Participant (Work Email), [PERSON_NAME][E…" at bounding box center [431, 410] width 340 height 128
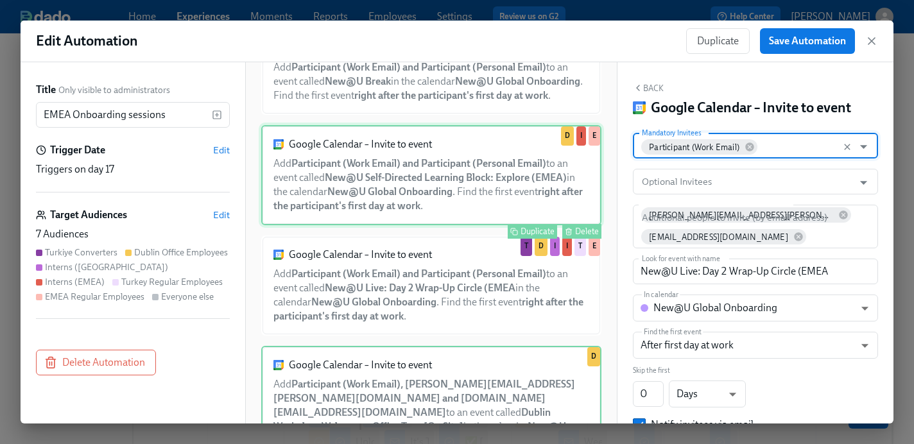
type input "Dublin Workplace Welcome + Office Tour [On Site]"
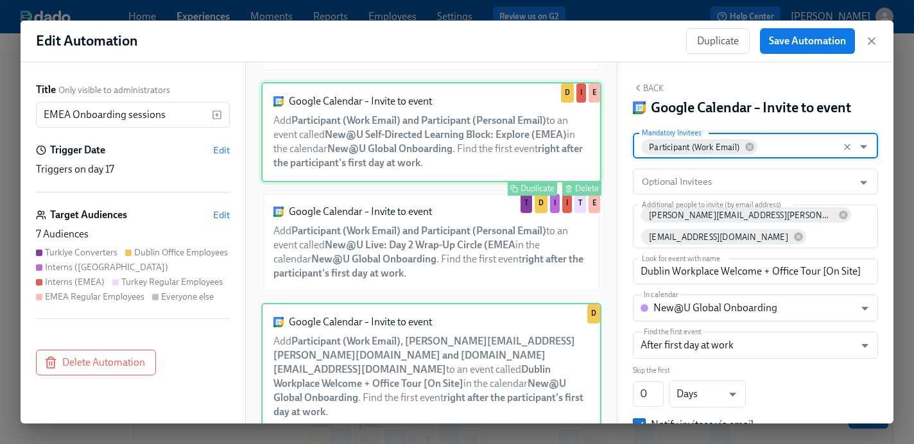
scroll to position [877, 0]
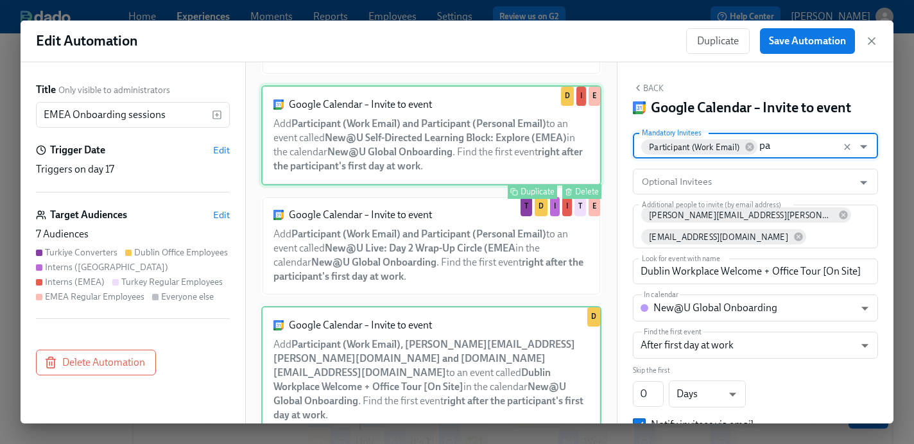
type input "par"
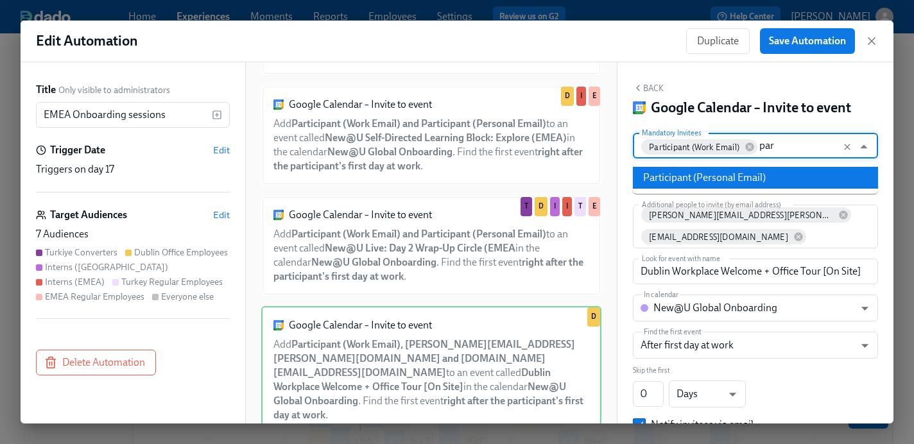
click at [685, 178] on li "Participant (Personal Email)" at bounding box center [755, 178] width 245 height 22
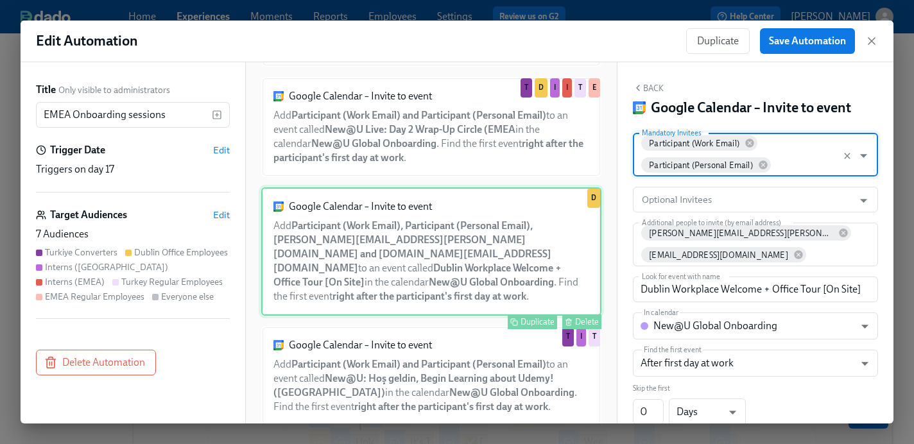
scroll to position [994, 0]
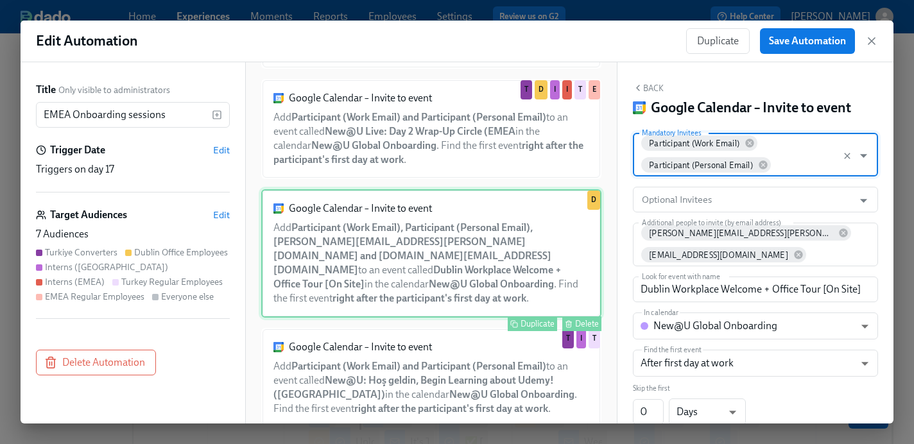
click at [406, 381] on div "Google Calendar – Invite to event Add Participant (Work Email) and Participant …" at bounding box center [431, 378] width 340 height 100
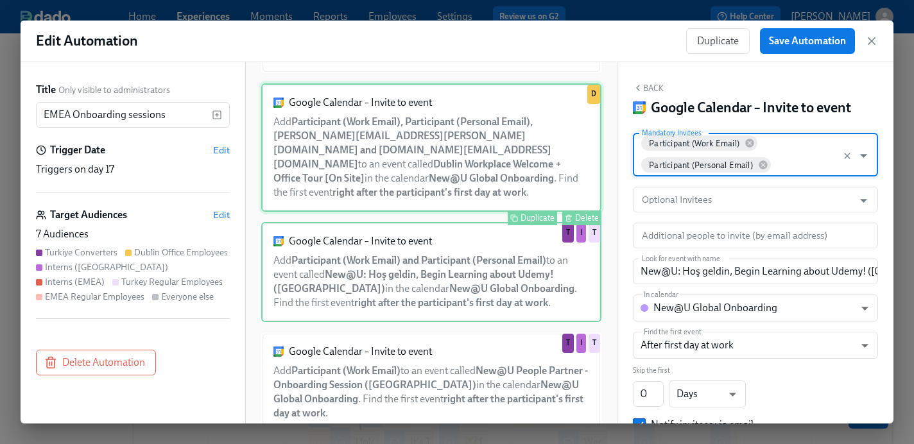
scroll to position [1098, 0]
click at [406, 381] on div "Google Calendar – Invite to event Add Participant (Work Email) to an event call…" at bounding box center [431, 384] width 340 height 100
type input "New@U People Partner - Onboarding Session ([GEOGRAPHIC_DATA])"
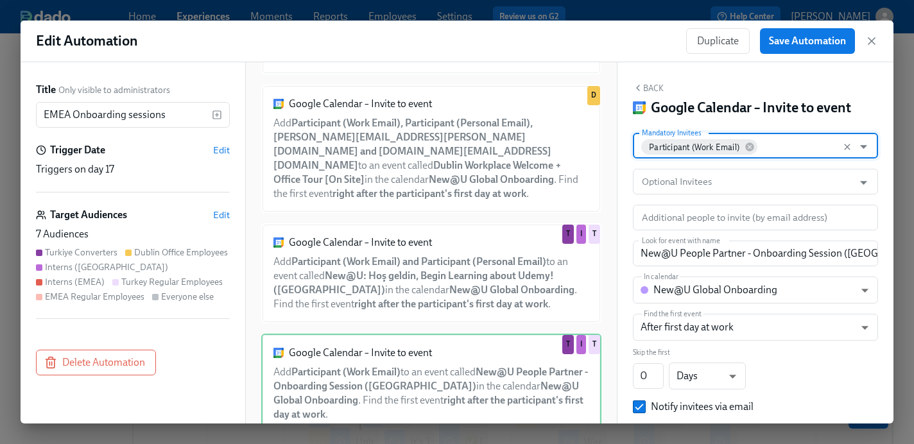
click at [799, 150] on input "Mandatory Invitees" at bounding box center [803, 146] width 88 height 26
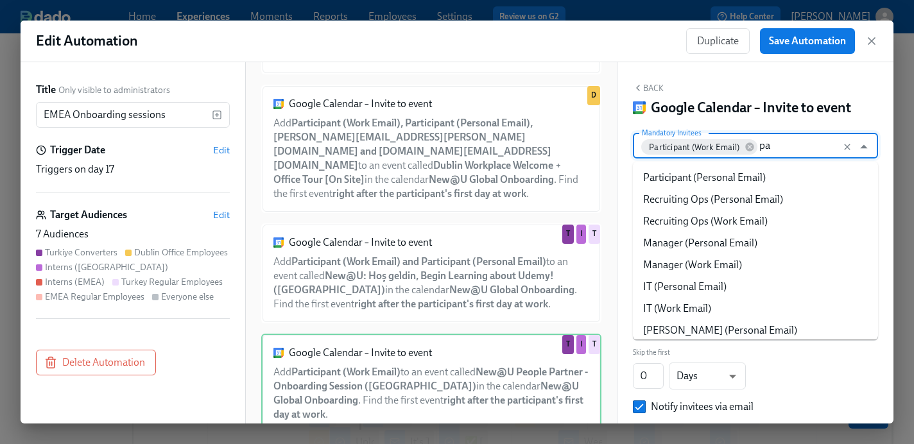
type input "par"
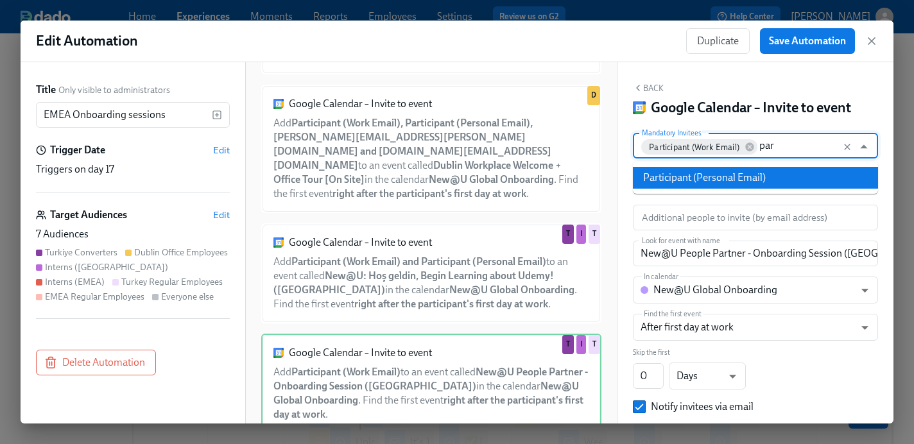
click at [776, 173] on li "Participant (Personal Email)" at bounding box center [755, 178] width 245 height 22
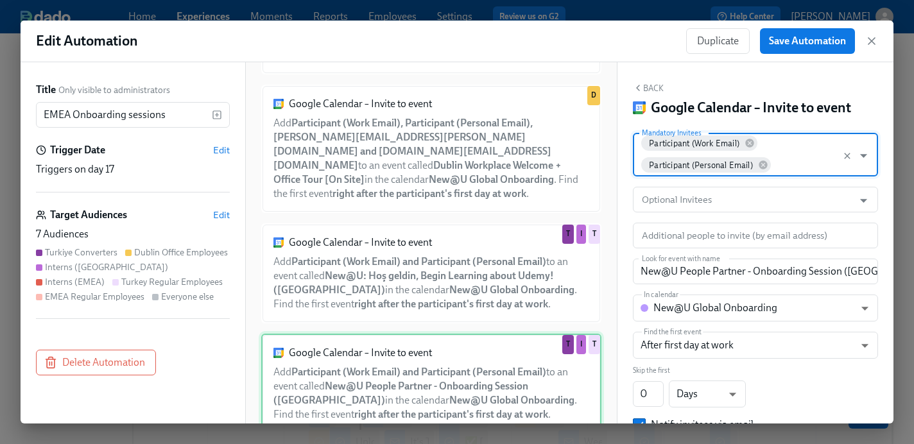
scroll to position [1125, 0]
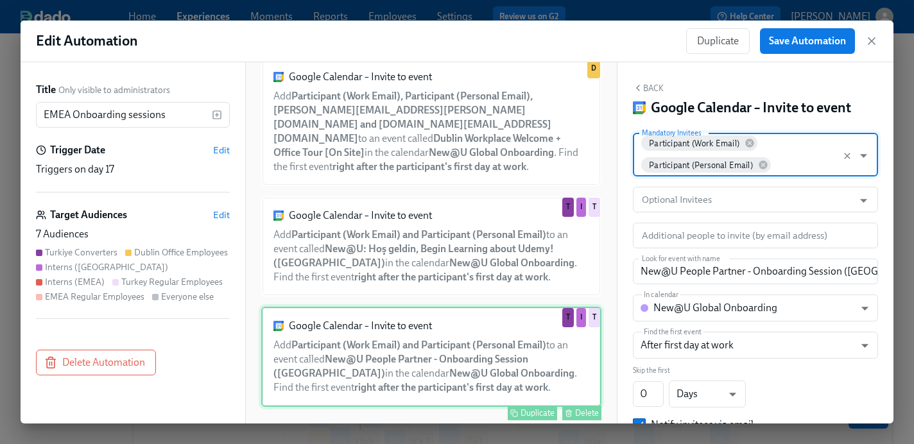
click at [464, 354] on div "Google Calendar – Invite to event Add Participant (Work Email) and Participant …" at bounding box center [431, 357] width 340 height 100
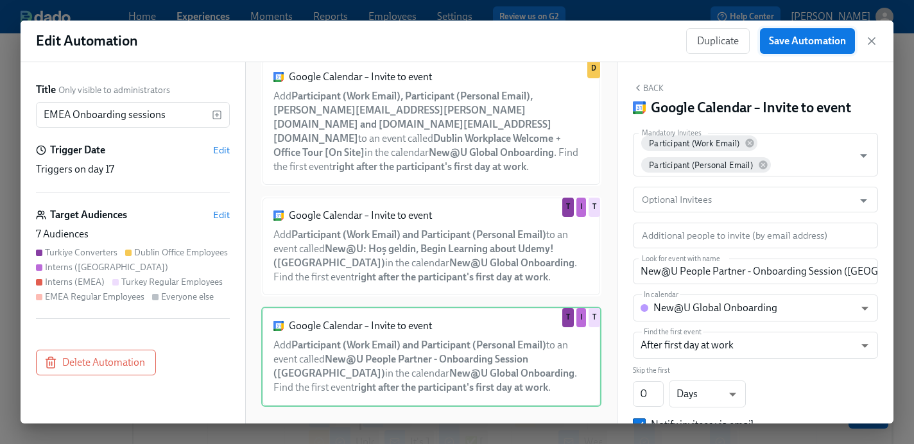
click at [808, 48] on button "Save Automation" at bounding box center [807, 41] width 95 height 26
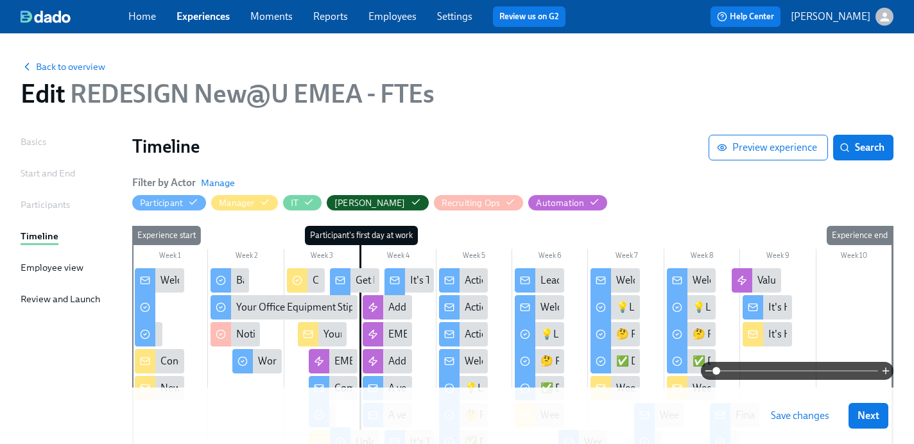
click at [801, 417] on span "Save changes" at bounding box center [800, 416] width 58 height 13
click at [334, 354] on div "EMEA Onboarding sessions" at bounding box center [395, 361] width 122 height 14
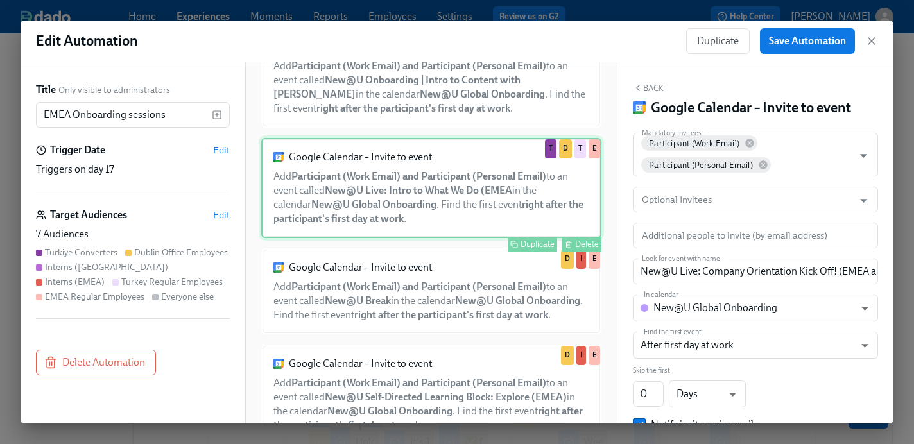
scroll to position [617, 0]
click at [424, 288] on div "Google Calendar – Invite to event Add Participant (Work Email) and Participant …" at bounding box center [431, 292] width 340 height 86
type input "New@U Break"
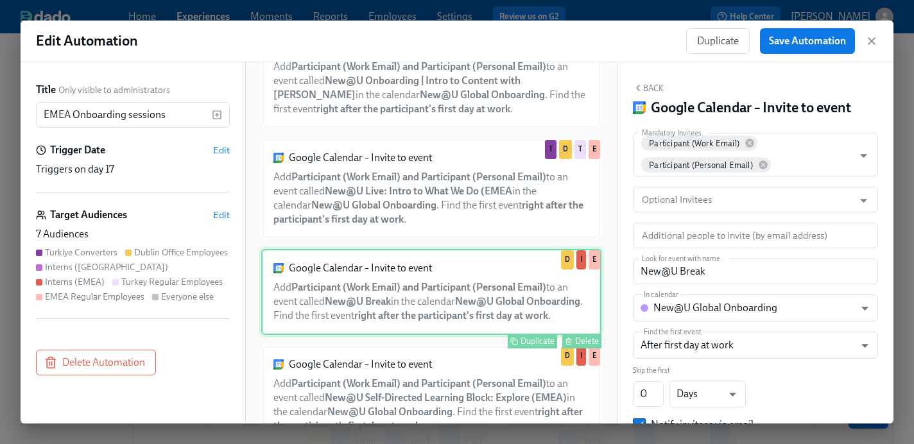
click at [492, 290] on div "Google Calendar – Invite to event Add Participant (Work Email) and Participant …" at bounding box center [431, 292] width 340 height 86
click at [875, 39] on icon "button" at bounding box center [871, 41] width 13 height 13
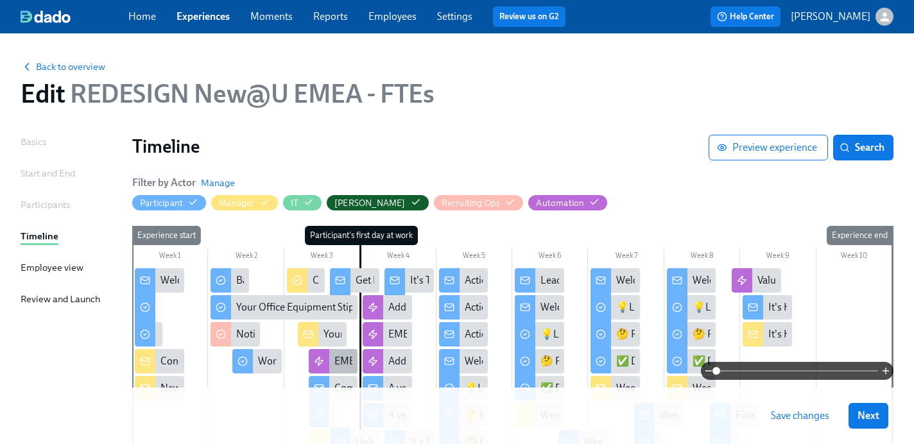
click at [323, 361] on icon at bounding box center [319, 361] width 10 height 10
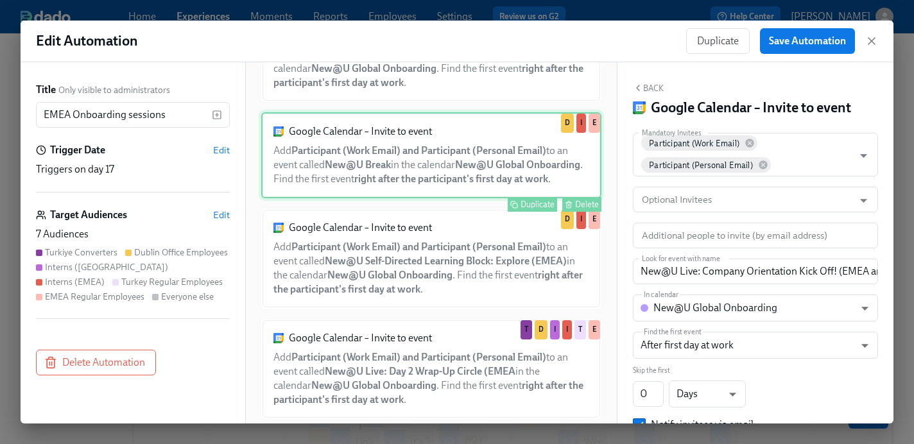
scroll to position [749, 0]
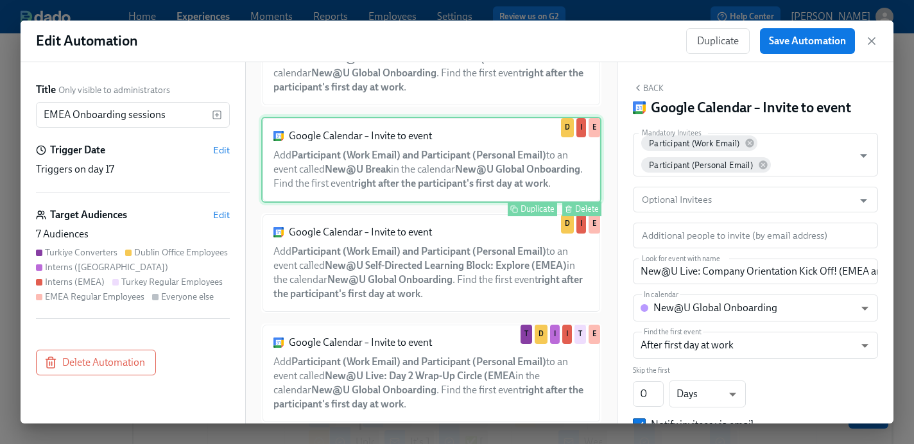
click at [398, 292] on div "Google Calendar – Invite to event Add Participant (Work Email) and Participant …" at bounding box center [431, 263] width 340 height 100
type input "New@U Self-Directed Learning Block: Explore (EMEA)"
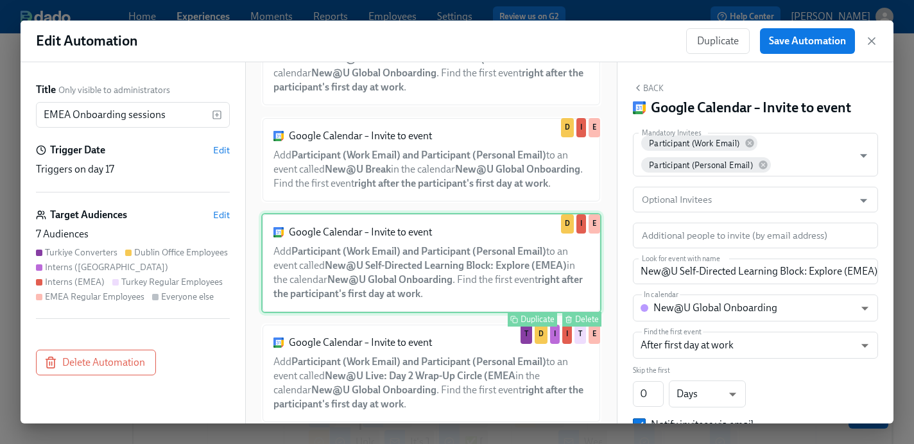
click at [395, 268] on div "Google Calendar – Invite to event Add Participant (Work Email) and Participant …" at bounding box center [431, 263] width 340 height 100
click at [873, 42] on icon "button" at bounding box center [872, 41] width 6 height 6
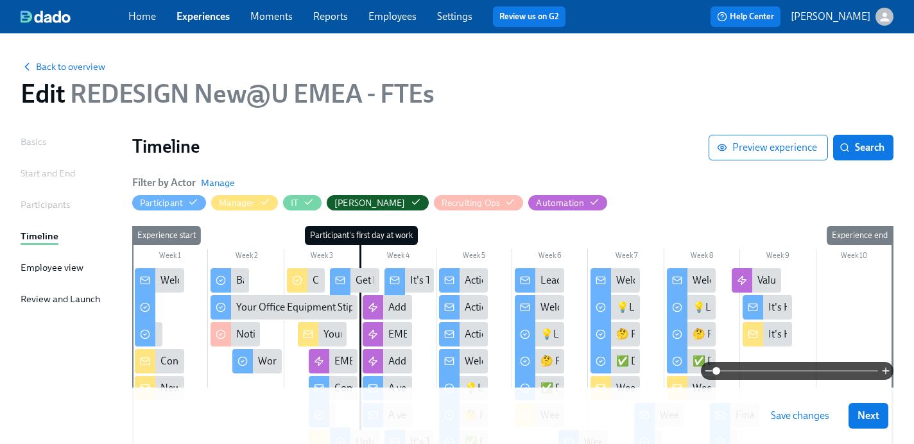
click at [806, 417] on span "Save changes" at bounding box center [800, 416] width 58 height 13
click at [206, 20] on link "Experiences" at bounding box center [203, 16] width 53 height 12
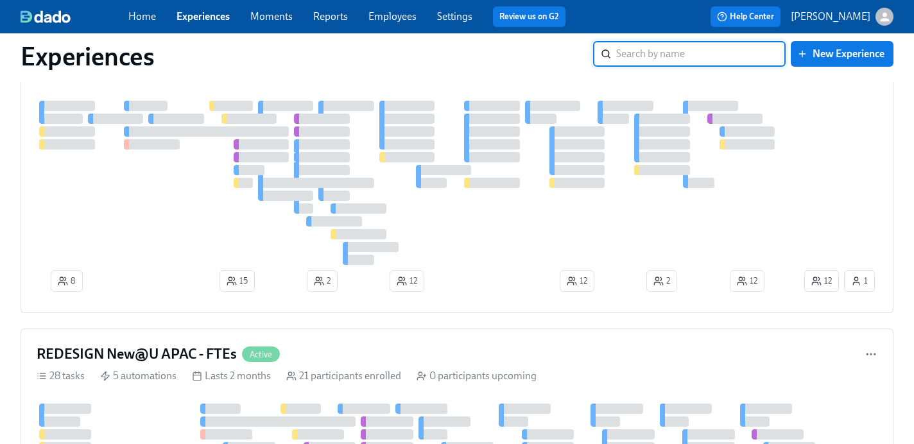
scroll to position [468, 0]
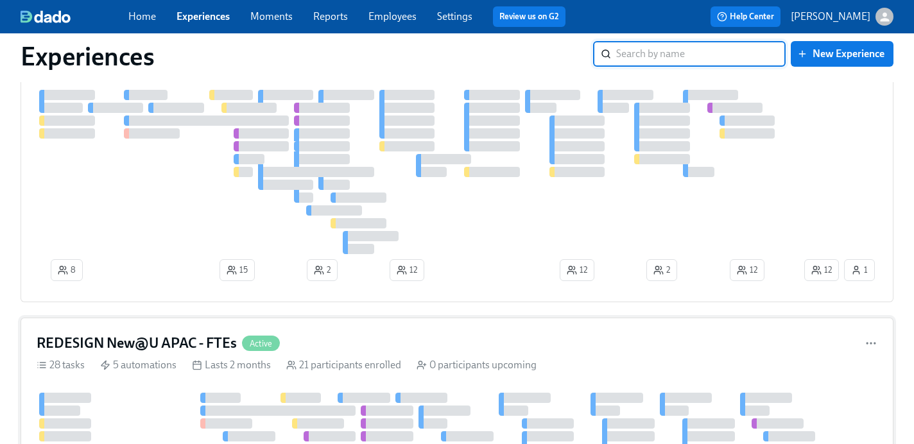
click at [177, 343] on h4 "REDESIGN New@U APAC - FTEs" at bounding box center [137, 343] width 200 height 19
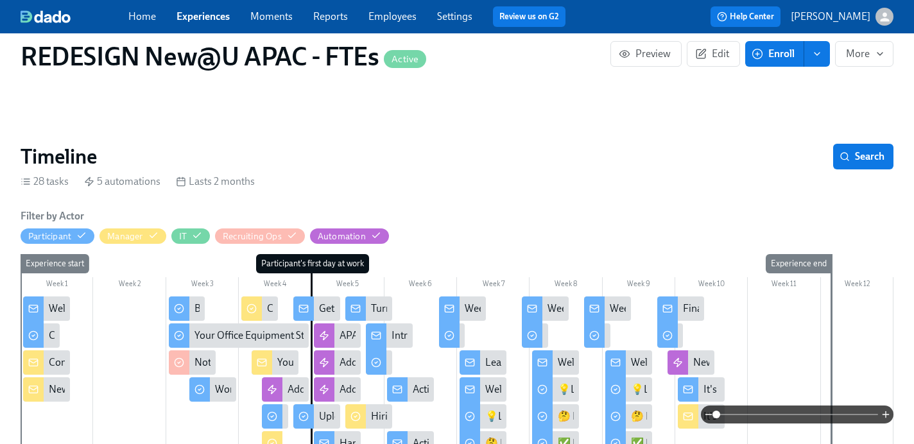
scroll to position [0, 9732]
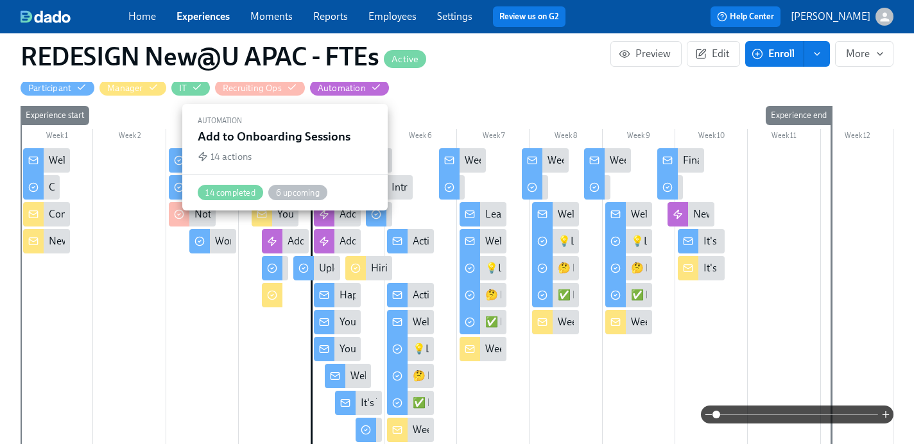
click at [276, 236] on icon at bounding box center [272, 241] width 10 height 10
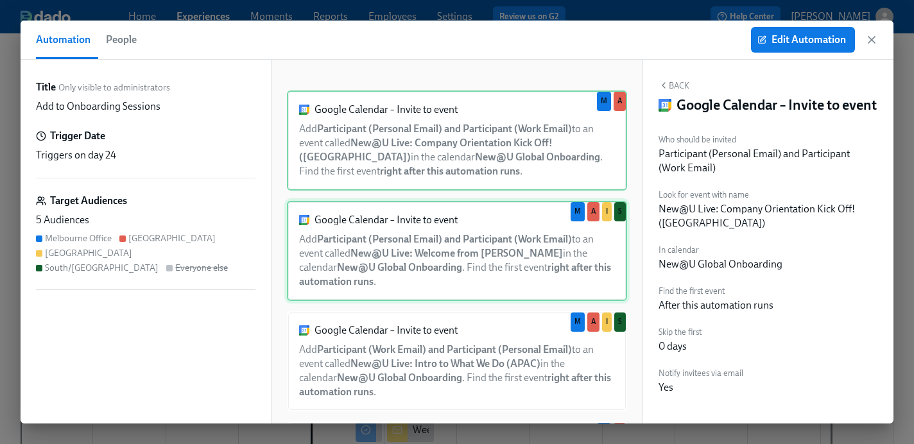
click at [465, 262] on div "Google Calendar – Invite to event Add Participant (Personal Email) and Particip…" at bounding box center [457, 251] width 340 height 100
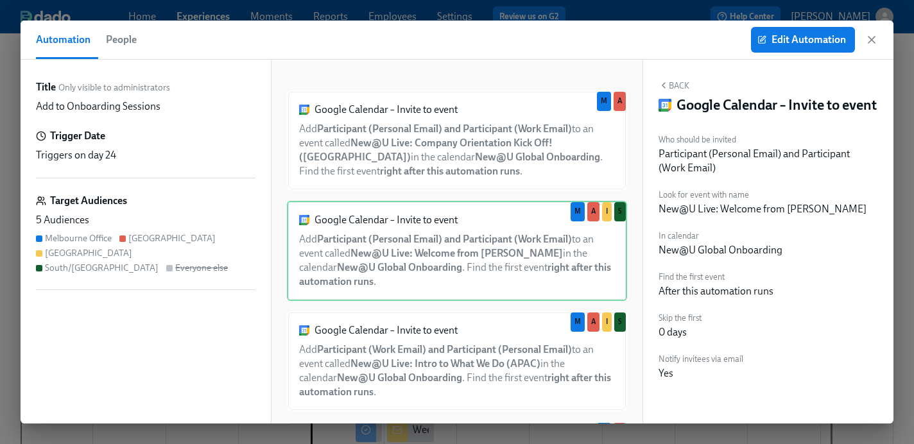
scroll to position [7, 0]
click at [876, 42] on icon "button" at bounding box center [871, 39] width 13 height 13
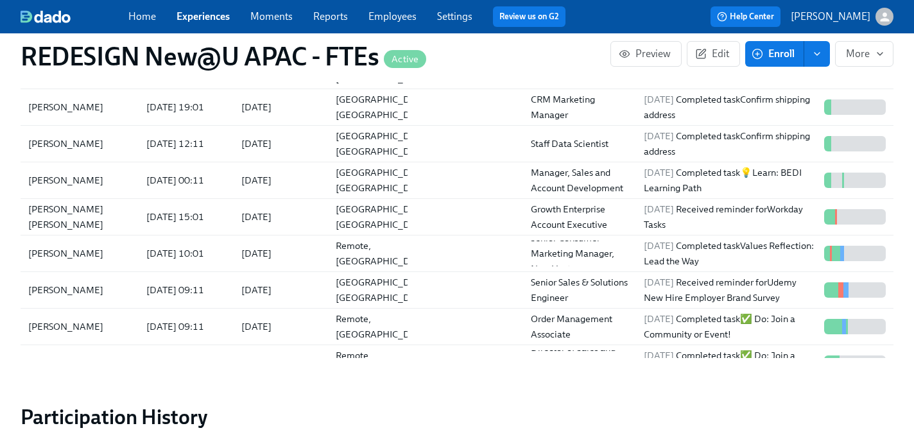
scroll to position [64, 0]
click at [73, 200] on div "[PERSON_NAME] [PERSON_NAME]" at bounding box center [79, 215] width 113 height 31
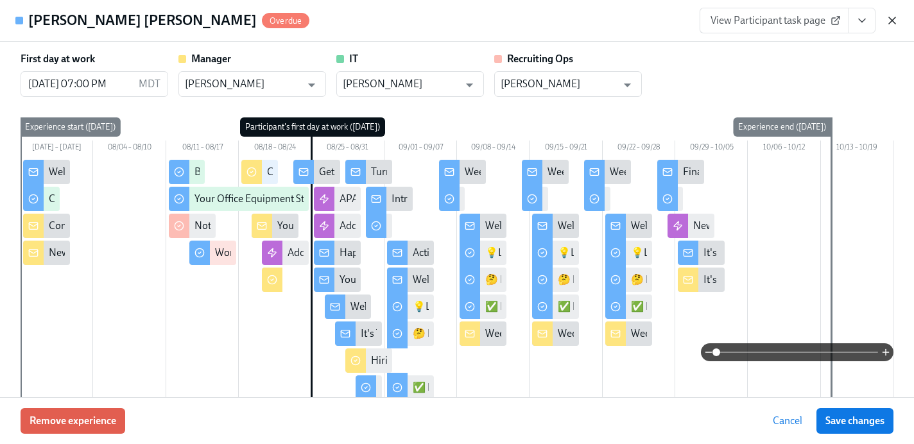
click at [896, 19] on icon "button" at bounding box center [892, 20] width 13 height 13
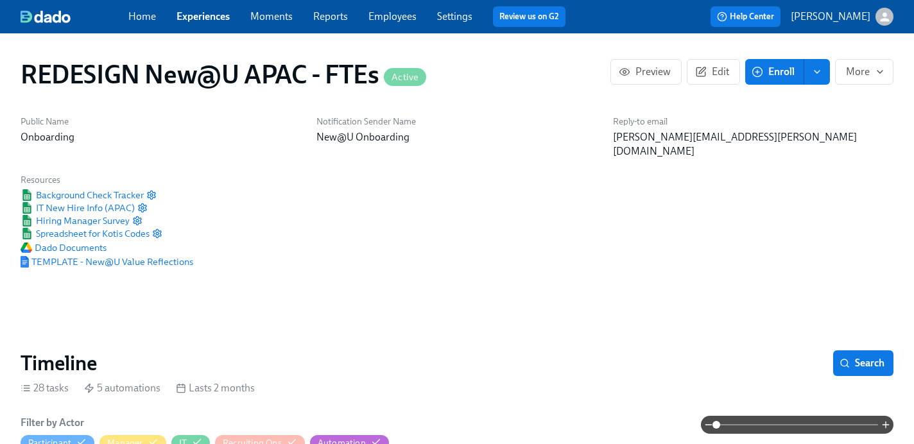
click at [139, 17] on link "Home" at bounding box center [142, 16] width 28 height 12
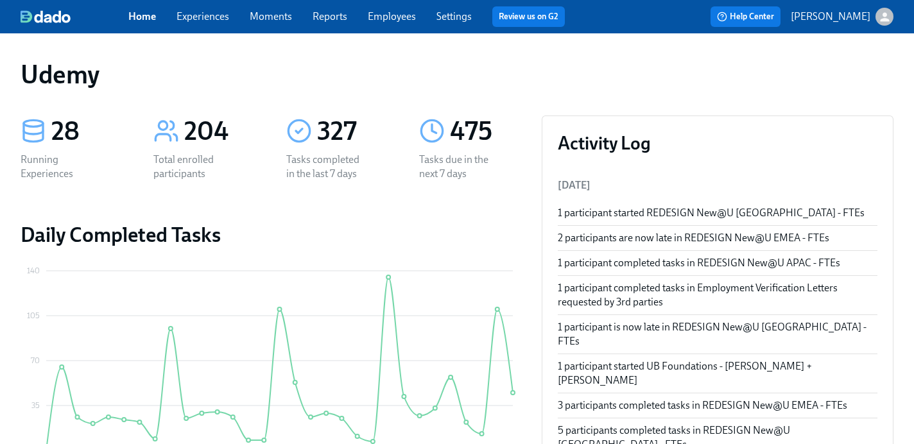
click at [204, 20] on link "Experiences" at bounding box center [203, 16] width 53 height 12
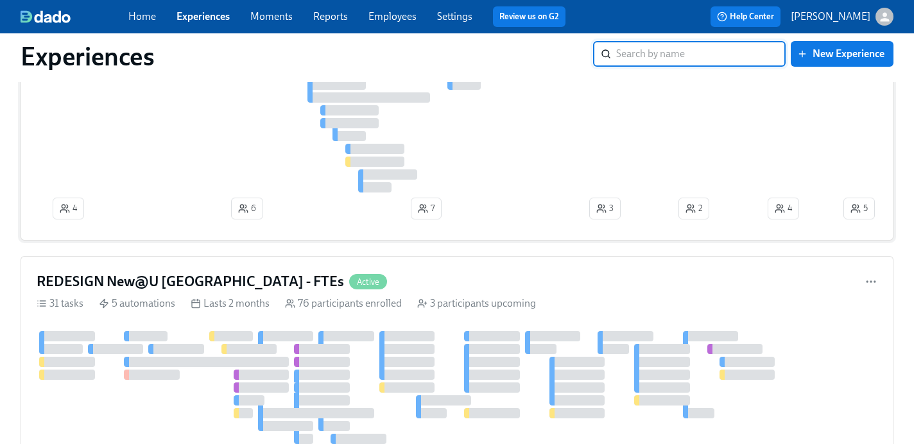
scroll to position [225, 0]
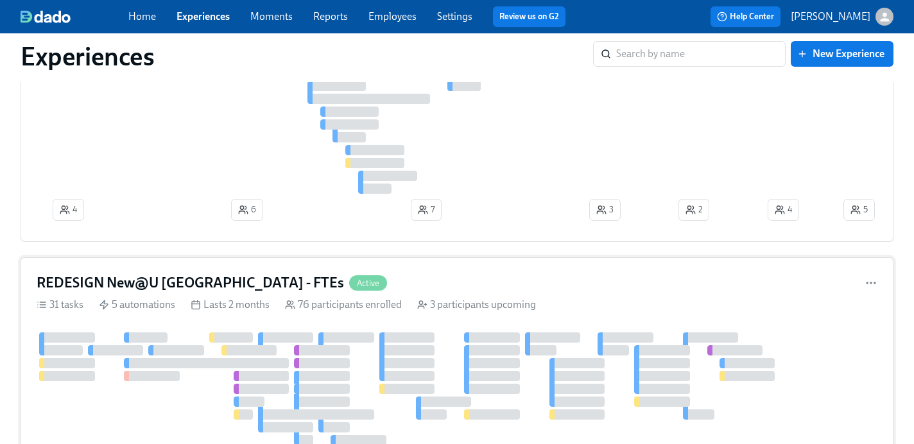
click at [152, 281] on h4 "REDESIGN New@U [GEOGRAPHIC_DATA] - FTEs" at bounding box center [191, 282] width 308 height 19
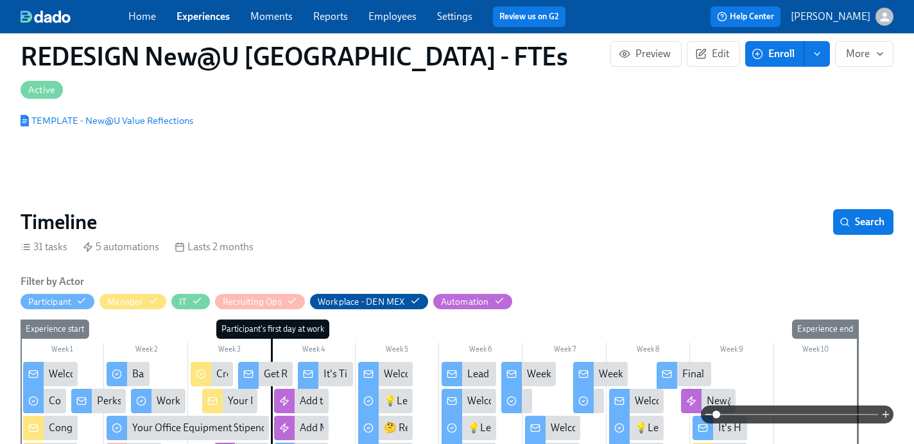
scroll to position [329, 0]
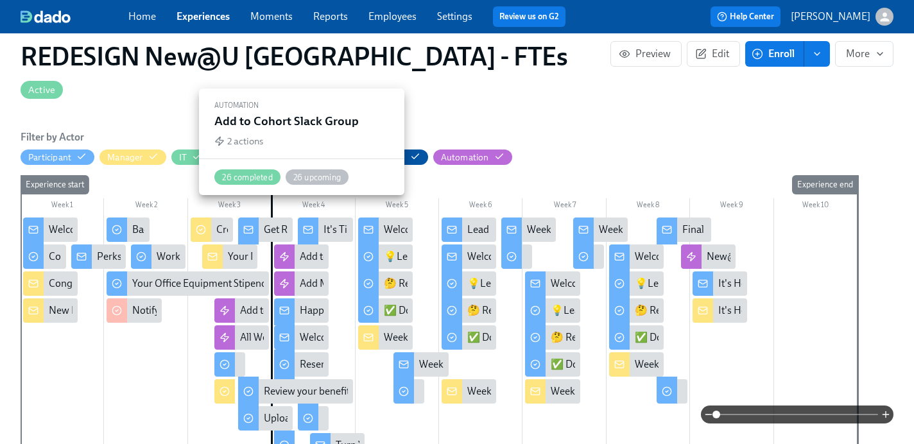
click at [300, 250] on div "Add to Cohort Slack Group" at bounding box center [358, 257] width 116 height 14
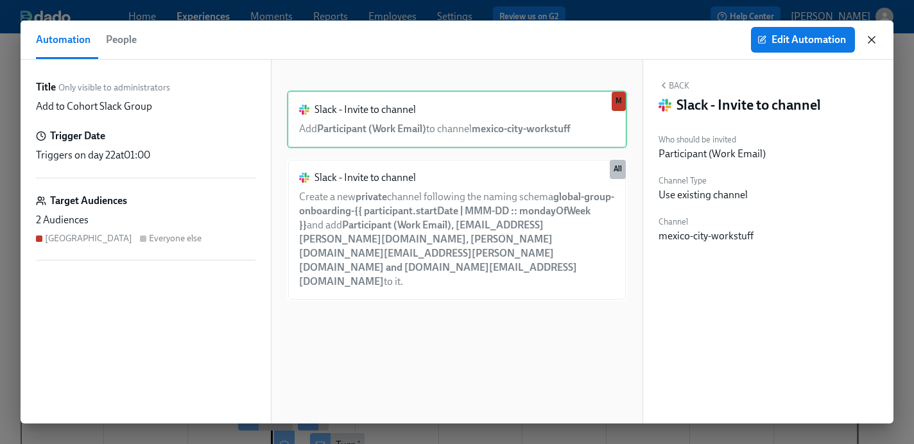
click at [869, 44] on icon "button" at bounding box center [871, 39] width 13 height 13
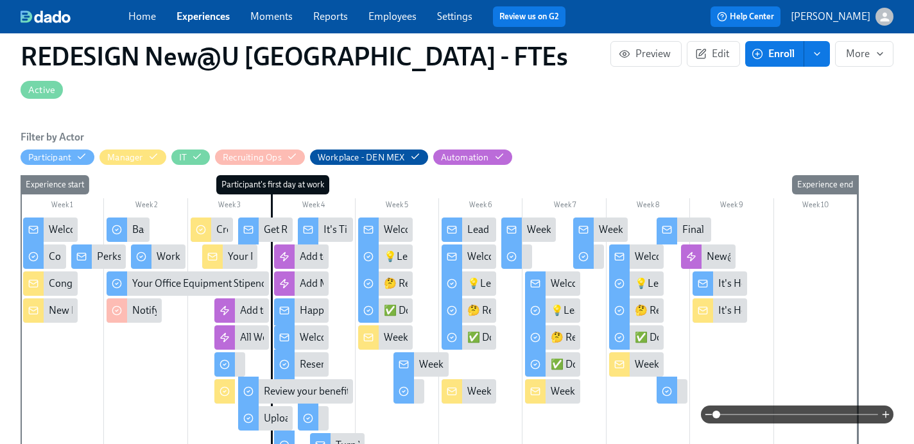
click at [329, 433] on div at bounding box center [320, 445] width 21 height 24
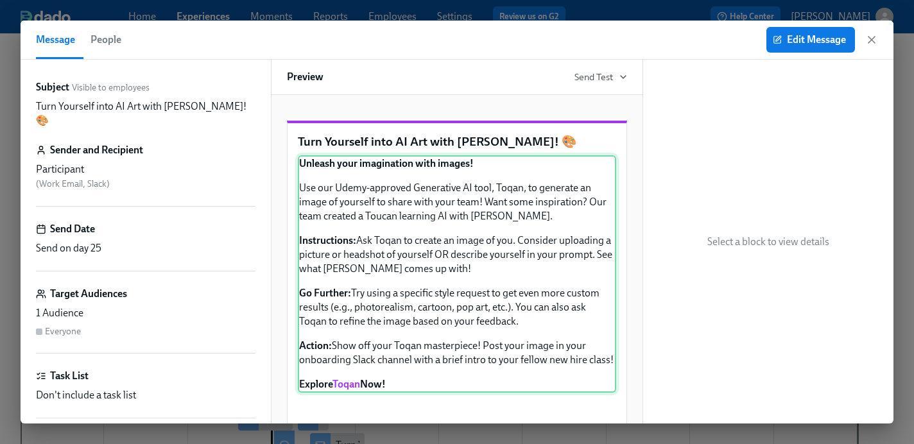
scroll to position [78, 0]
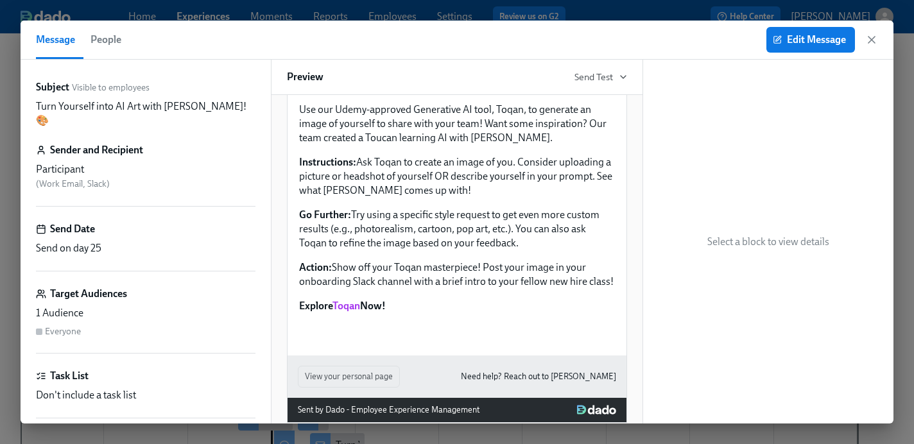
drag, startPoint x: 403, startPoint y: 329, endPoint x: 295, endPoint y: 107, distance: 246.6
click at [295, 107] on div "Turn Yourself into AI Art with [PERSON_NAME]! 🎨 Unleash your imagination with i…" at bounding box center [457, 200] width 339 height 311
copy div "Unleash your imagination with images! Use our Udemy-approved Generative AI tool…"
click at [873, 40] on icon "button" at bounding box center [872, 40] width 6 height 6
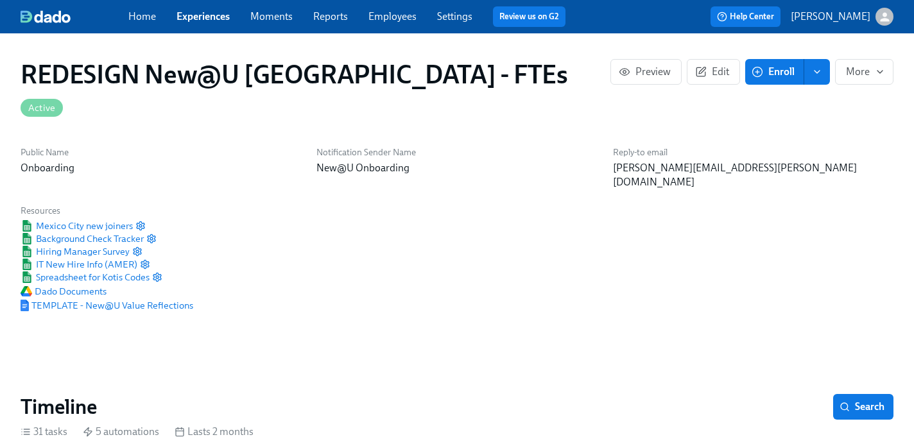
click at [148, 19] on link "Home" at bounding box center [142, 16] width 28 height 12
